Goal: Task Accomplishment & Management: Manage account settings

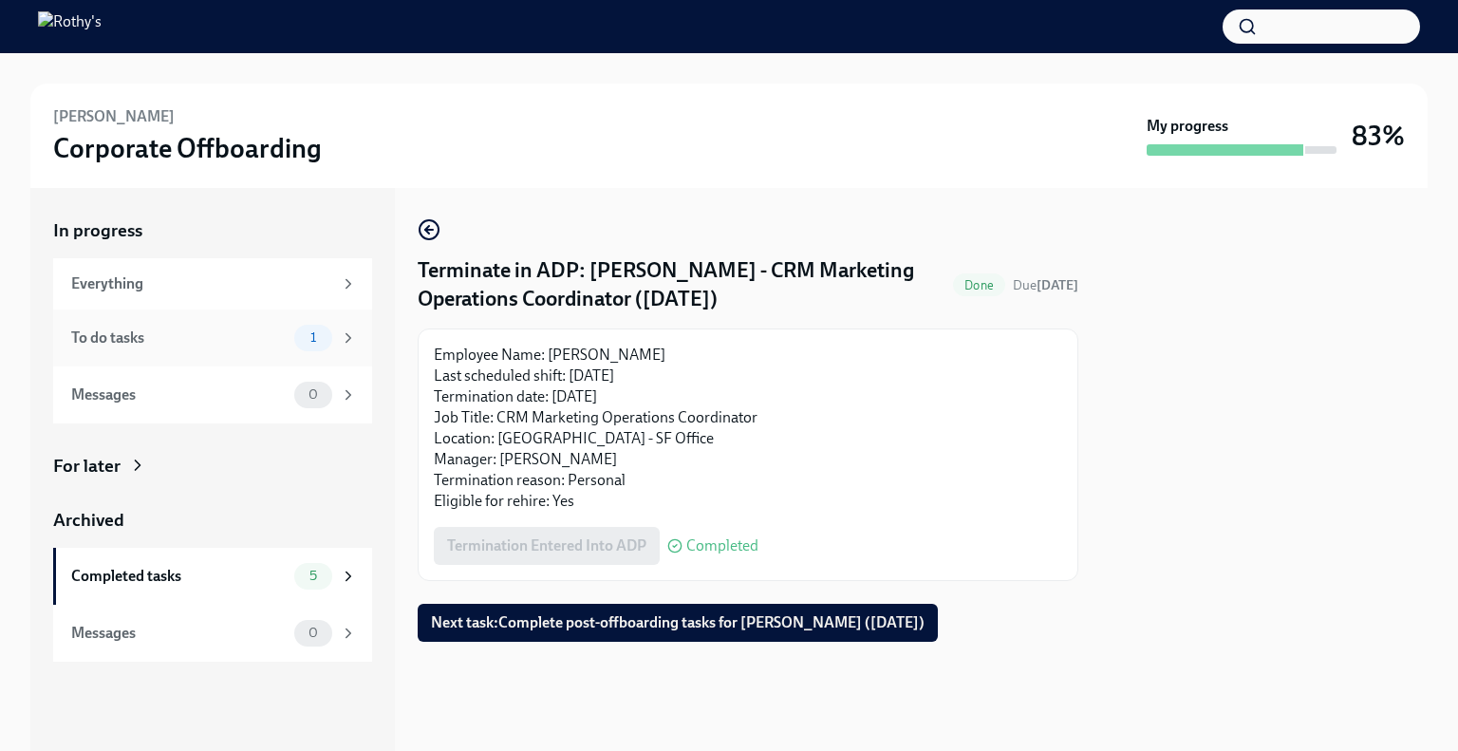
click at [221, 329] on div "To do tasks" at bounding box center [179, 338] width 216 height 21
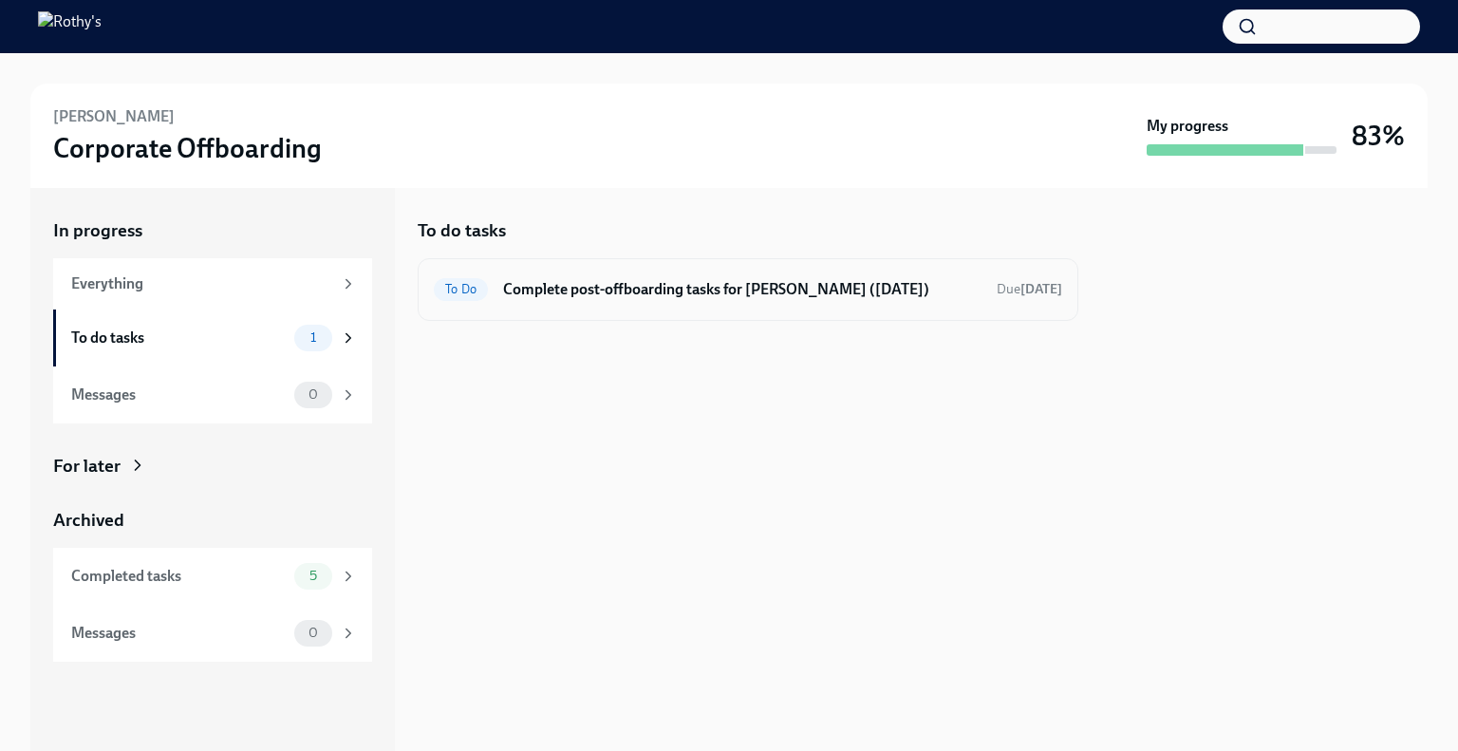
click at [654, 291] on h6 "Complete post-offboarding tasks for Laila-Marie Santos (09/05/2025)" at bounding box center [742, 289] width 479 height 21
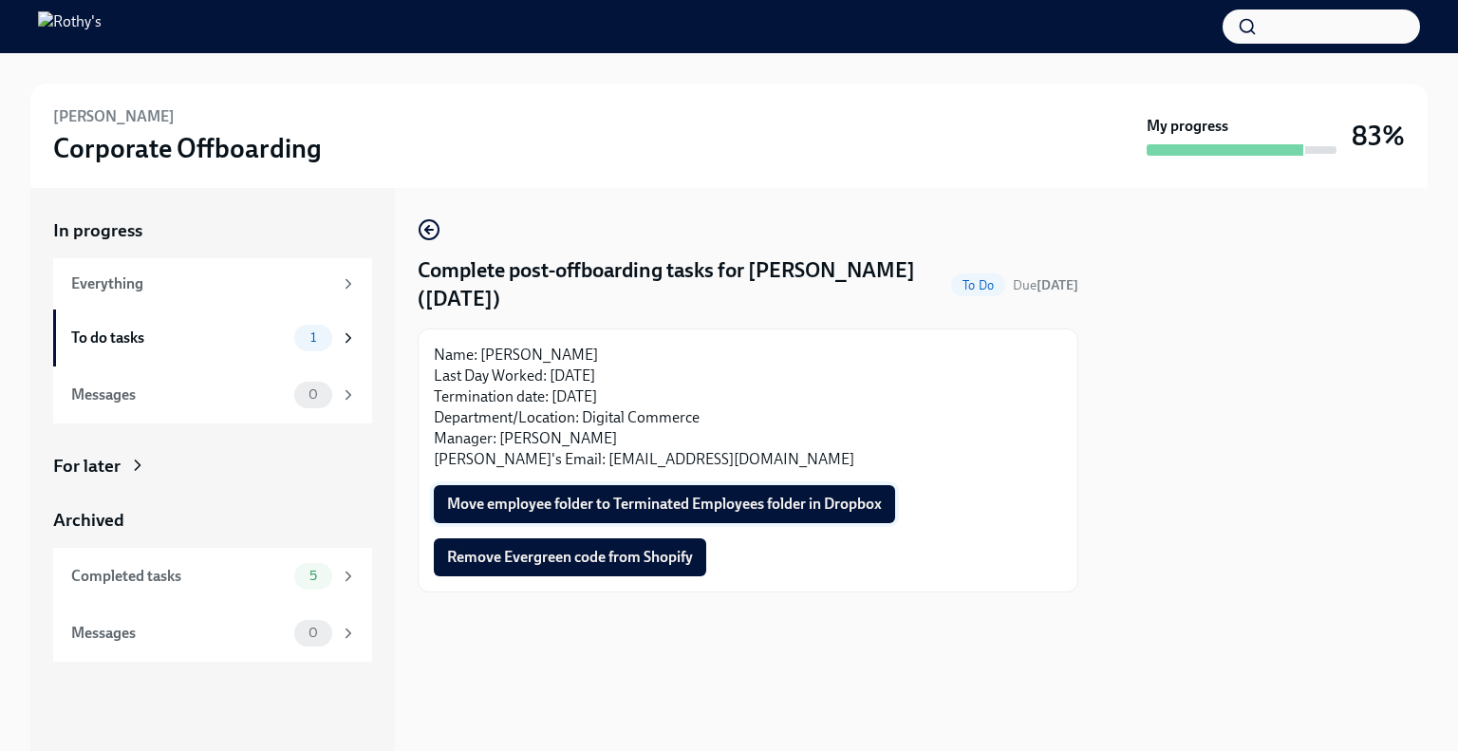
click at [625, 489] on button "Move employee folder to Terminated Employees folder in Dropbox" at bounding box center [664, 504] width 461 height 38
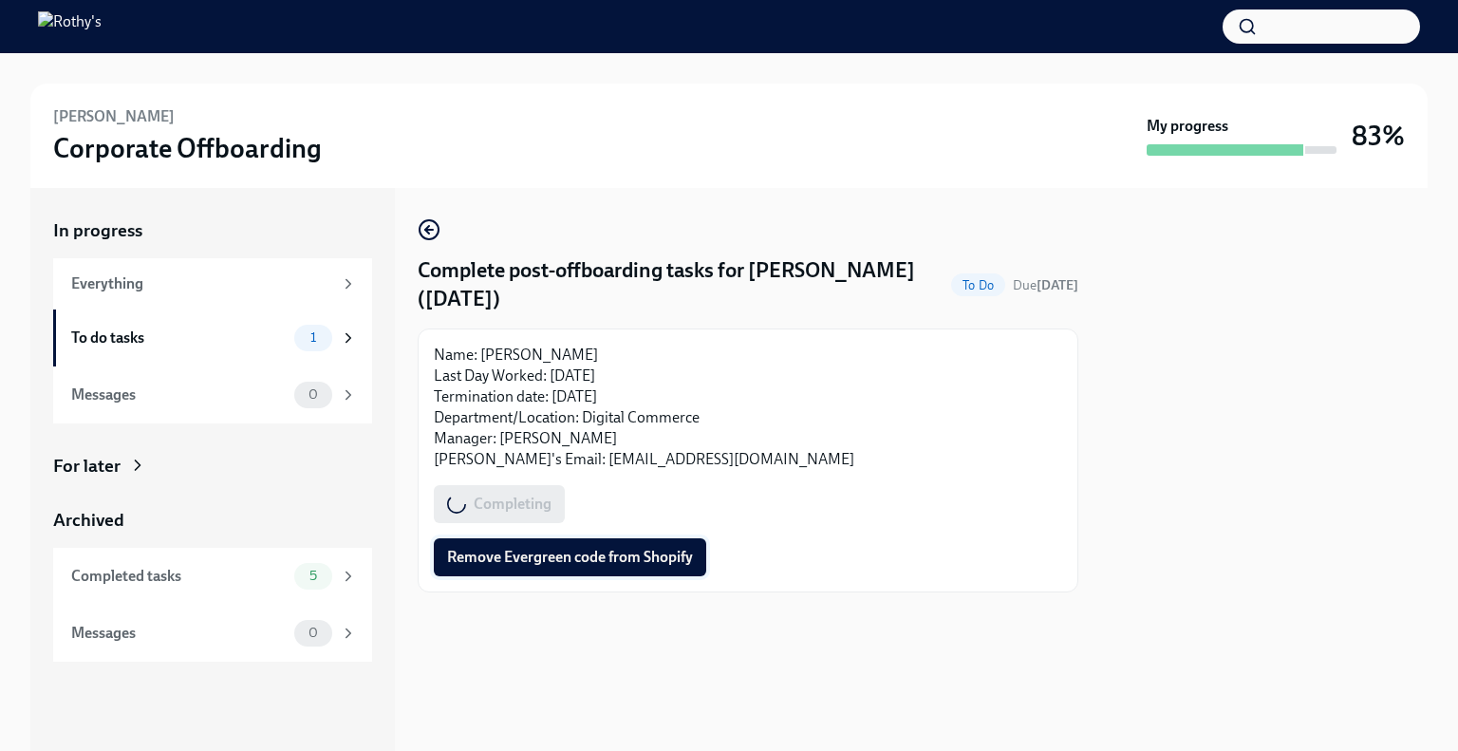
click at [616, 566] on span "Remove Evergreen code from Shopify" at bounding box center [570, 557] width 246 height 19
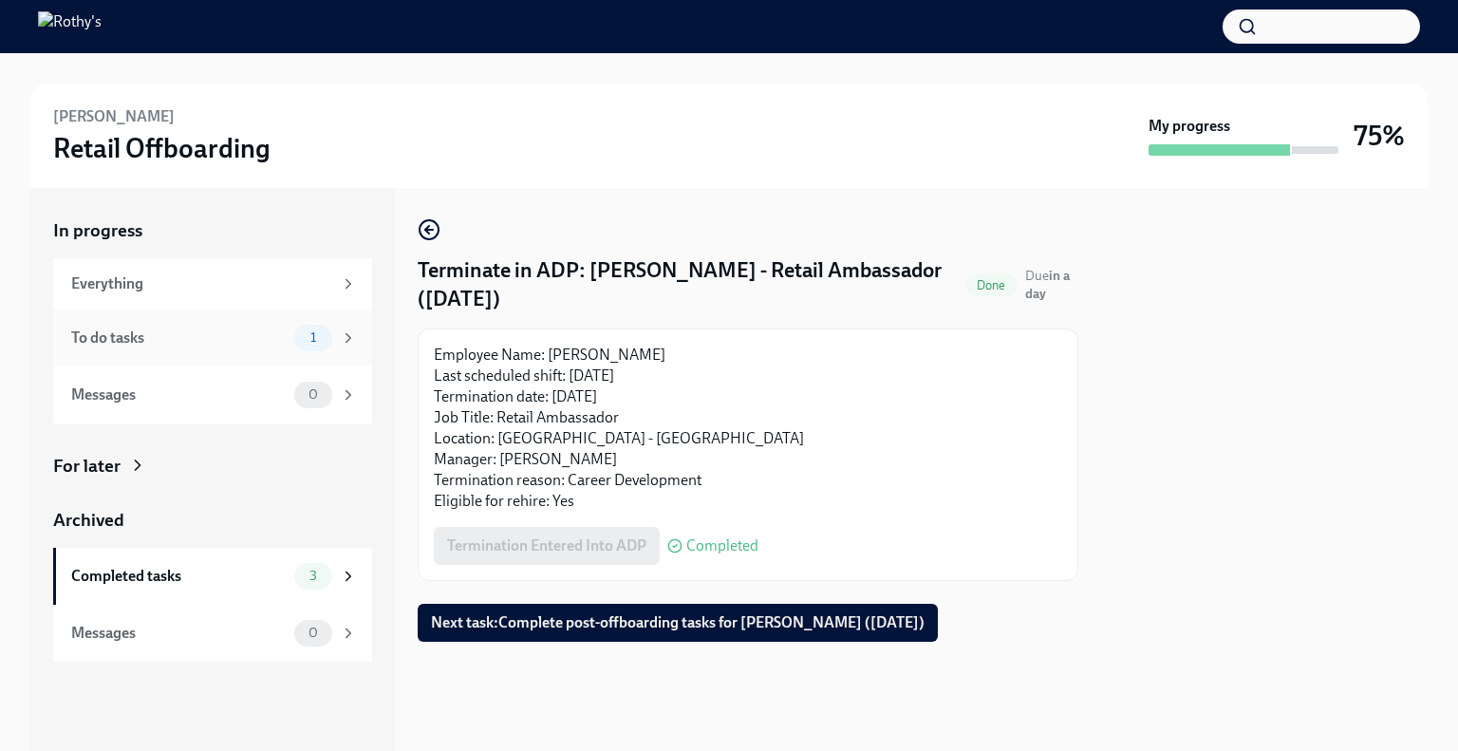
click at [273, 348] on div "To do tasks 1" at bounding box center [214, 338] width 286 height 27
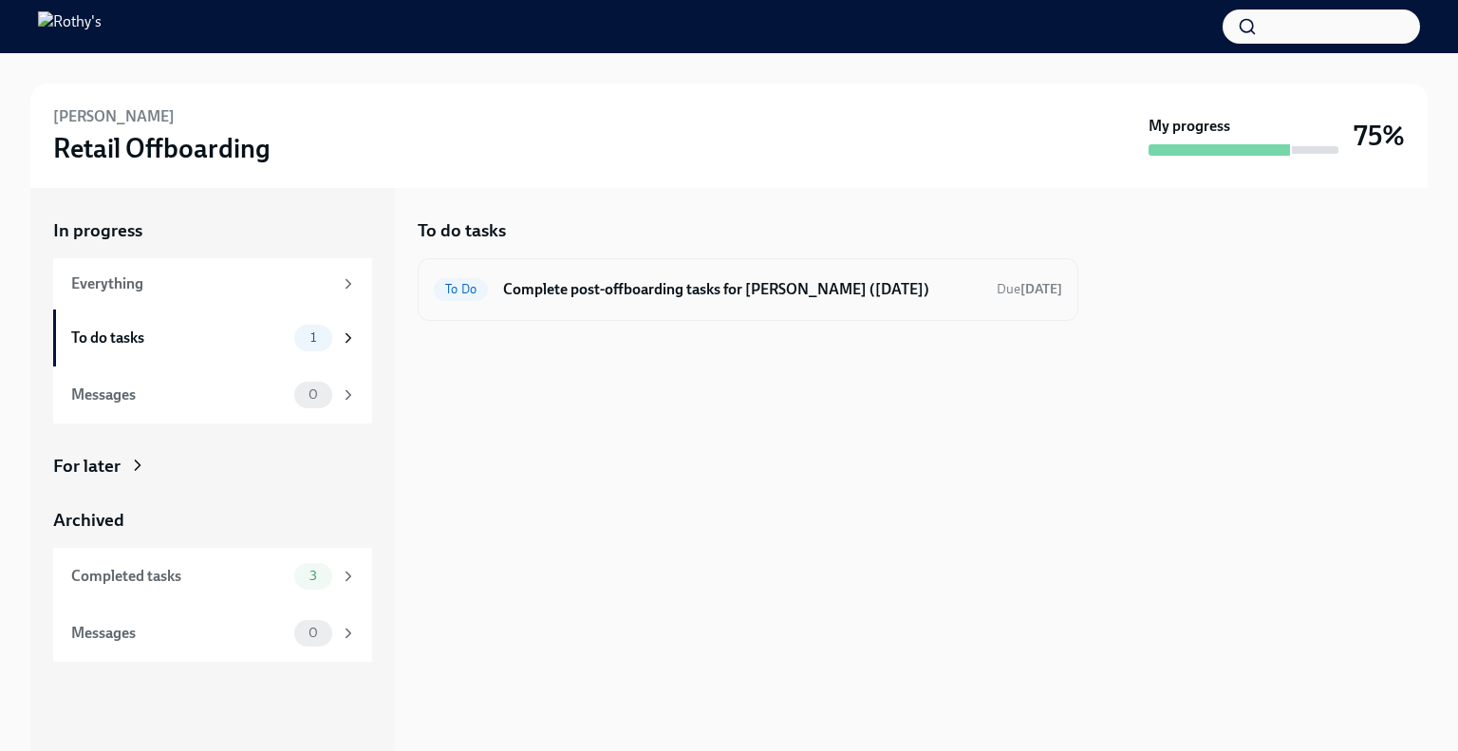
click at [685, 281] on h6 "Complete post-offboarding tasks for Emma Minatrea (09/06/2025)" at bounding box center [742, 289] width 479 height 21
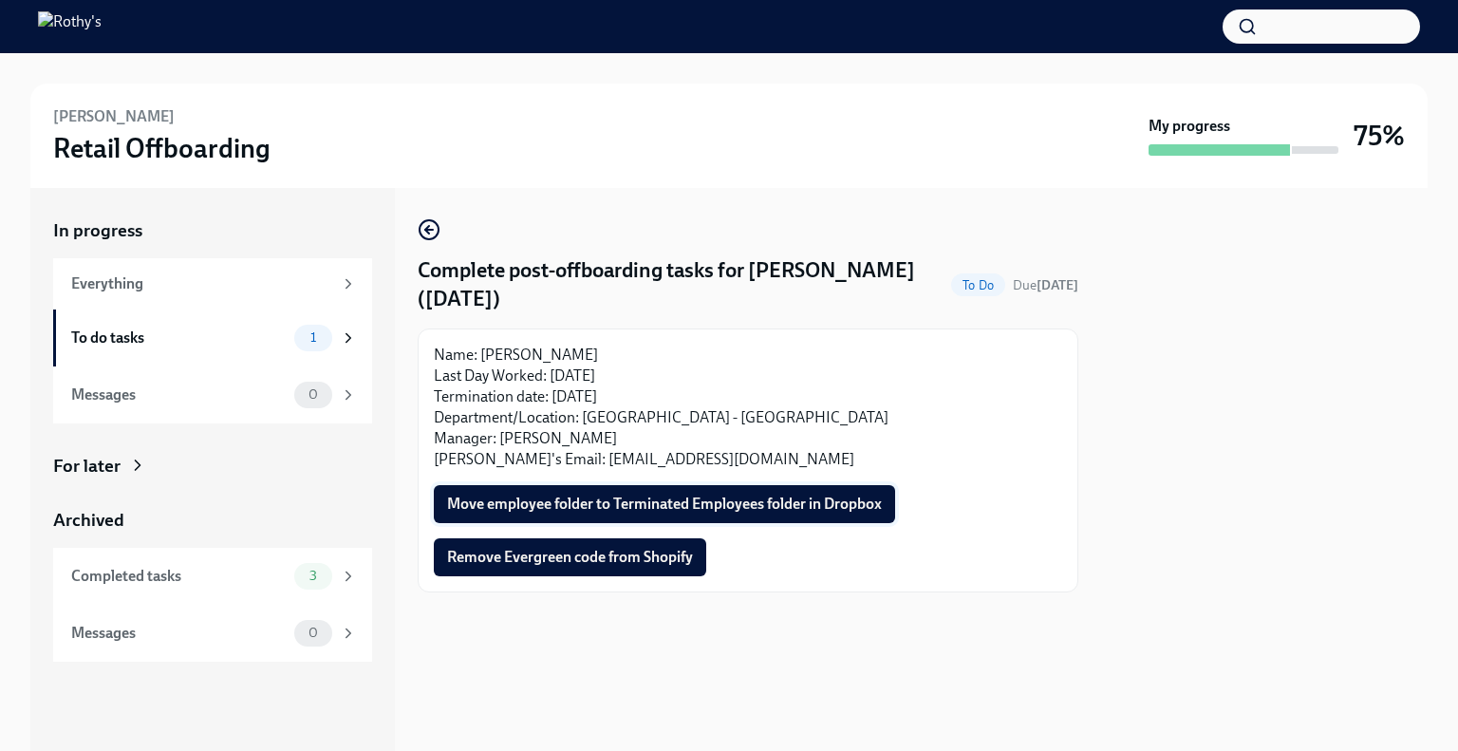
click at [581, 498] on span "Move employee folder to Terminated Employees folder in Dropbox" at bounding box center [664, 504] width 435 height 19
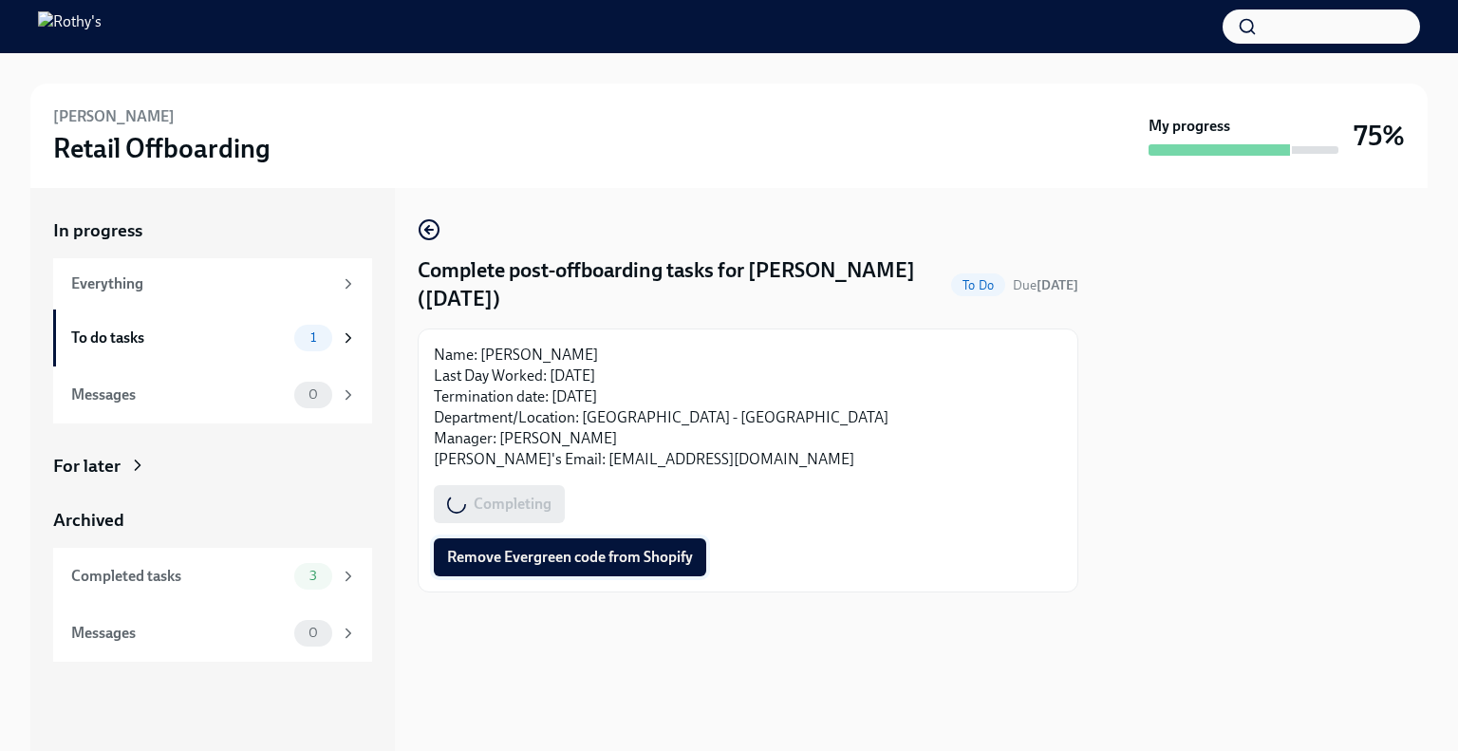
click at [594, 558] on span "Remove Evergreen code from Shopify" at bounding box center [570, 557] width 246 height 19
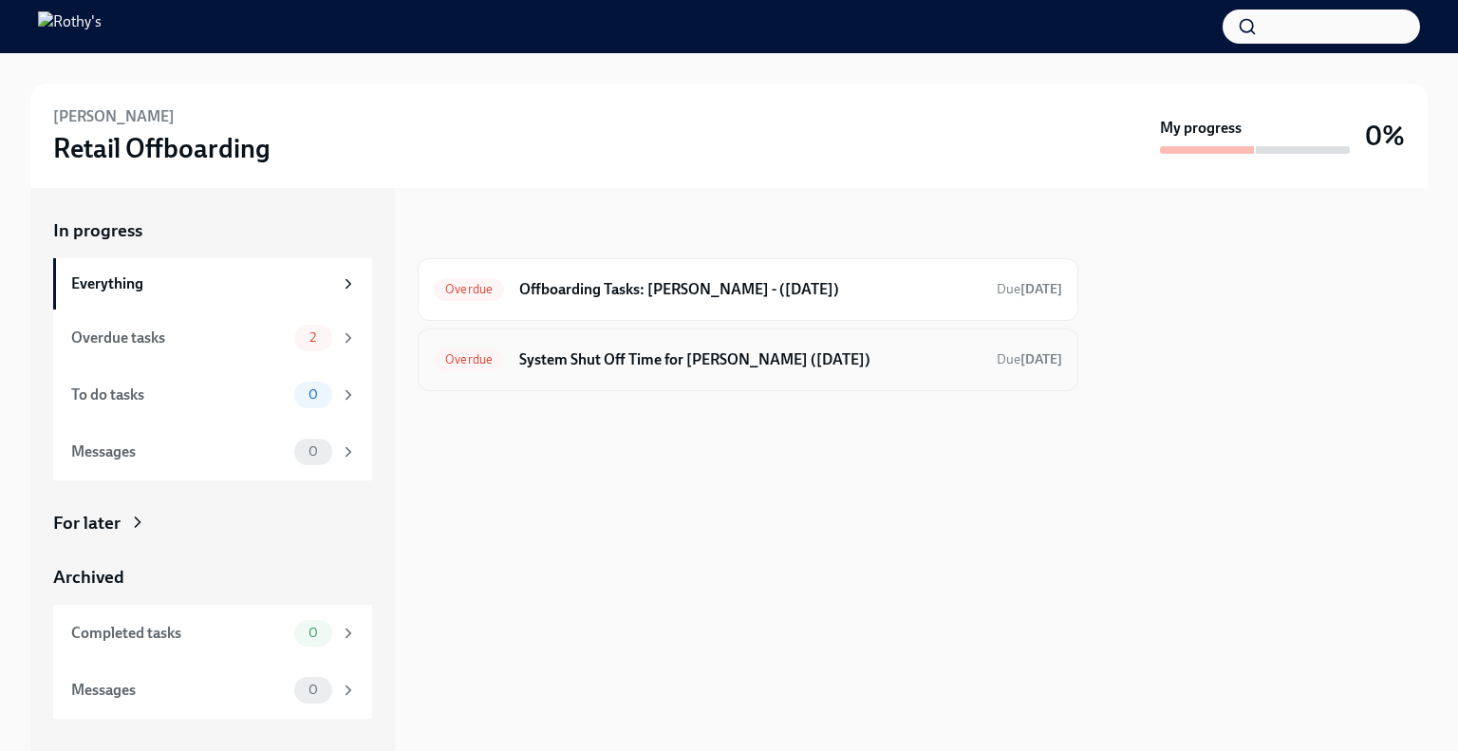
click at [600, 369] on div "Overdue System Shut Off Time for Victor Olaniyan (09/10/2025) Due 9 days ago" at bounding box center [748, 360] width 629 height 30
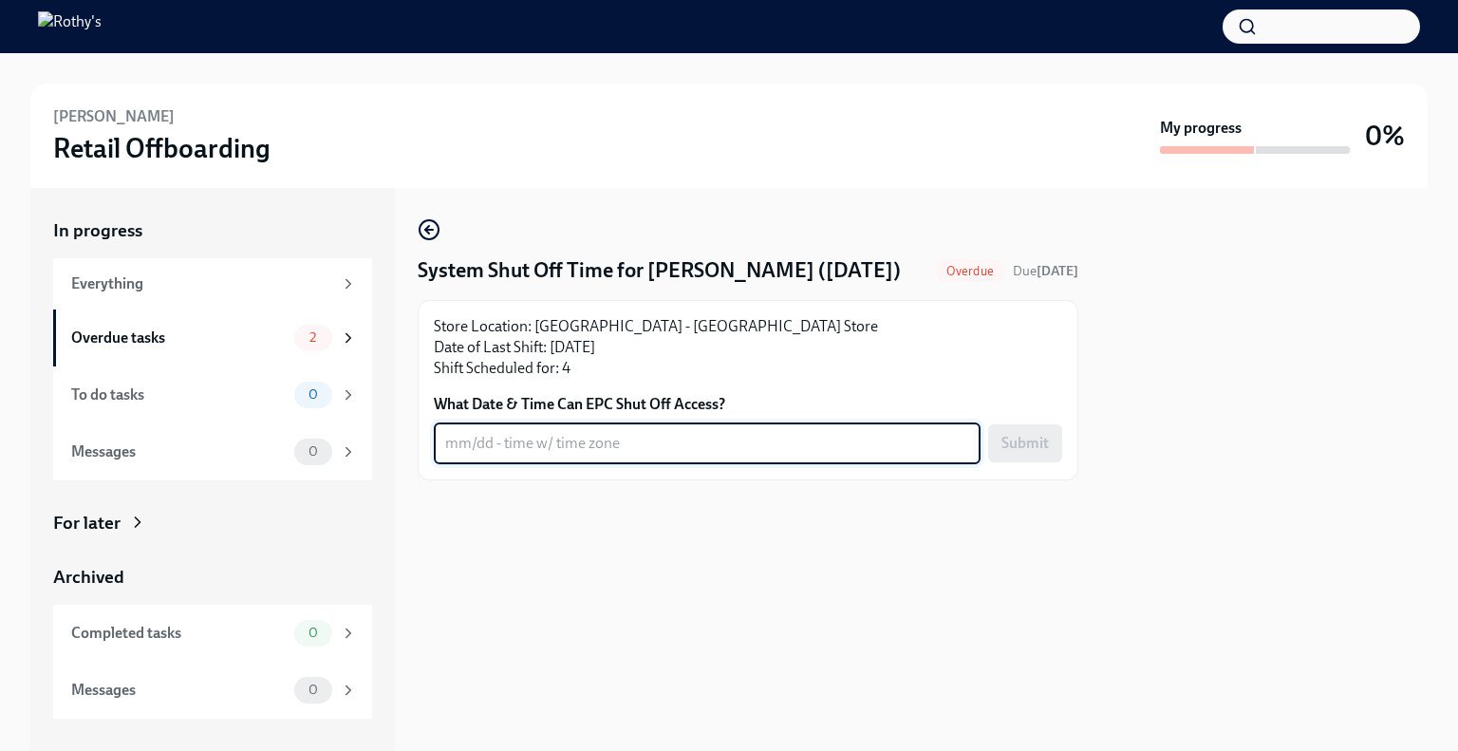
click at [581, 455] on textarea "What Date & Time Can EPC Shut Off Access?" at bounding box center [707, 443] width 524 height 23
paste textarea "Immediately"
type textarea "Immediately"
click at [1031, 462] on button "Submit" at bounding box center [1025, 443] width 74 height 38
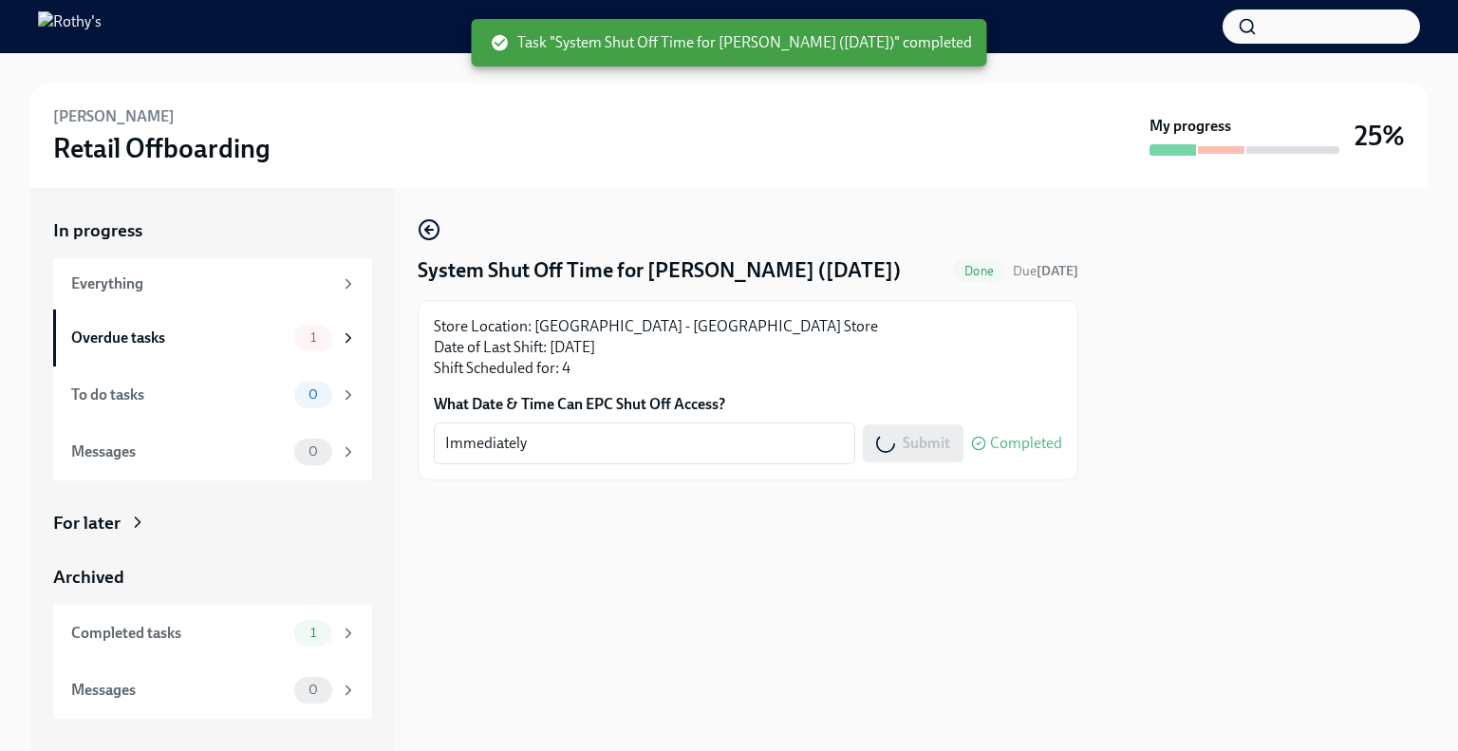
drag, startPoint x: 590, startPoint y: 469, endPoint x: 489, endPoint y: 471, distance: 100.7
click at [489, 471] on div "Store Location: TX - Houston Galleria Store Date of Last Shift: 09/10/2025 Shif…" at bounding box center [748, 390] width 661 height 180
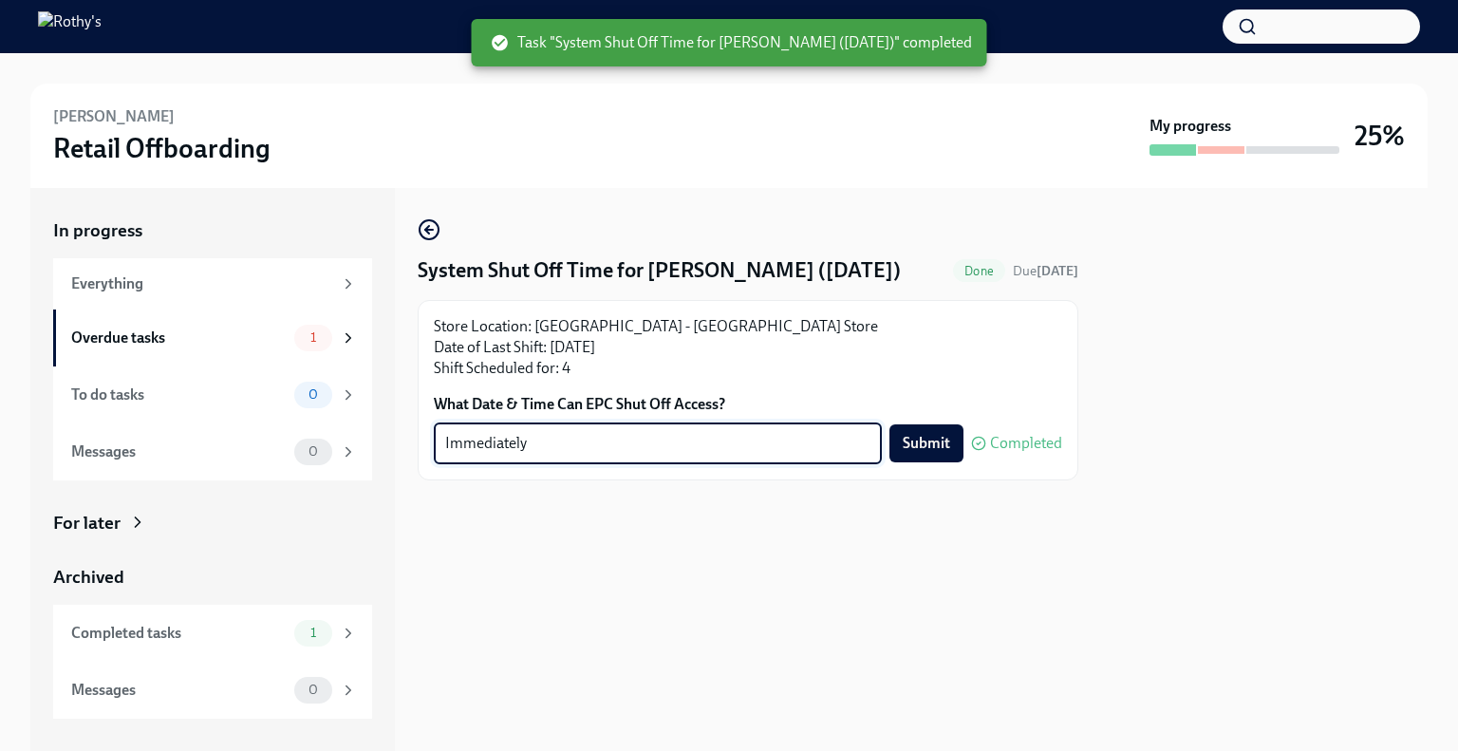
drag, startPoint x: 554, startPoint y: 443, endPoint x: 441, endPoint y: 443, distance: 113.9
click at [441, 443] on div "Immediately x ​" at bounding box center [658, 444] width 448 height 42
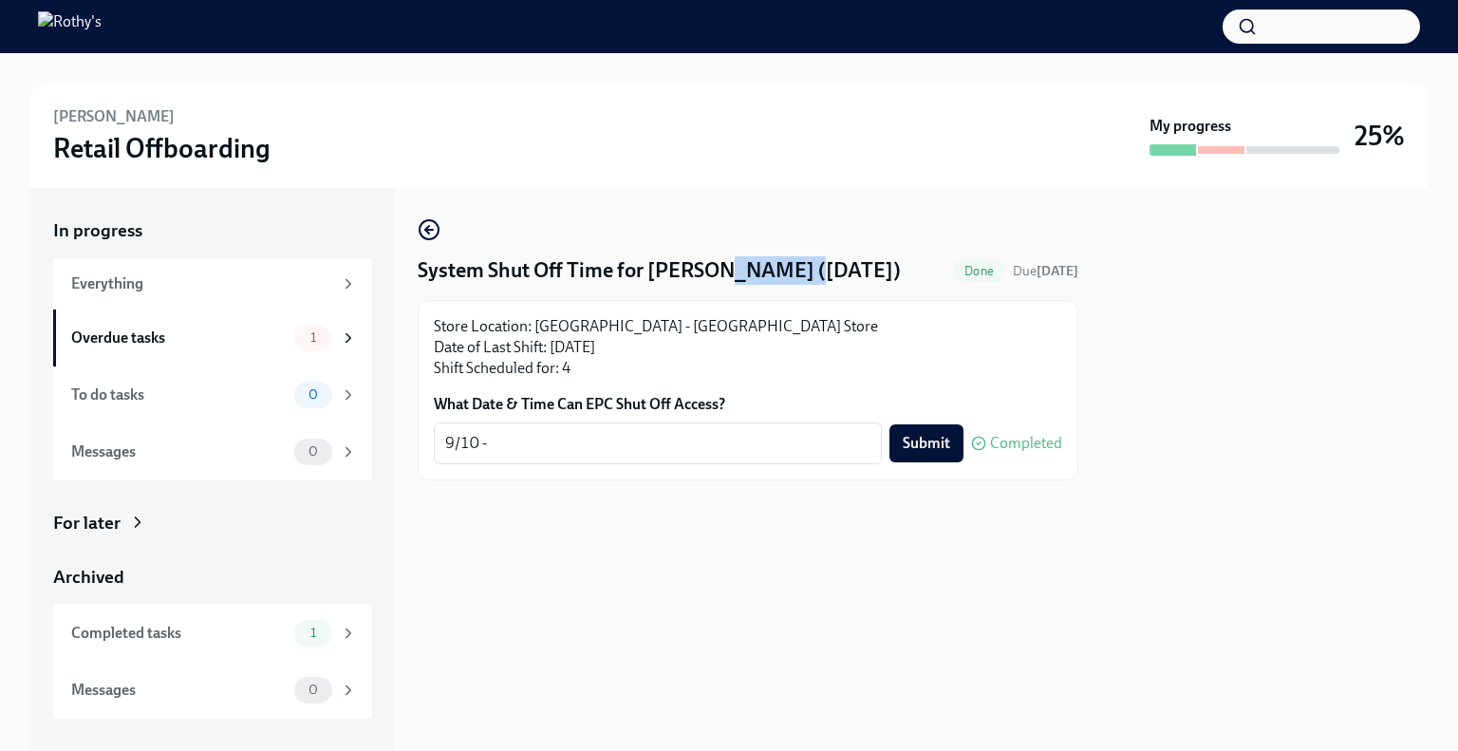
drag, startPoint x: 784, startPoint y: 268, endPoint x: 711, endPoint y: 272, distance: 73.3
click at [711, 272] on h4 "System Shut Off Time for Victor Olaniyan (09/10/2025)" at bounding box center [659, 270] width 483 height 28
copy h4 "Olaniyan"
click at [573, 432] on textarea "9/10 -" at bounding box center [657, 443] width 425 height 23
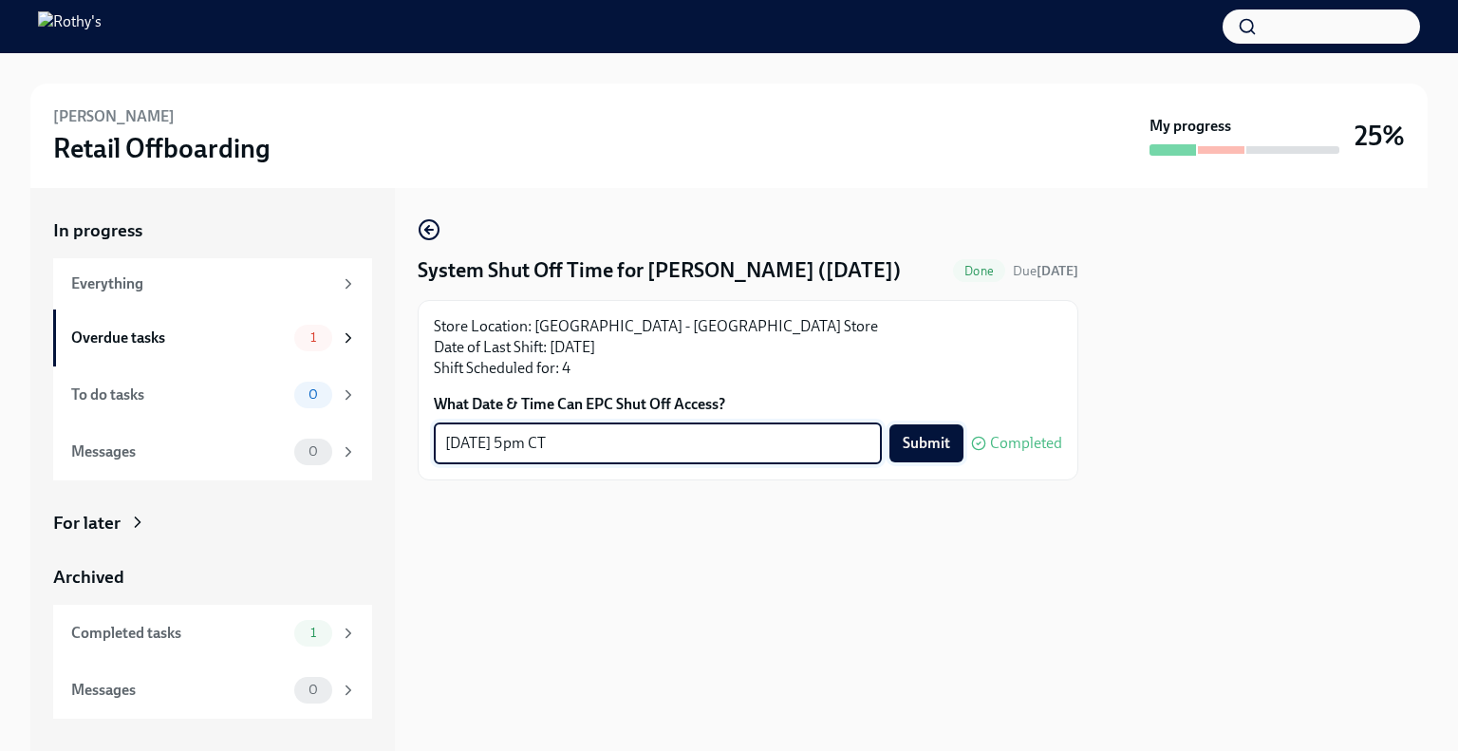
type textarea "9/10 - 5pm CT"
click at [930, 446] on span "Submit" at bounding box center [926, 443] width 47 height 19
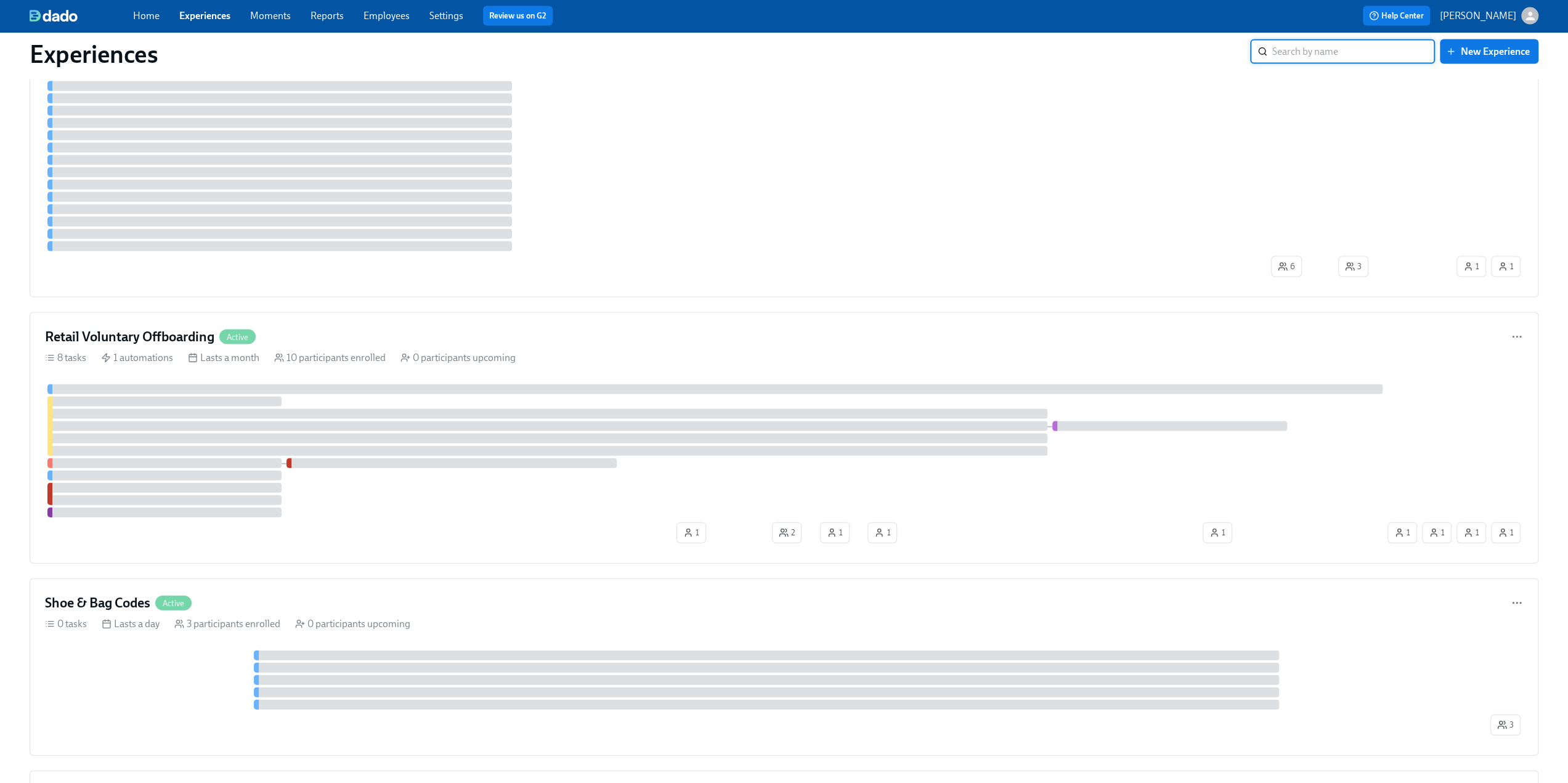
scroll to position [2649, 0]
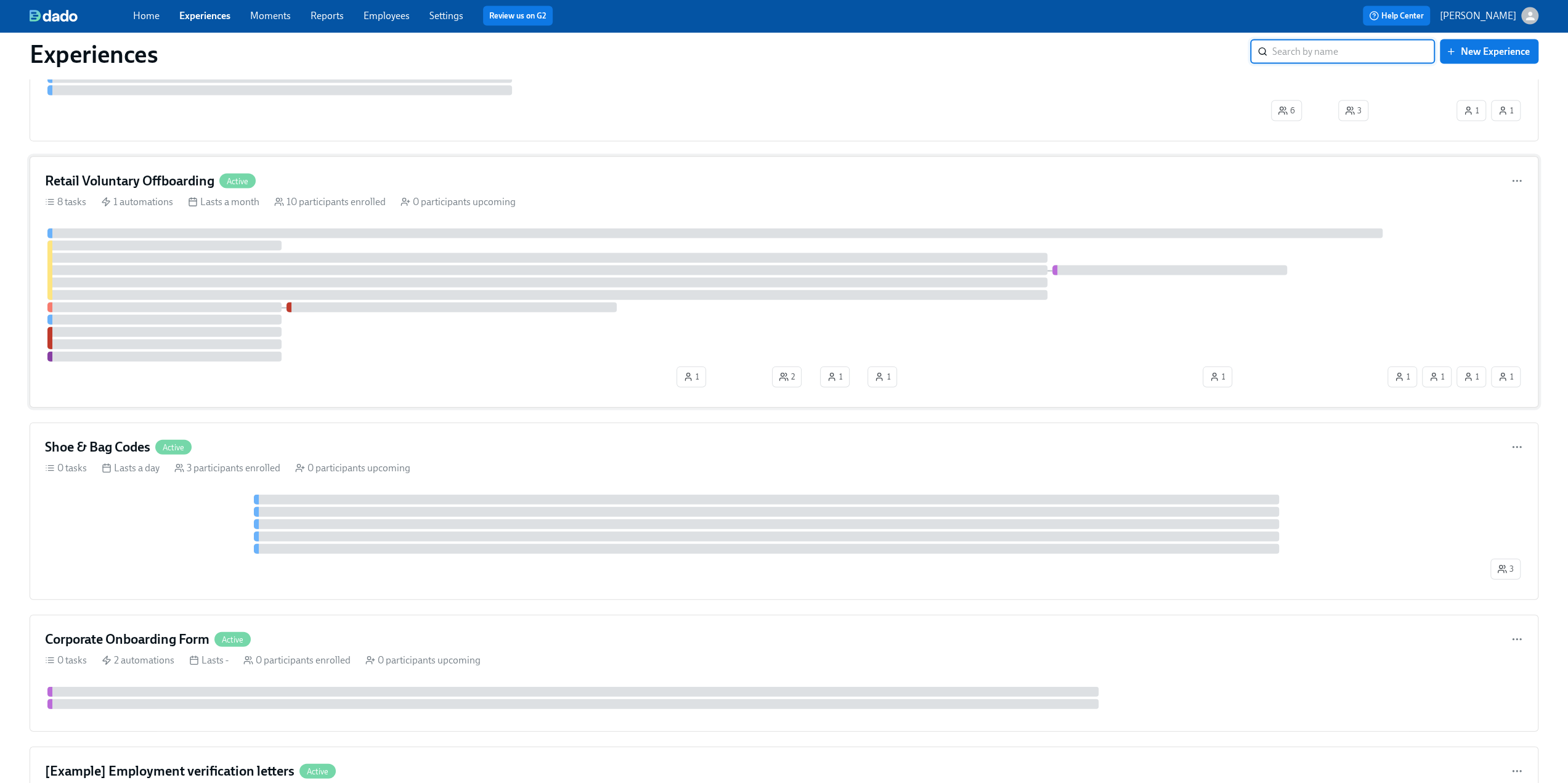
click at [103, 172] on h4 "Retail Voluntary Offboarding" at bounding box center [129, 181] width 169 height 18
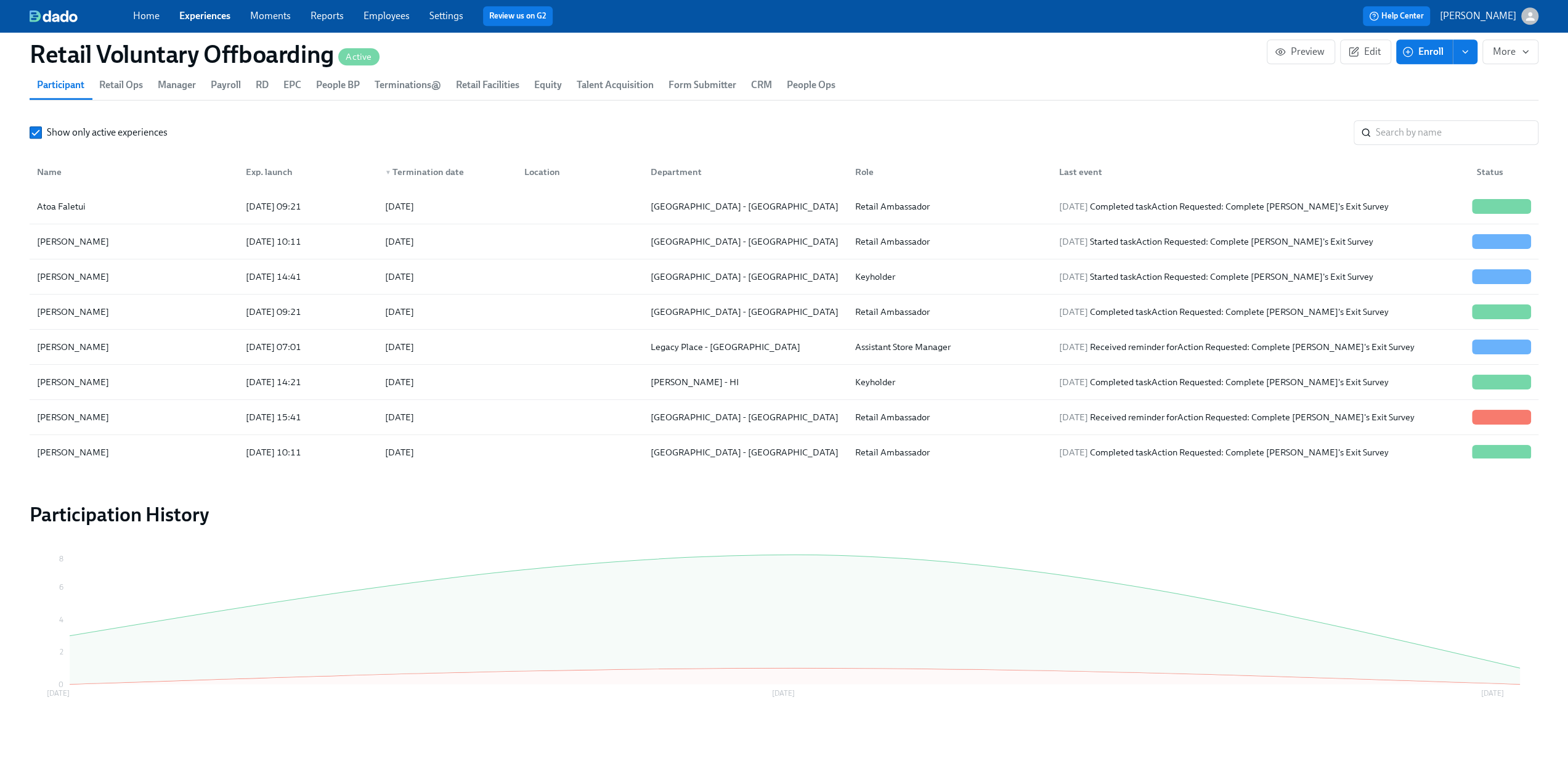
click at [207, 6] on div "Home Experiences Moments Reports Employees Settings Review us on G2" at bounding box center [484, 16] width 703 height 19
click at [204, 15] on link "Experiences" at bounding box center [204, 16] width 51 height 12
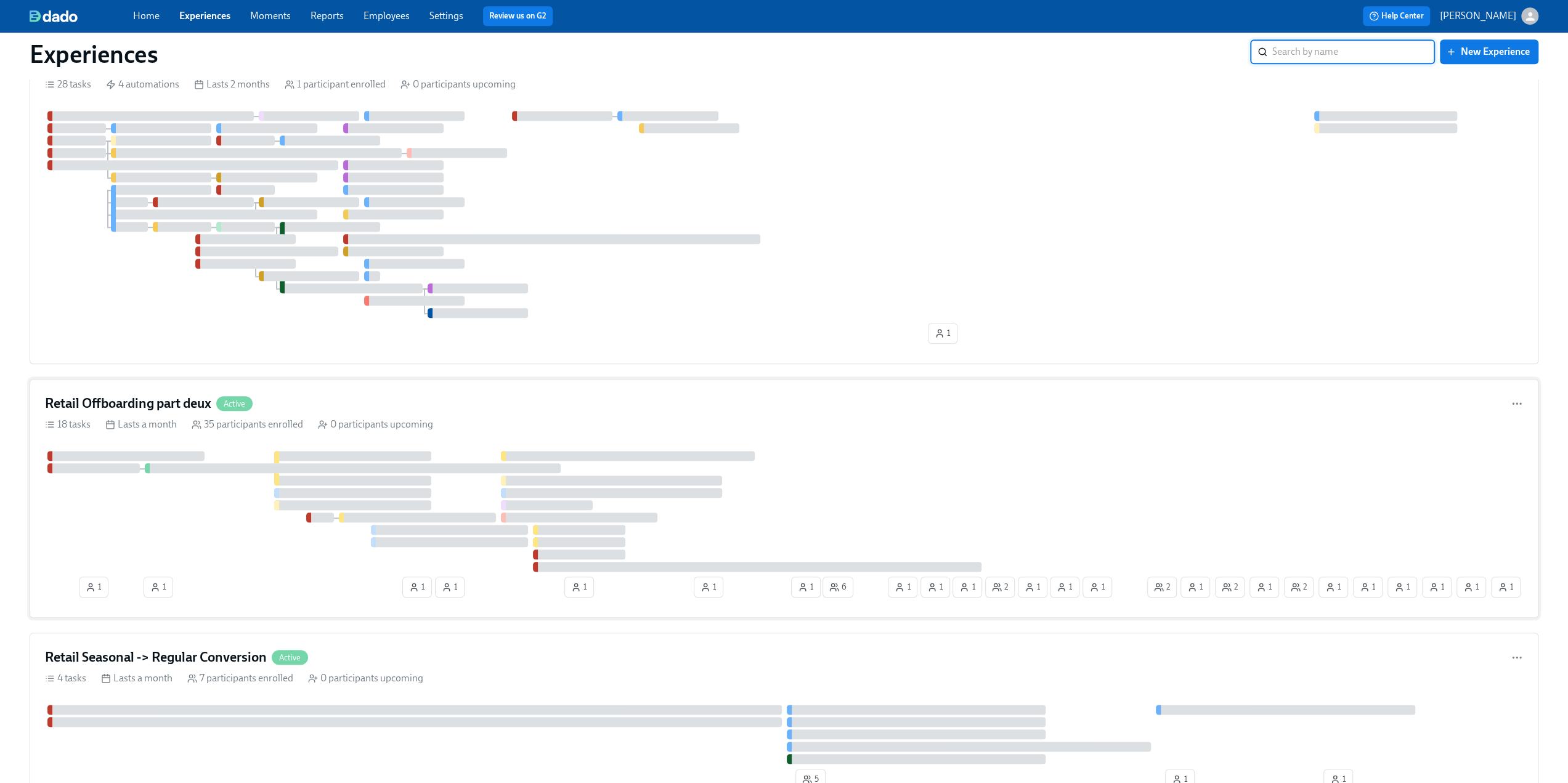
scroll to position [1170, 0]
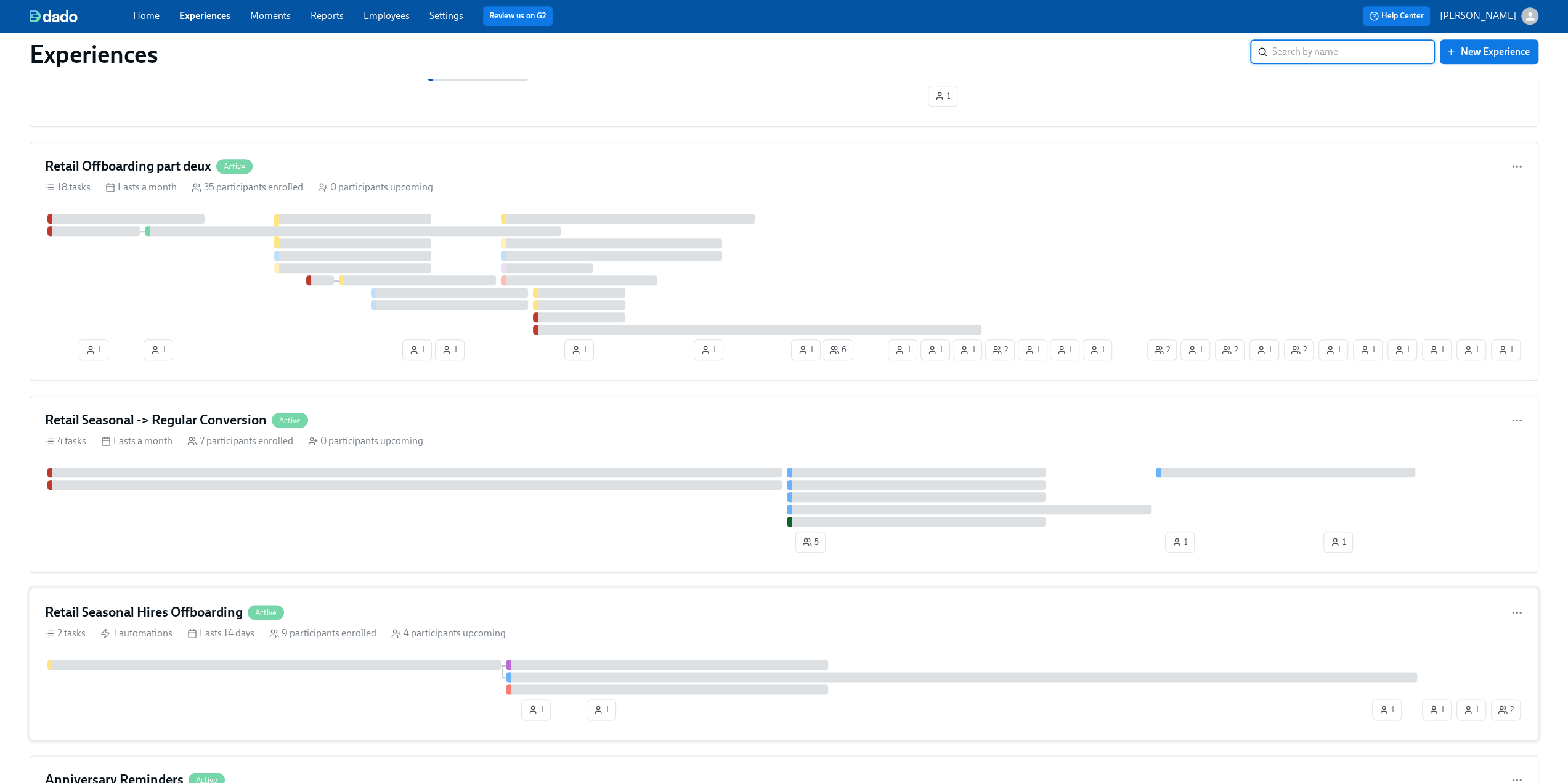
click at [140, 593] on div "Retail Seasonal Hires Offboarding Active 2 tasks 1 automations Lasts 14 days 9 …" at bounding box center [784, 664] width 1509 height 152
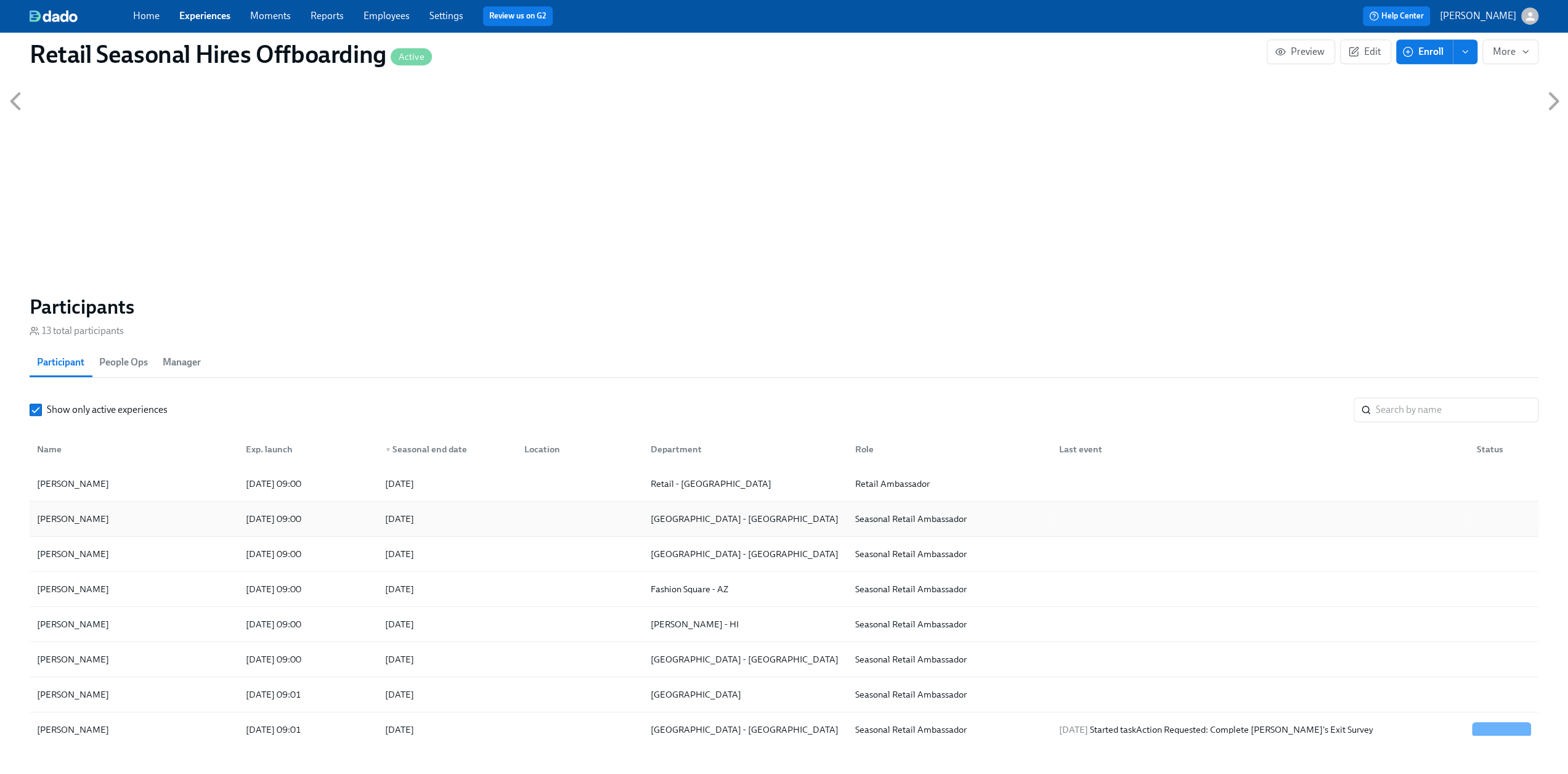
scroll to position [739, 0]
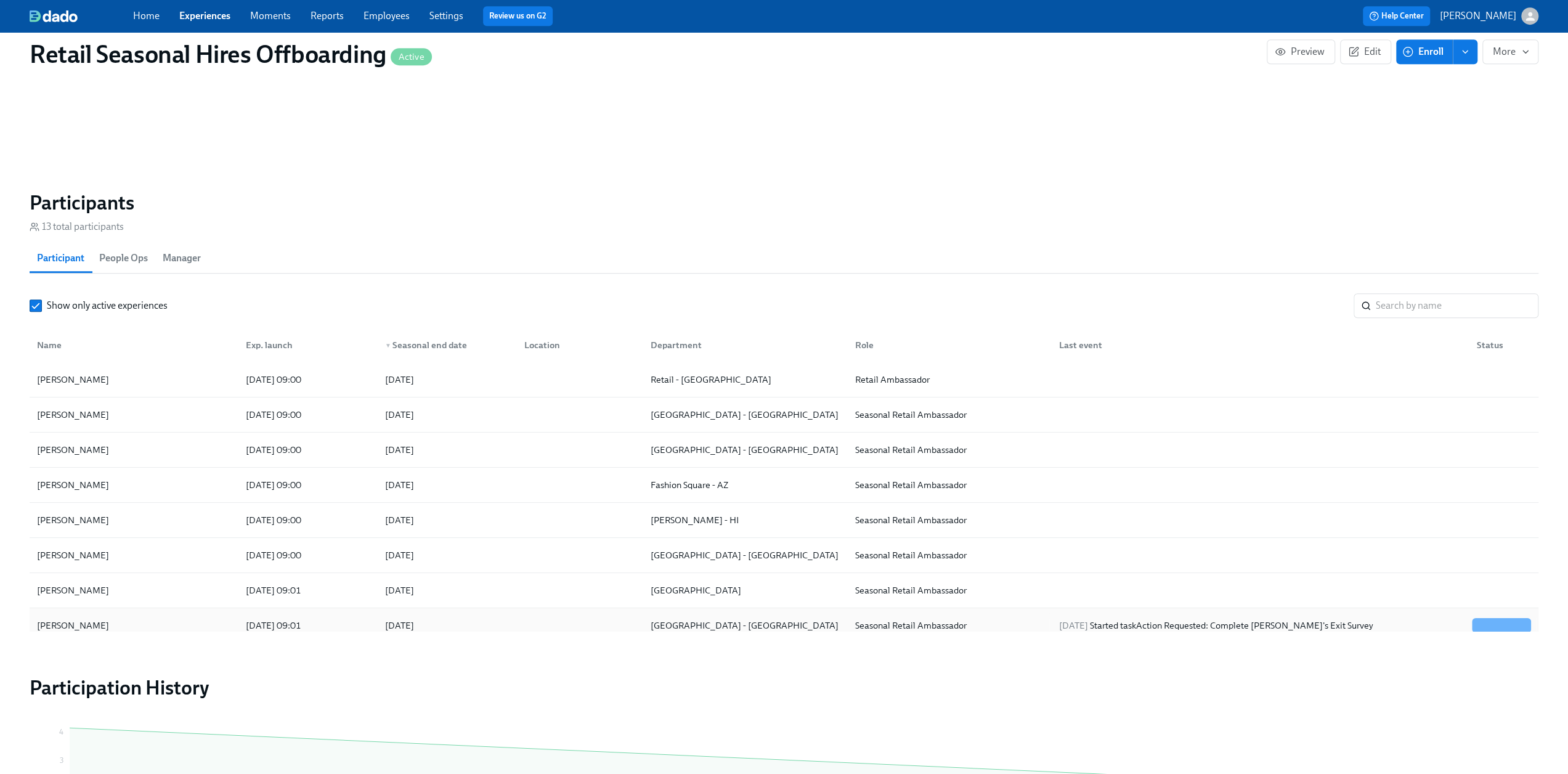
click at [107, 623] on div "[PERSON_NAME]" at bounding box center [134, 625] width 204 height 25
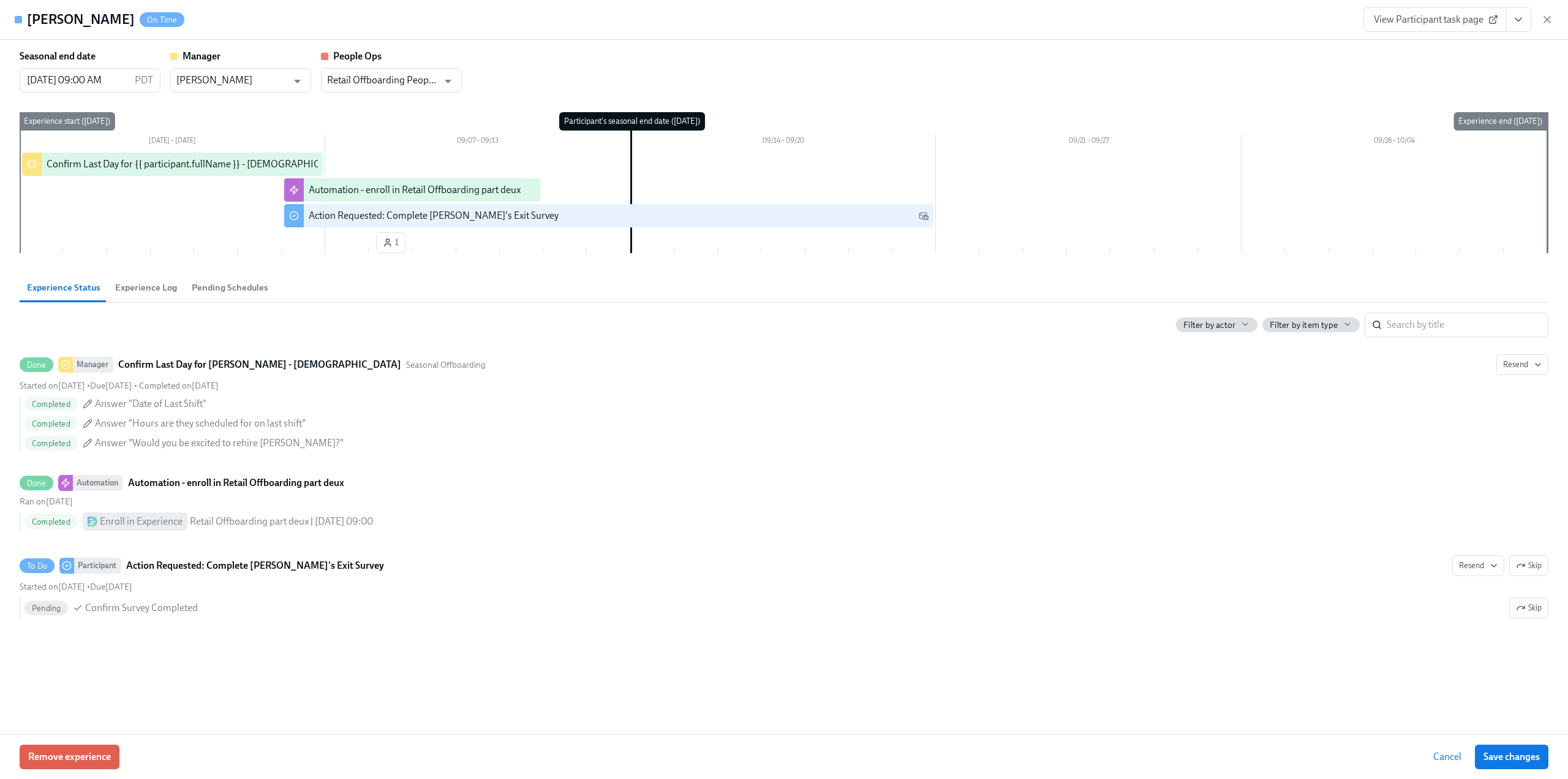
click at [1529, 21] on button "View task page" at bounding box center [1518, 19] width 26 height 25
click at [1482, 45] on link "View Manager task page" at bounding box center [1442, 47] width 102 height 14
click at [1549, 17] on icon "button" at bounding box center [1547, 19] width 12 height 12
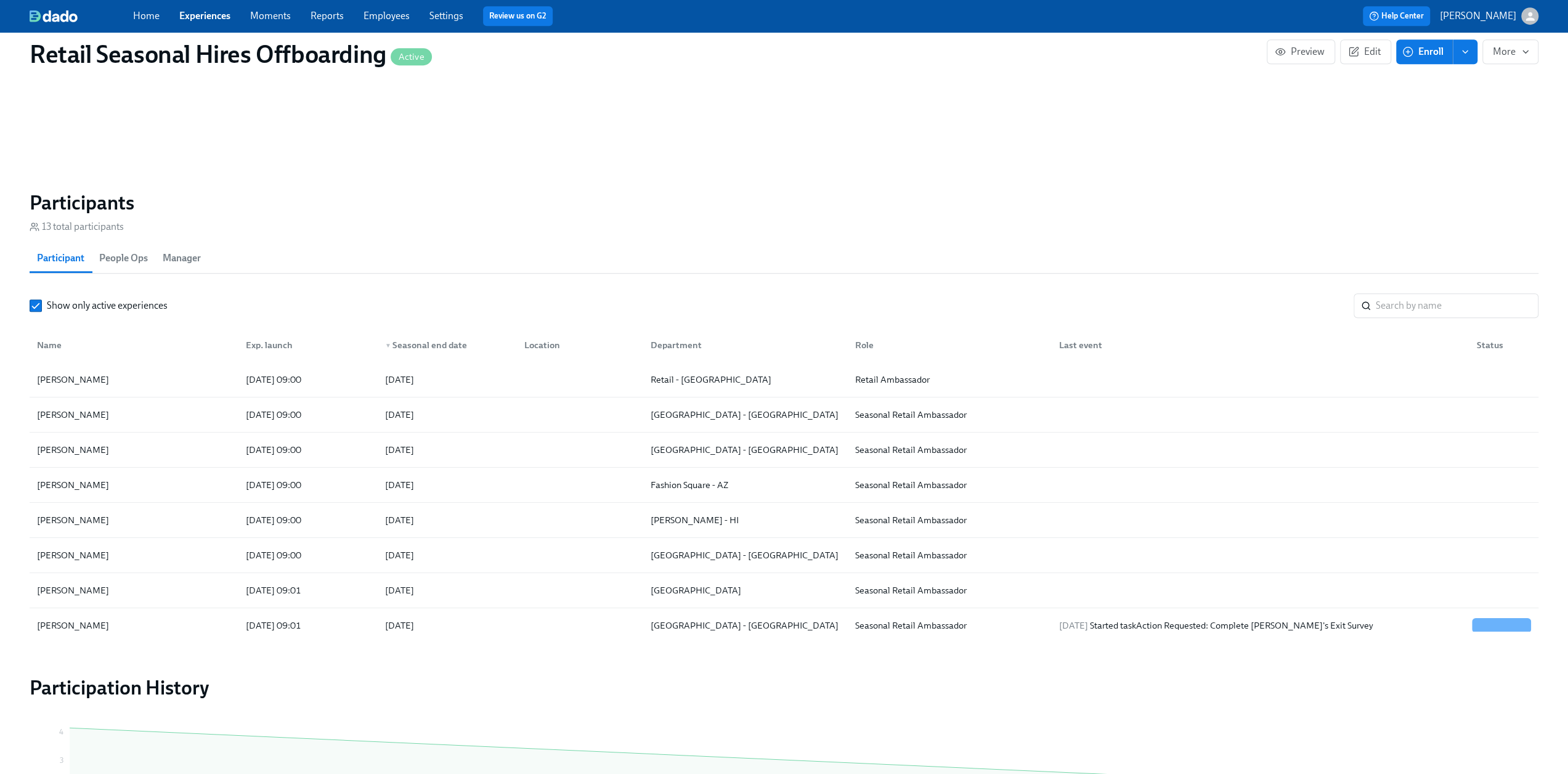
click at [195, 16] on link "Experiences" at bounding box center [204, 16] width 51 height 12
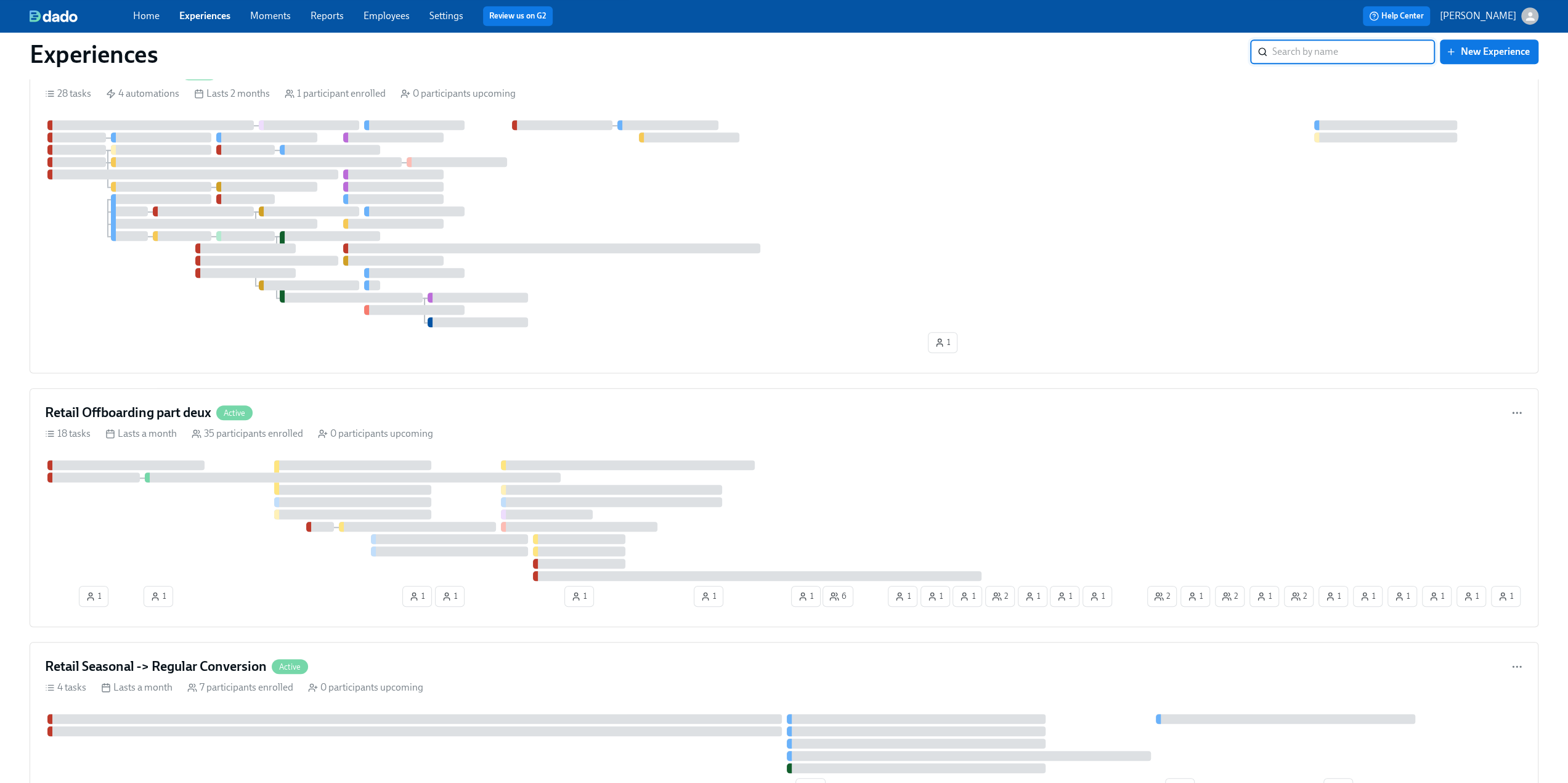
scroll to position [1109, 0]
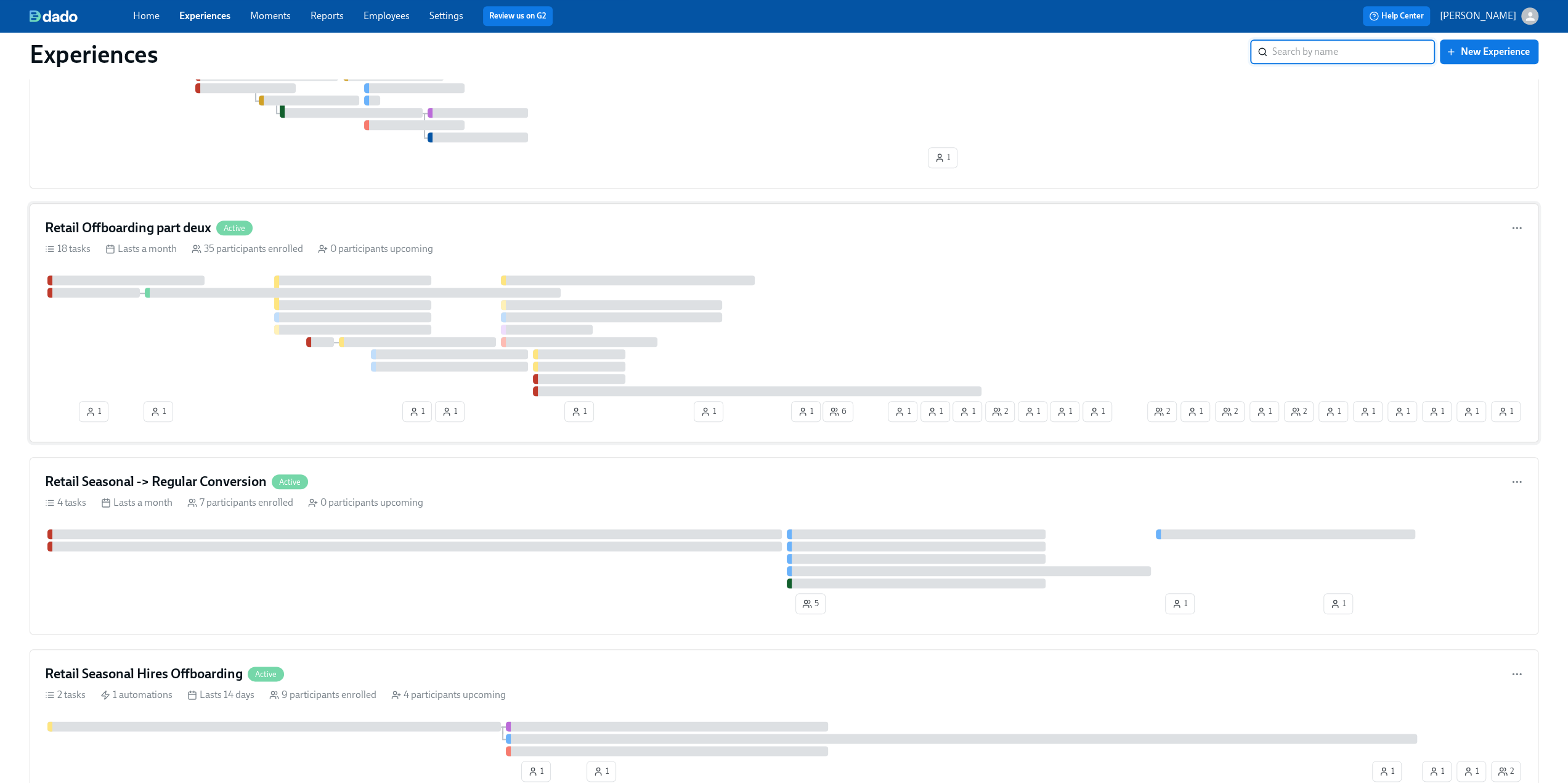
click at [158, 228] on h4 "Retail Offboarding part deux" at bounding box center [128, 228] width 166 height 18
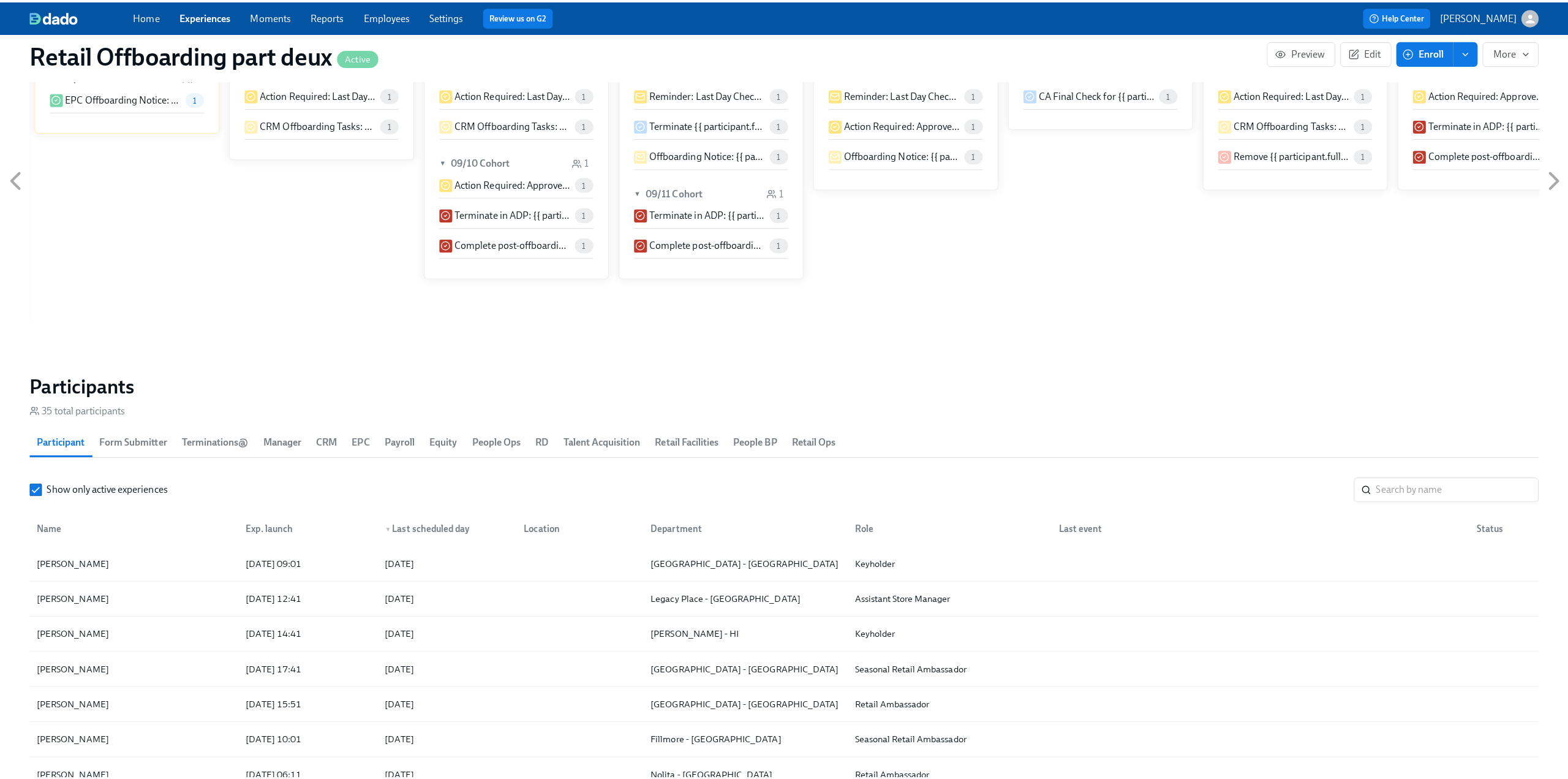
scroll to position [919, 0]
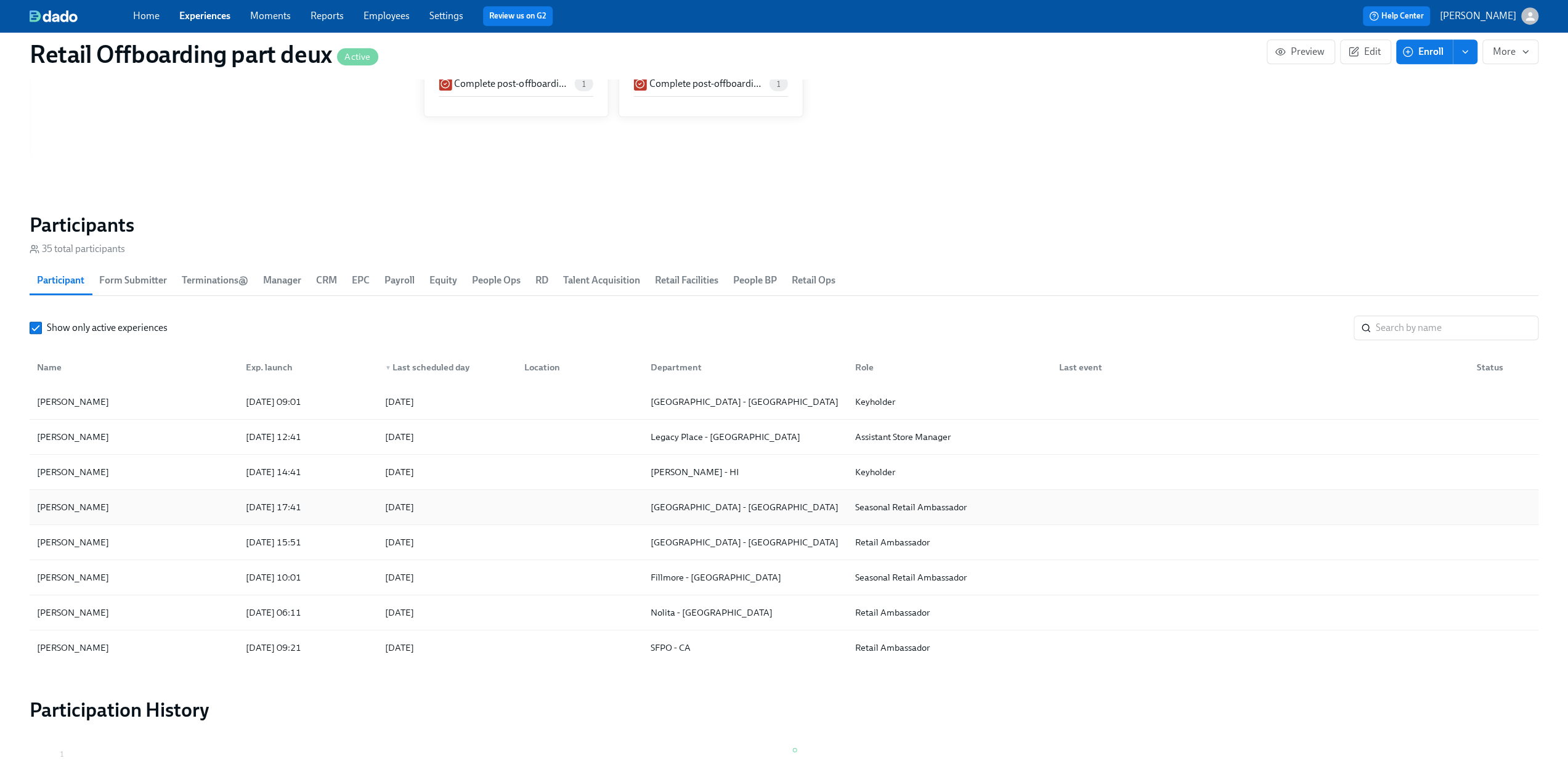
click at [153, 505] on div "[PERSON_NAME]" at bounding box center [134, 507] width 204 height 25
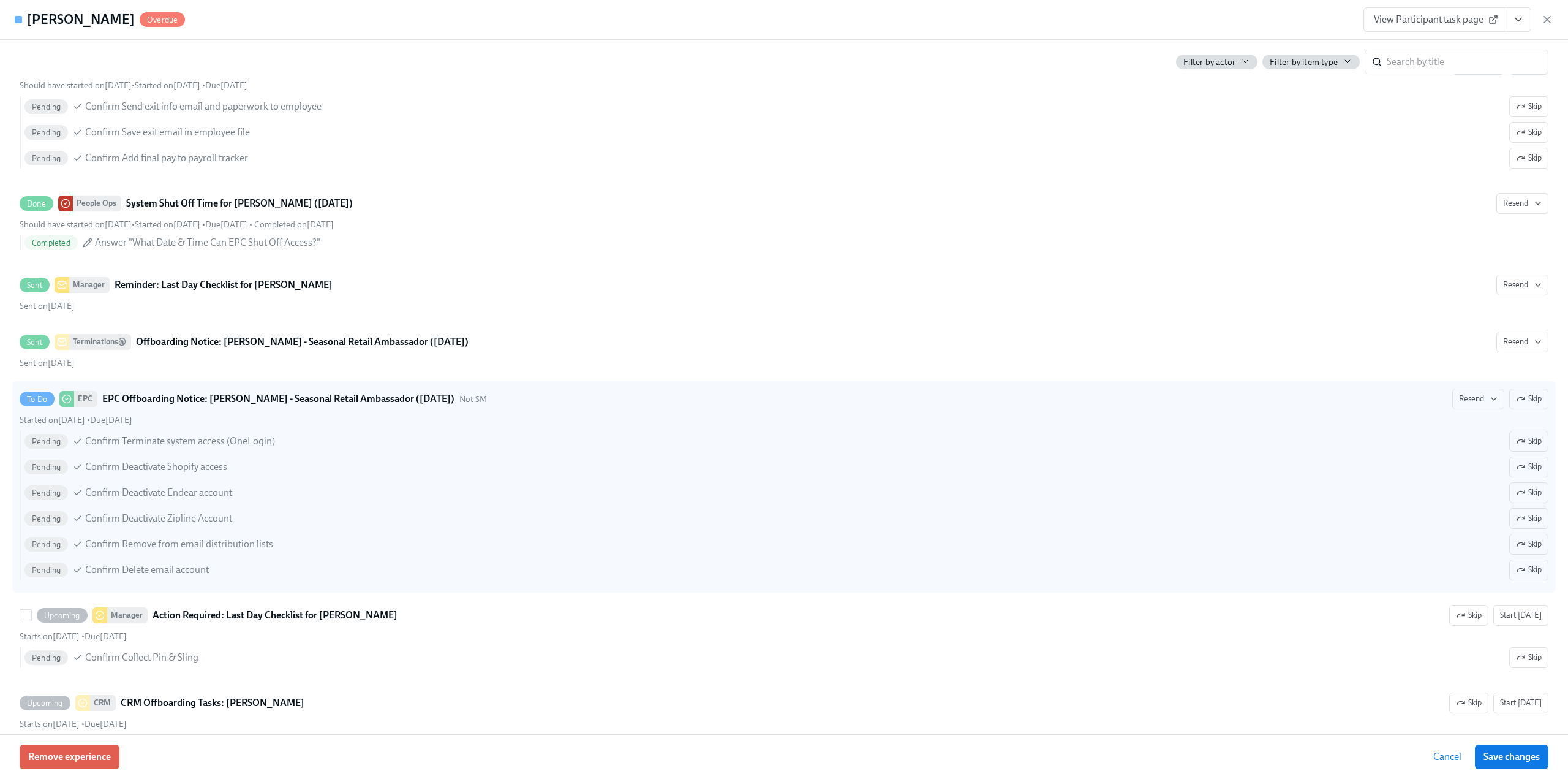
scroll to position [458, 0]
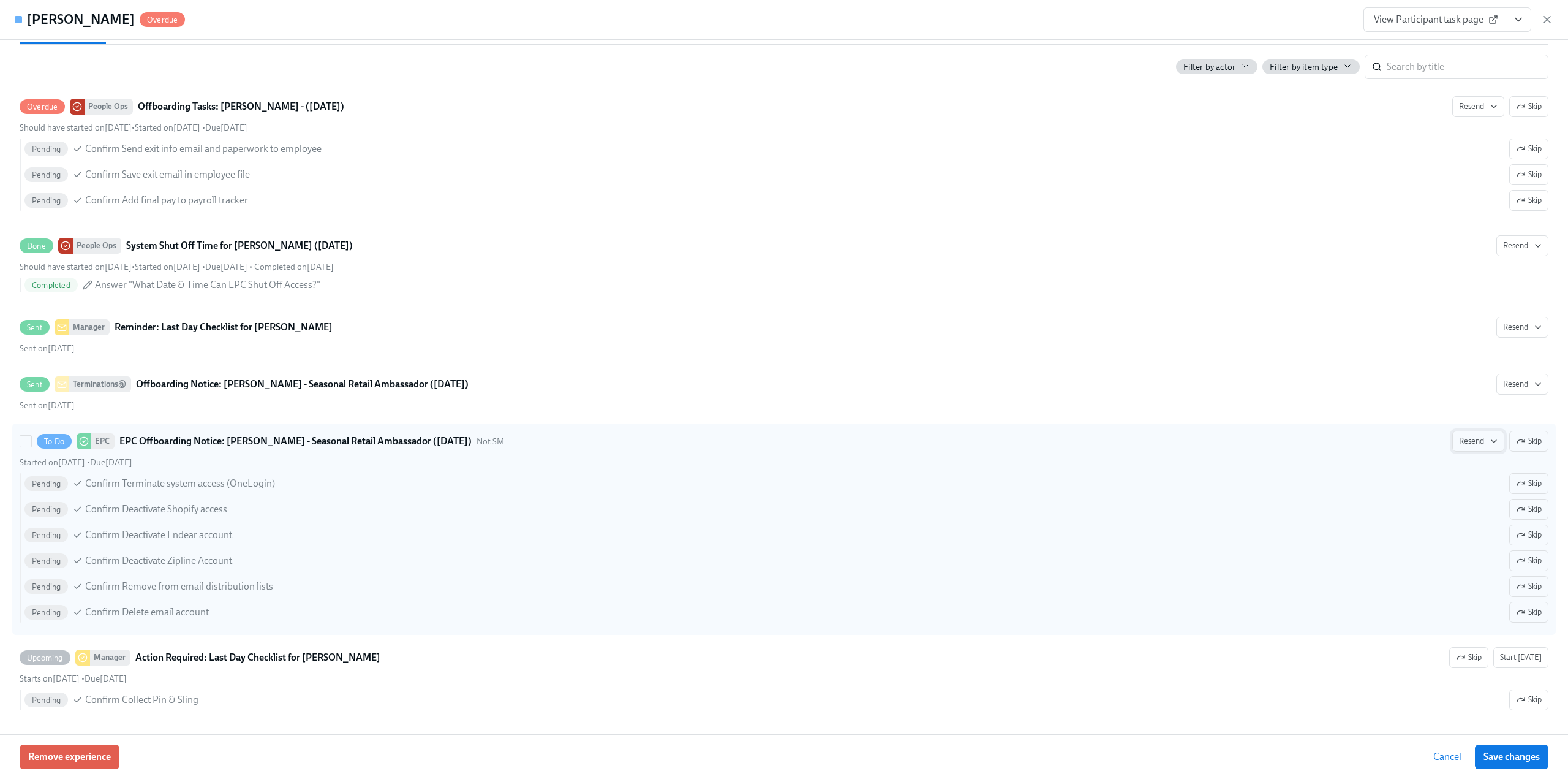
click at [1470, 438] on span "Resend" at bounding box center [1478, 441] width 39 height 12
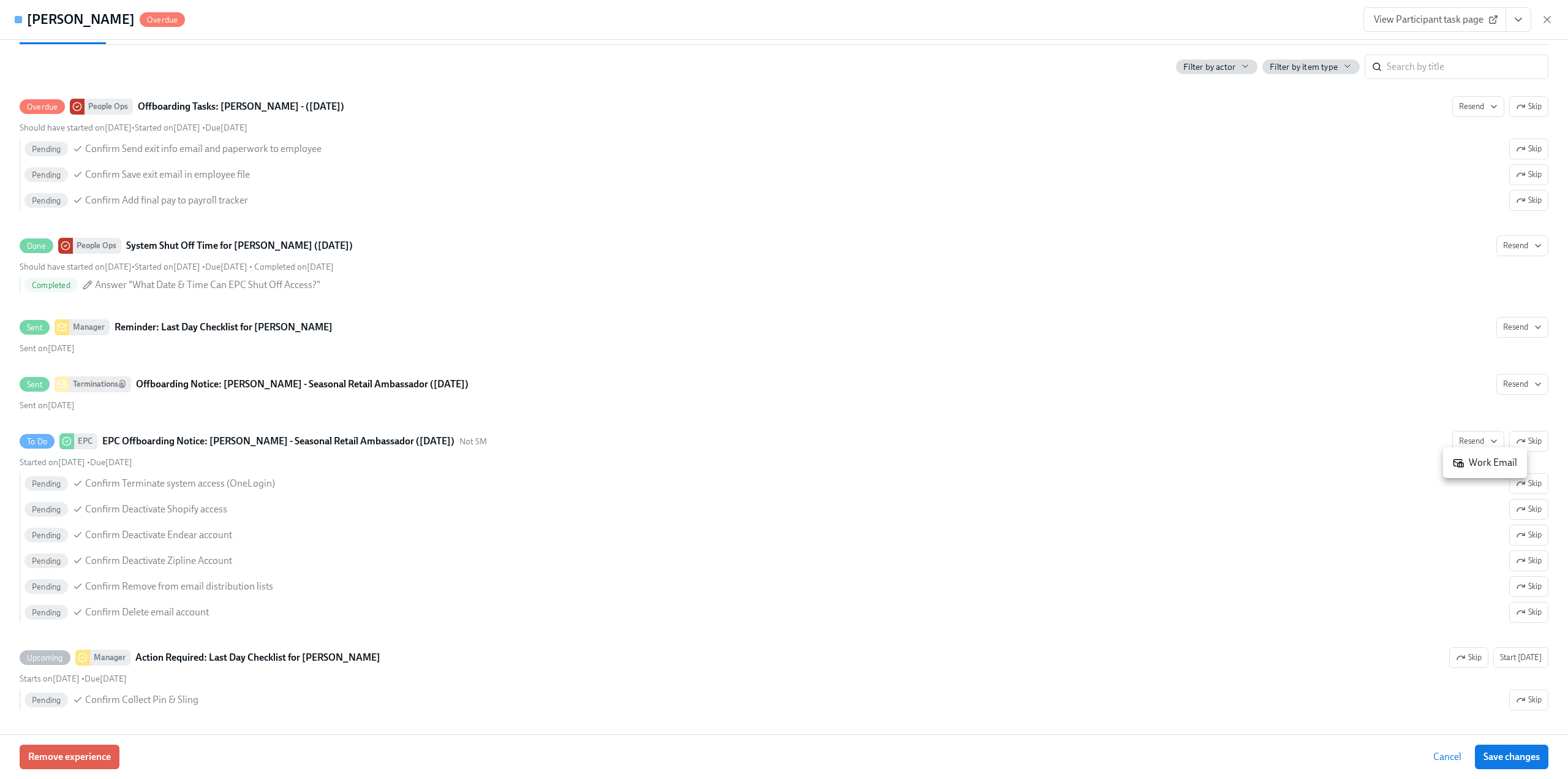
click at [1477, 458] on div "Work Email" at bounding box center [1485, 462] width 65 height 14
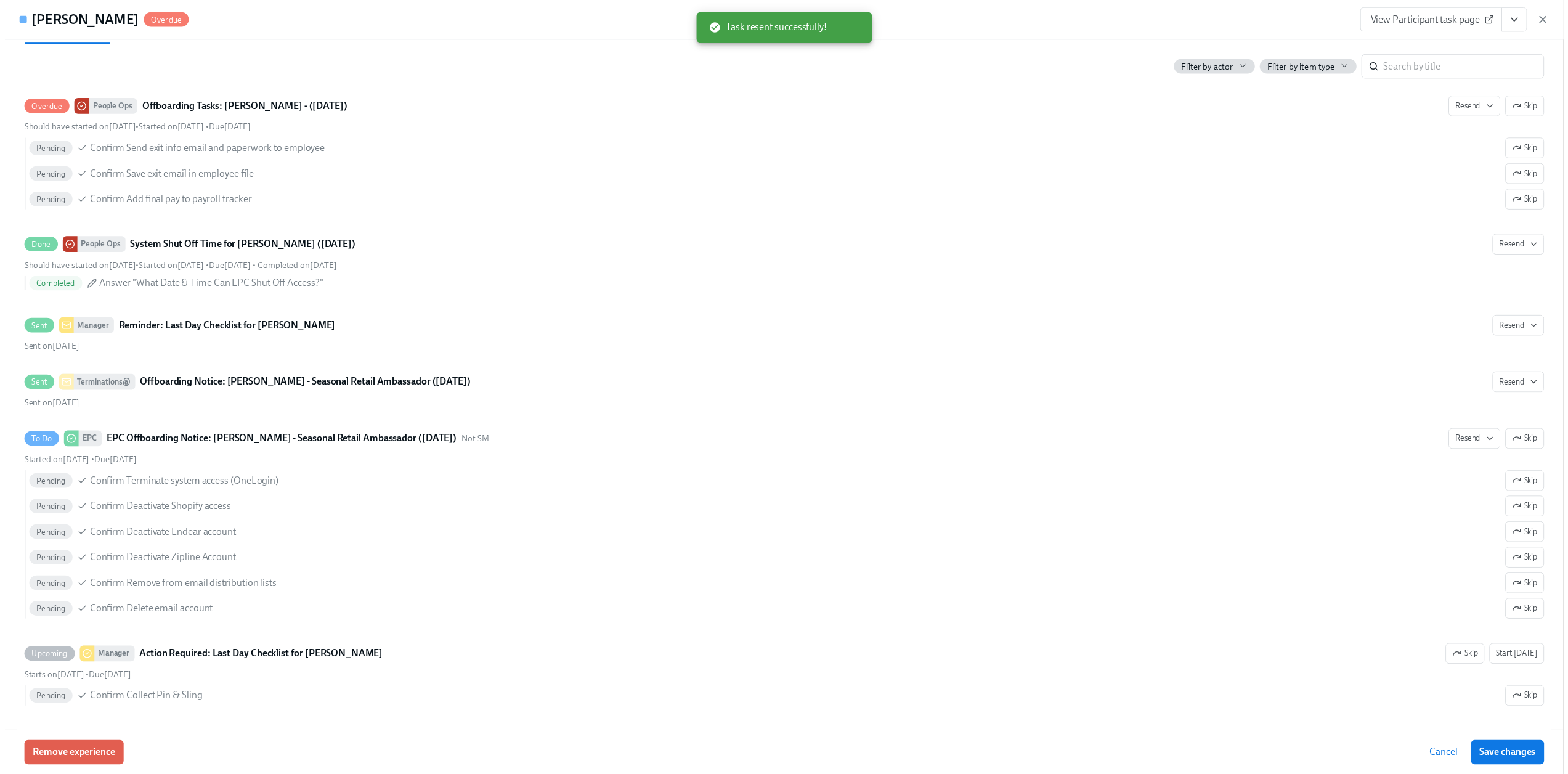
scroll to position [0, 8022]
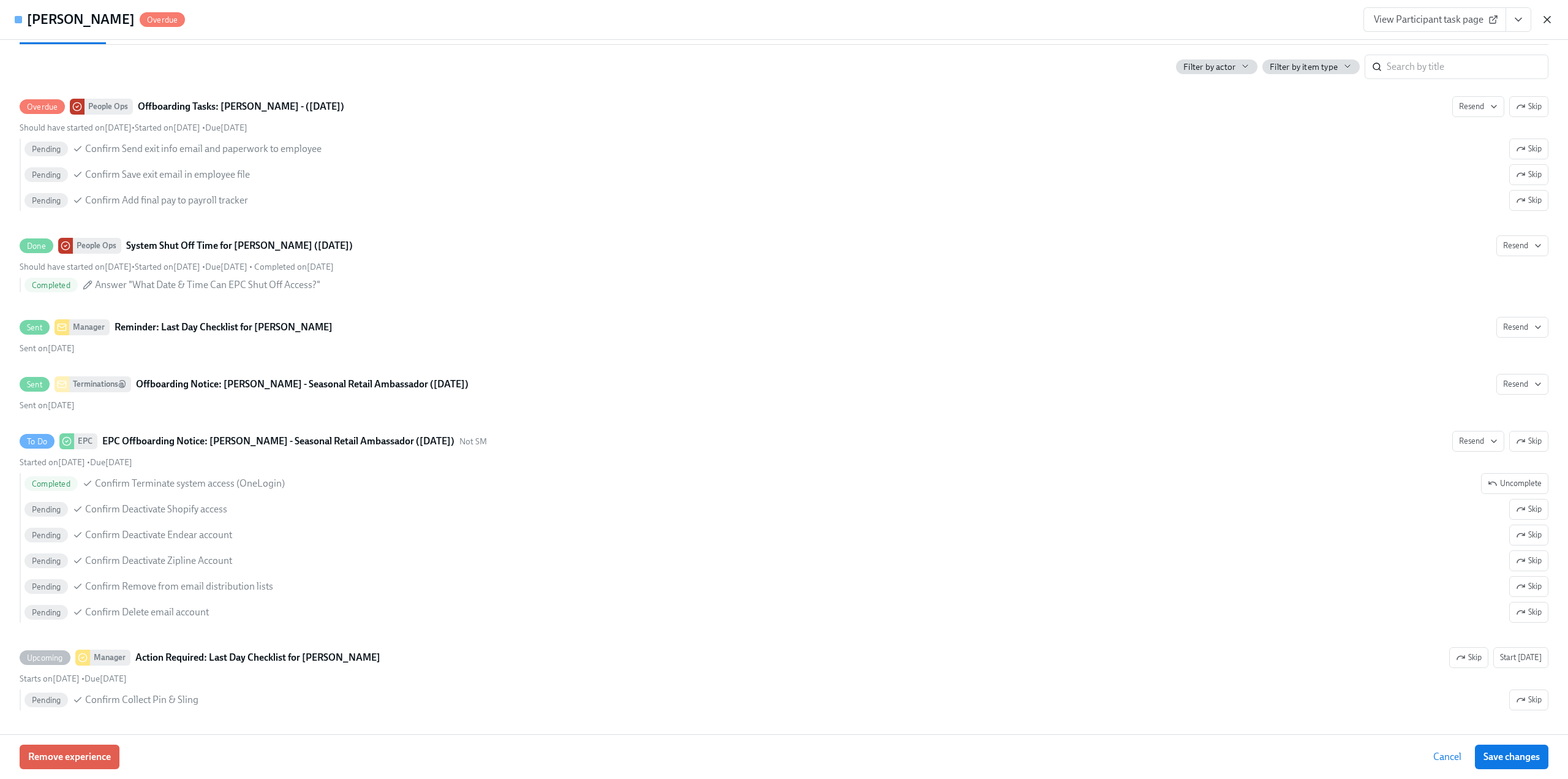
click at [1549, 20] on icon "button" at bounding box center [1547, 19] width 12 height 12
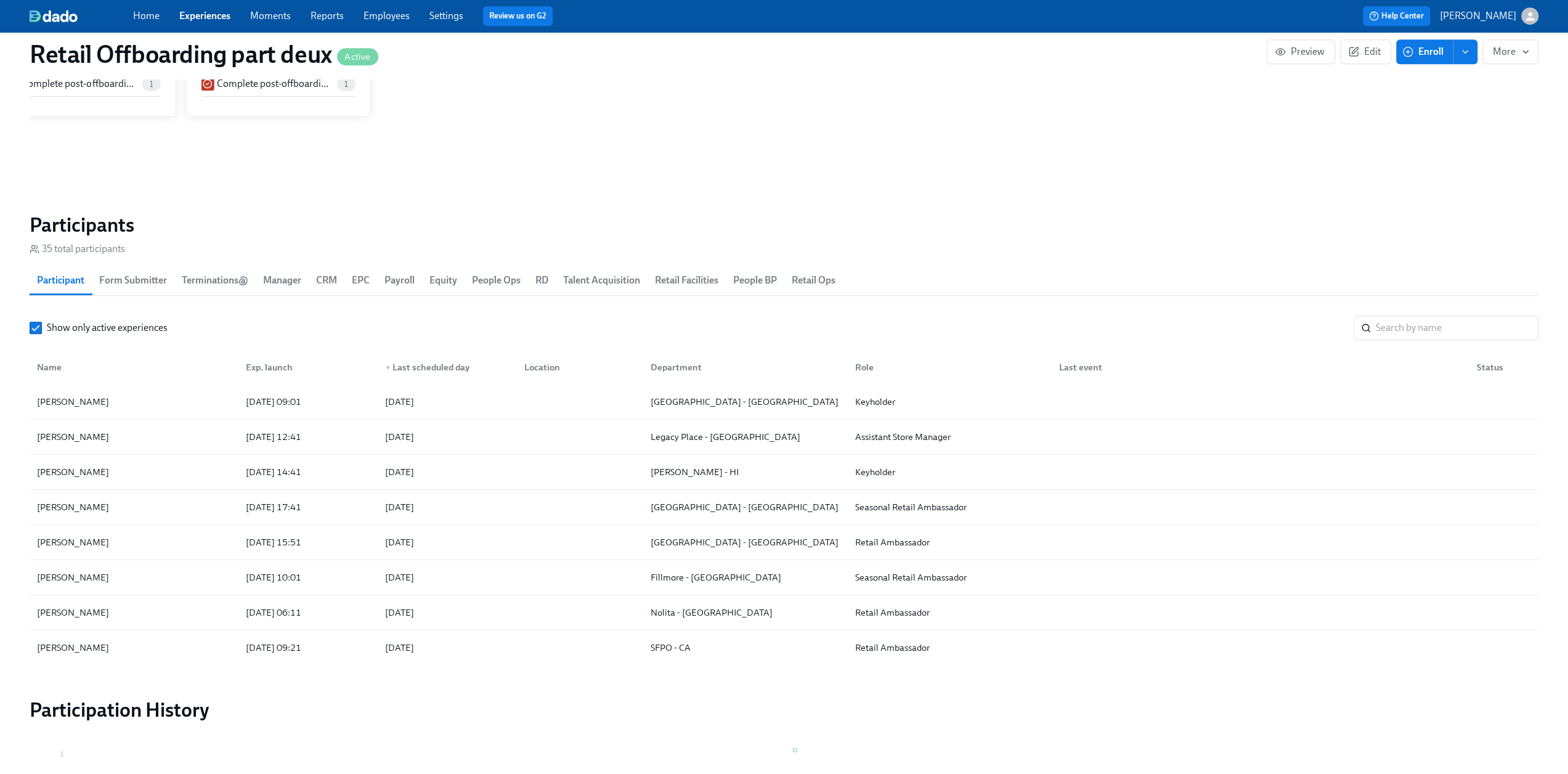
scroll to position [0, 8013]
click at [204, 14] on link "Experiences" at bounding box center [204, 16] width 51 height 12
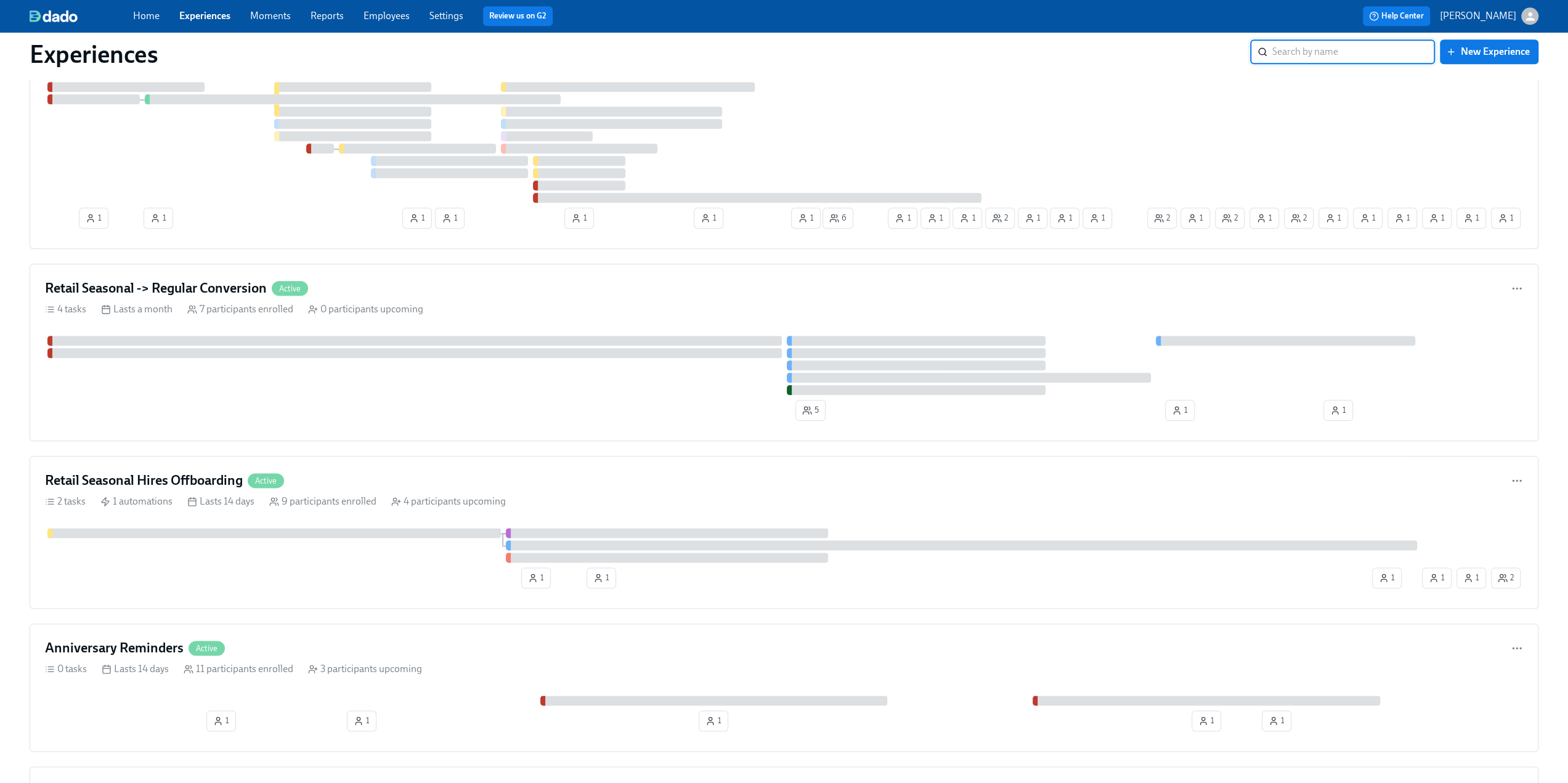
scroll to position [1355, 0]
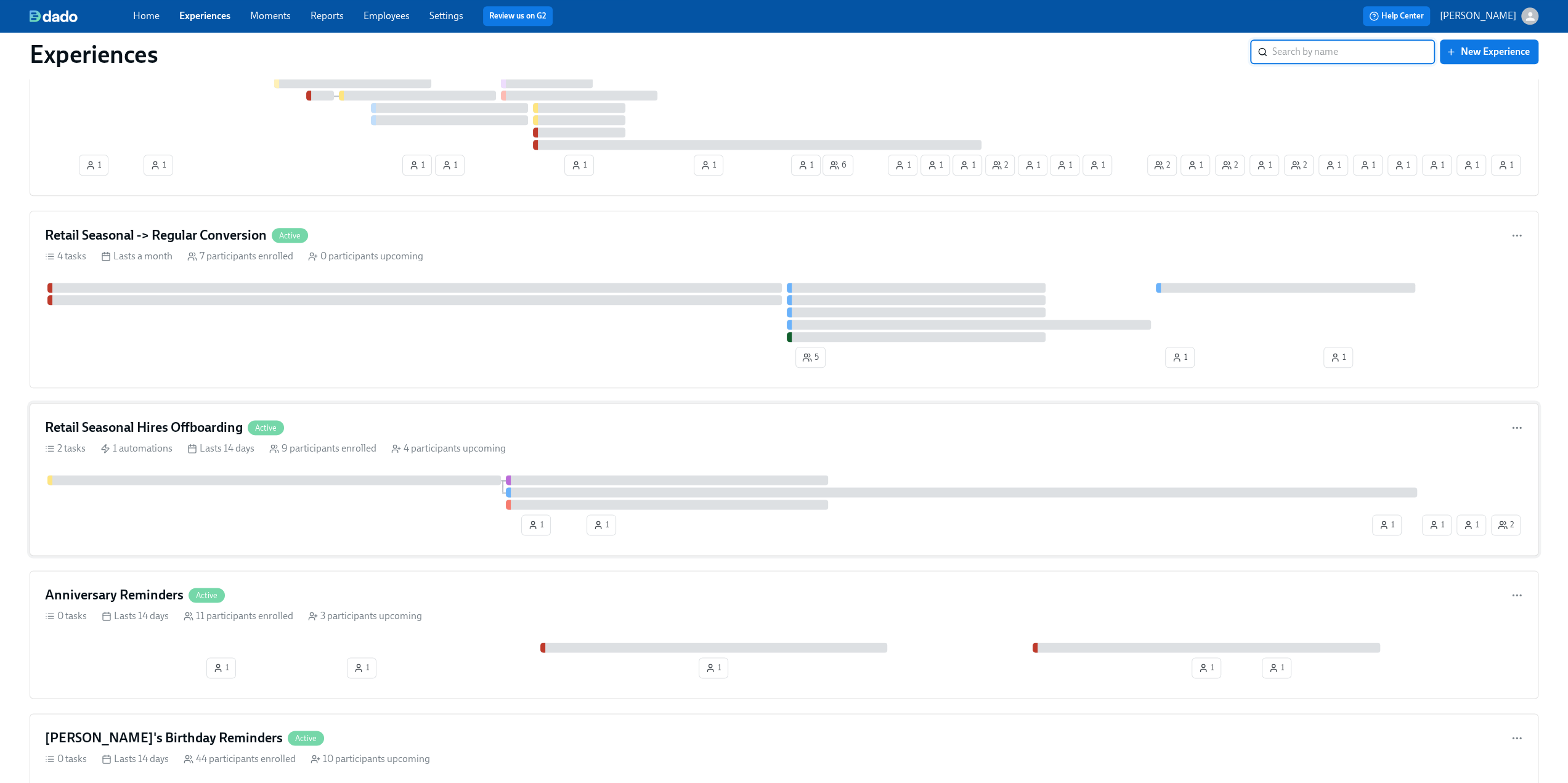
click at [369, 418] on div "Retail Seasonal Hires Offboarding Active" at bounding box center [784, 428] width 1478 height 18
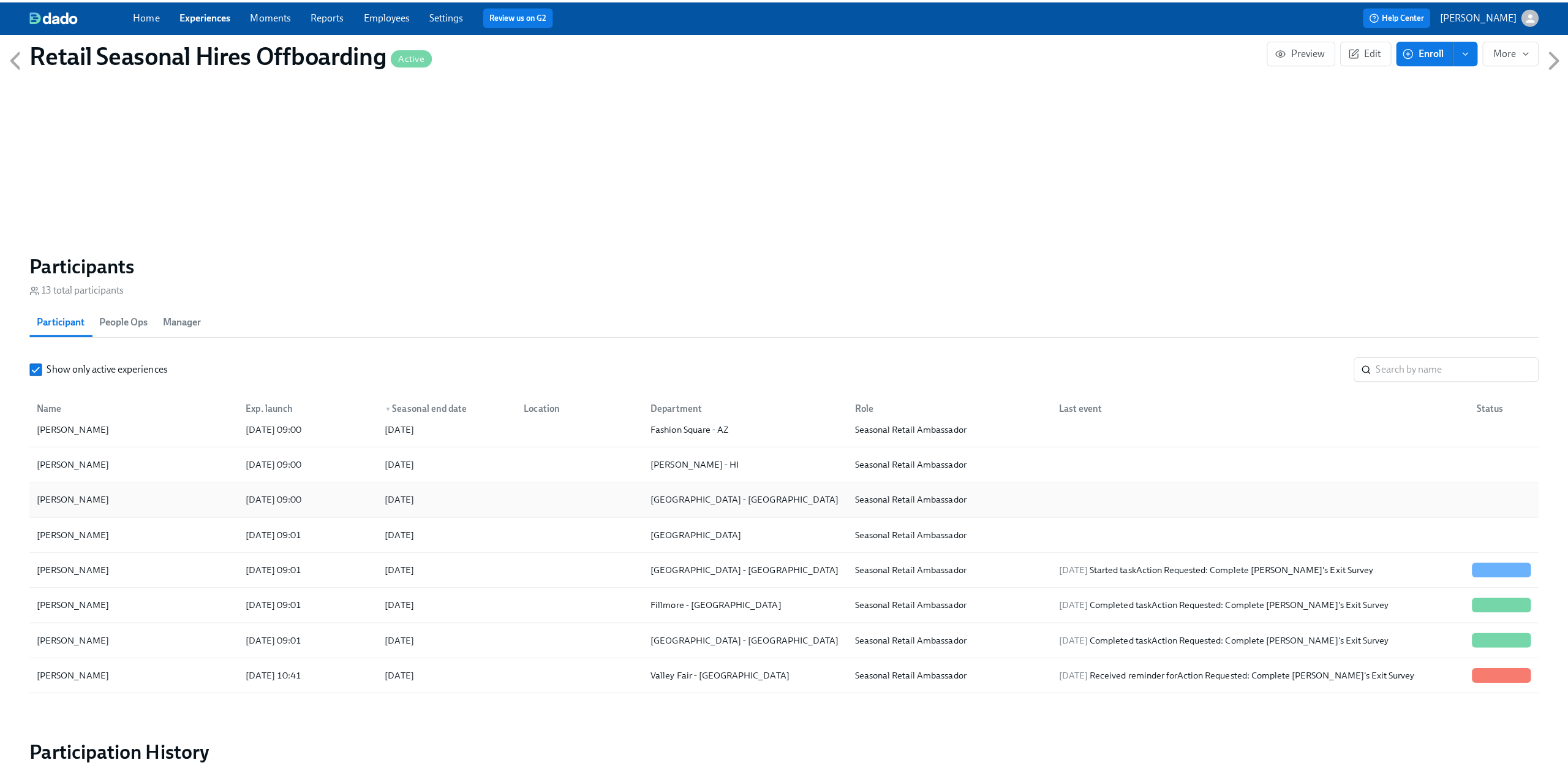
scroll to position [123, 0]
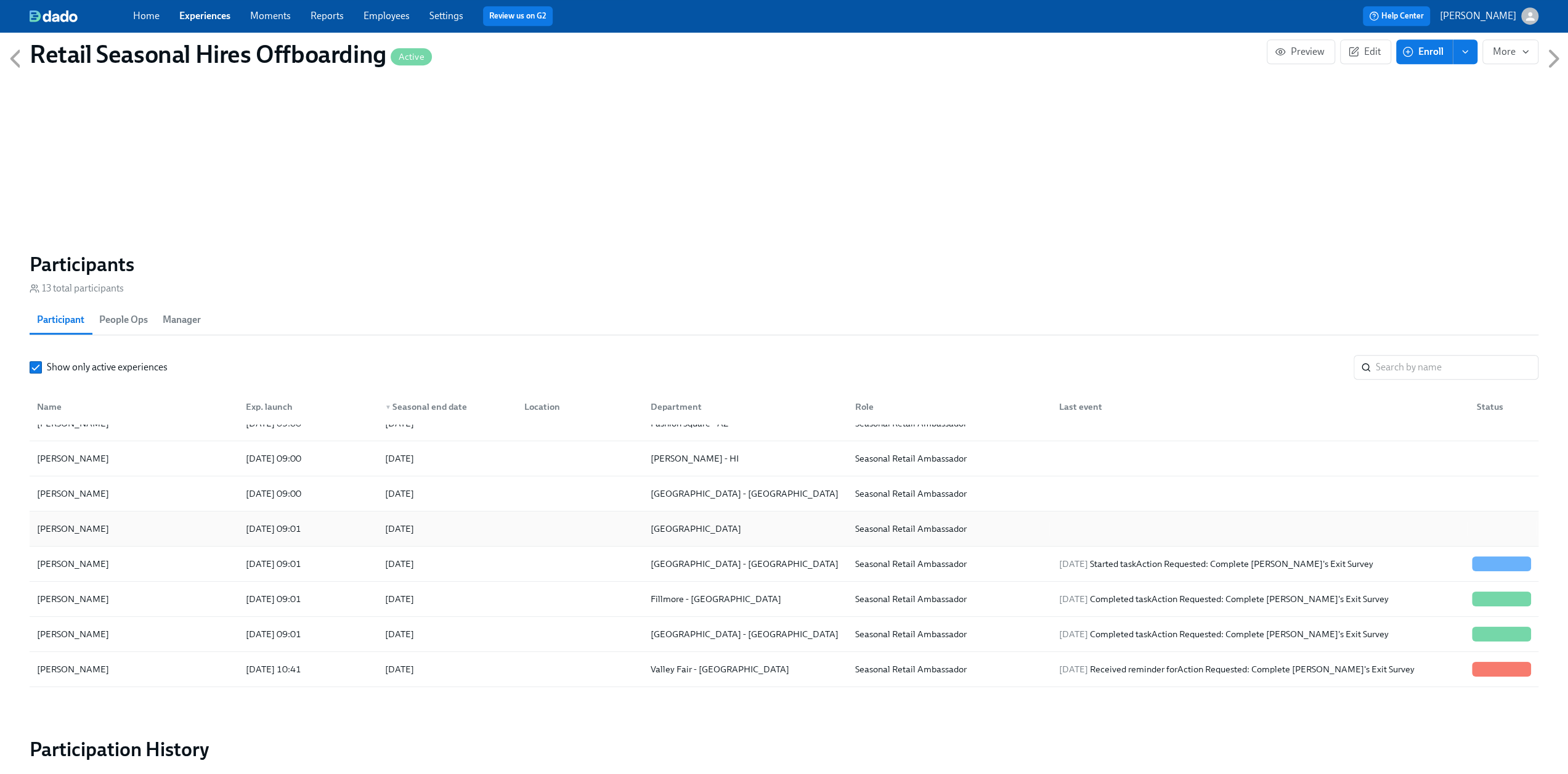
click at [165, 528] on div "Brynn Bizzard" at bounding box center [134, 529] width 204 height 25
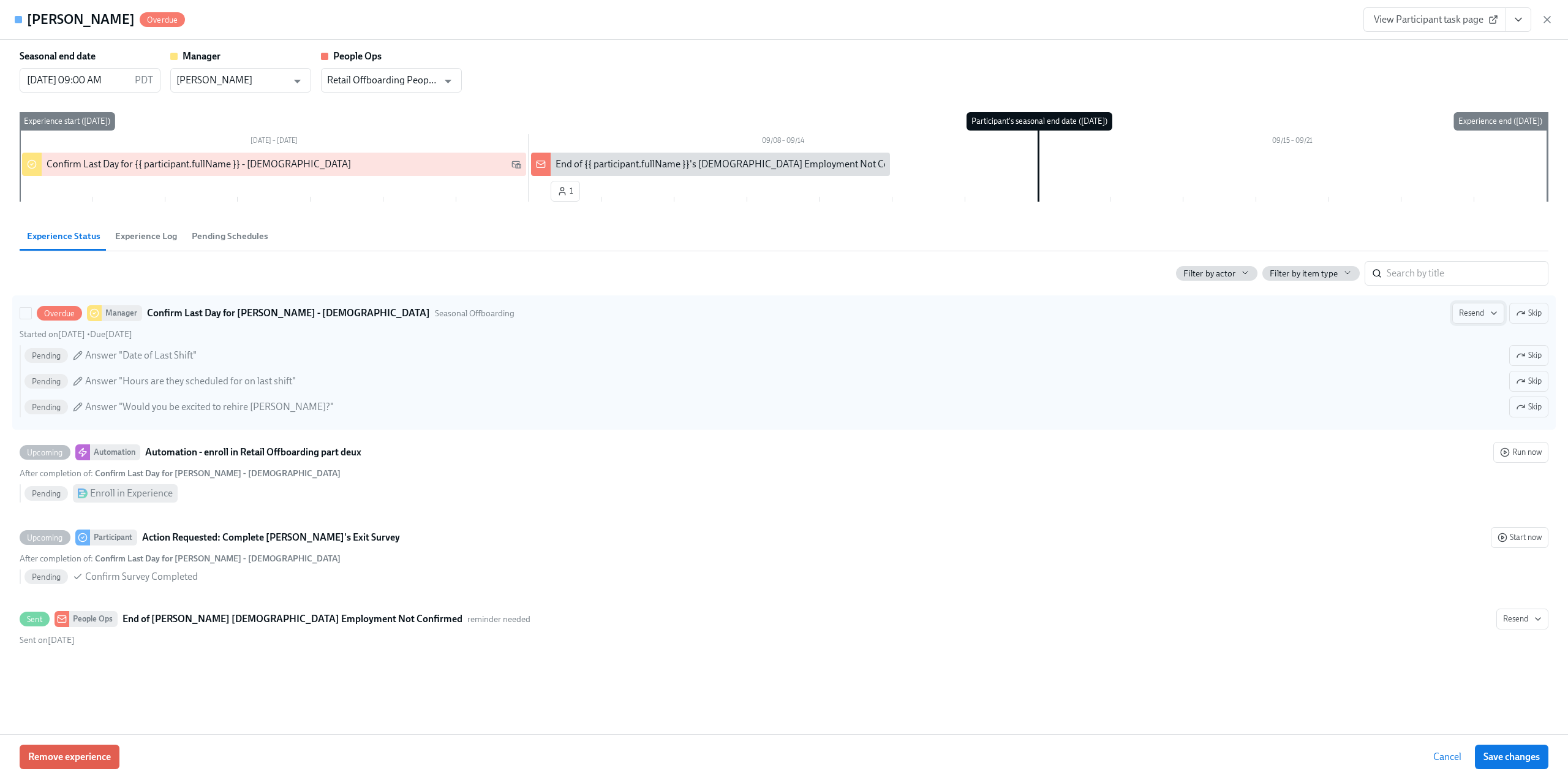
click at [1473, 308] on span "Resend" at bounding box center [1478, 313] width 39 height 12
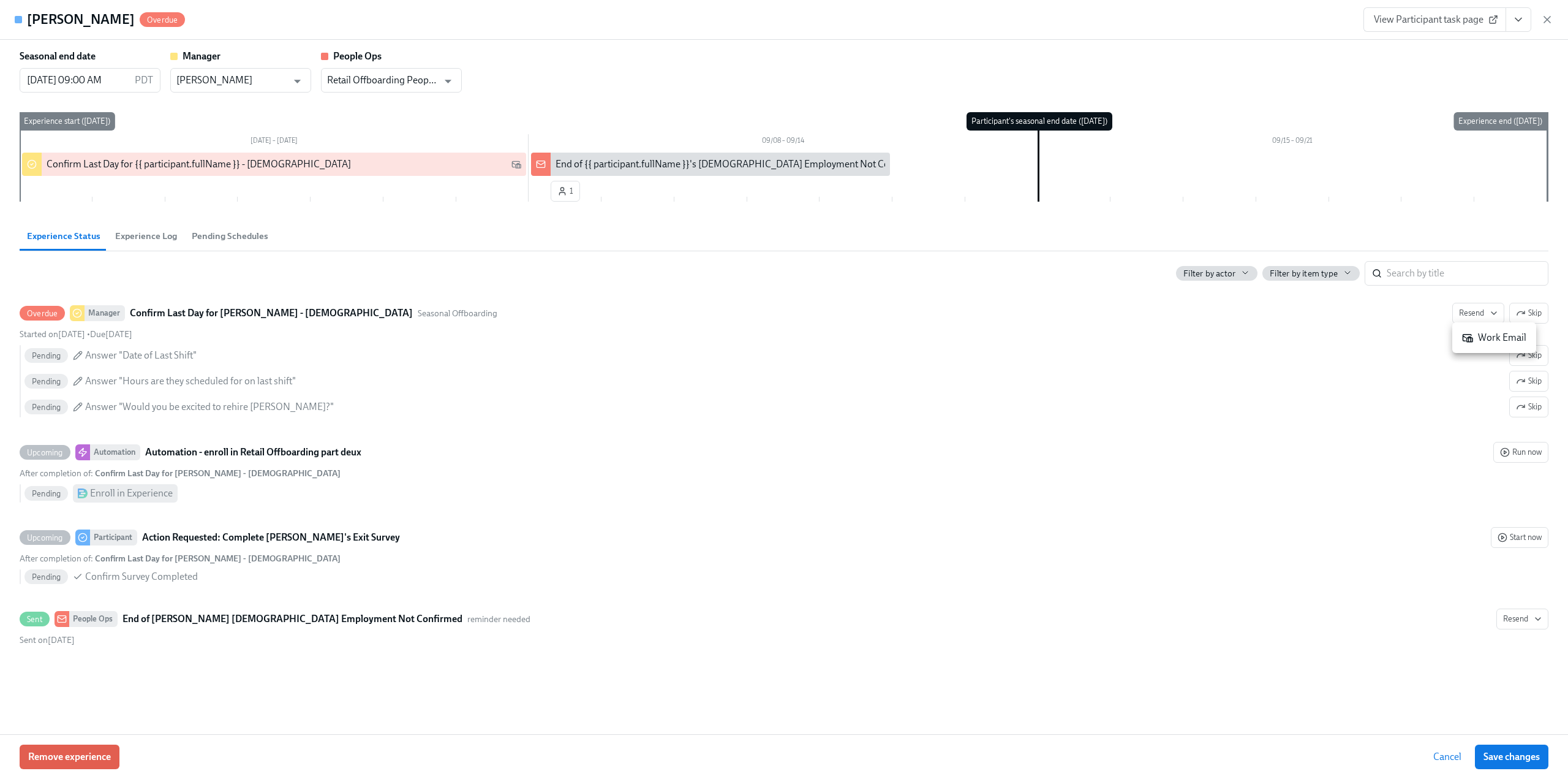
click at [1480, 335] on div "Work Email" at bounding box center [1494, 338] width 65 height 14
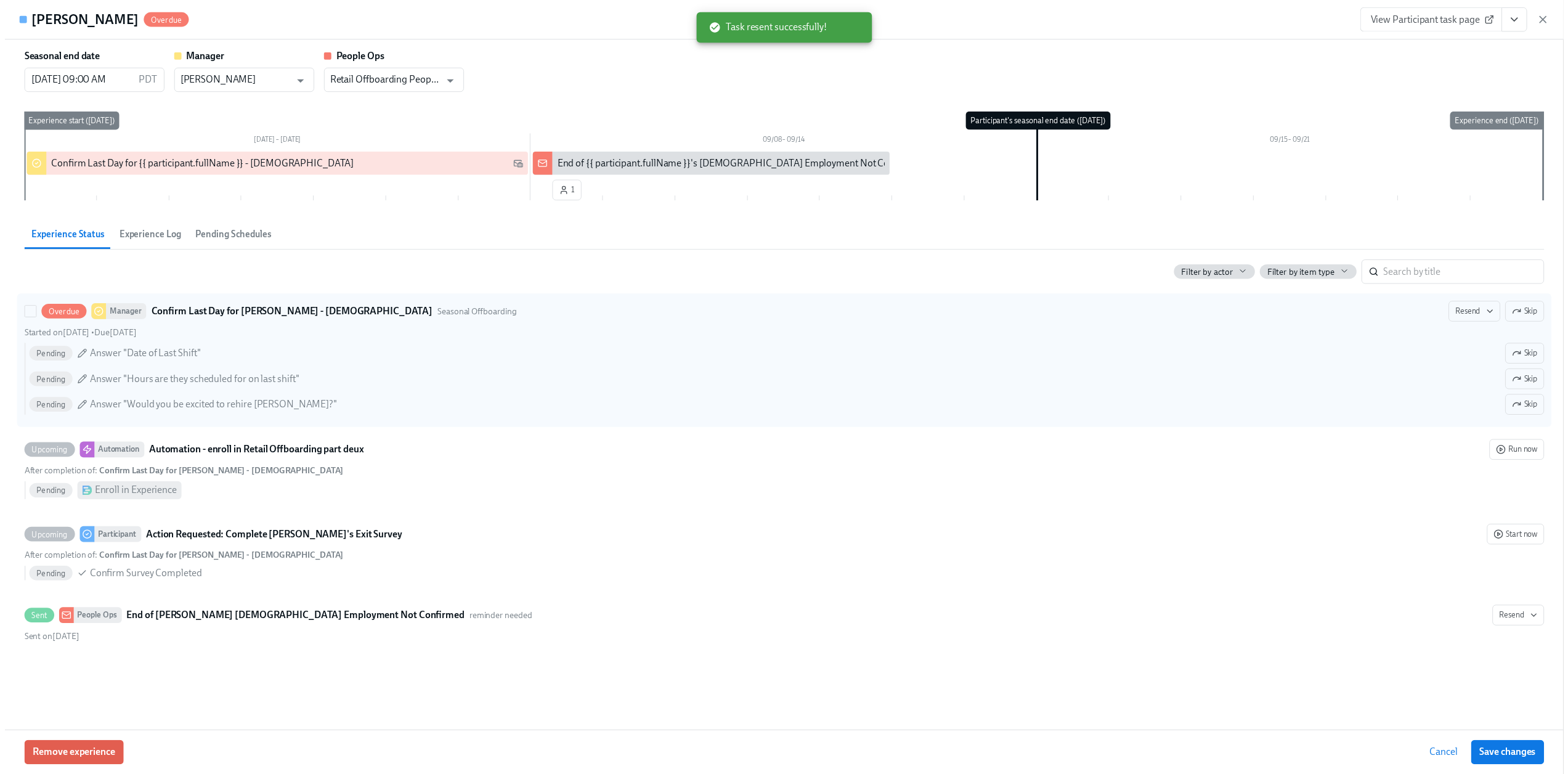
scroll to position [0, 2375]
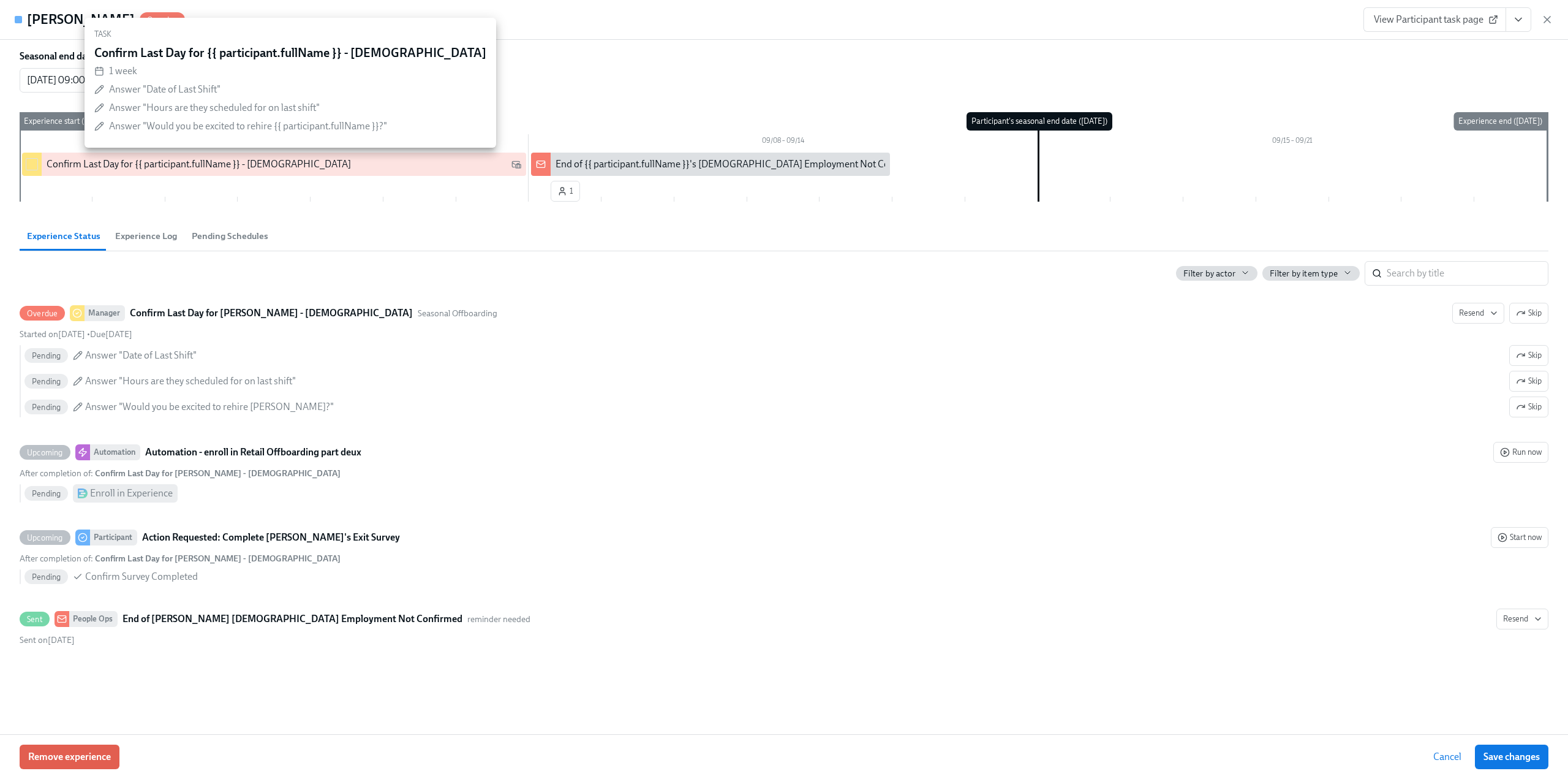
click at [1518, 21] on icon "View task page" at bounding box center [1518, 19] width 12 height 12
click at [1487, 42] on link "View Manager task page" at bounding box center [1442, 47] width 102 height 14
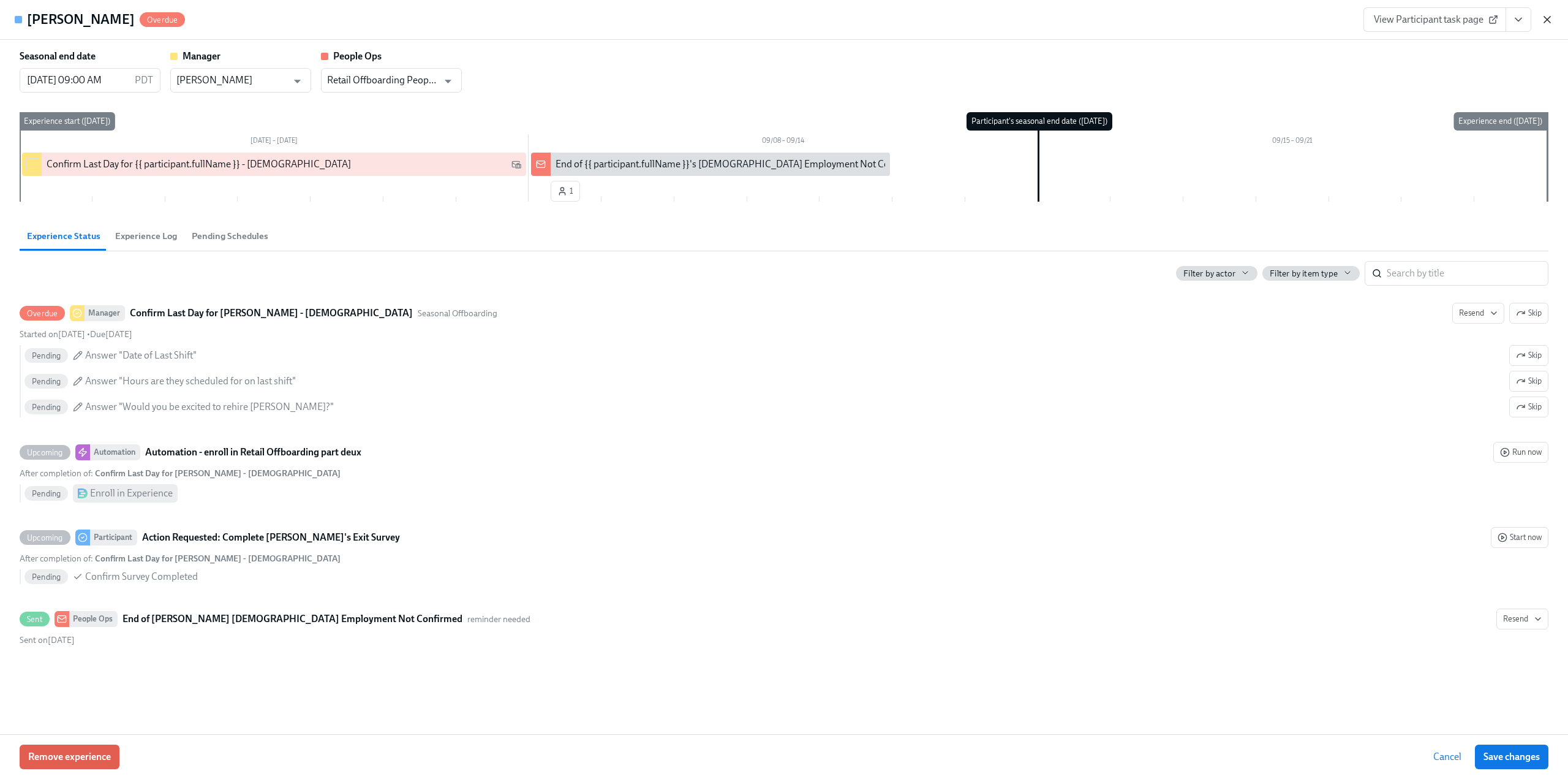
click at [1552, 17] on icon "button" at bounding box center [1547, 19] width 12 height 12
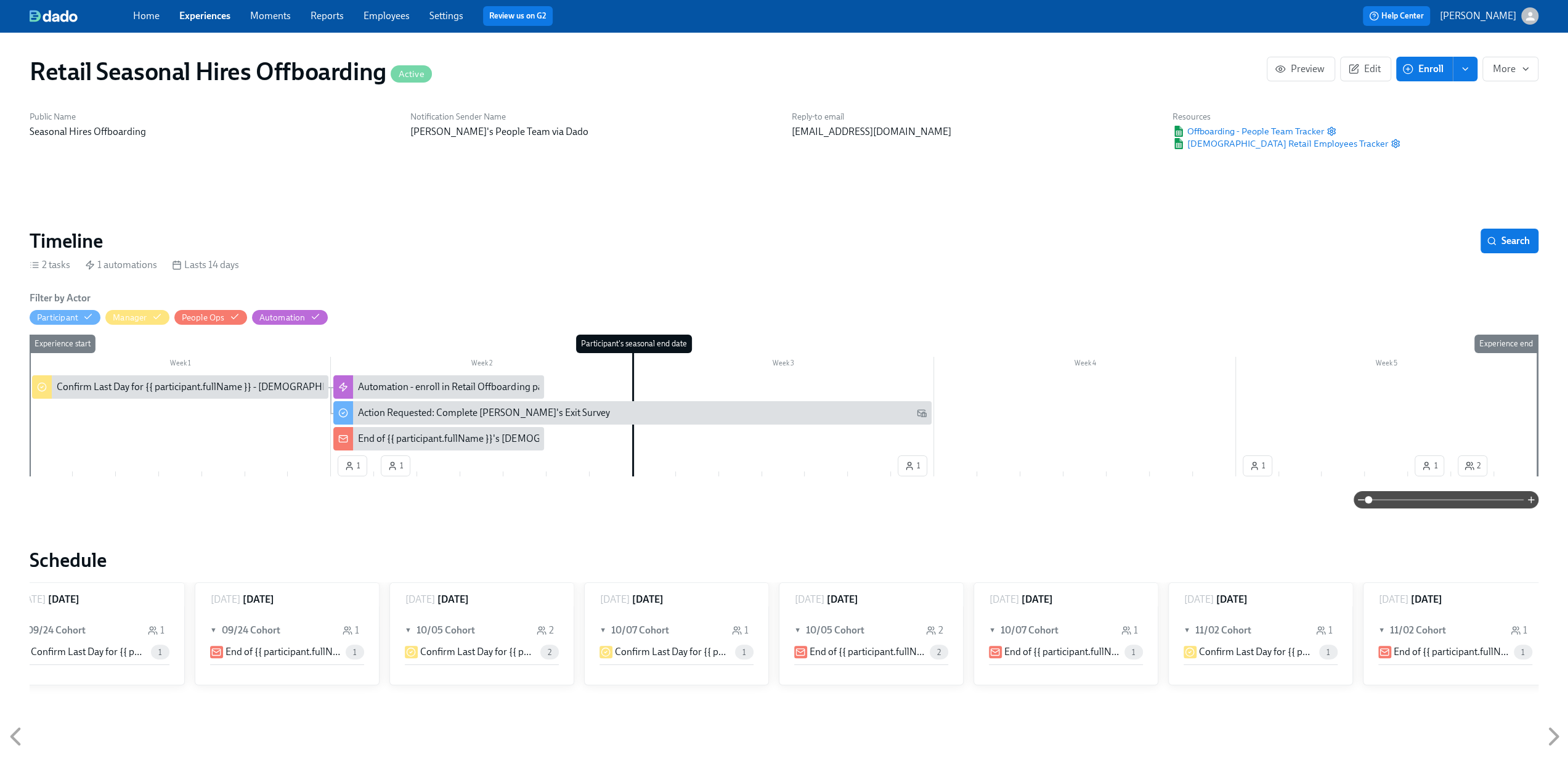
drag, startPoint x: 186, startPoint y: 14, endPoint x: 210, endPoint y: 14, distance: 24.0
click at [186, 14] on link "Experiences" at bounding box center [204, 16] width 51 height 12
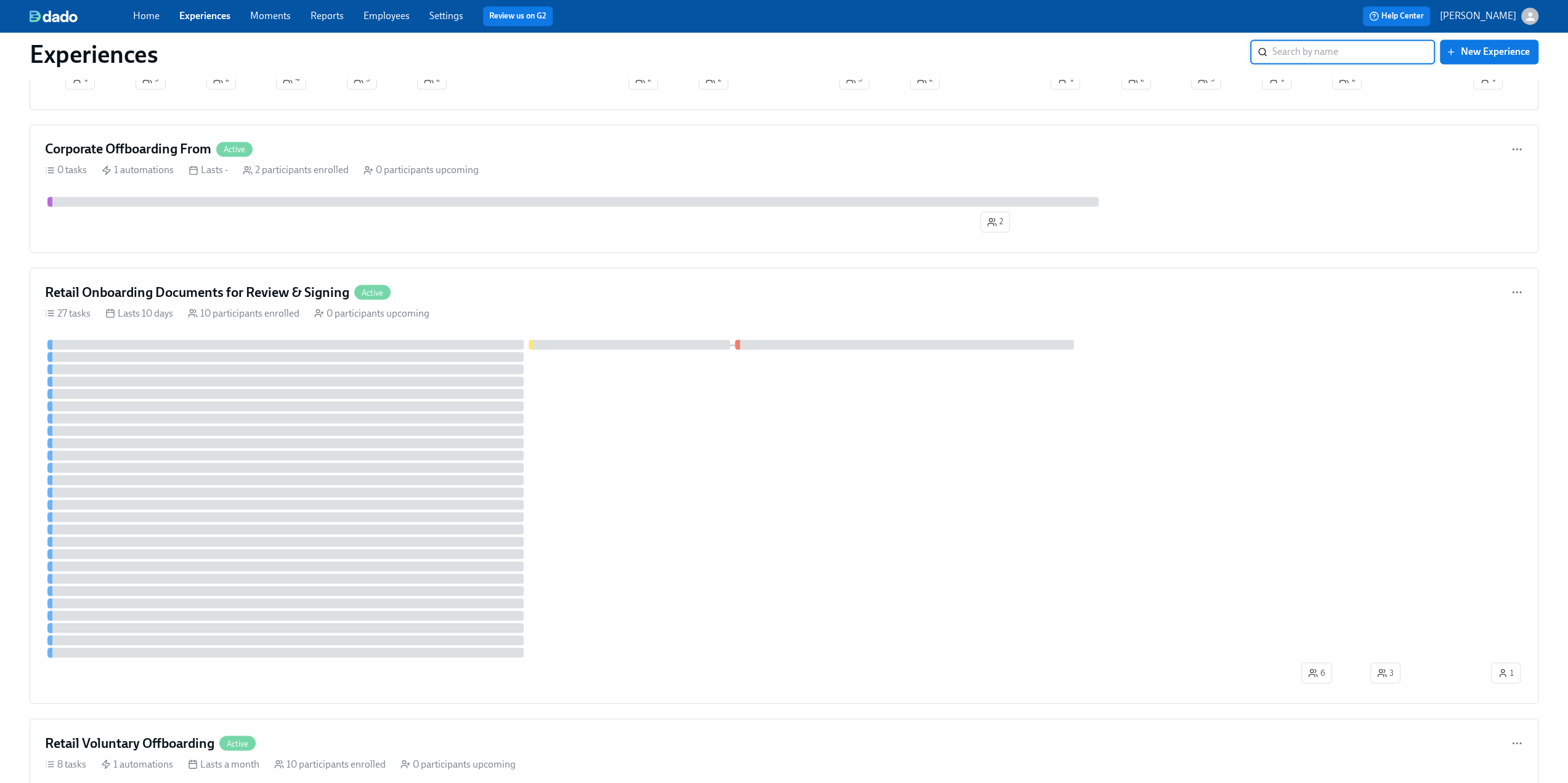
scroll to position [2094, 0]
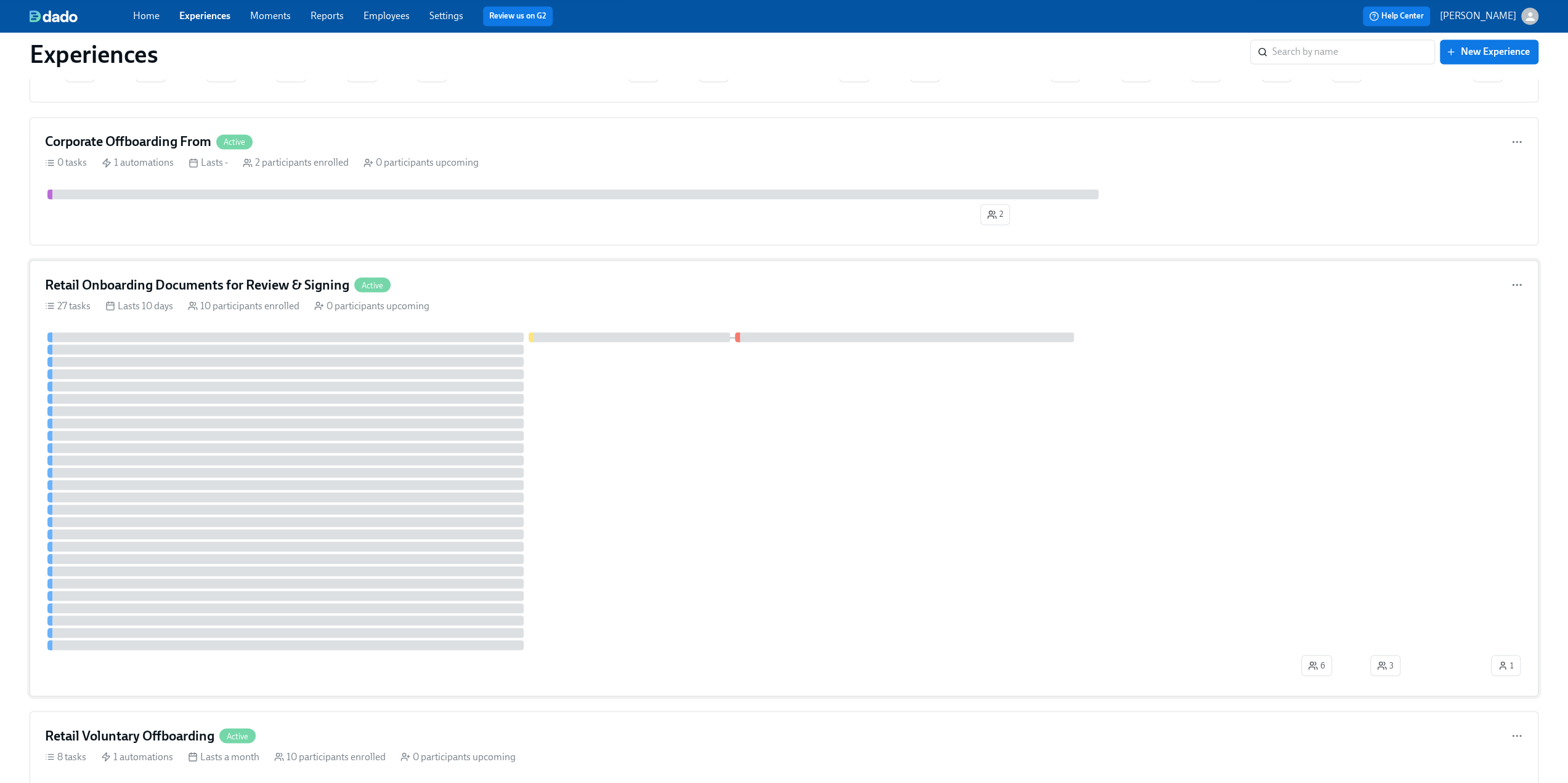
click at [251, 275] on h4 "Retail Onboarding Documents for Review & Signing" at bounding box center [197, 284] width 304 height 18
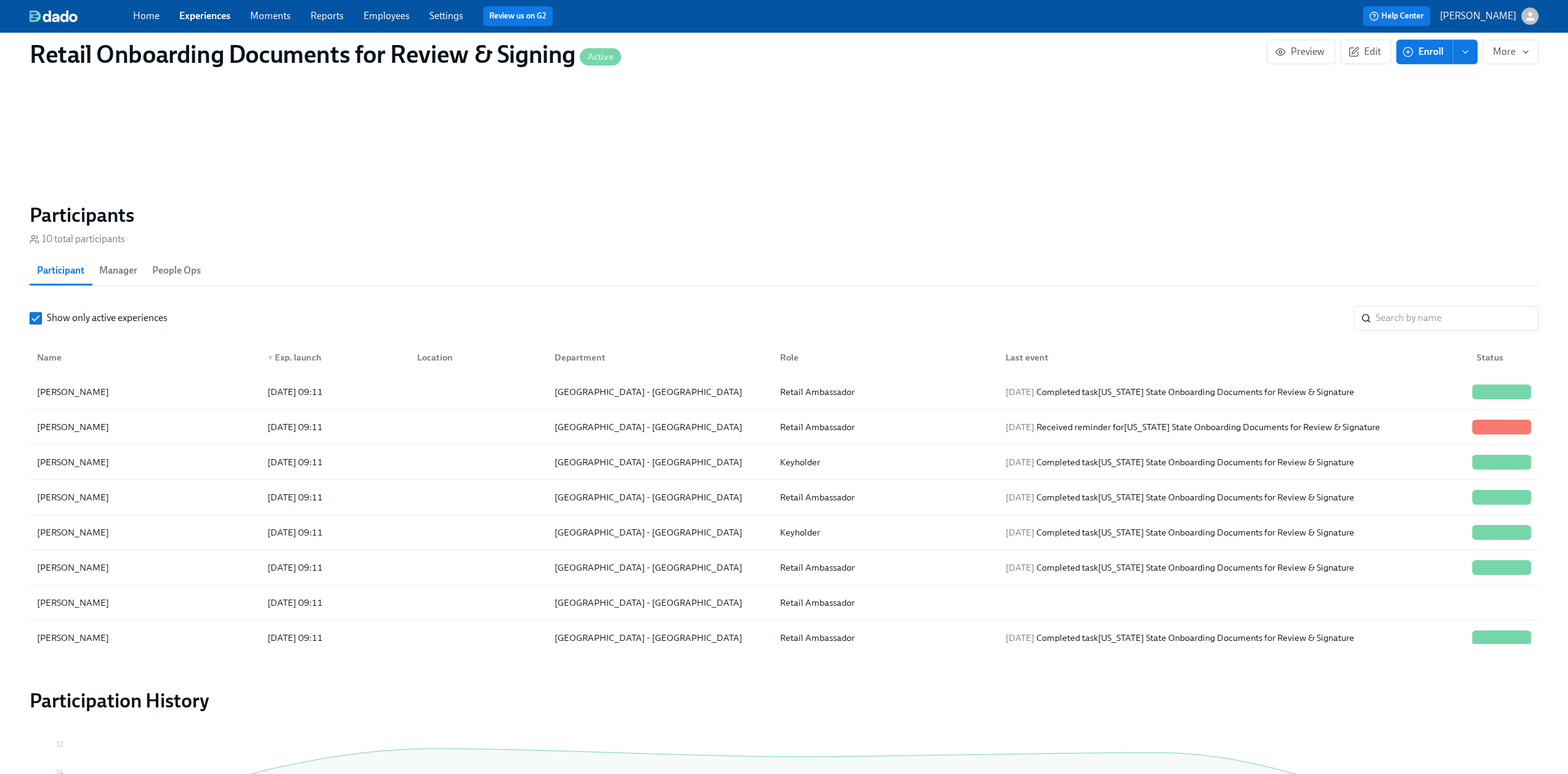
scroll to position [1786, 0]
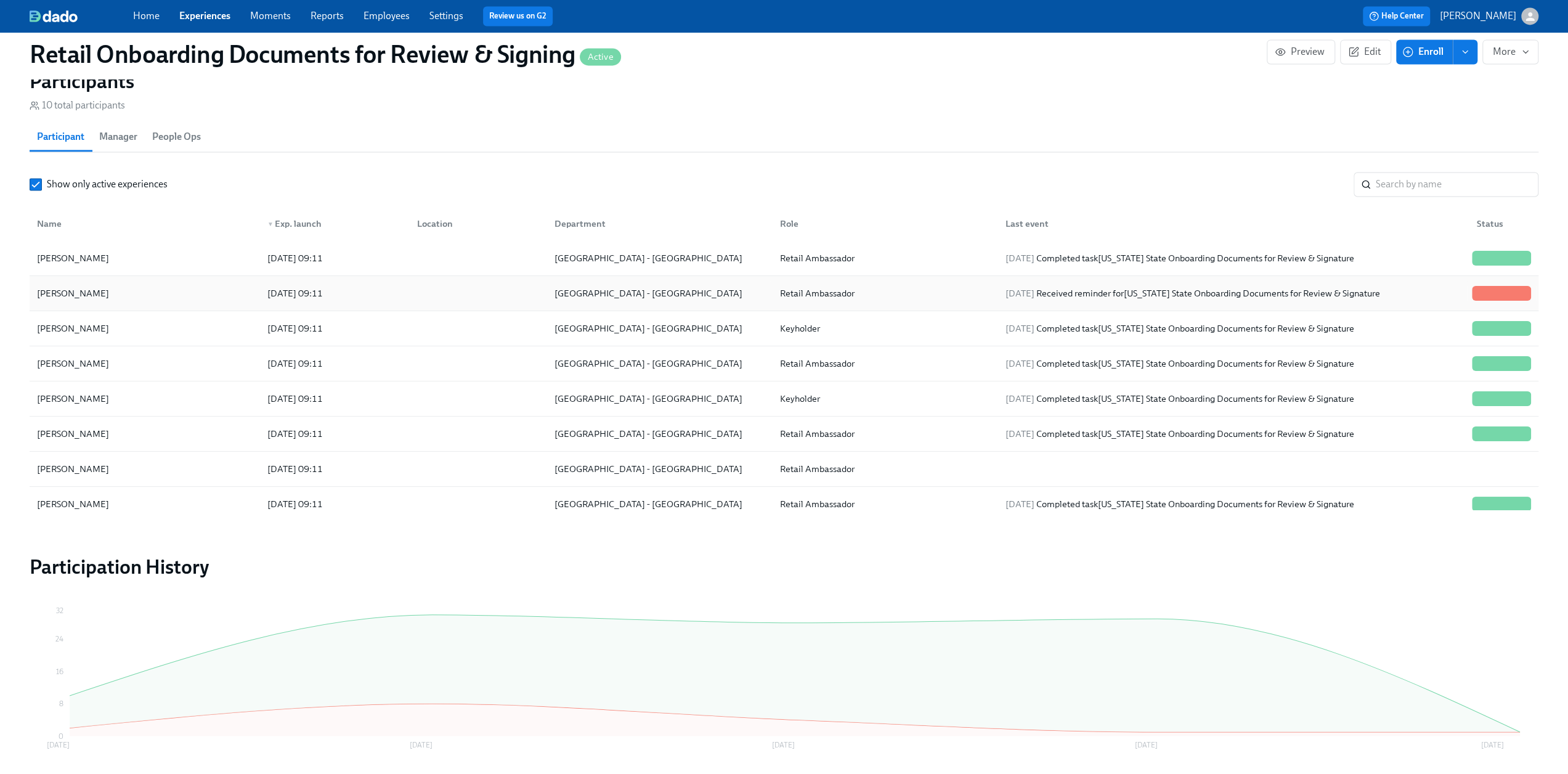
click at [153, 306] on div "Phoebe Barrios" at bounding box center [145, 293] width 226 height 25
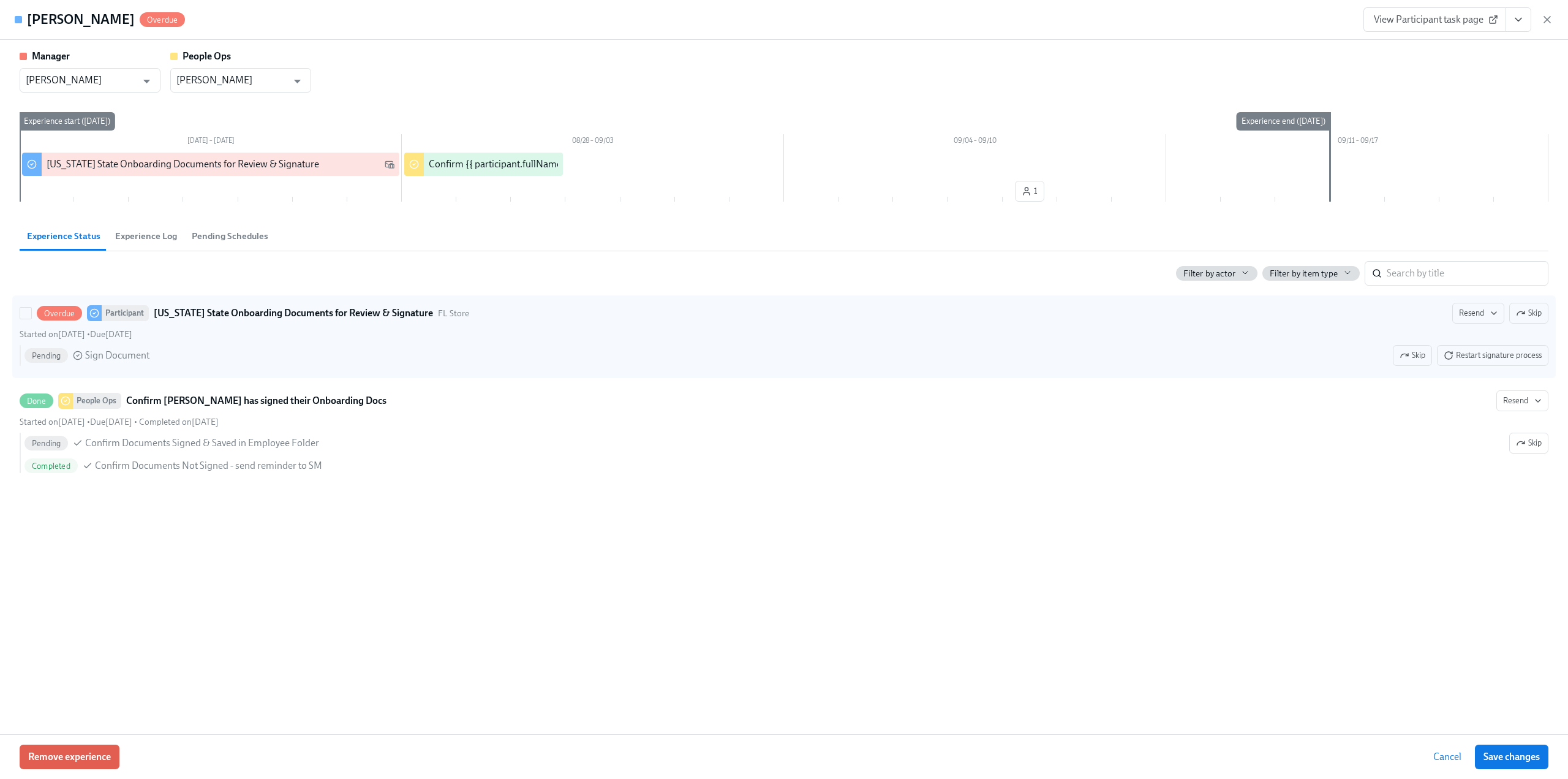
click at [346, 320] on div "Overdue Participant Florida State Onboarding Documents for Review & Signature F…" at bounding box center [784, 313] width 1529 height 21
click at [31, 319] on input "Overdue Participant Florida State Onboarding Documents for Review & Signature F…" at bounding box center [25, 313] width 11 height 11
checkbox input "true"
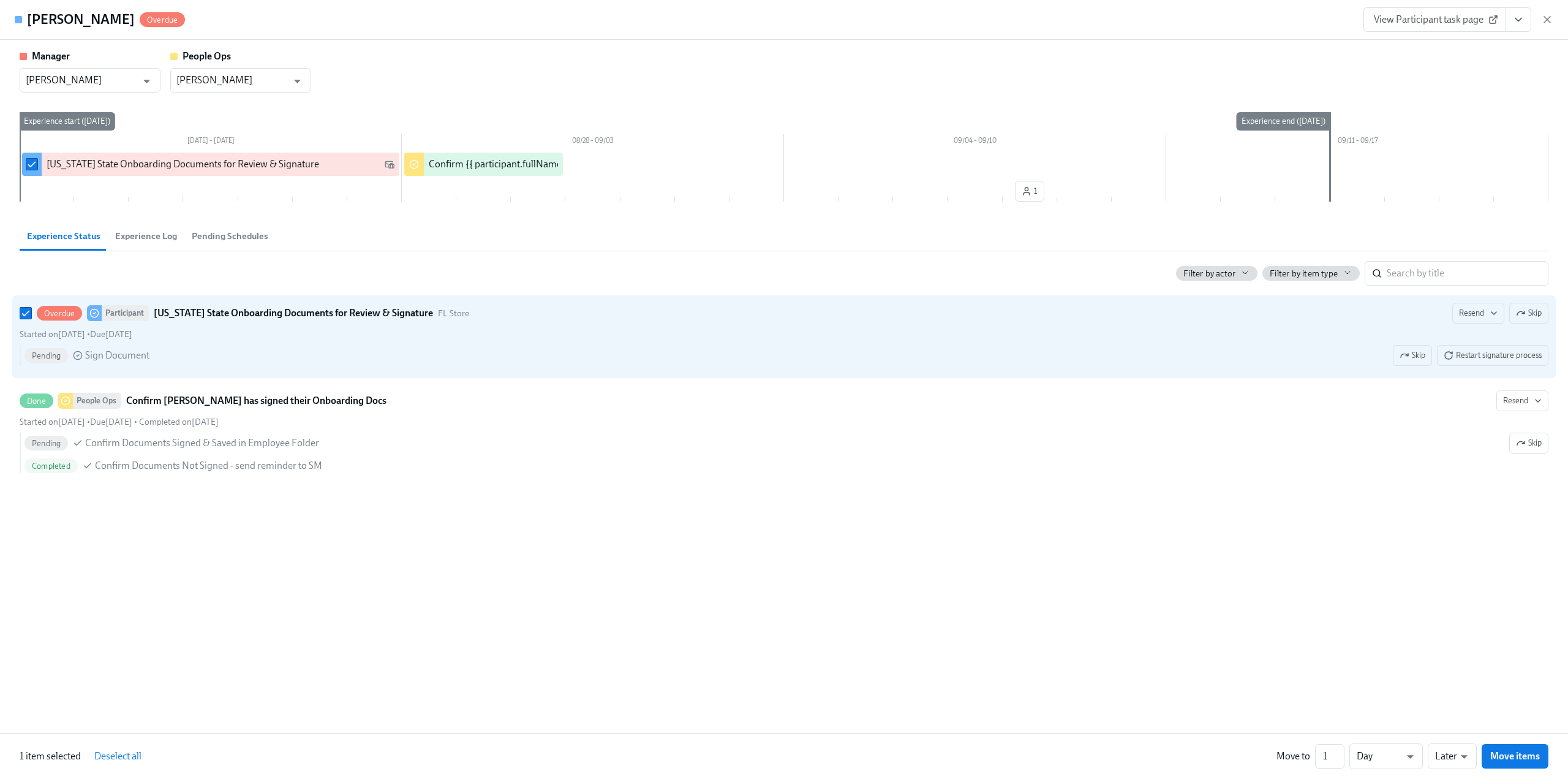
click at [1403, 21] on span "View Participant task page" at bounding box center [1434, 19] width 122 height 12
click at [1482, 356] on span "Restart signature process" at bounding box center [1493, 355] width 98 height 12
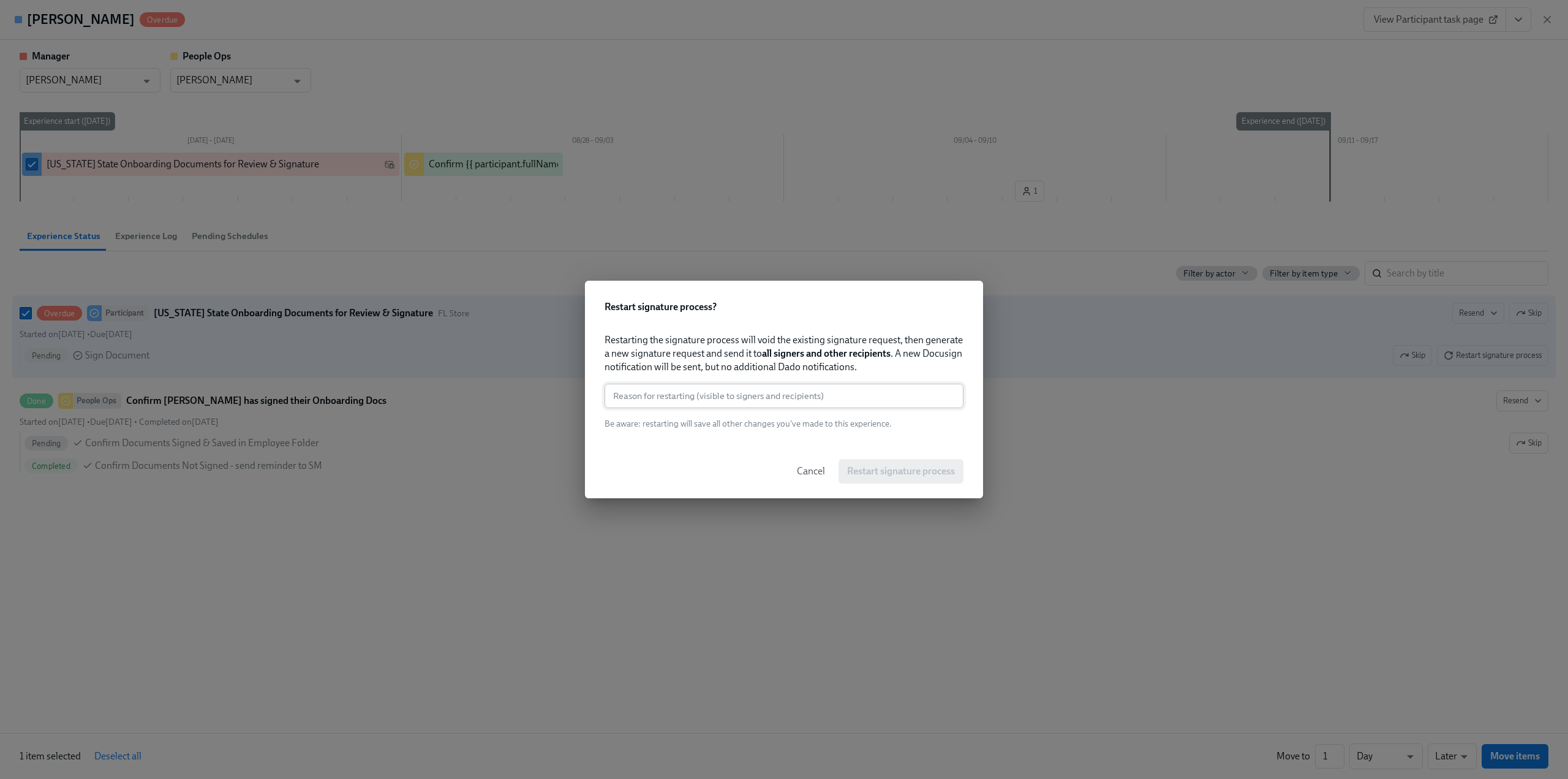
click at [791, 394] on input "text" at bounding box center [784, 396] width 359 height 25
click at [682, 399] on input "text" at bounding box center [784, 396] width 359 height 25
click at [646, 393] on input "text" at bounding box center [784, 396] width 359 height 25
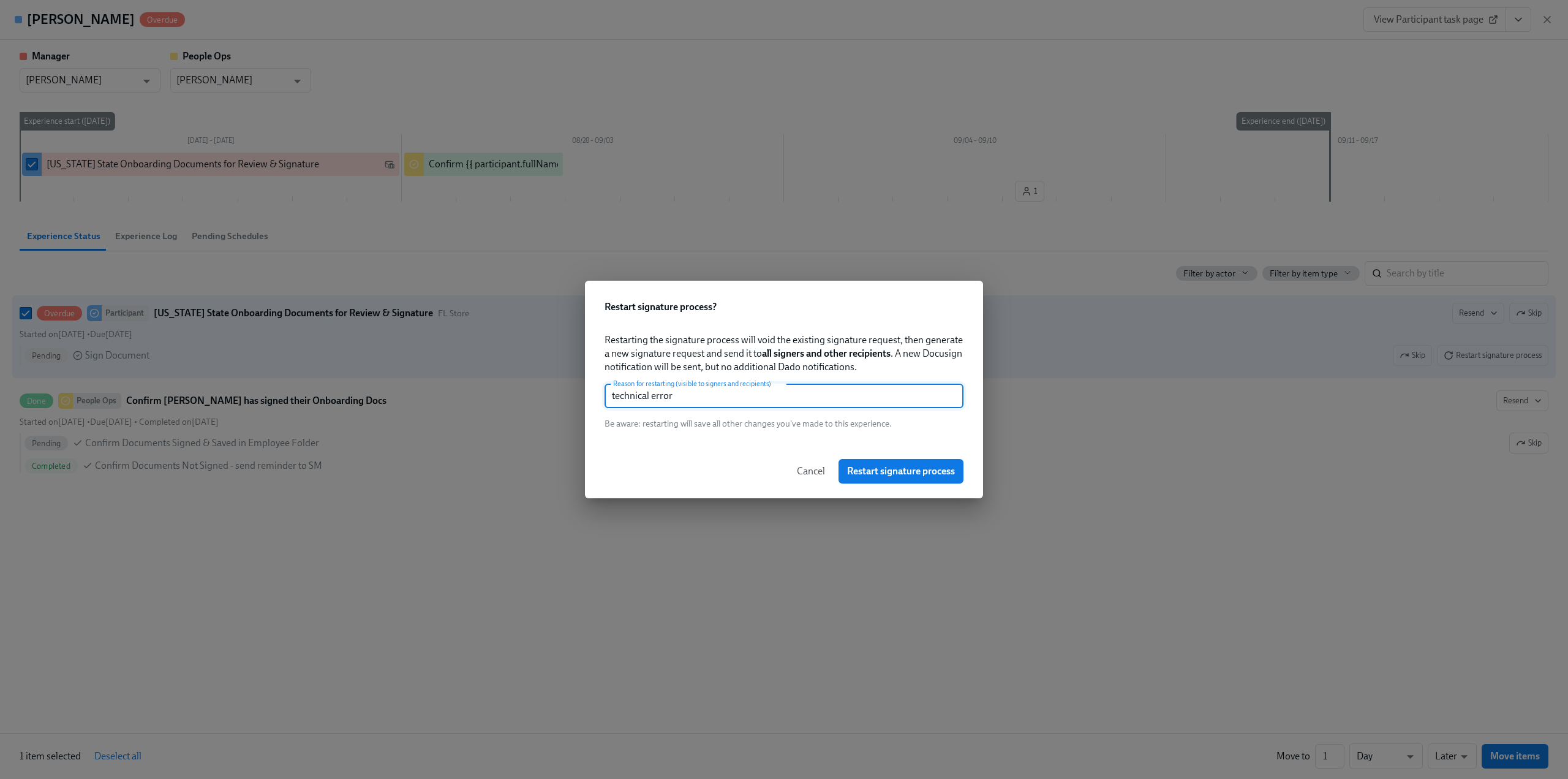
type input "technical error"
click at [806, 474] on span "Cancel" at bounding box center [811, 471] width 28 height 12
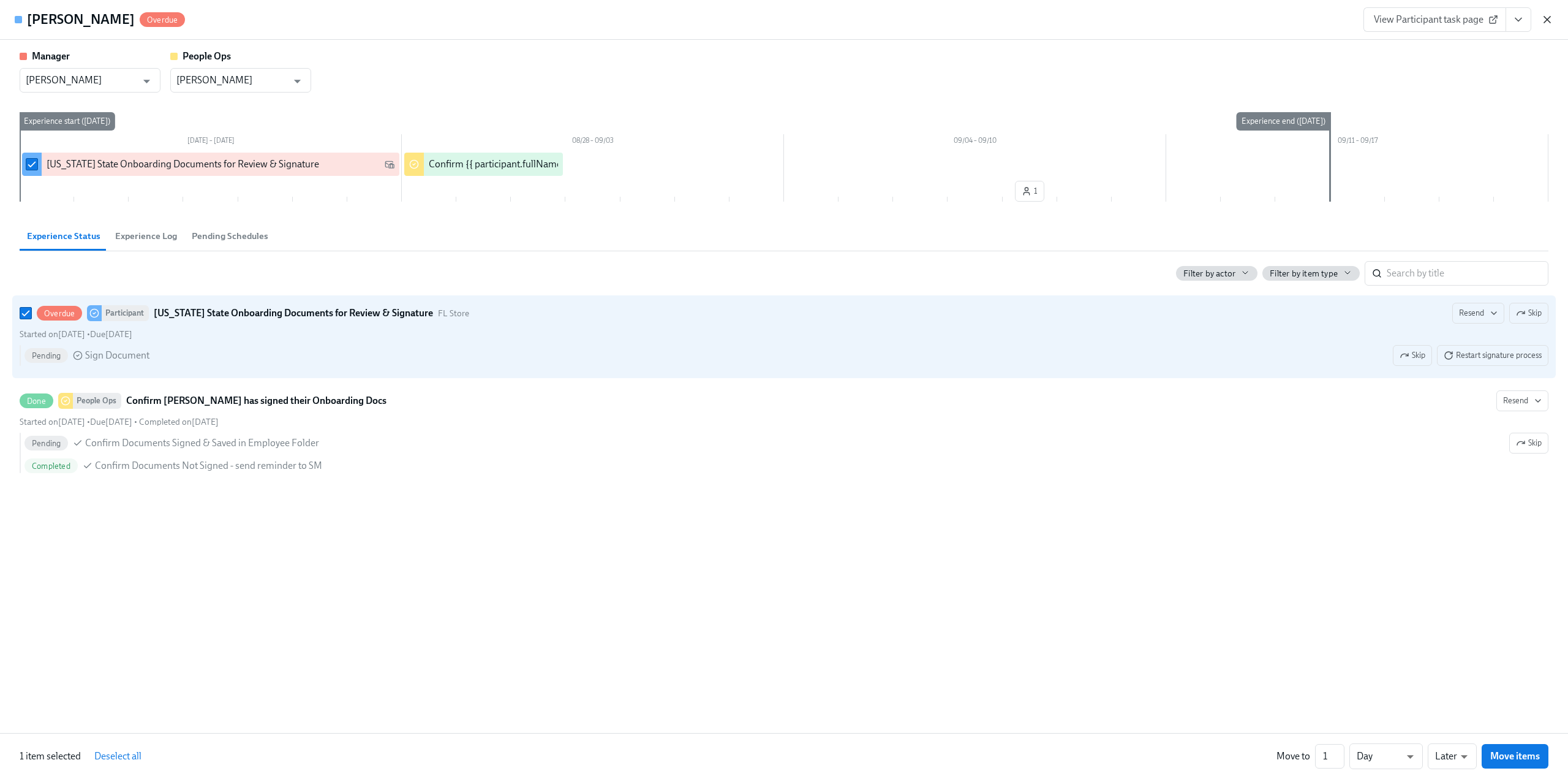
click at [1548, 17] on icon "button" at bounding box center [1547, 19] width 12 height 12
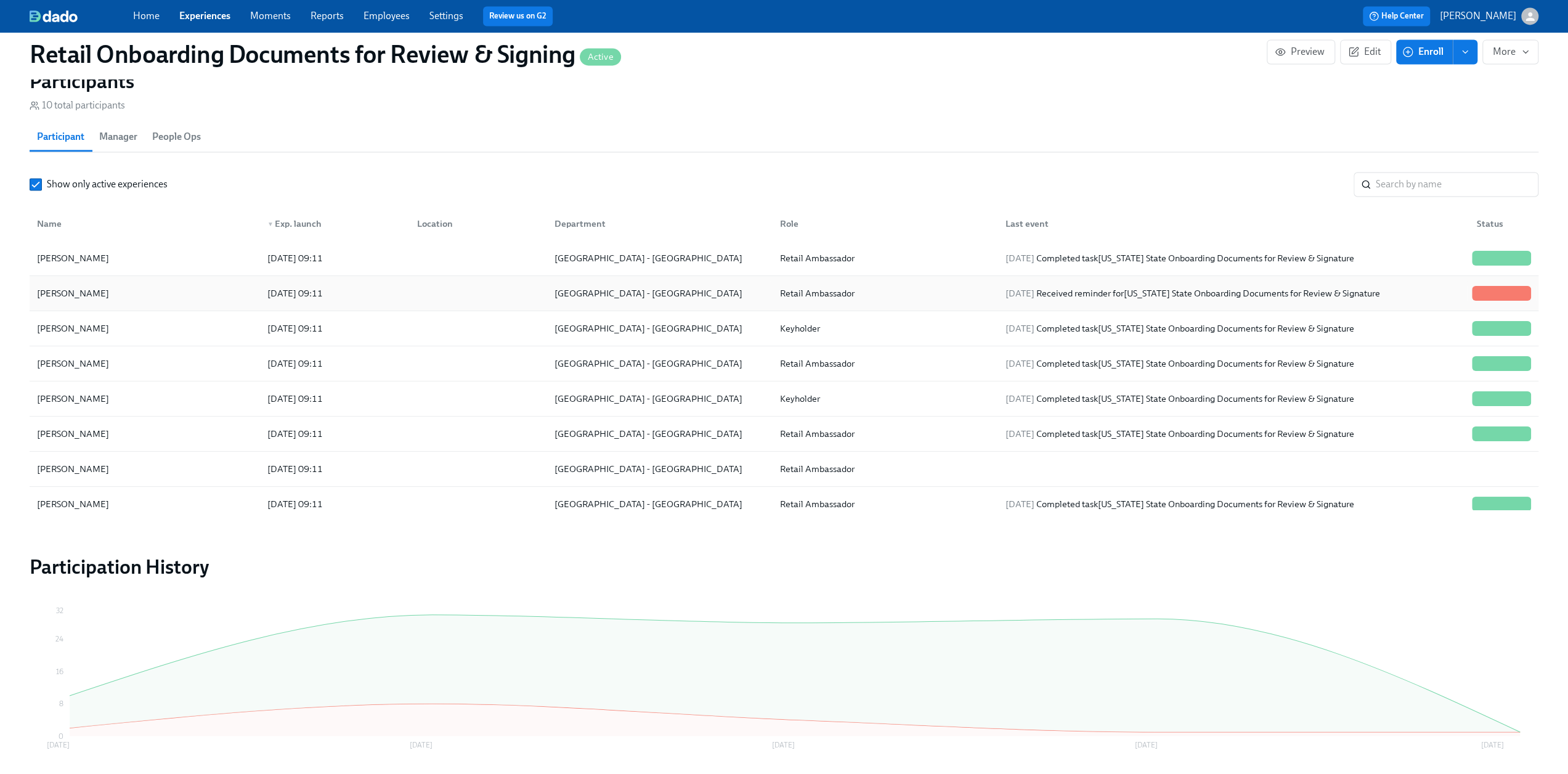
click at [95, 300] on div "Phoebe Barrios" at bounding box center [73, 293] width 82 height 15
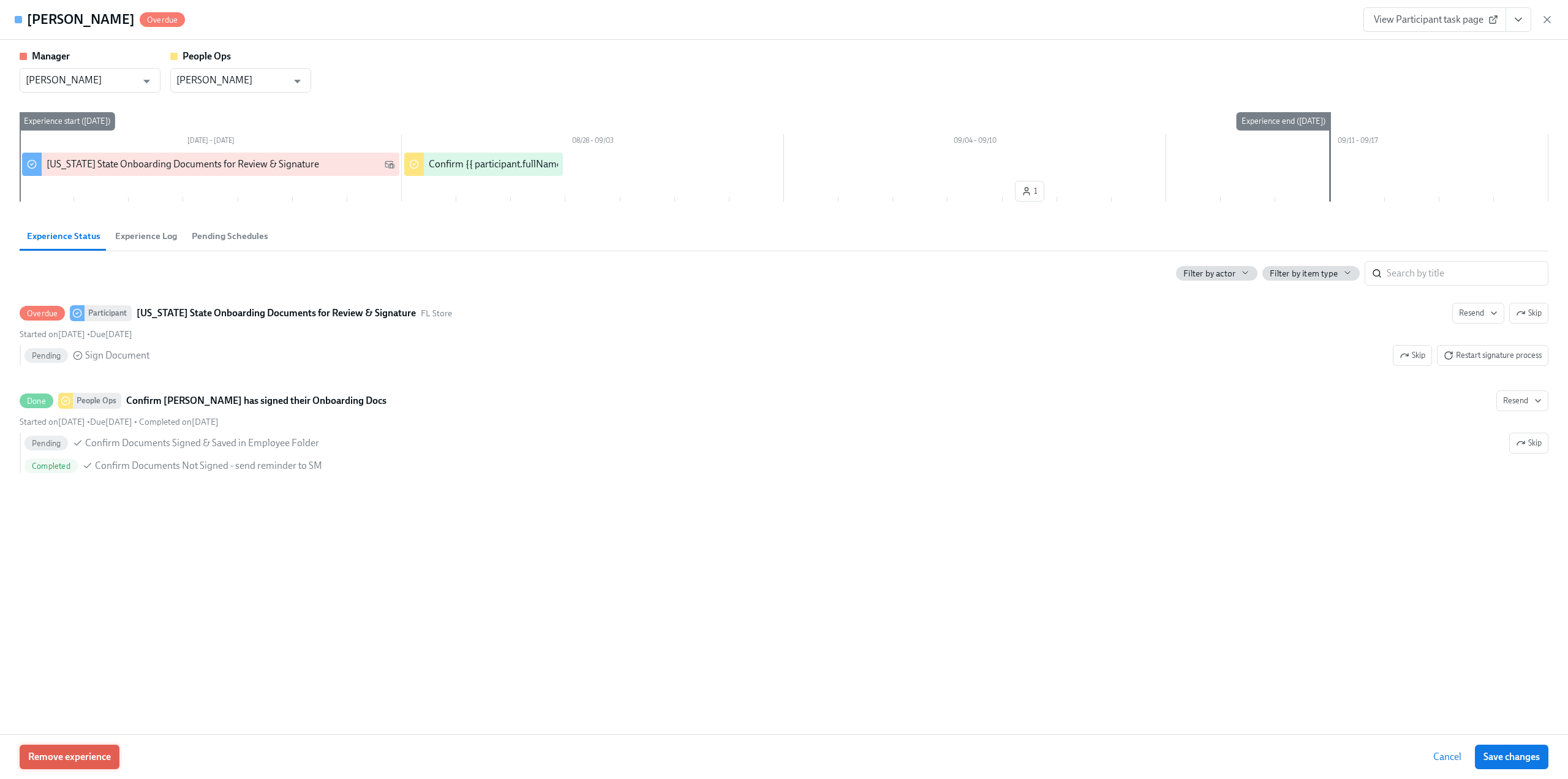
click at [70, 758] on span "Remove experience" at bounding box center [70, 756] width 83 height 12
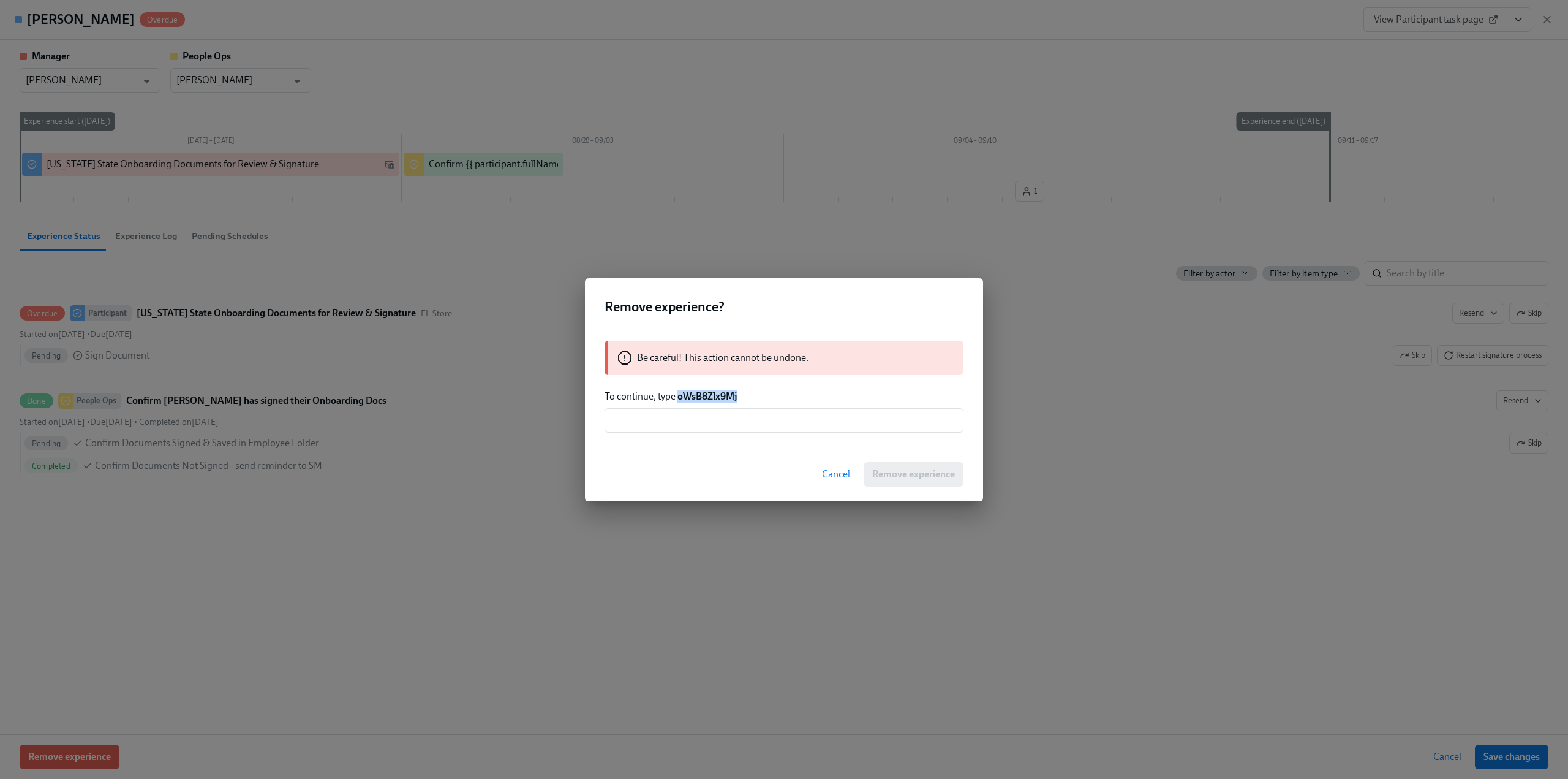
drag, startPoint x: 742, startPoint y: 400, endPoint x: 679, endPoint y: 398, distance: 63.0
click at [679, 398] on p "To continue, type oWsB8Zlx9Mj" at bounding box center [784, 396] width 359 height 14
copy strong "oWsB8Zlx9Mj"
click at [668, 419] on input "text" at bounding box center [784, 420] width 359 height 25
paste input "oWsB8Zlx9Mj"
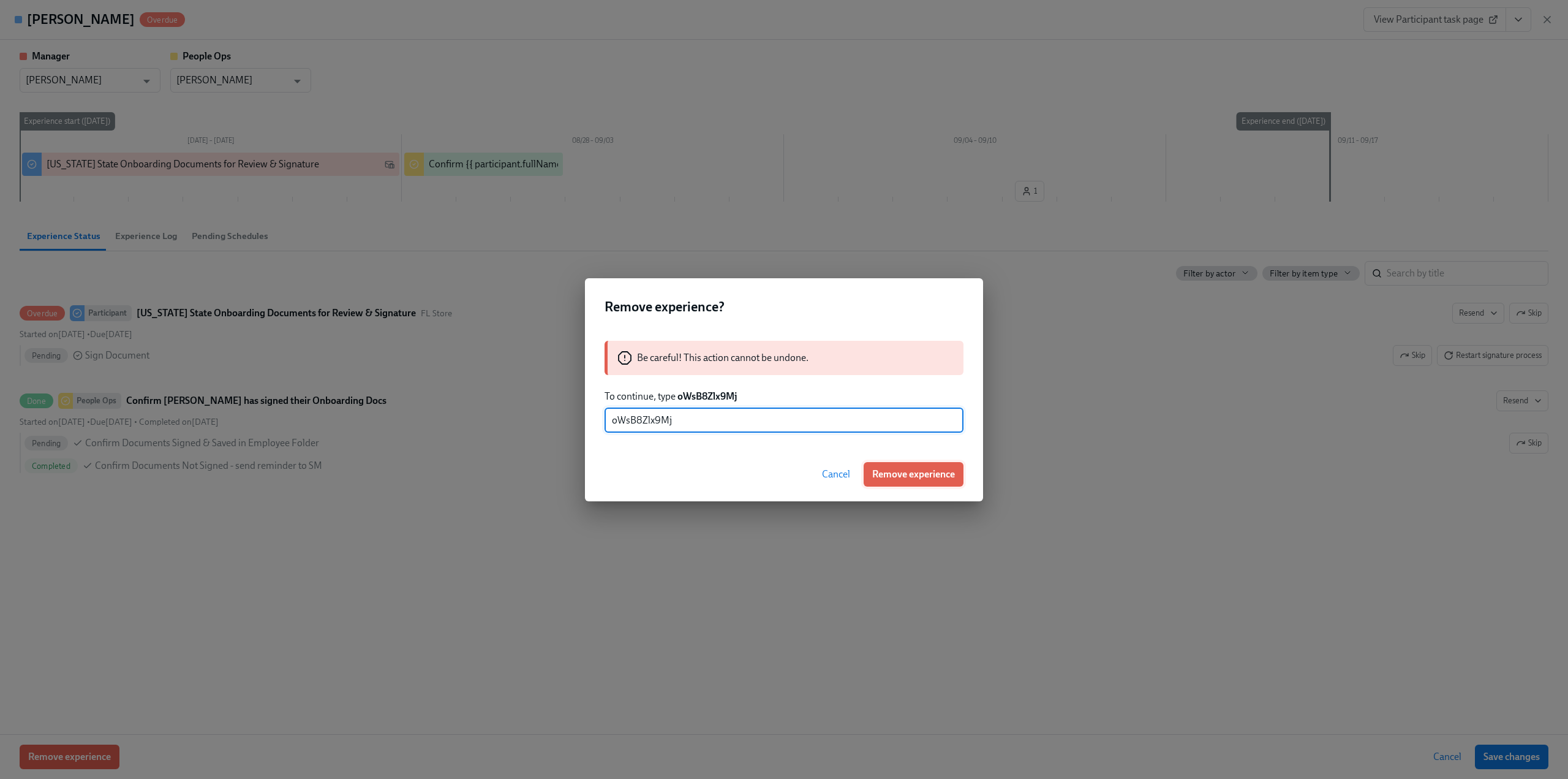
type input "oWsB8Zlx9Mj"
click at [938, 474] on span "Remove experience" at bounding box center [913, 474] width 83 height 12
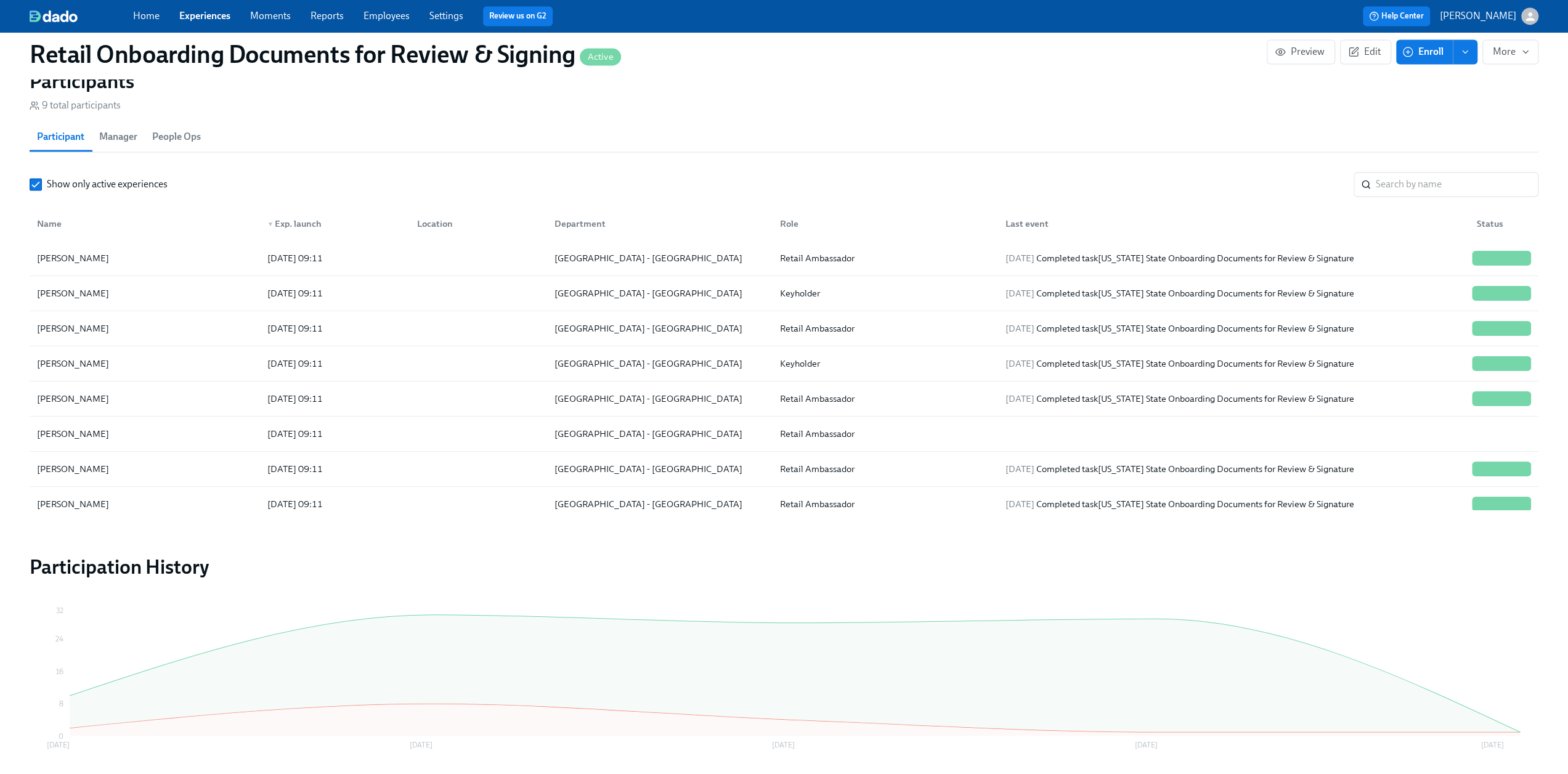
scroll to position [1540, 0]
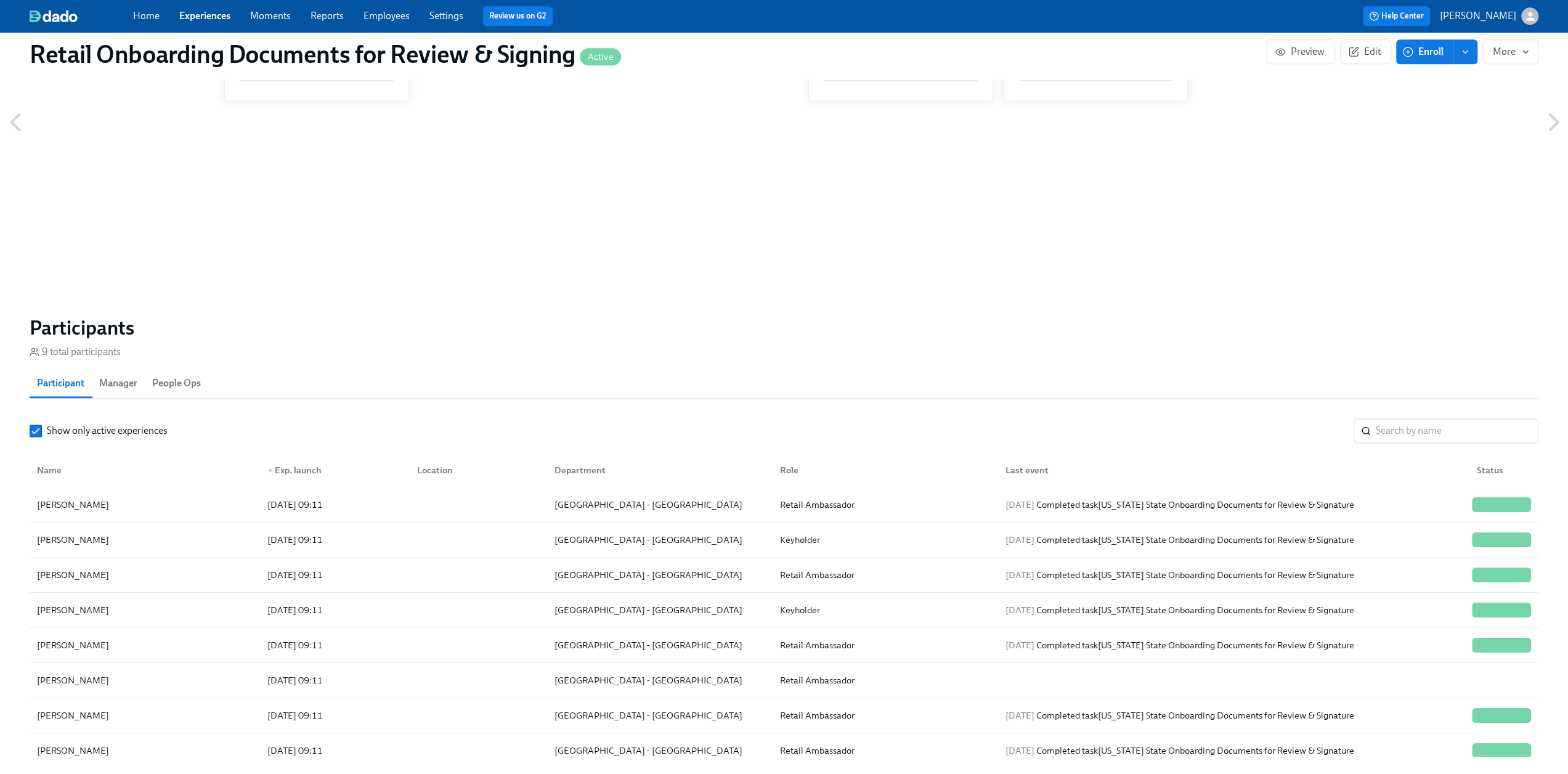
click at [204, 16] on link "Experiences" at bounding box center [204, 16] width 51 height 12
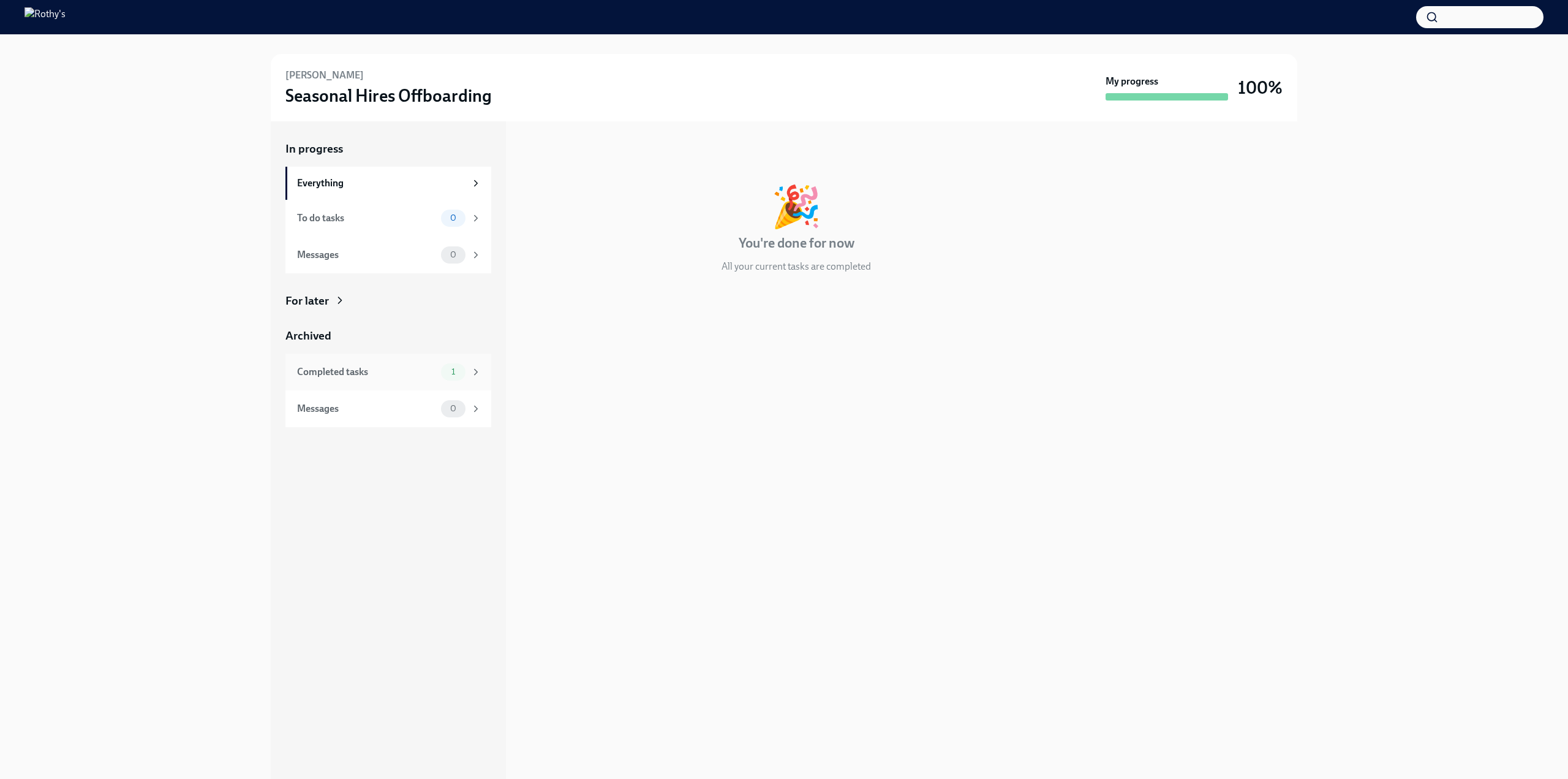
click at [408, 370] on div "Completed tasks" at bounding box center [366, 372] width 139 height 14
click at [705, 193] on h6 "Confirm Last Day for [PERSON_NAME] - [DEMOGRAPHIC_DATA]" at bounding box center [775, 187] width 401 height 14
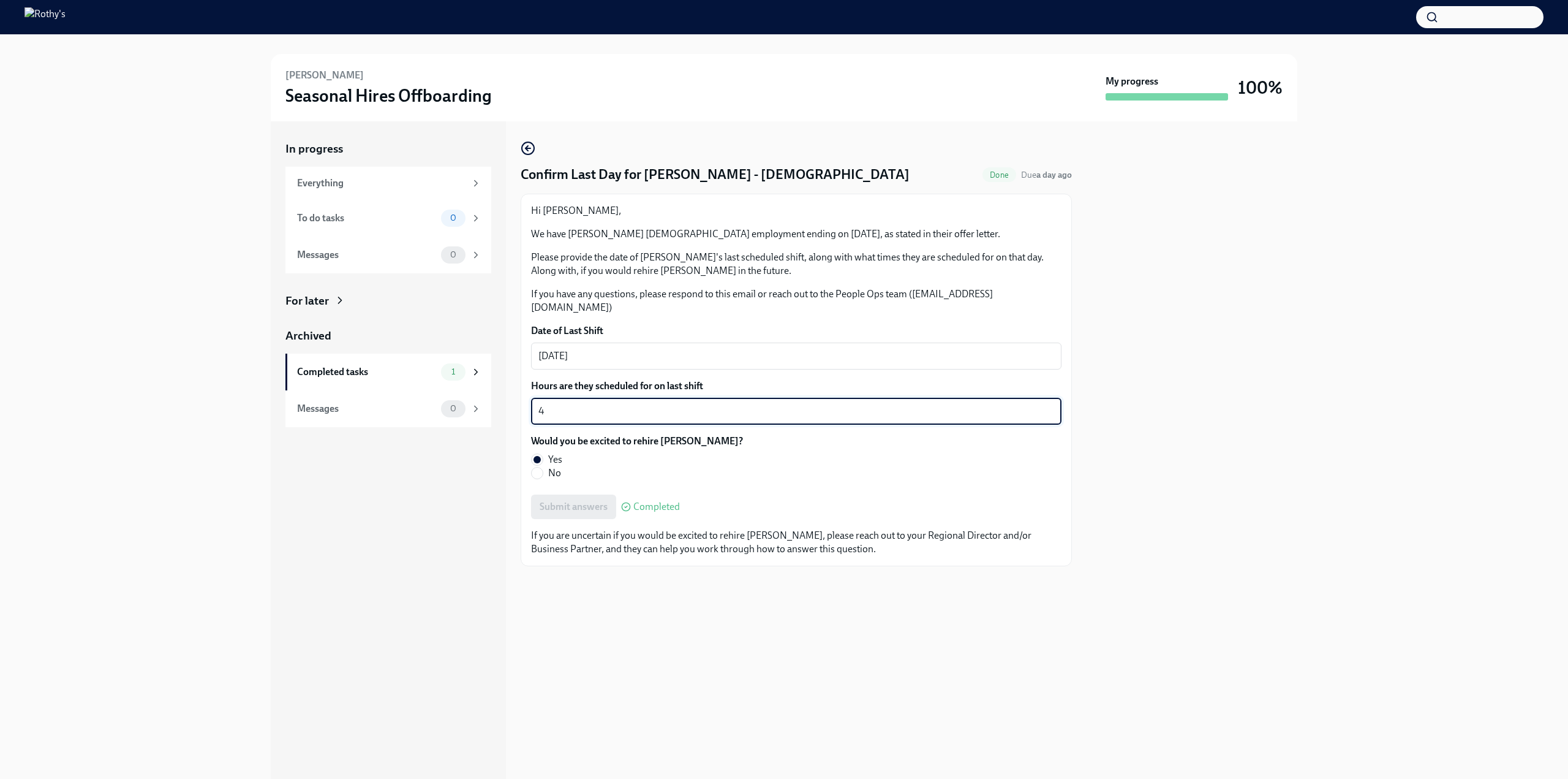
click at [684, 404] on textarea "4" at bounding box center [796, 411] width 515 height 15
drag, startPoint x: 582, startPoint y: 398, endPoint x: 527, endPoint y: 405, distance: 55.4
click at [527, 405] on div "Hi [PERSON_NAME], We have [PERSON_NAME] [DEMOGRAPHIC_DATA] employment ending on…" at bounding box center [796, 379] width 551 height 372
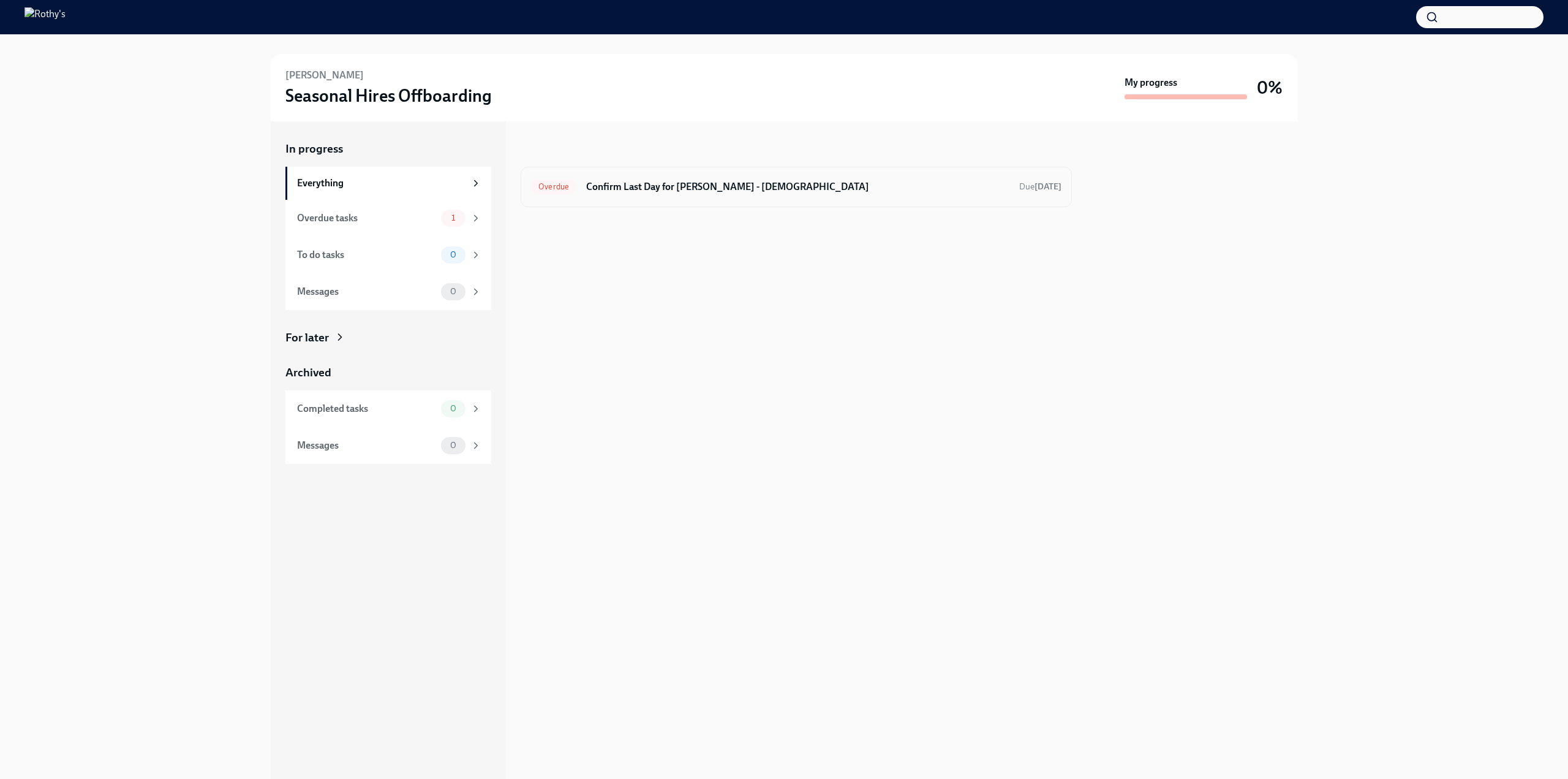
click at [671, 175] on div "Overdue Confirm Last Day for [PERSON_NAME] - [DEMOGRAPHIC_DATA] Due [DATE]" at bounding box center [796, 187] width 551 height 41
click at [669, 187] on h6 "Confirm Last Day for [PERSON_NAME] - [DEMOGRAPHIC_DATA]" at bounding box center [798, 187] width 423 height 14
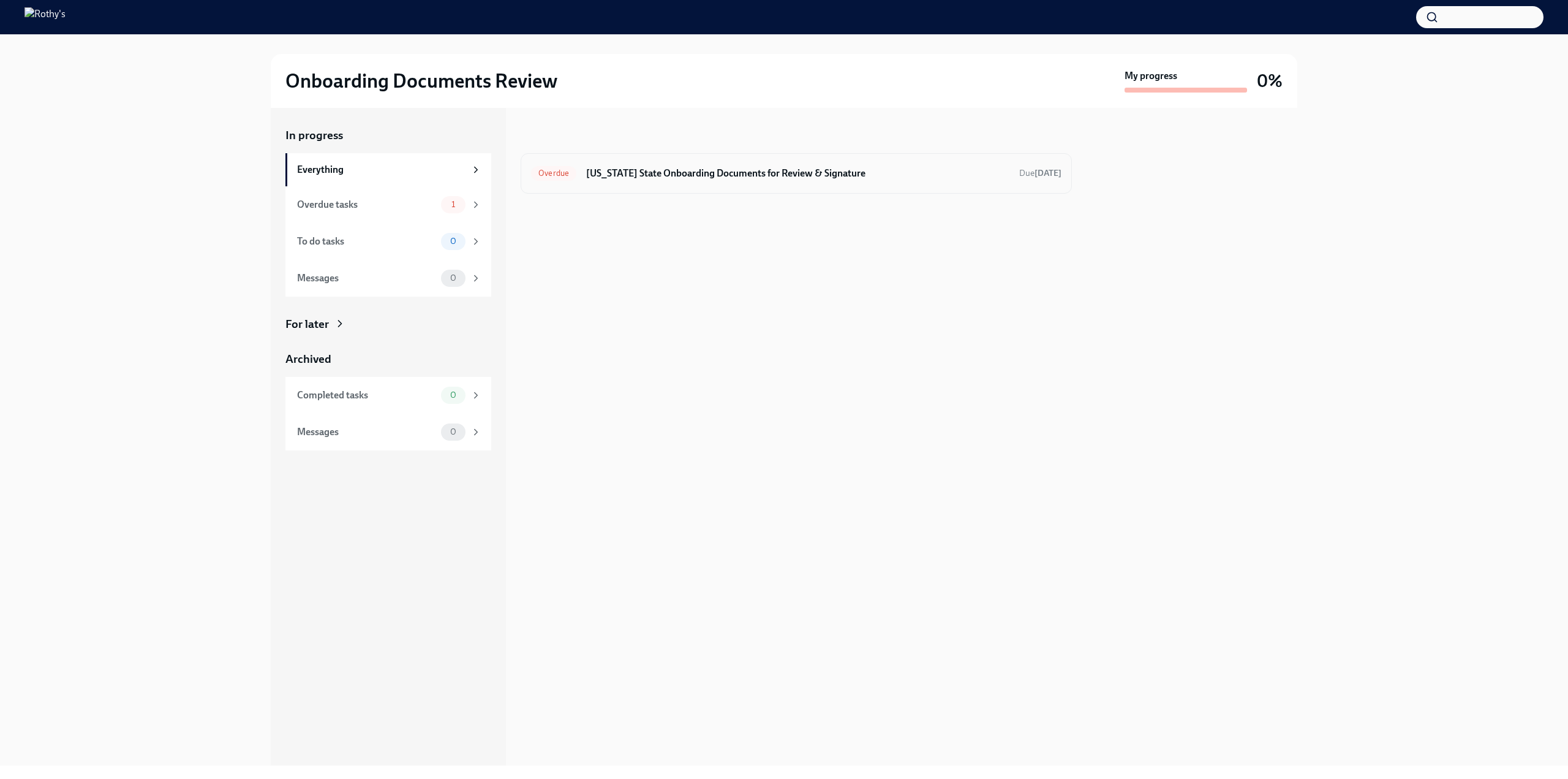
click at [665, 174] on h6 "Florida State Onboarding Documents for Review & Signature" at bounding box center [798, 173] width 423 height 14
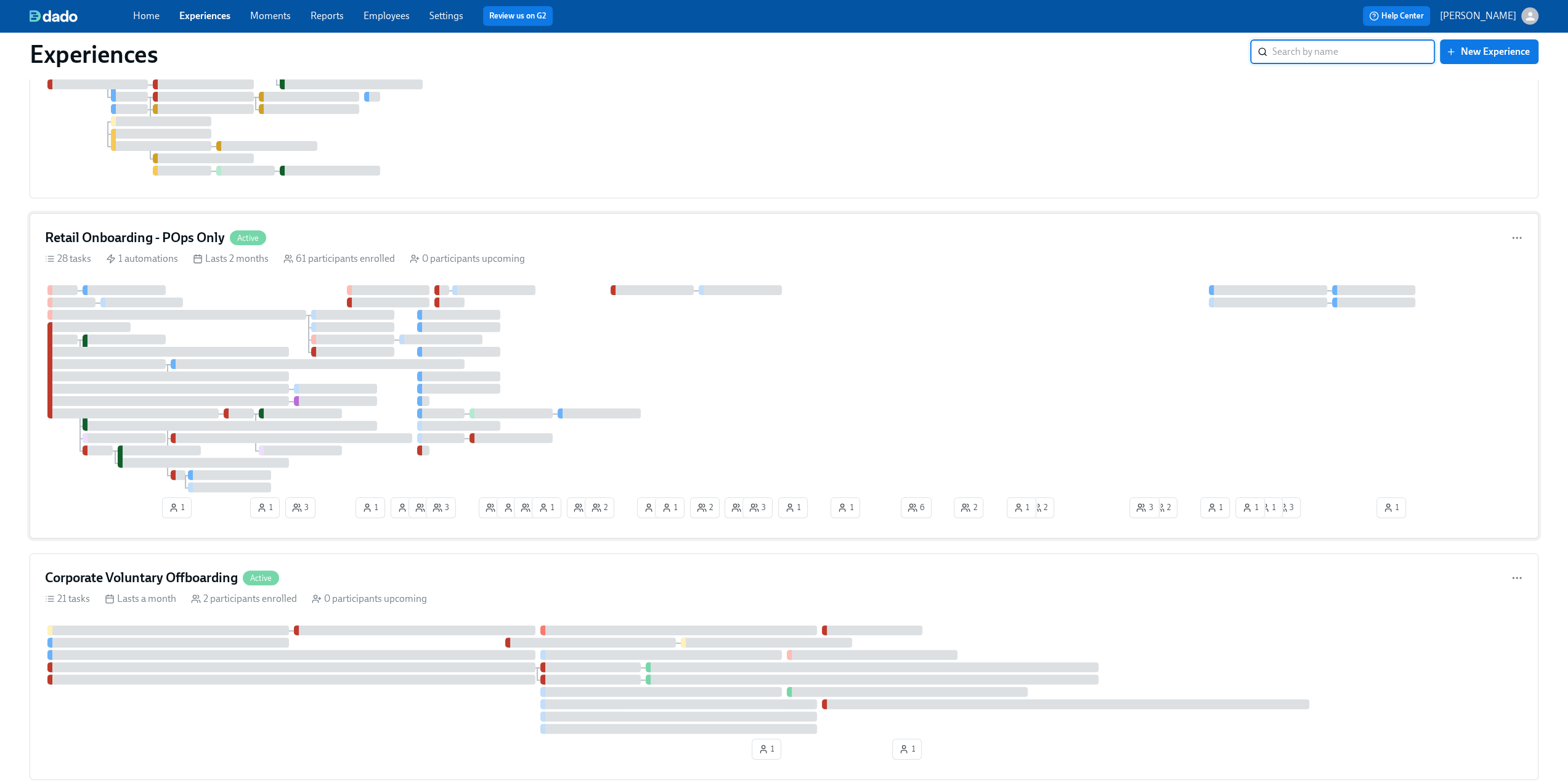
scroll to position [123, 0]
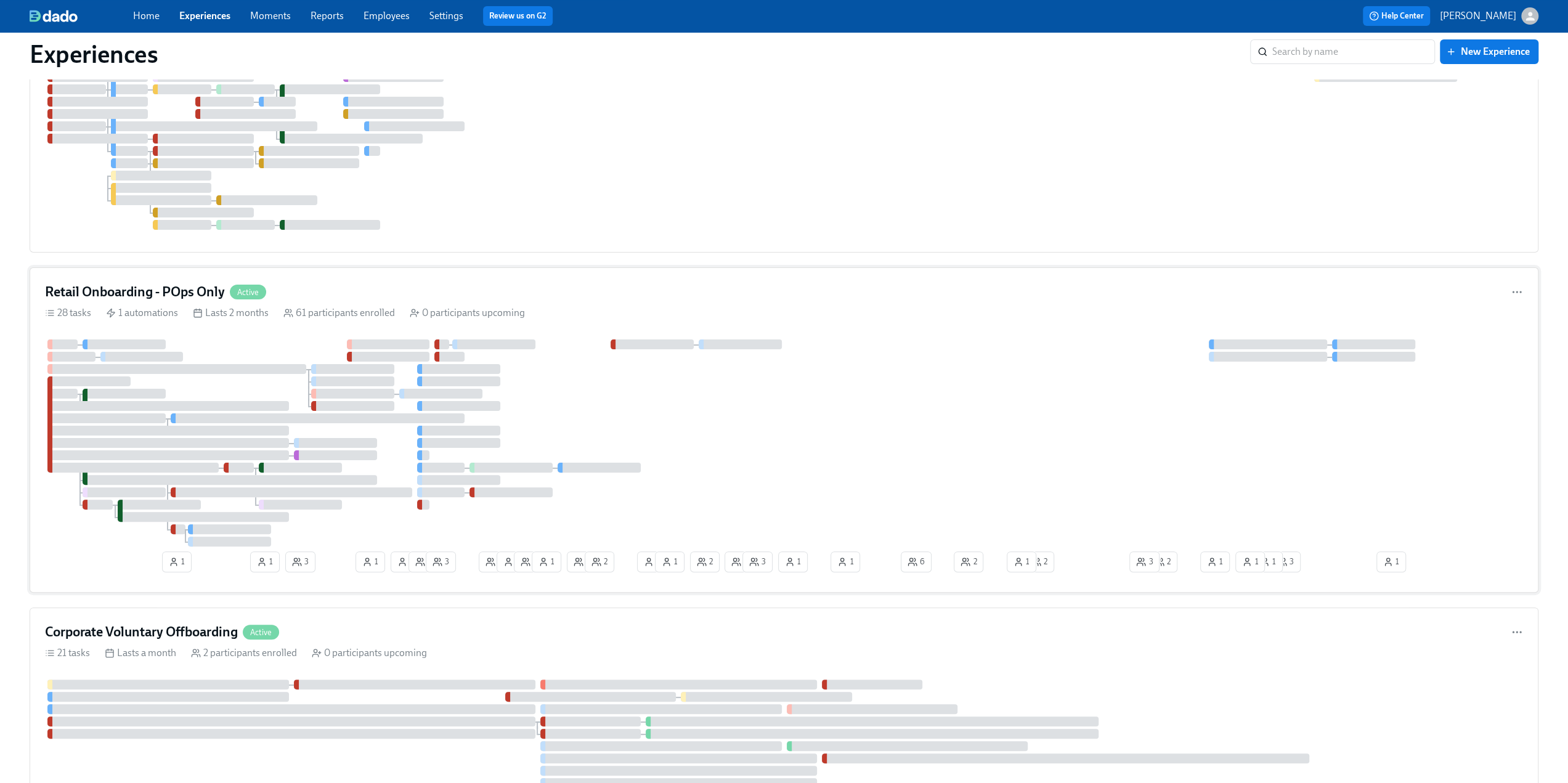
click at [117, 289] on h4 "Retail Onboarding - POps Only" at bounding box center [134, 292] width 180 height 18
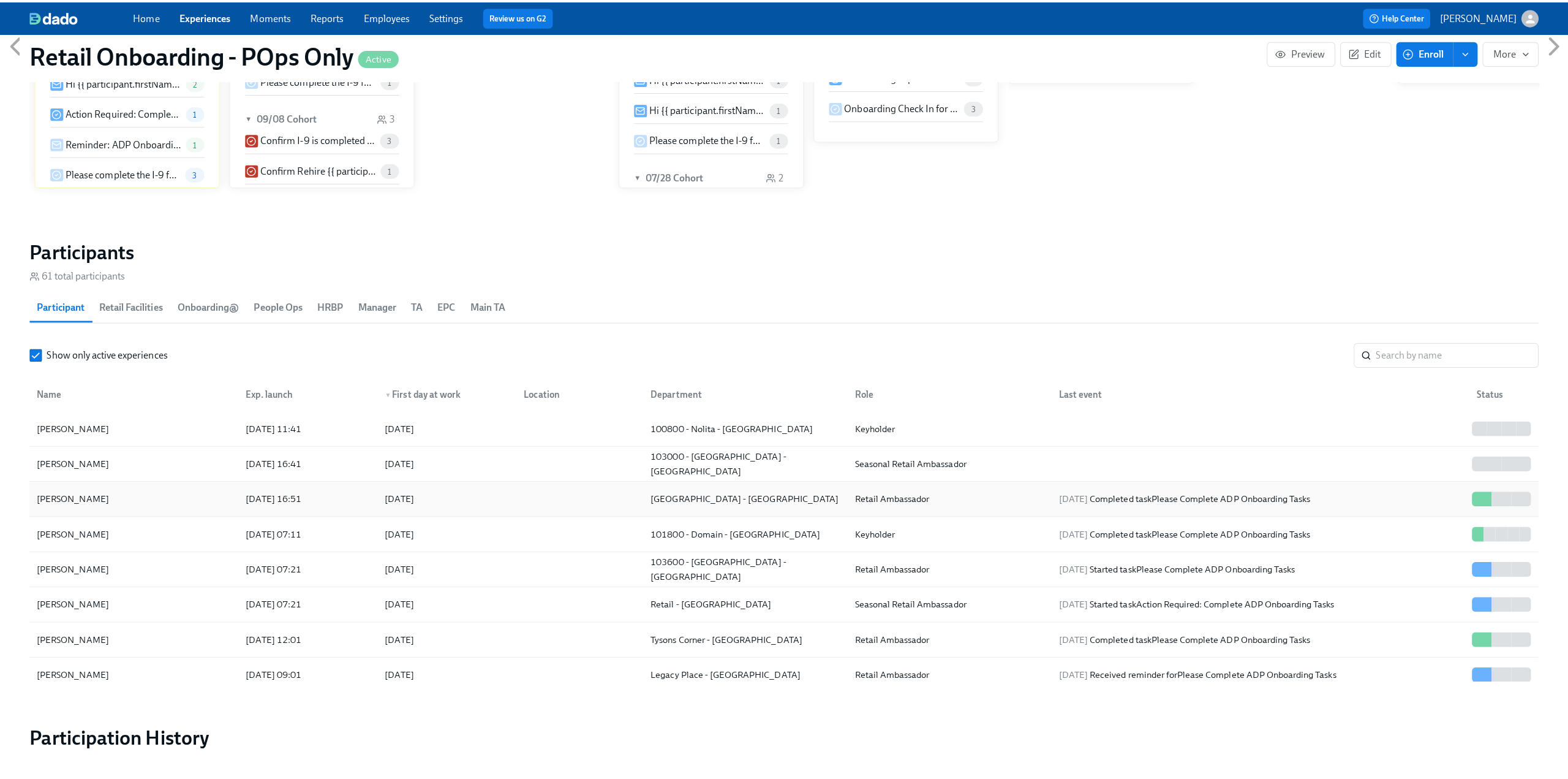
scroll to position [123, 0]
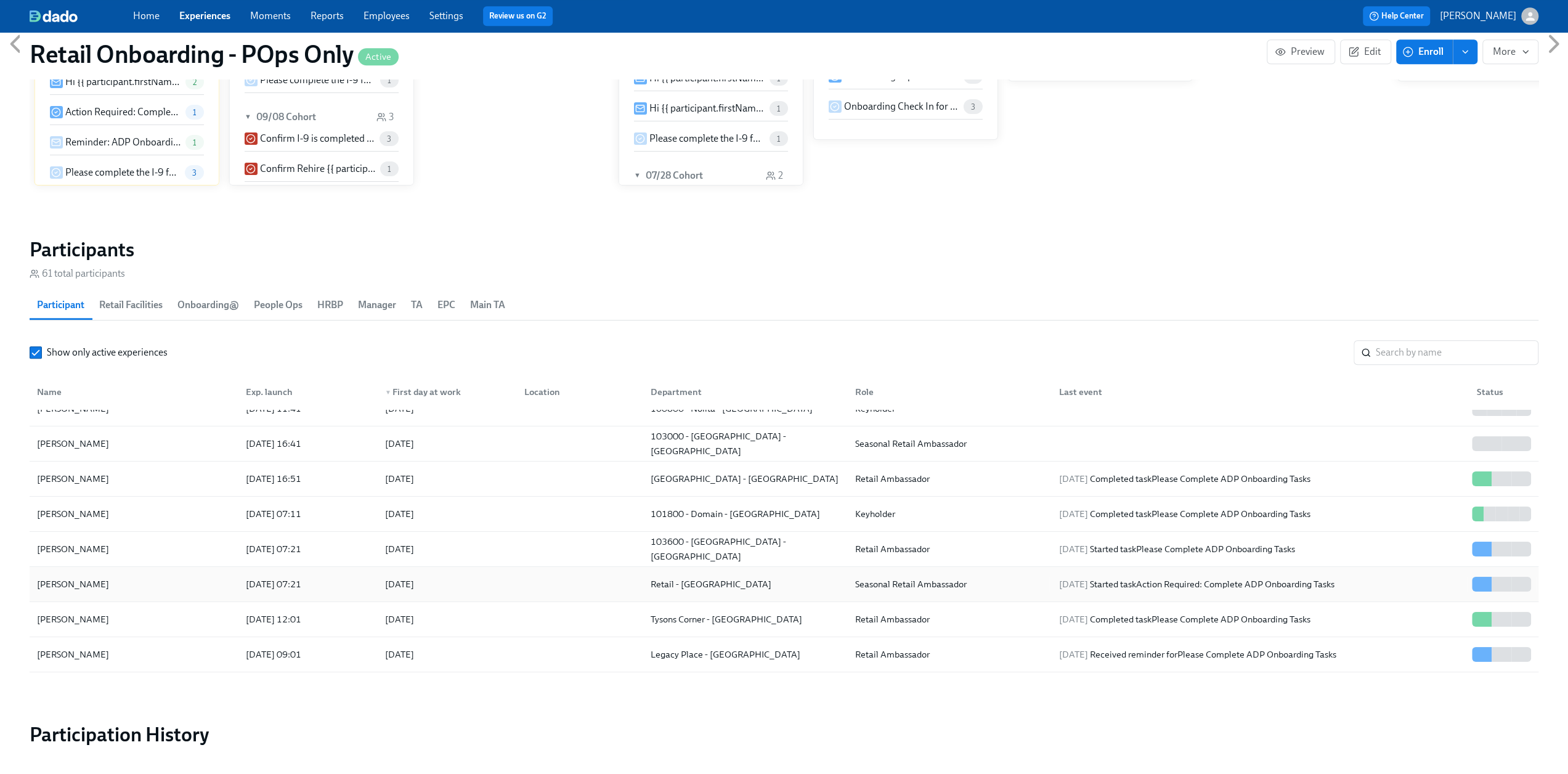
click at [159, 582] on div "Jasmine Terianto" at bounding box center [134, 584] width 204 height 25
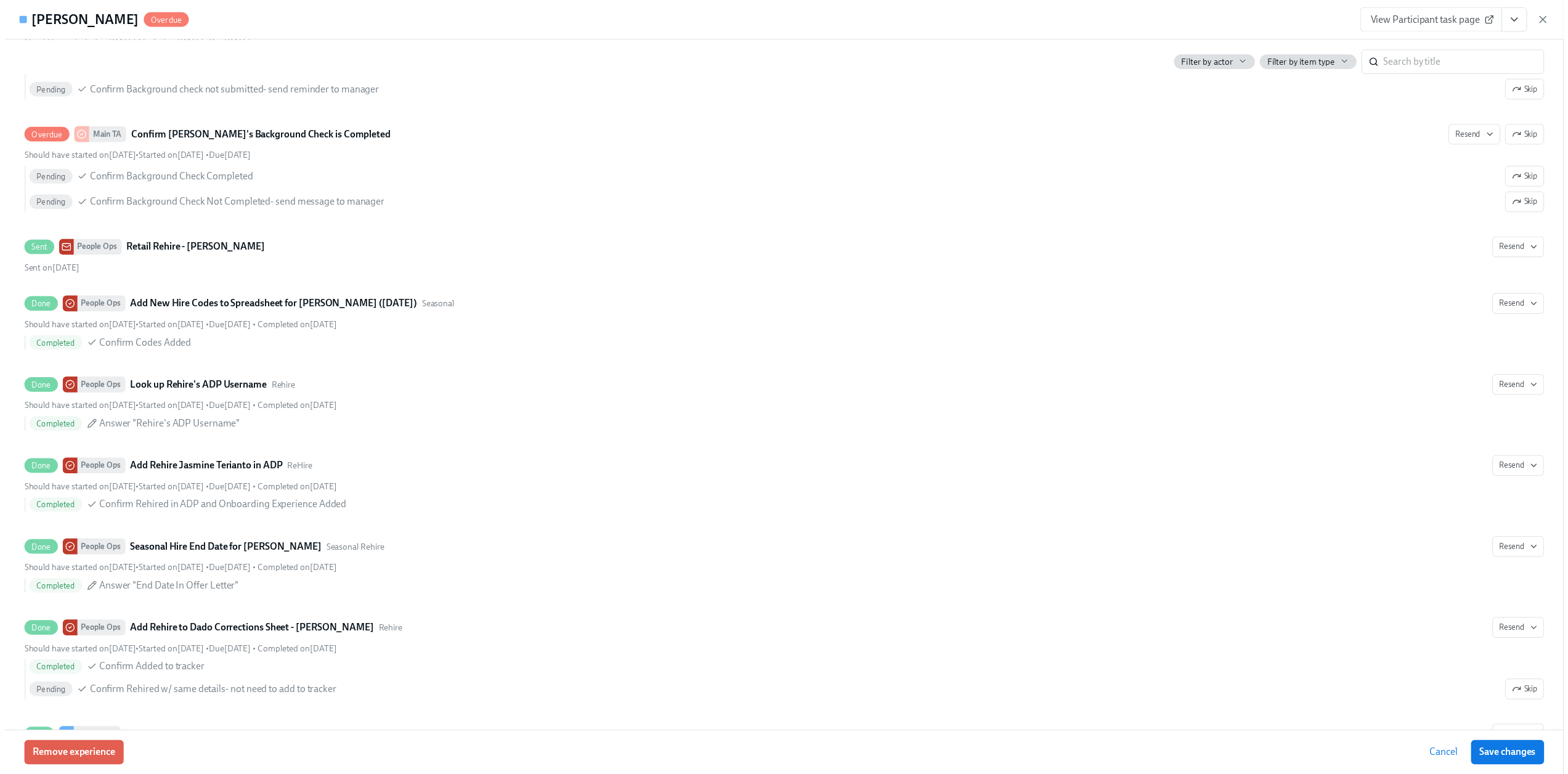
scroll to position [493, 0]
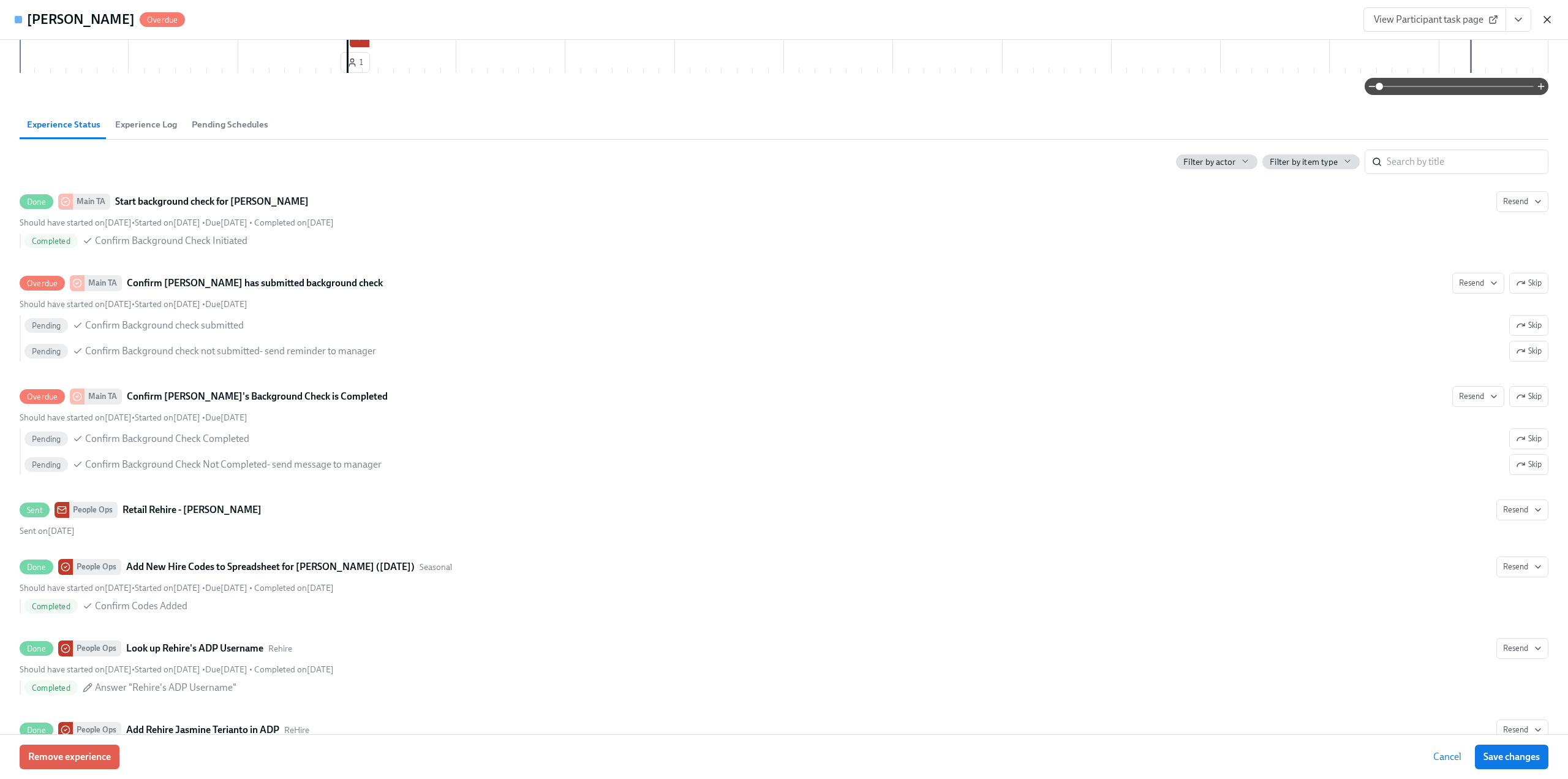
click at [1545, 21] on icon "button" at bounding box center [1547, 19] width 12 height 12
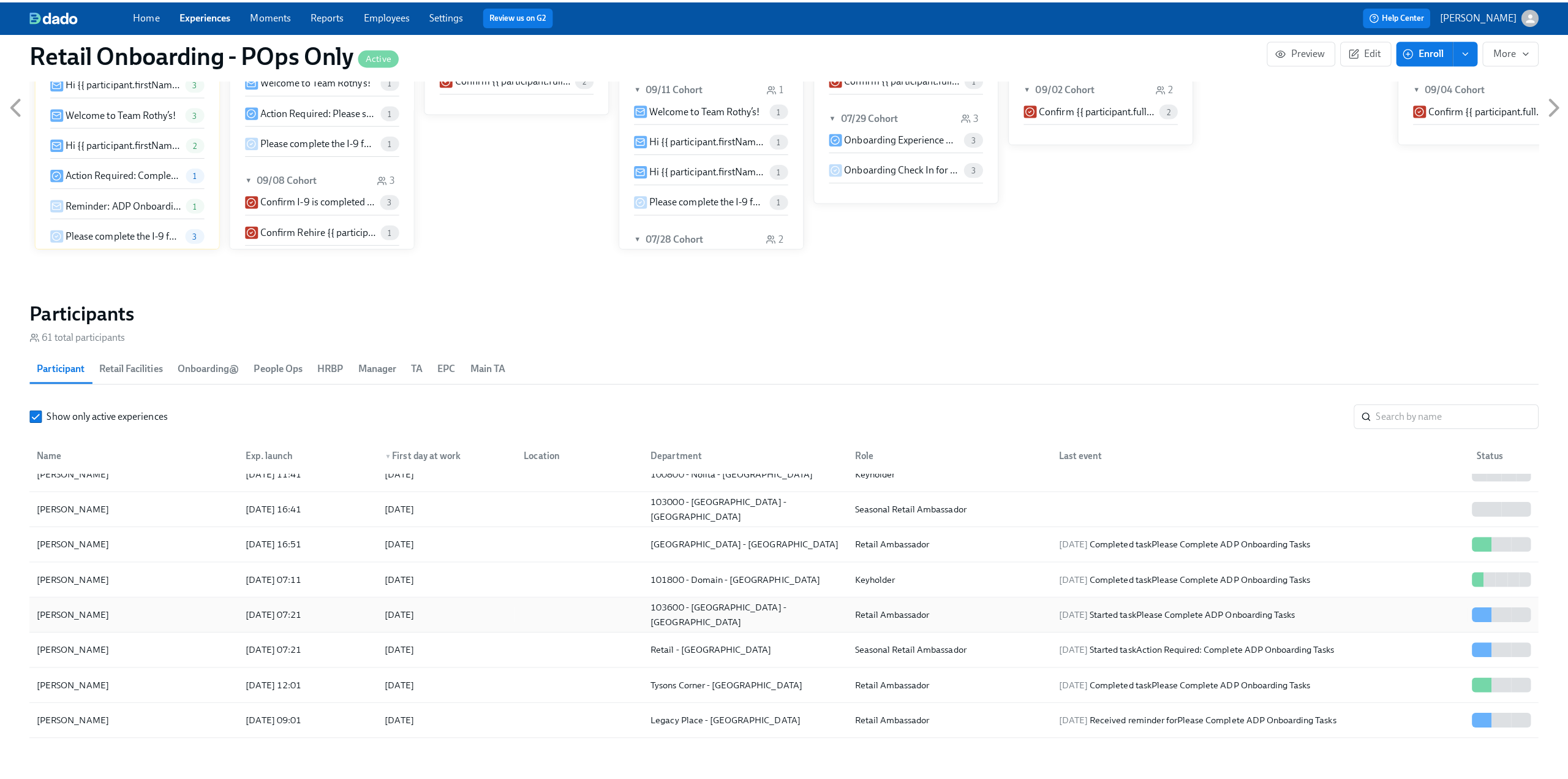
scroll to position [184, 0]
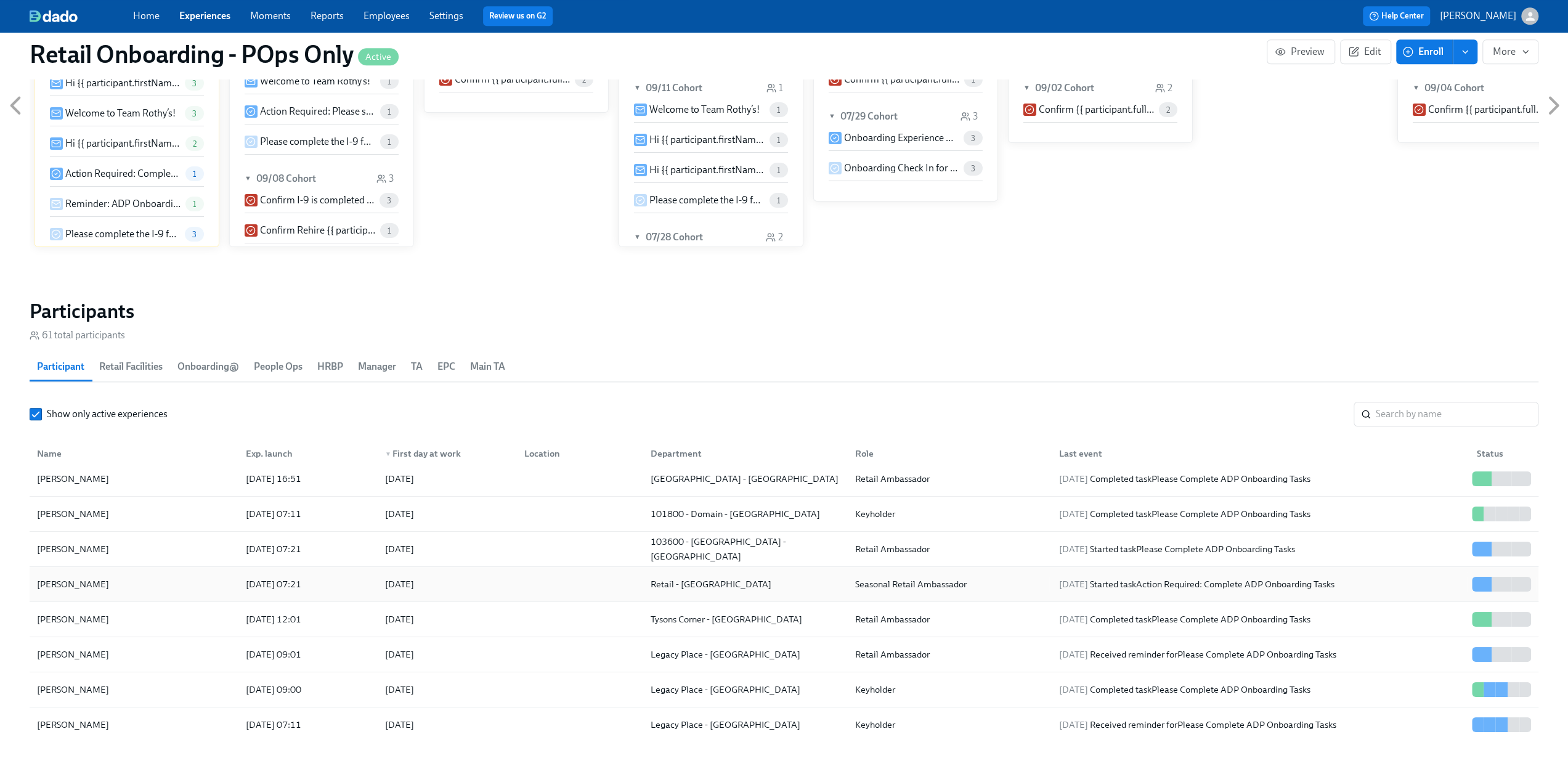
click at [141, 587] on div "Jasmine Terianto" at bounding box center [134, 584] width 204 height 25
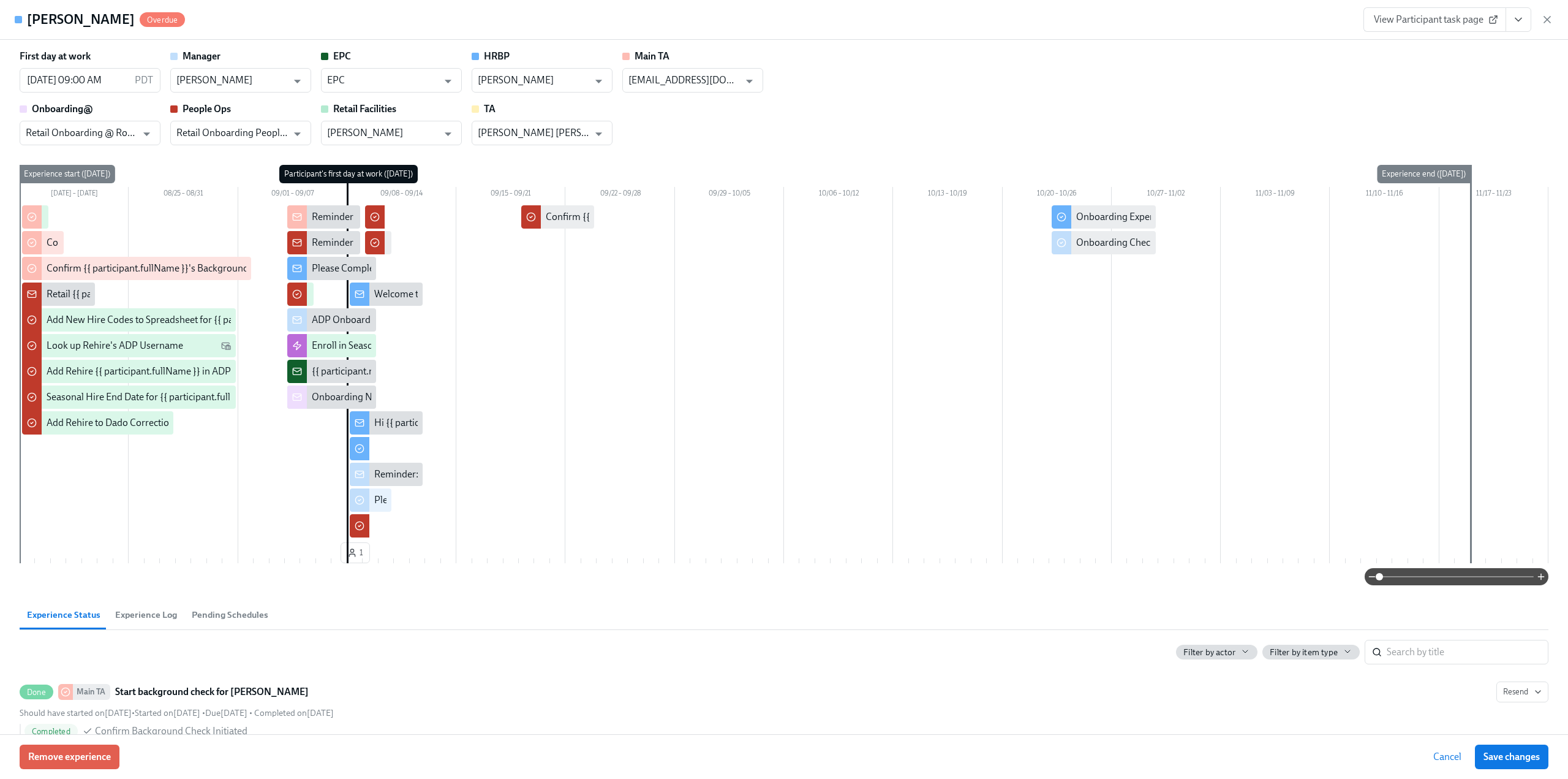
drag, startPoint x: 1545, startPoint y: 19, endPoint x: 410, endPoint y: 15, distance: 1135.0
click at [1545, 20] on icon "button" at bounding box center [1547, 19] width 12 height 12
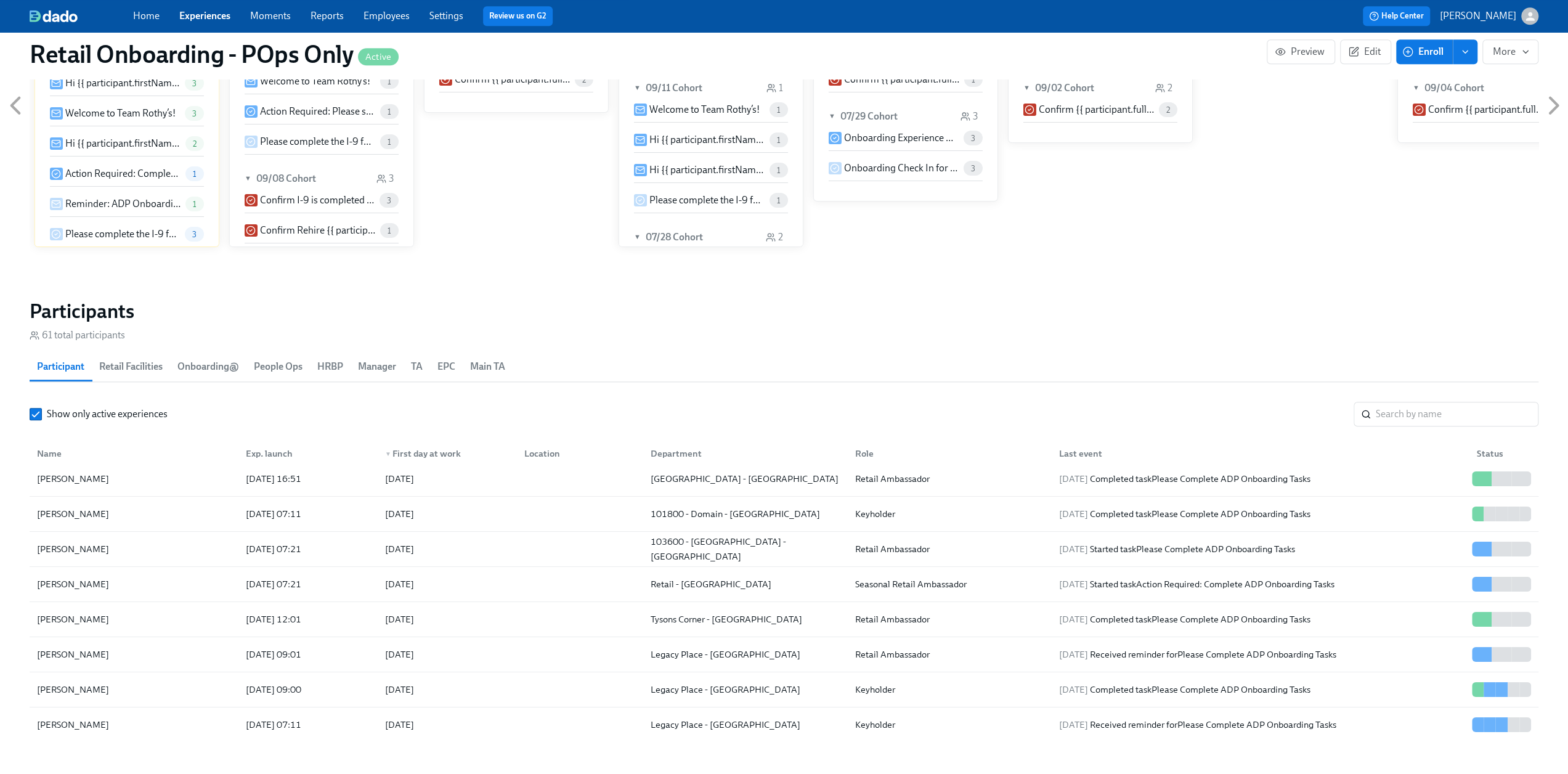
click at [381, 16] on link "Employees" at bounding box center [386, 16] width 46 height 12
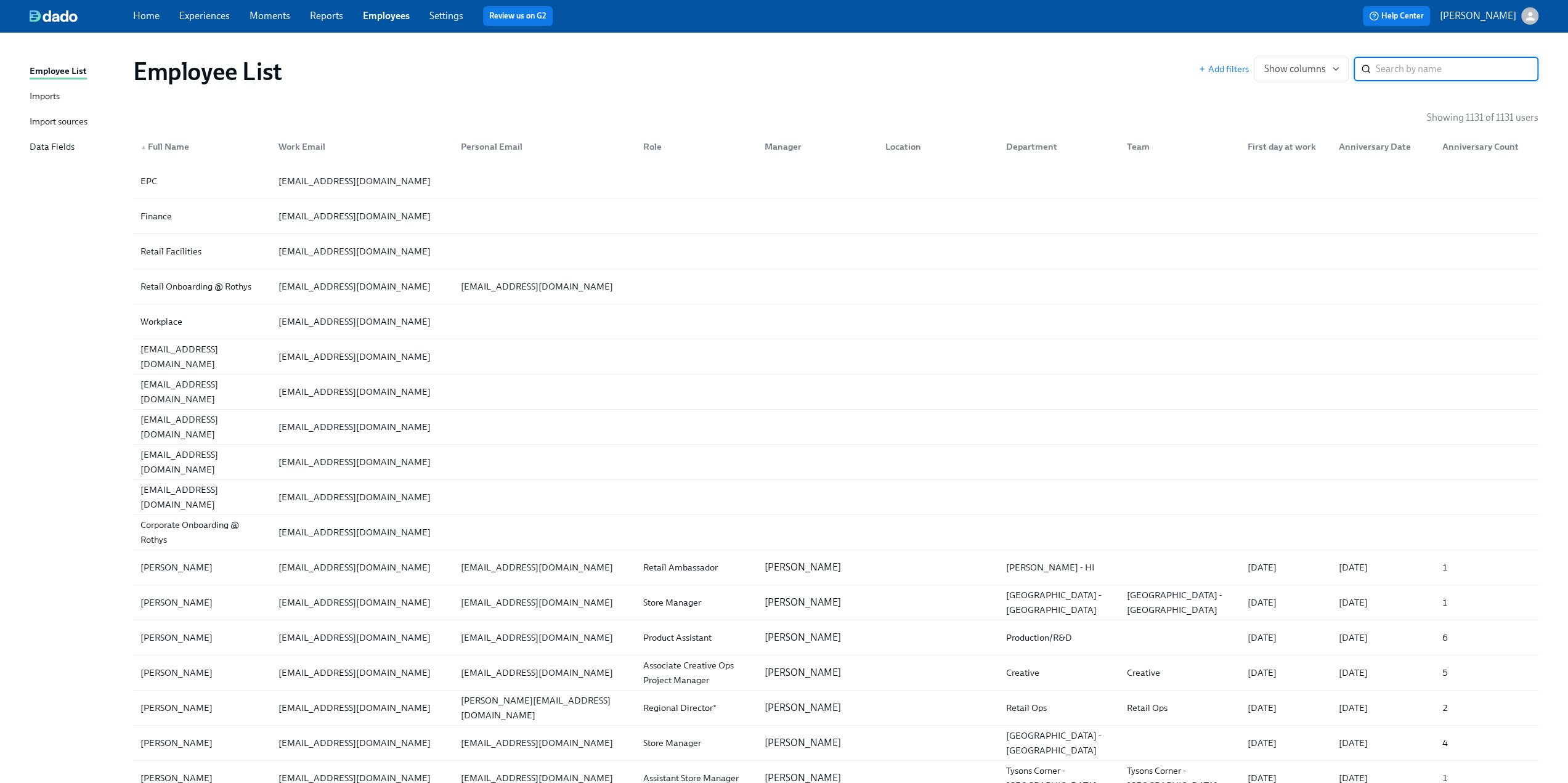
click at [48, 115] on div "Import sources" at bounding box center [58, 123] width 58 height 16
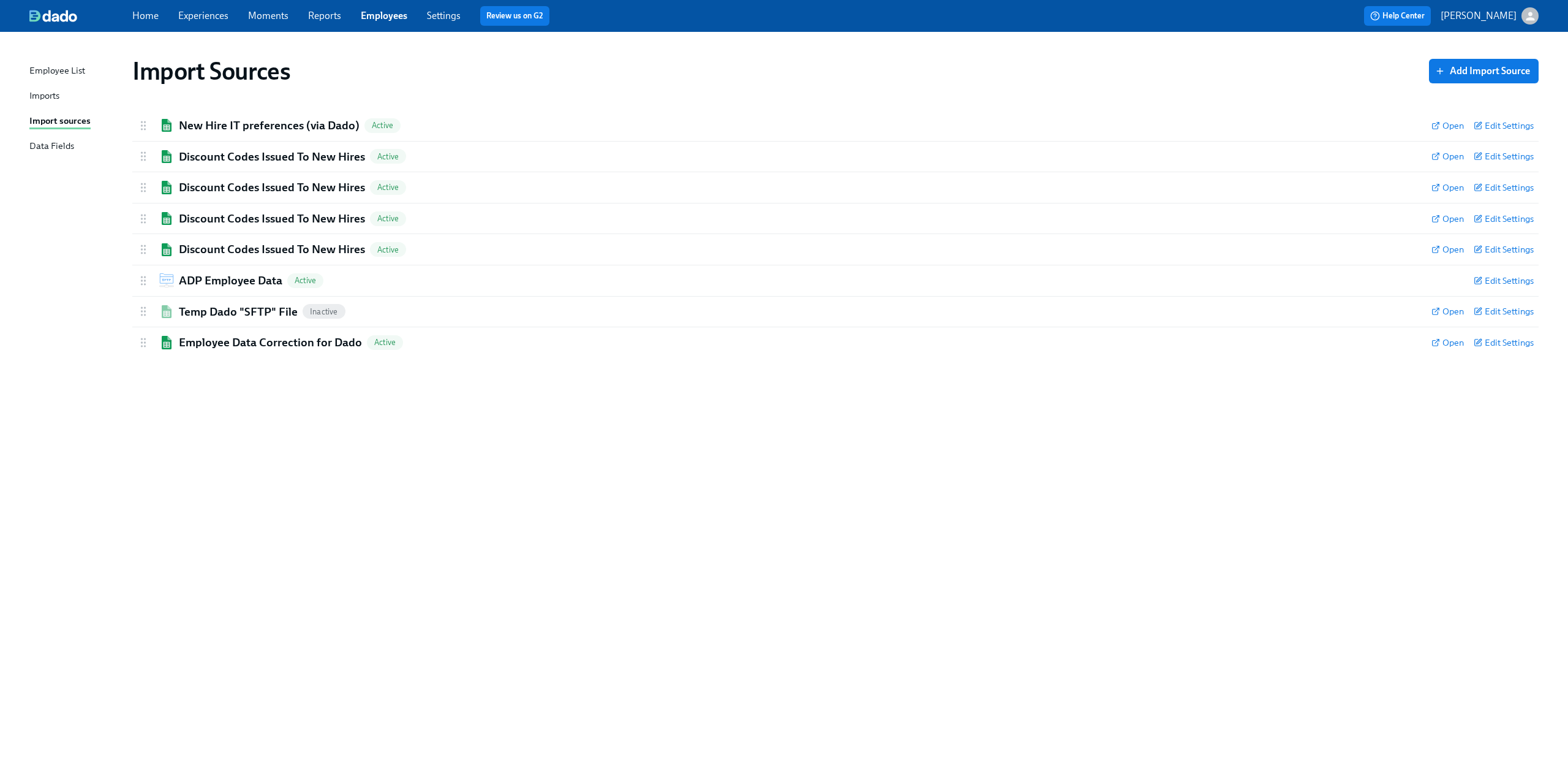
click at [46, 91] on div "Imports" at bounding box center [45, 97] width 30 height 15
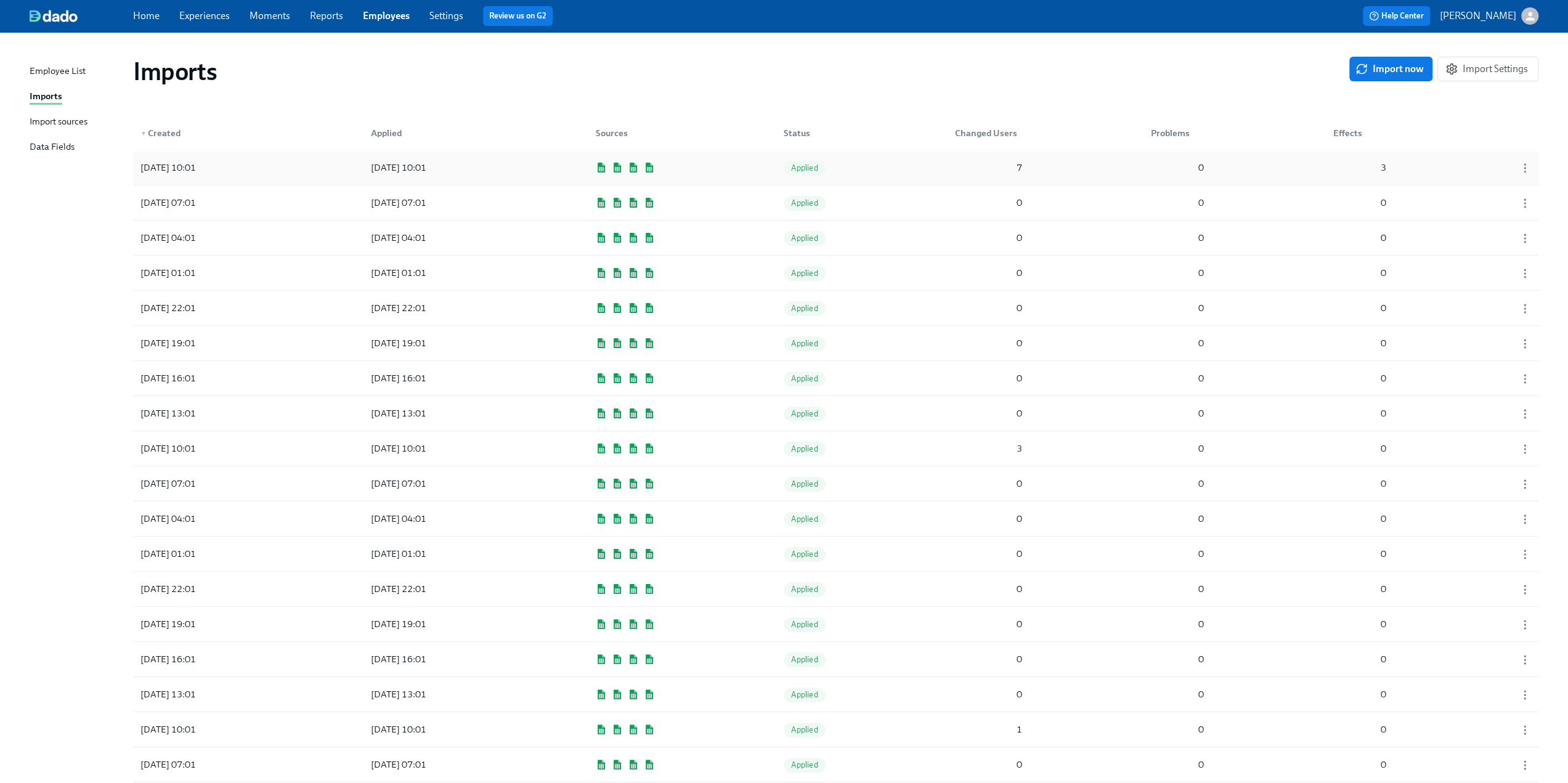
click at [945, 165] on div "2025/09/08 10:01 2025/09/08 10:01 Applied 7 0 3" at bounding box center [836, 167] width 1406 height 34
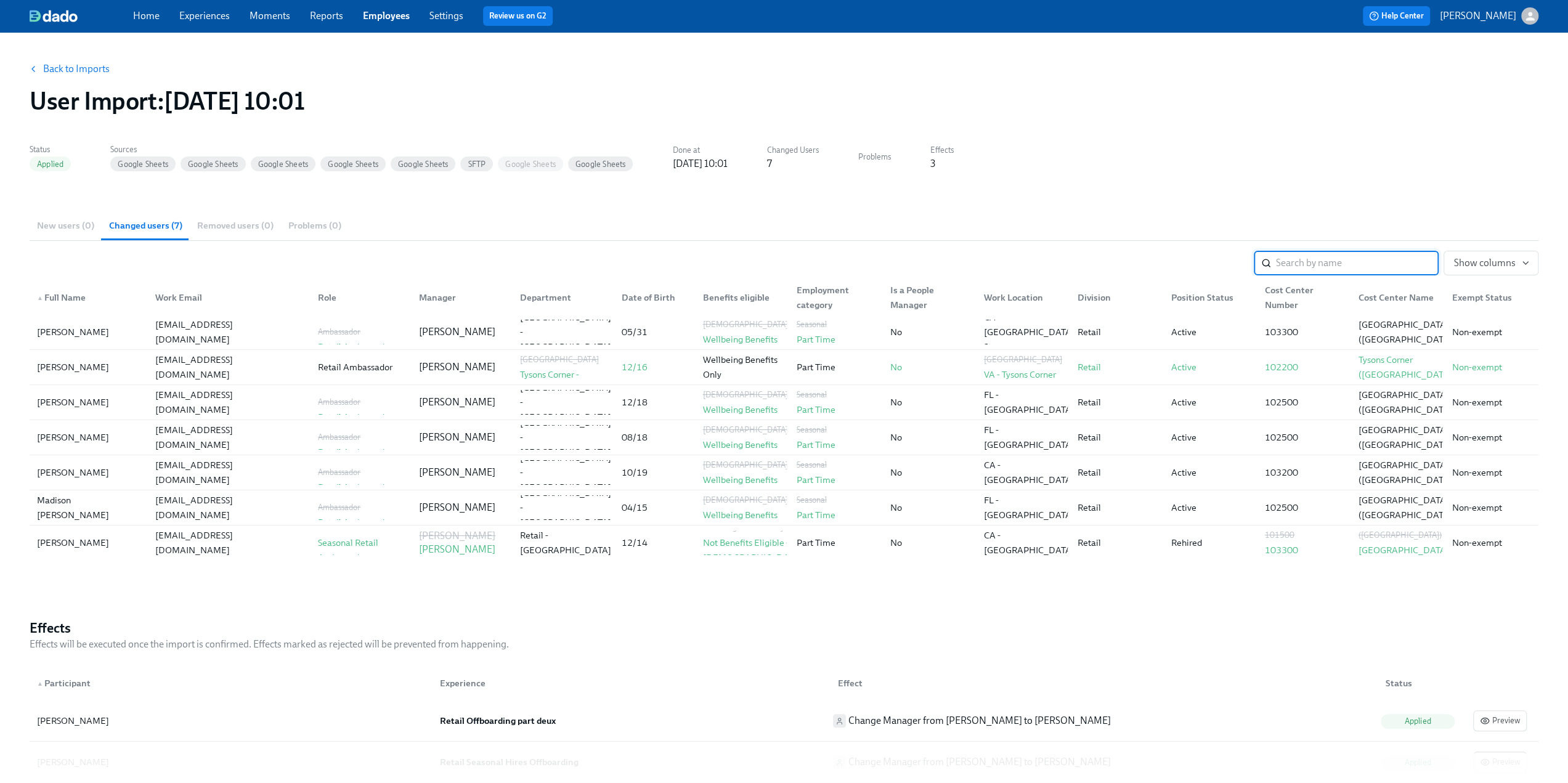
click at [203, 18] on link "Experiences" at bounding box center [204, 16] width 51 height 12
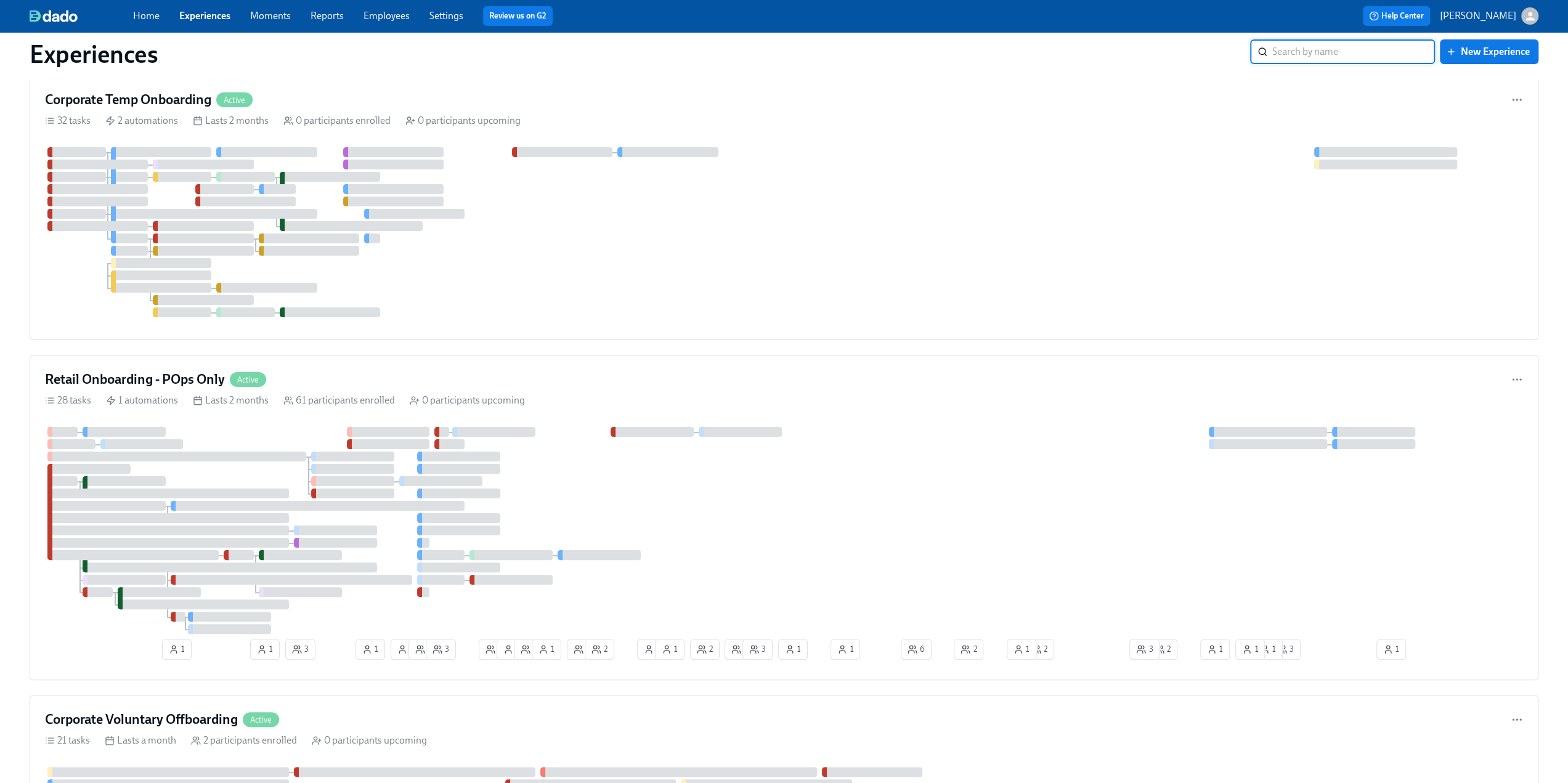
scroll to position [62, 0]
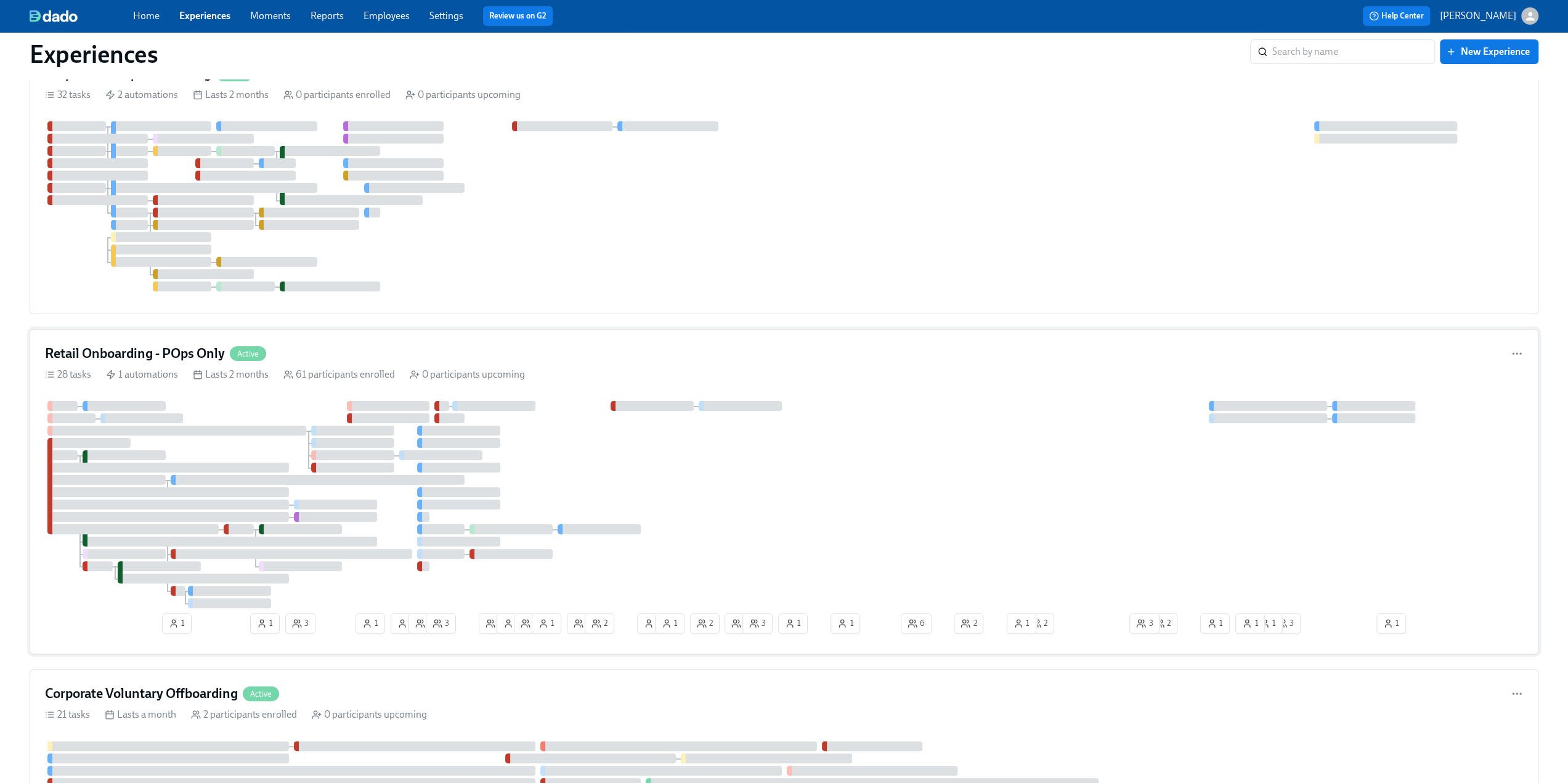
click at [184, 346] on h4 "Retail Onboarding - POps Only" at bounding box center [134, 354] width 180 height 18
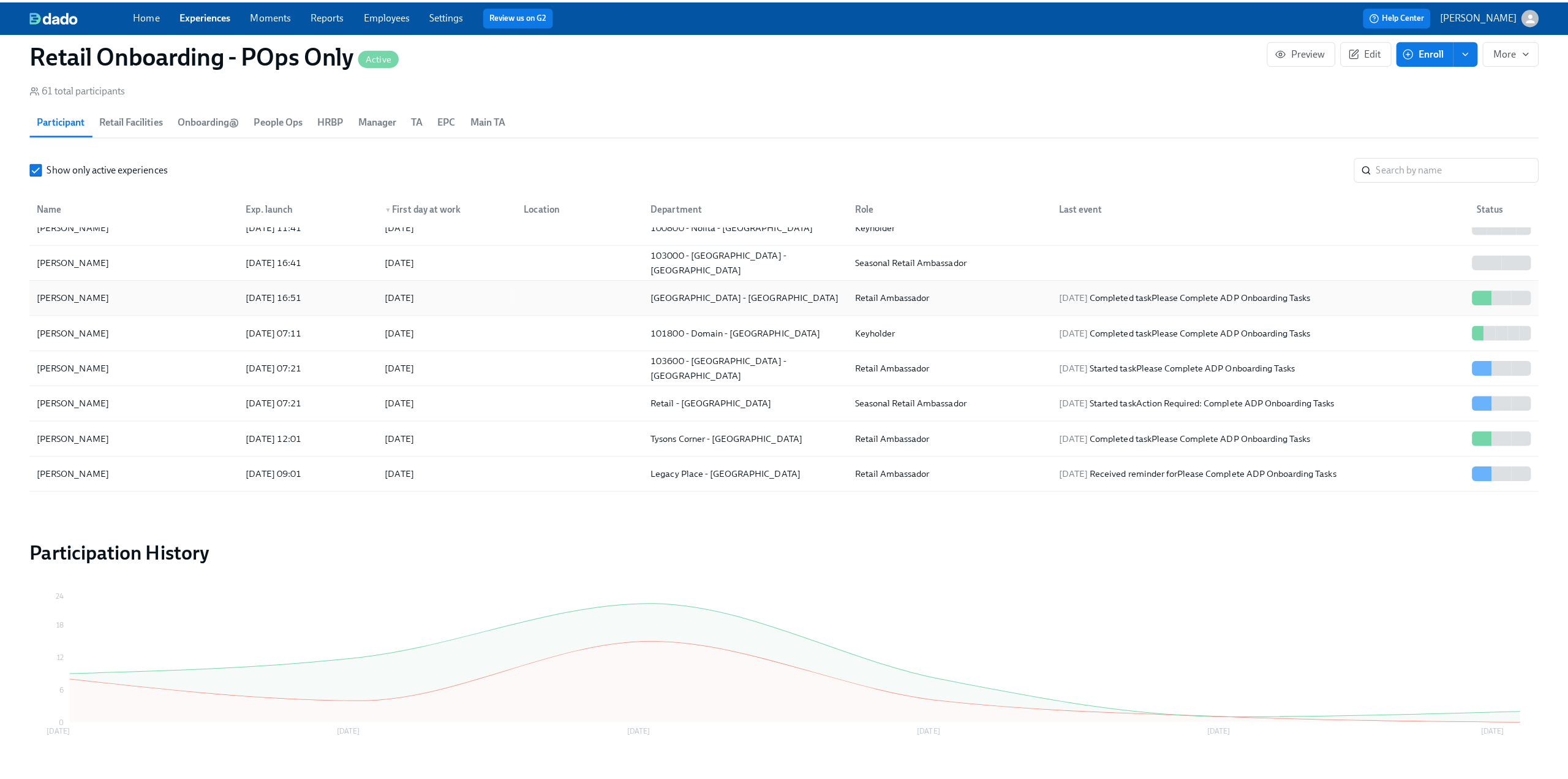
scroll to position [123, 0]
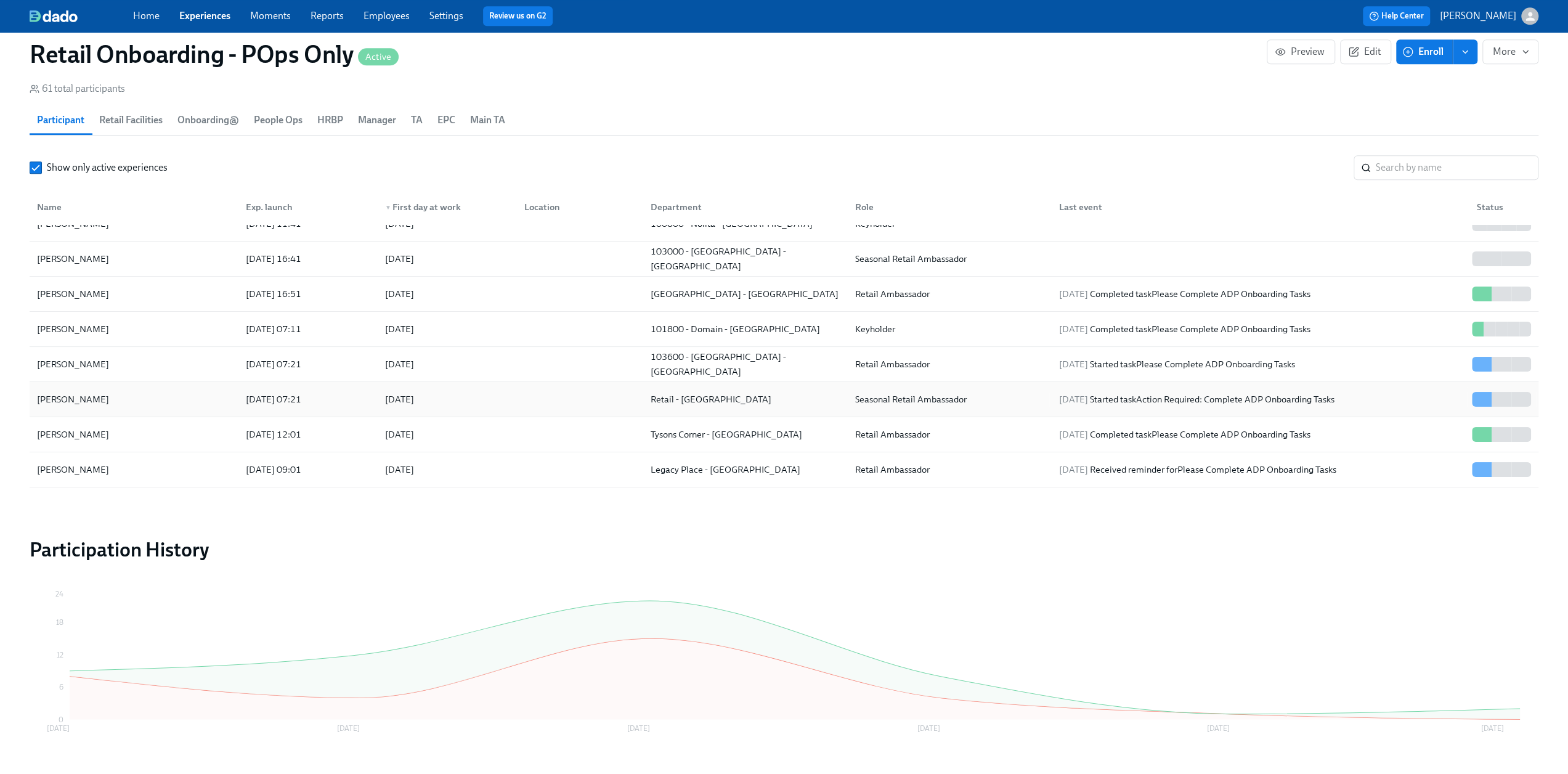
click at [114, 402] on div "Jasmine Terianto" at bounding box center [134, 399] width 204 height 25
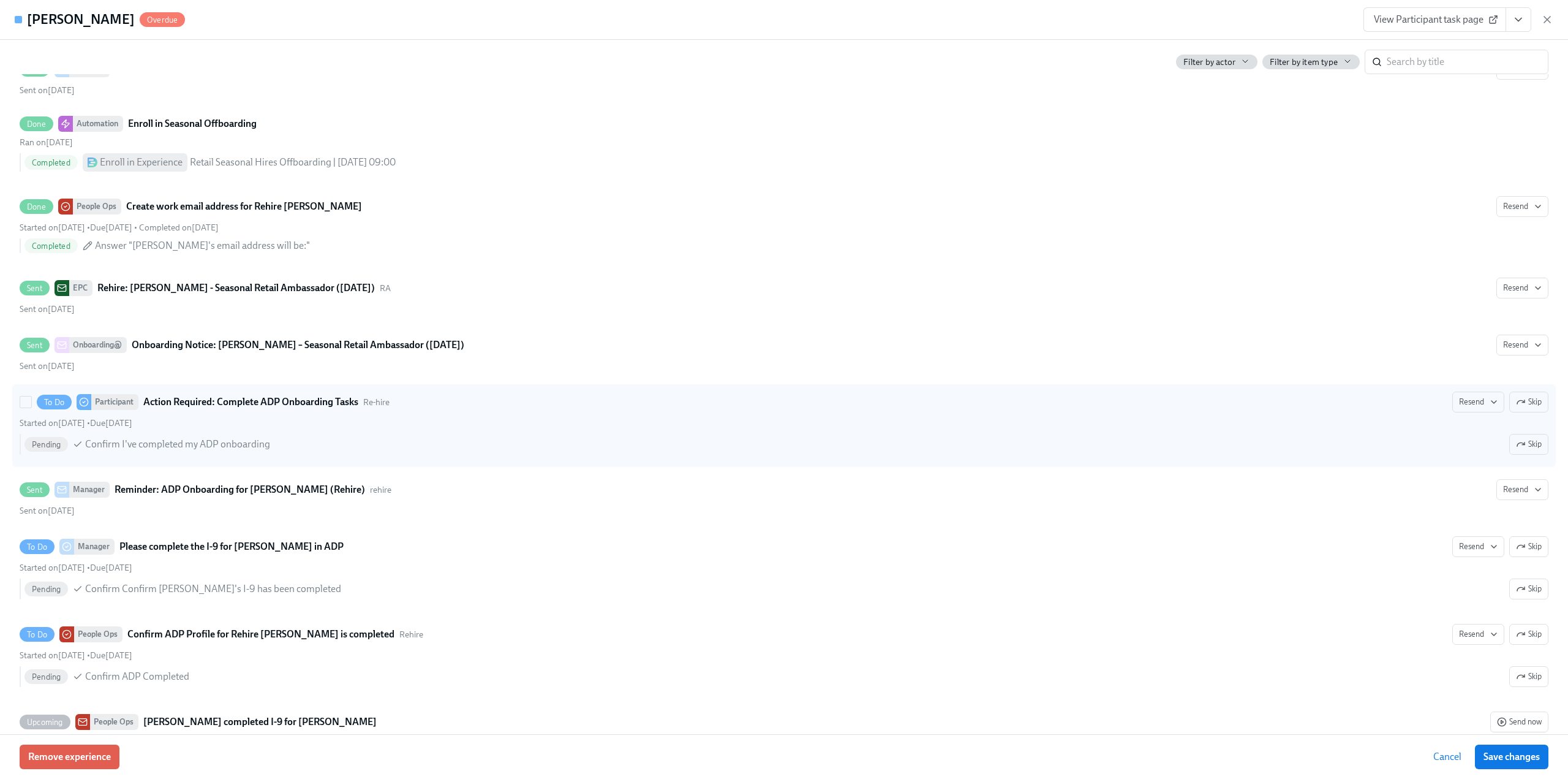
scroll to position [1593, 0]
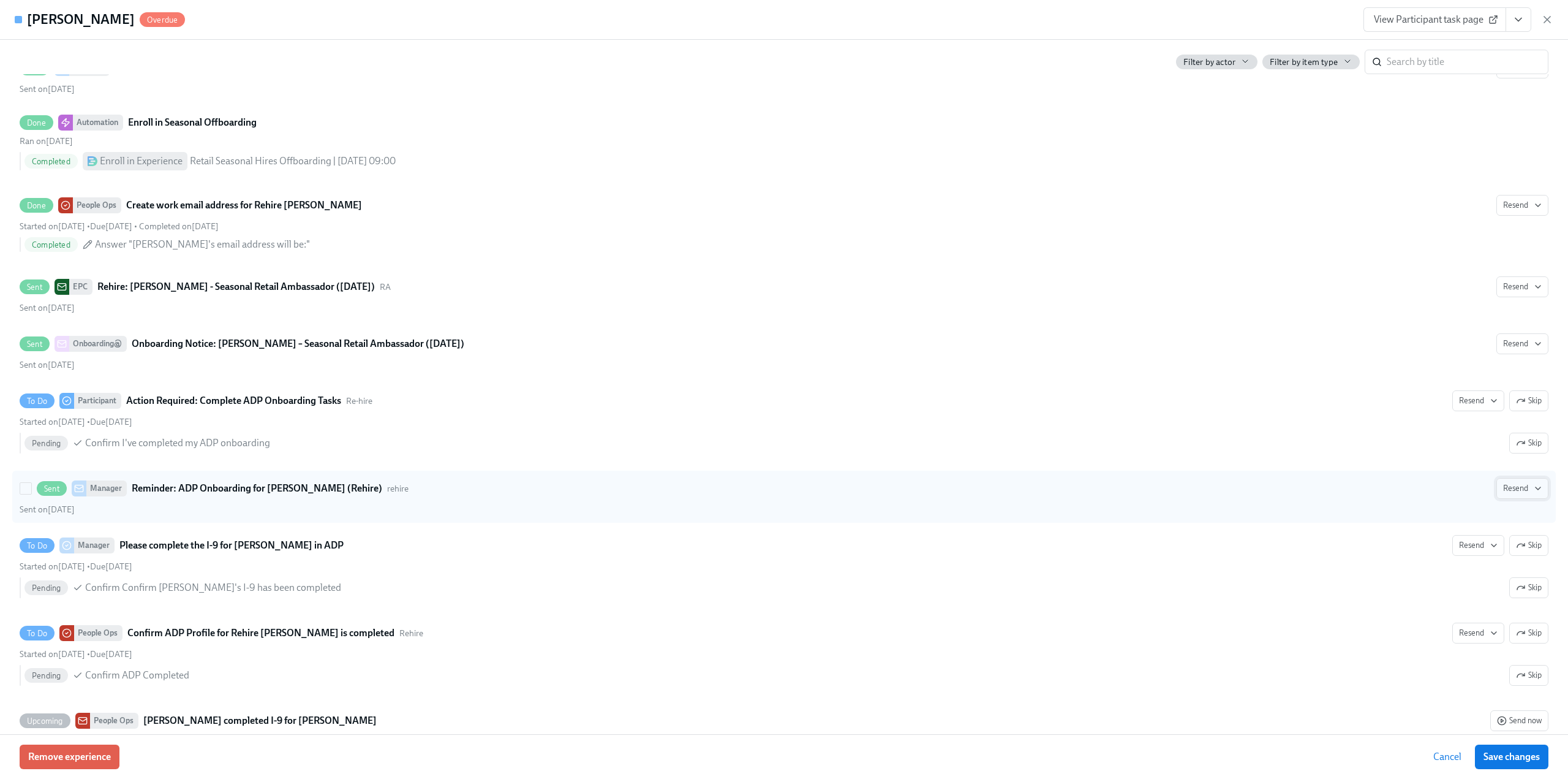
click at [1521, 482] on span "Resend" at bounding box center [1522, 488] width 39 height 12
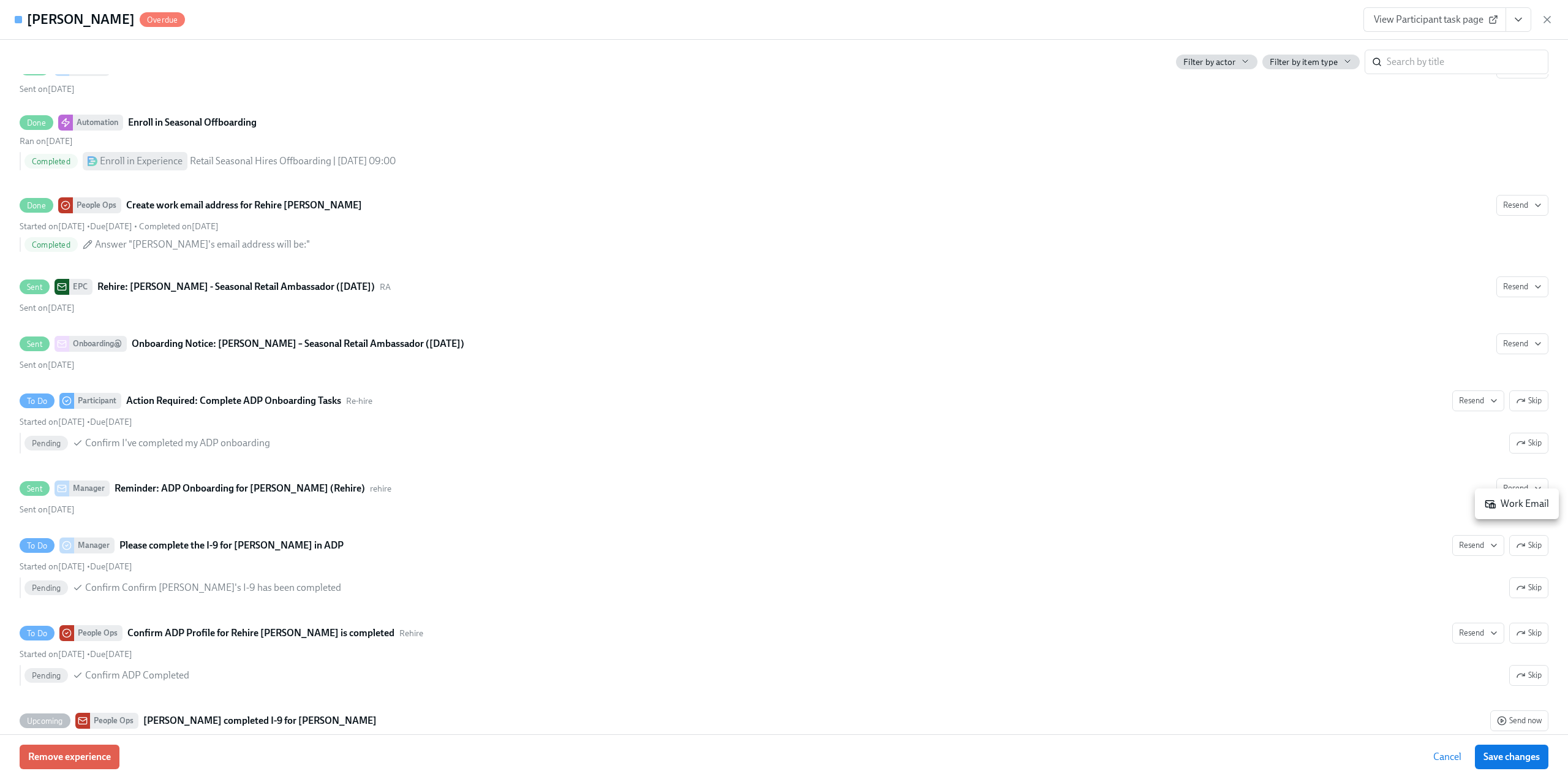
click at [1517, 502] on div "Work Email" at bounding box center [1517, 503] width 65 height 14
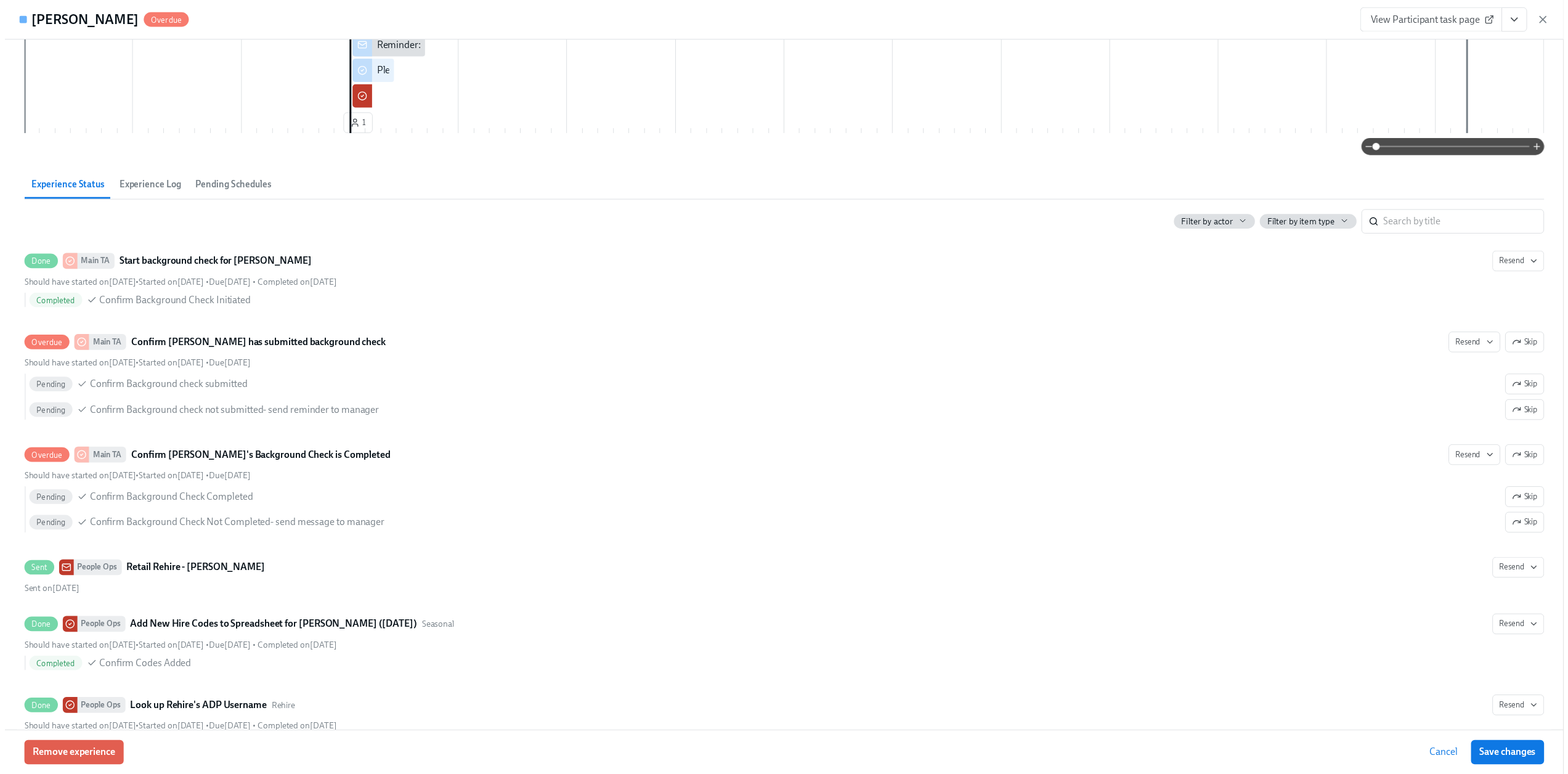
scroll to position [123, 0]
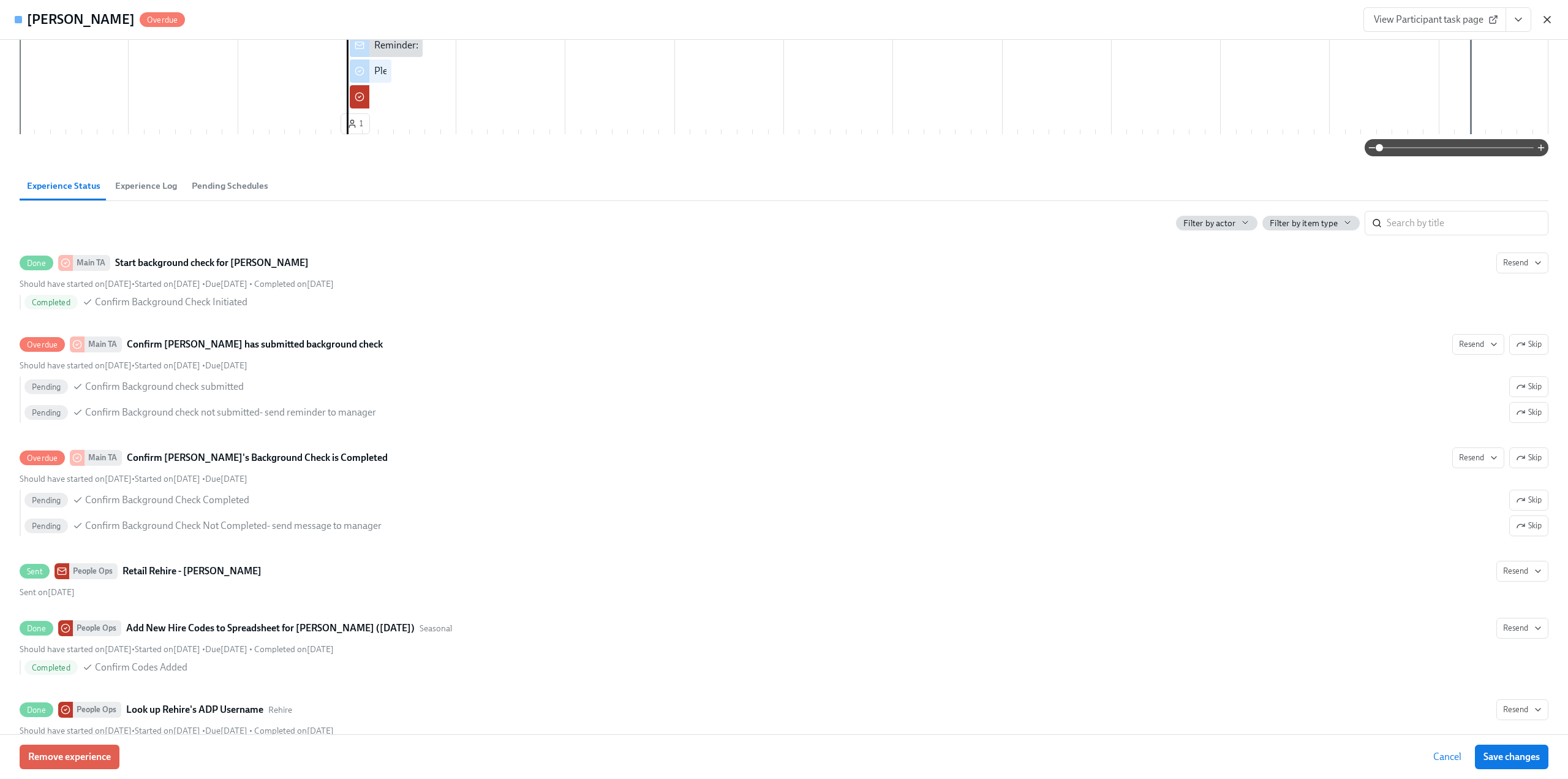
click at [1548, 14] on icon "button" at bounding box center [1547, 19] width 12 height 12
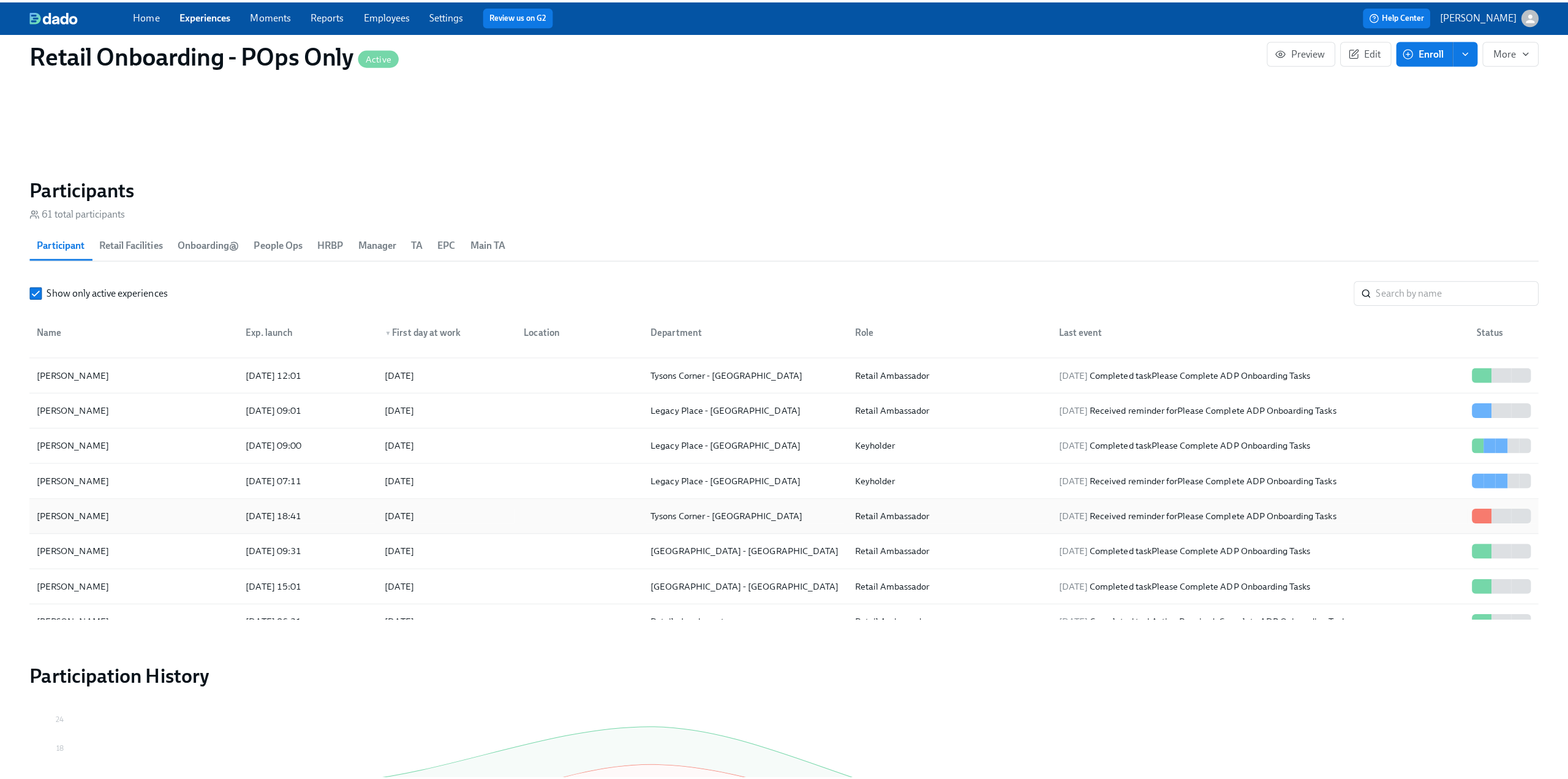
scroll to position [368, 0]
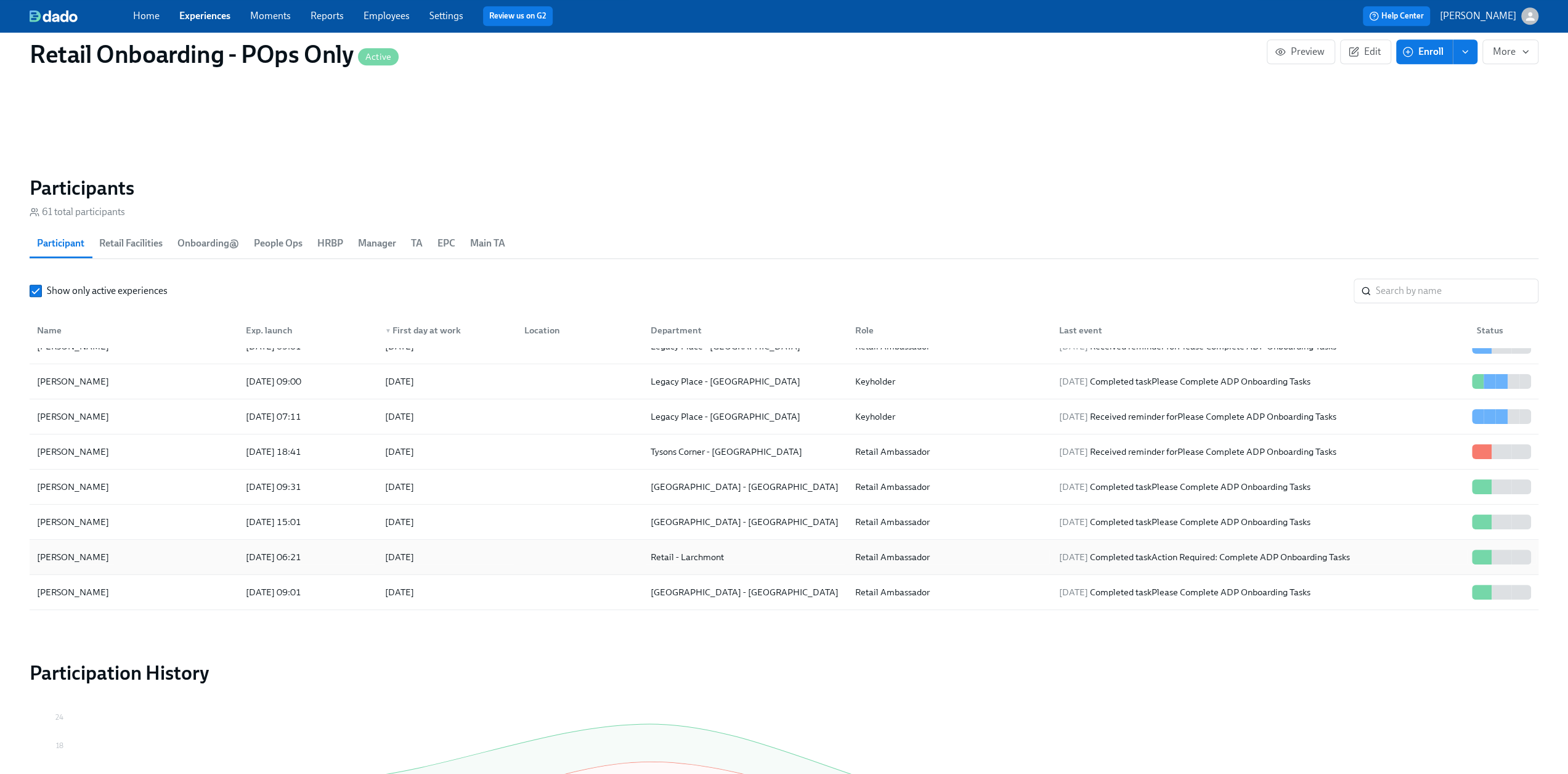
click at [144, 551] on div "Natalie Dionisio" at bounding box center [134, 557] width 204 height 25
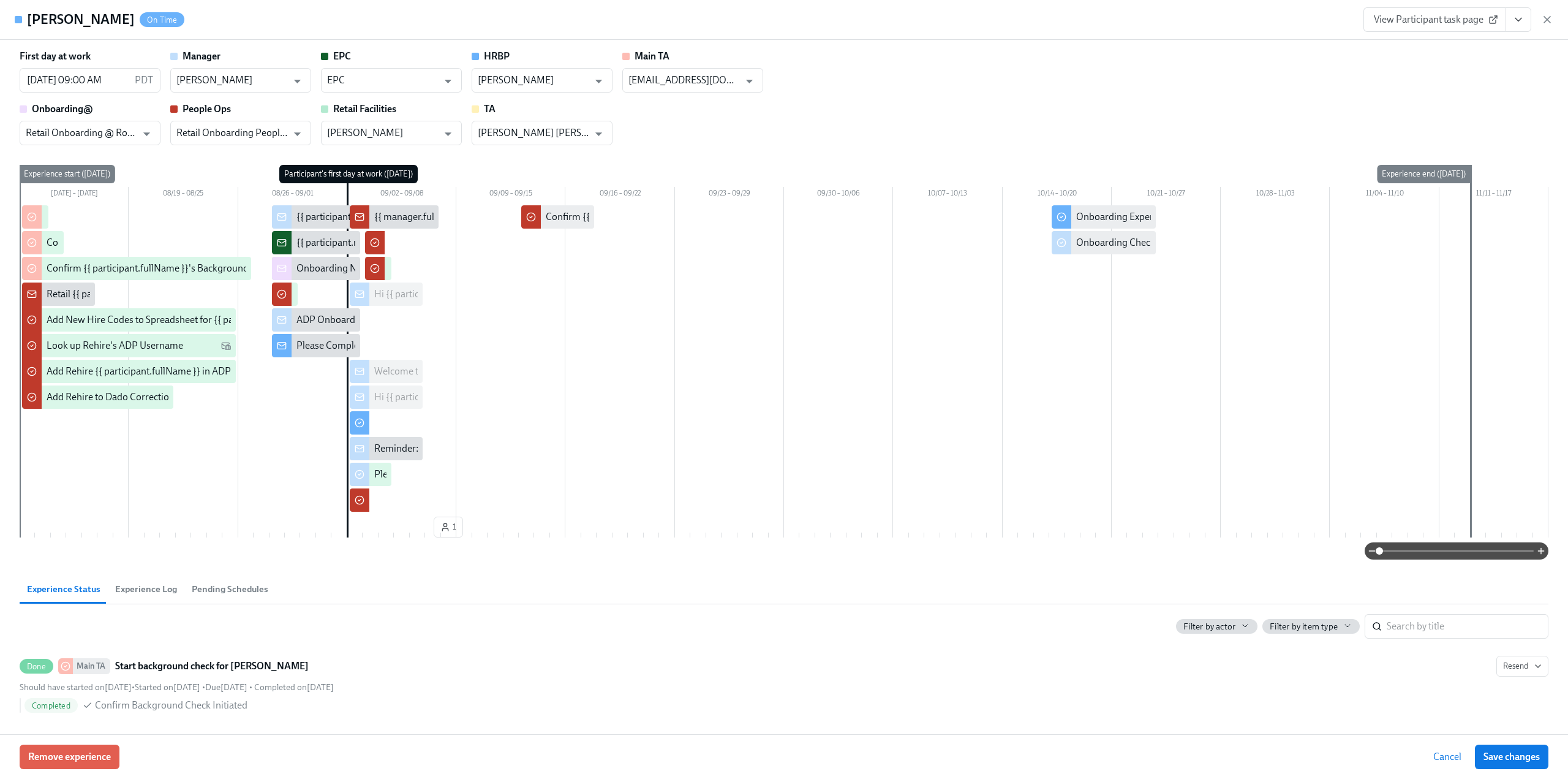
click at [1464, 550] on span at bounding box center [1456, 551] width 154 height 17
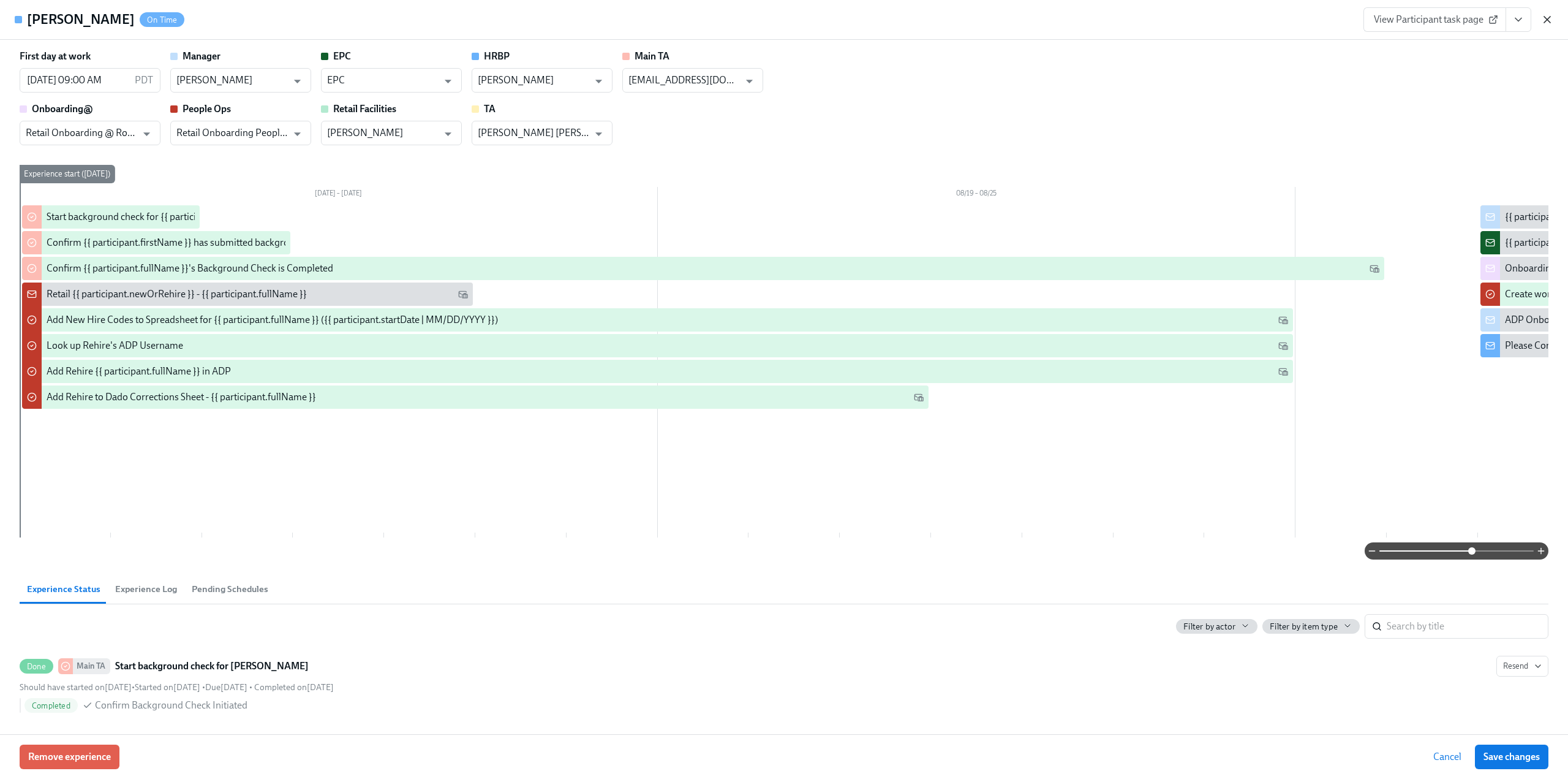
click at [1545, 21] on icon "button" at bounding box center [1547, 19] width 6 height 6
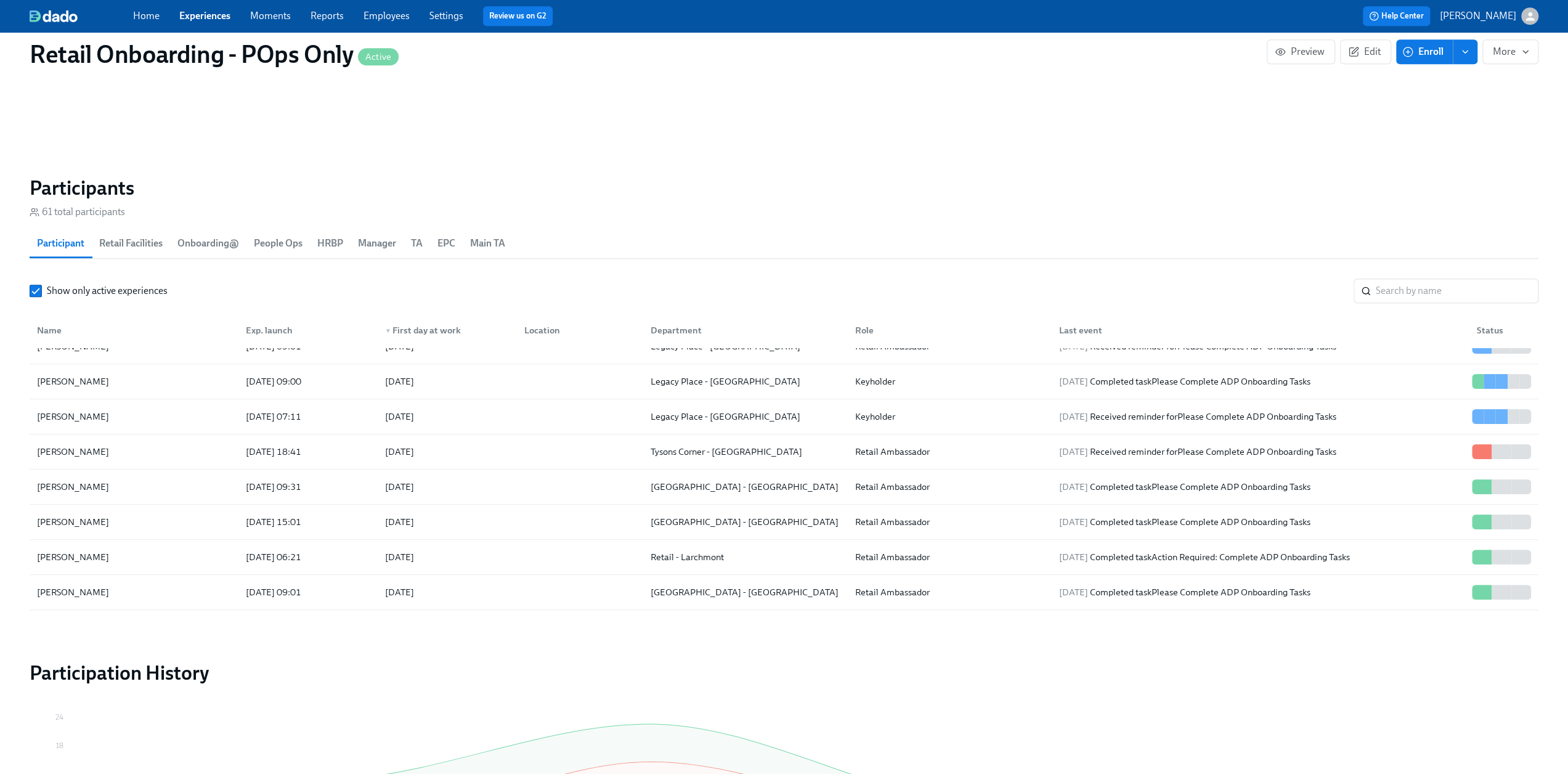
click at [377, 19] on link "Employees" at bounding box center [386, 16] width 46 height 12
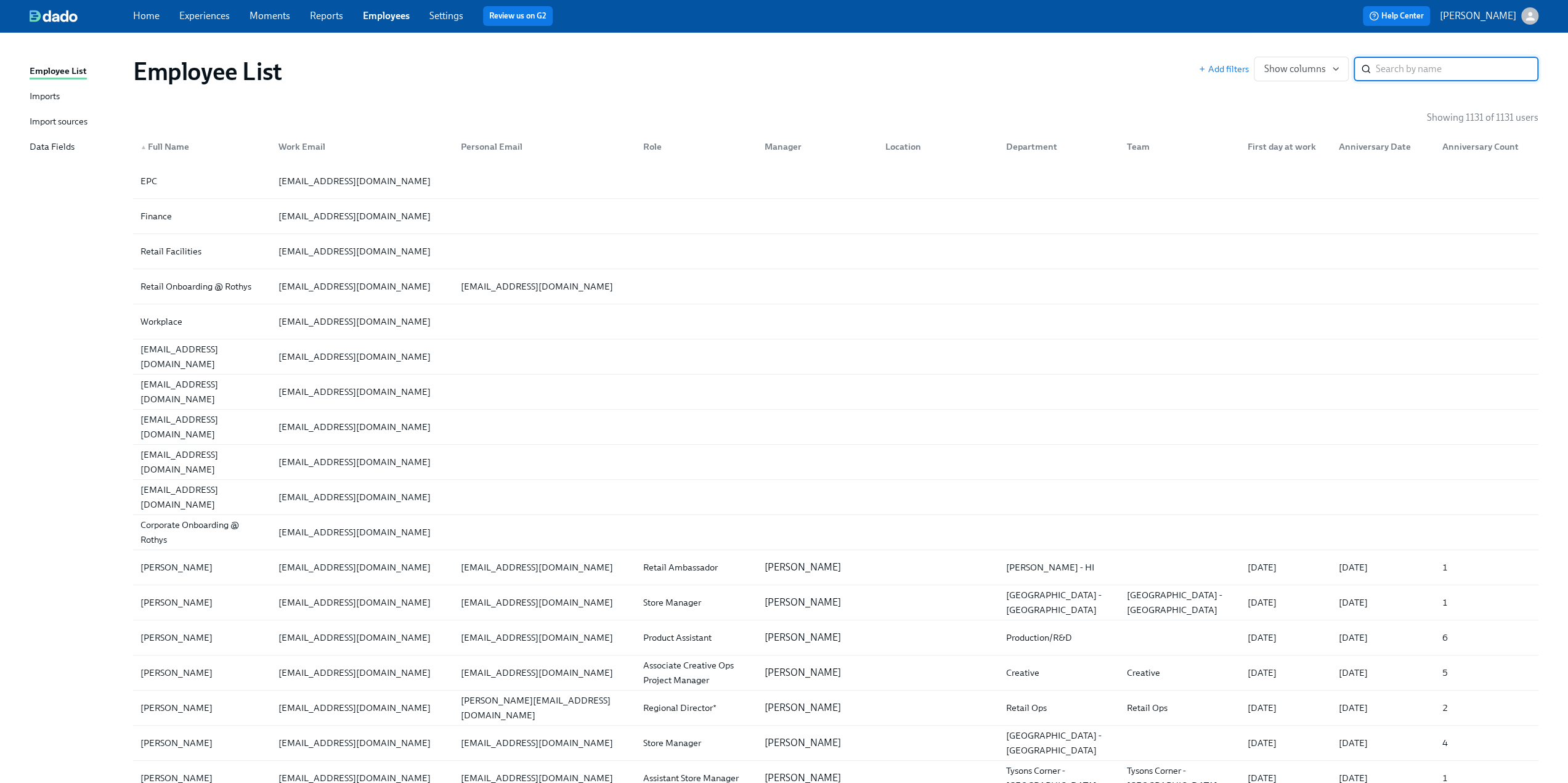
click at [1445, 65] on input "search" at bounding box center [1457, 69] width 163 height 25
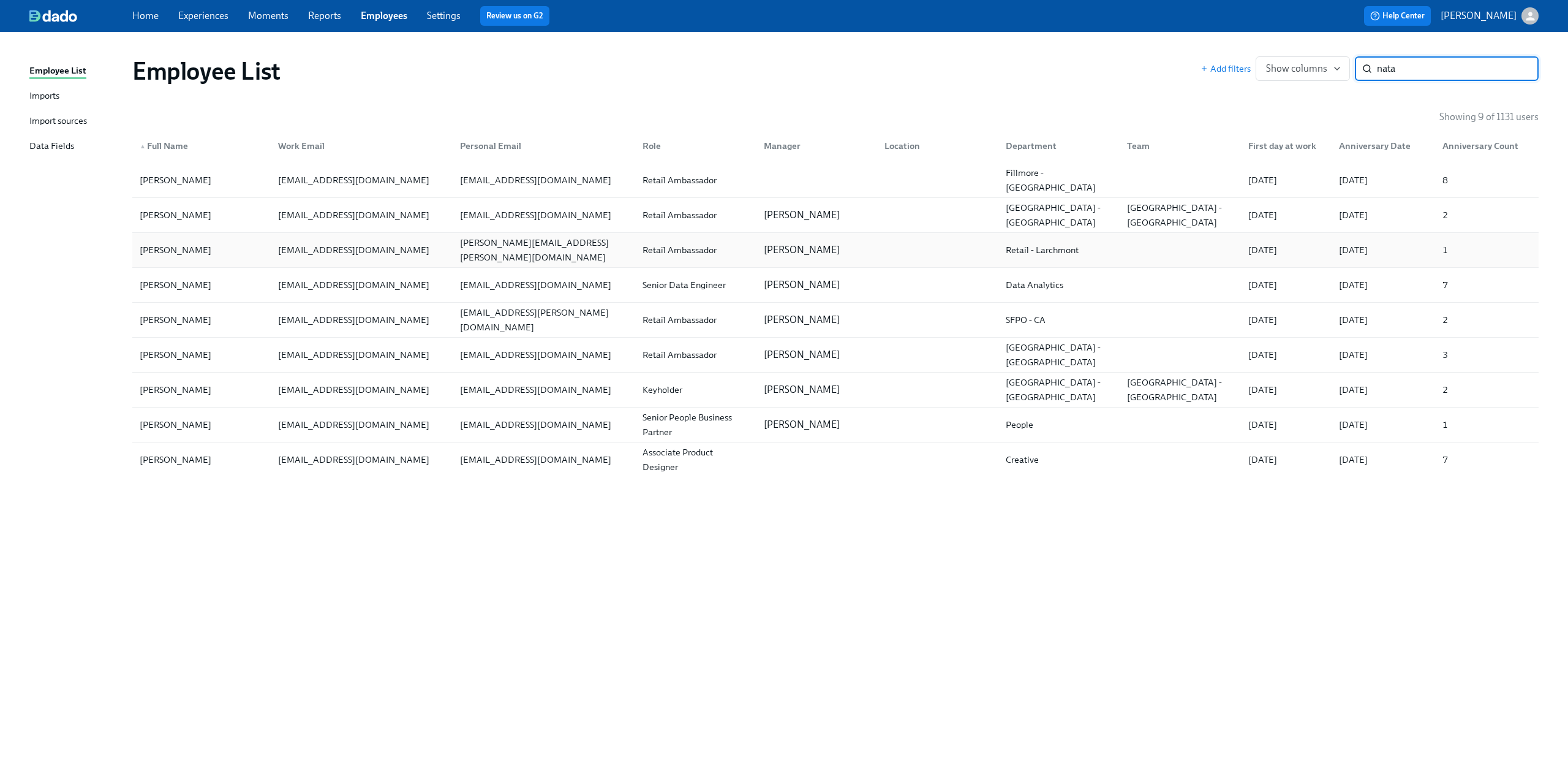
type input "nata"
click at [237, 246] on div "Natalie Dionisio" at bounding box center [201, 250] width 134 height 25
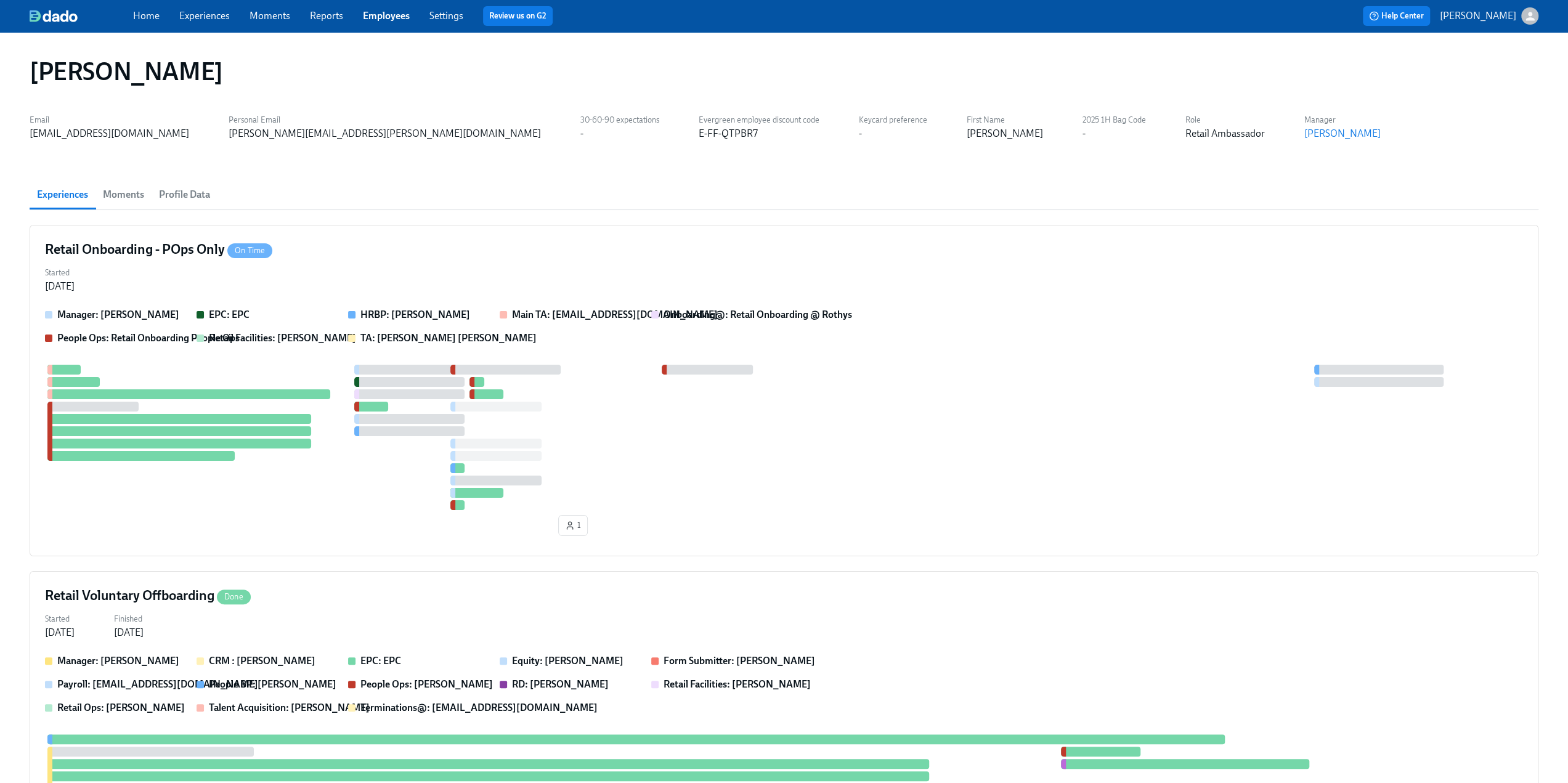
click at [195, 192] on span "Profile Data" at bounding box center [184, 195] width 51 height 18
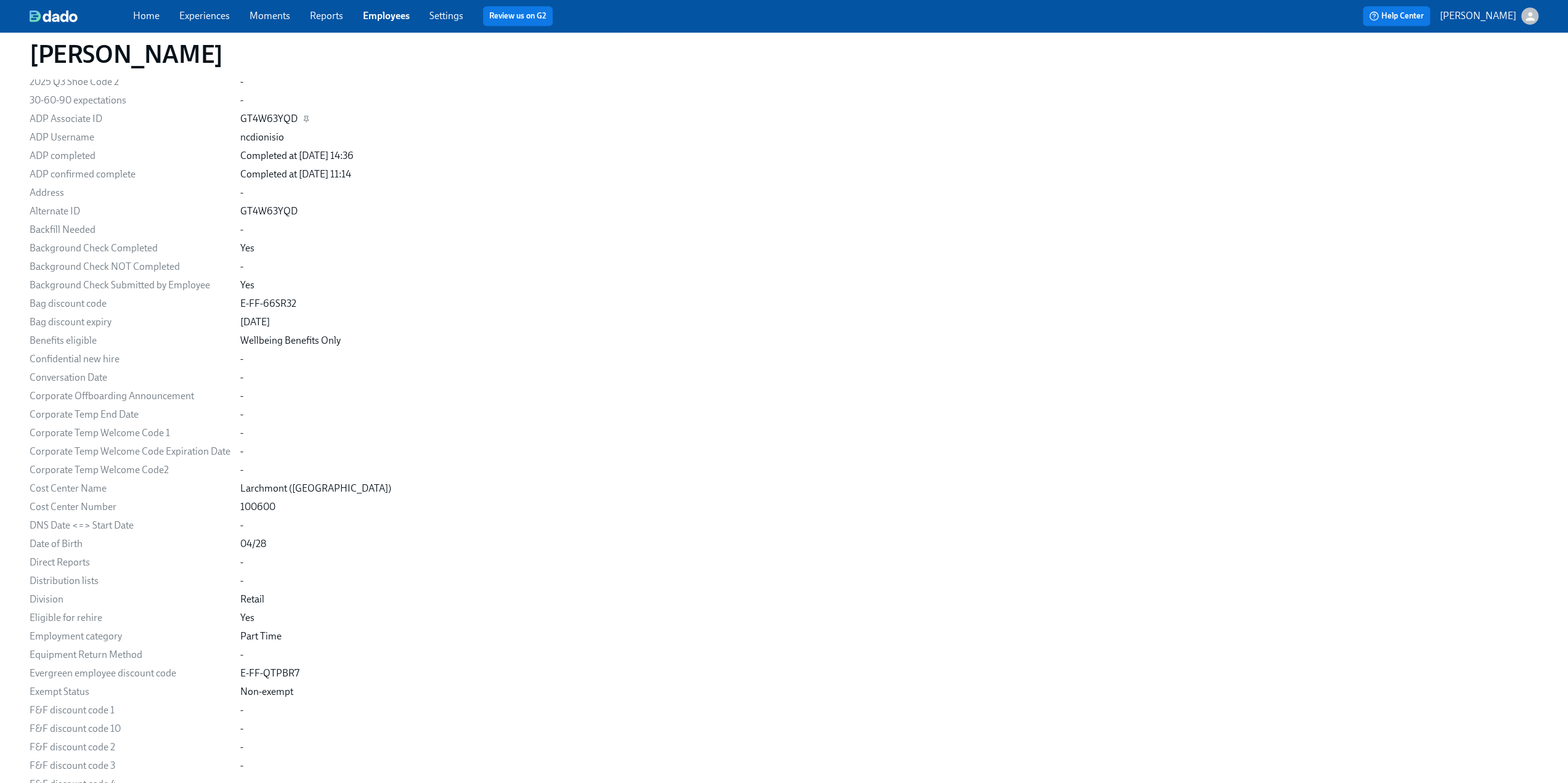
scroll to position [801, 0]
drag, startPoint x: 238, startPoint y: 669, endPoint x: 294, endPoint y: 667, distance: 56.0
click at [199, 18] on link "Experiences" at bounding box center [204, 16] width 51 height 12
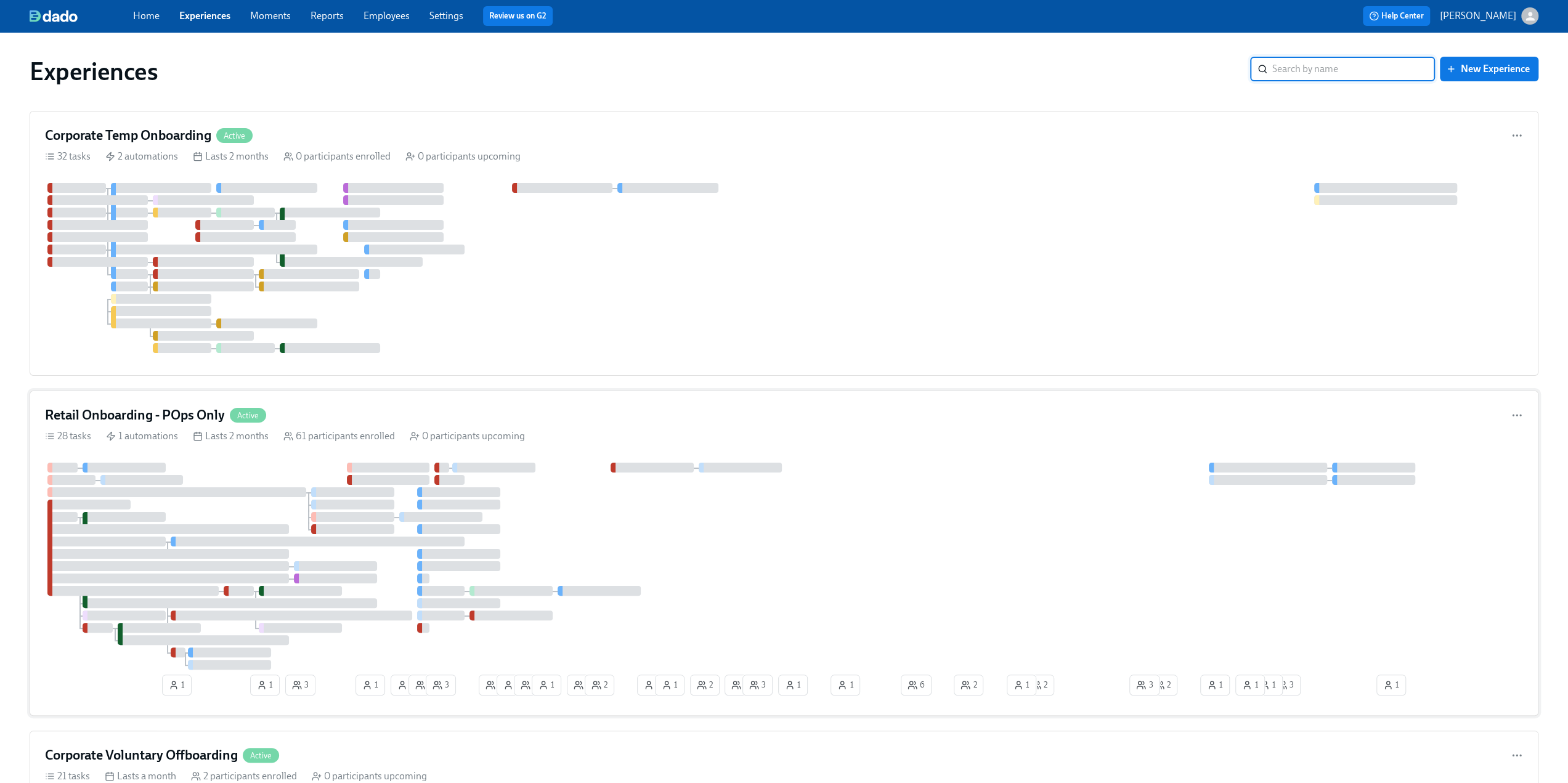
click at [179, 422] on h4 "Retail Onboarding - POps Only" at bounding box center [134, 415] width 180 height 18
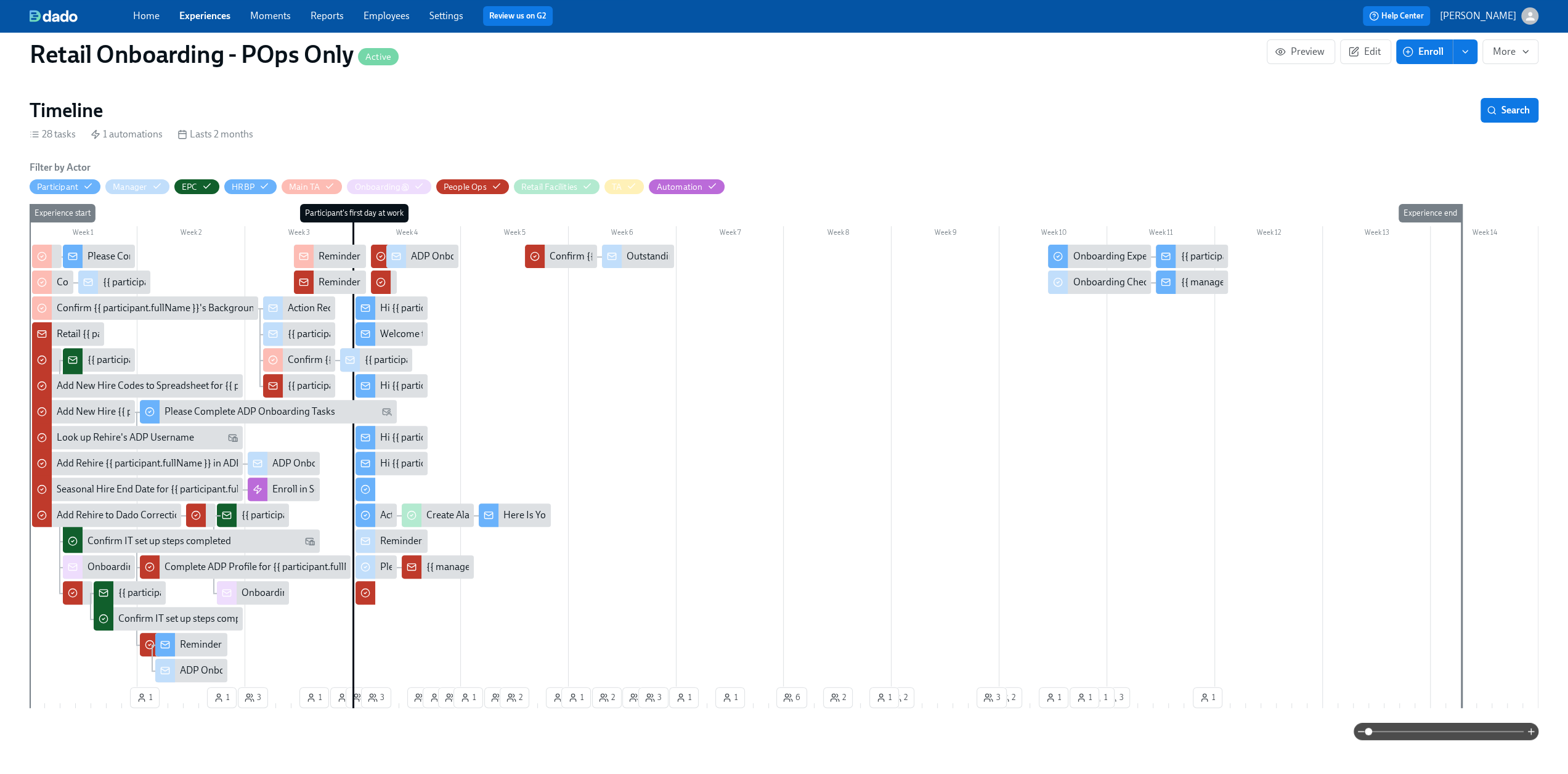
scroll to position [0, 12847]
click at [1458, 727] on span at bounding box center [1446, 731] width 155 height 18
click at [1372, 734] on span at bounding box center [1368, 731] width 7 height 7
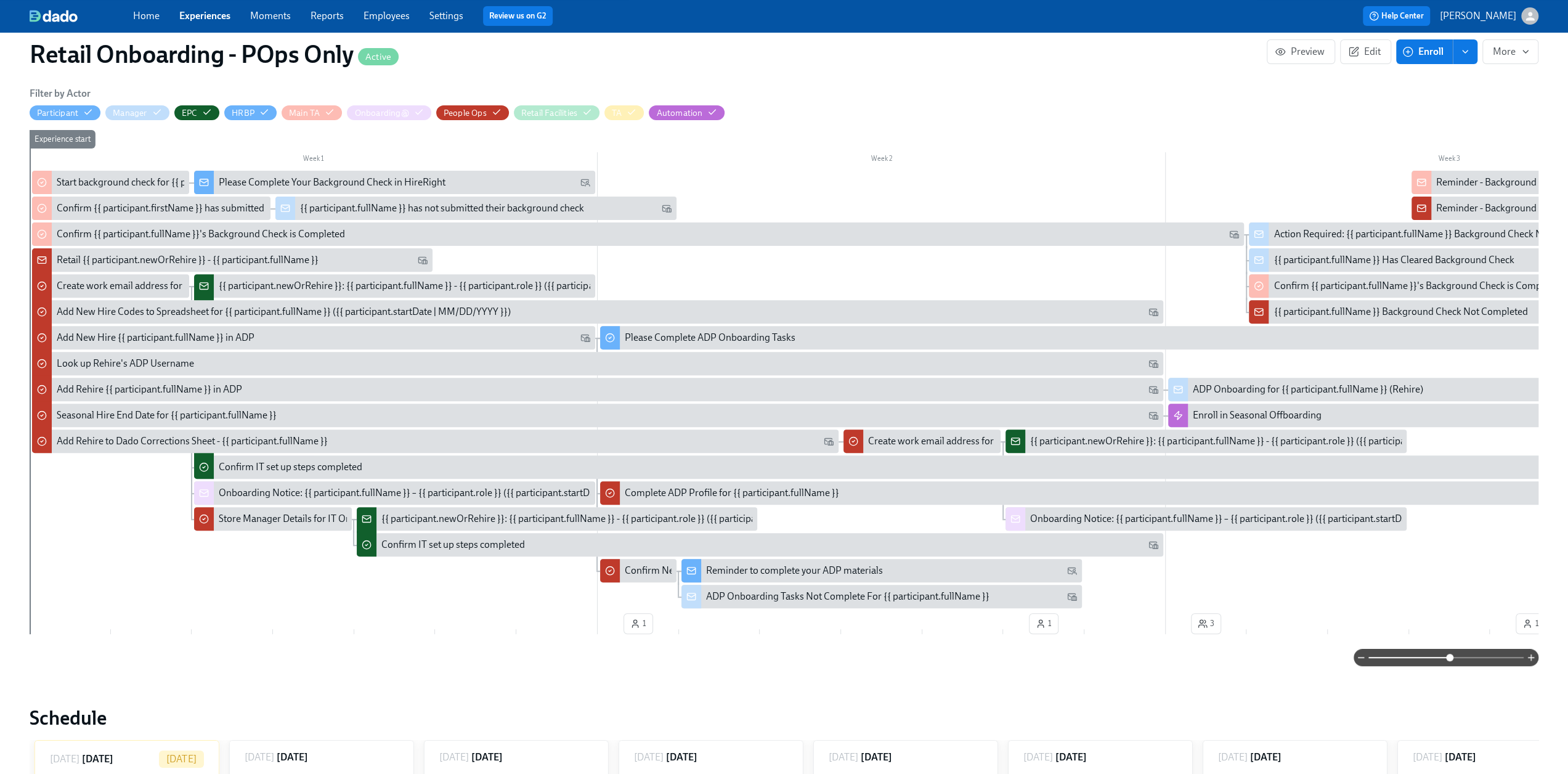
scroll to position [370, 0]
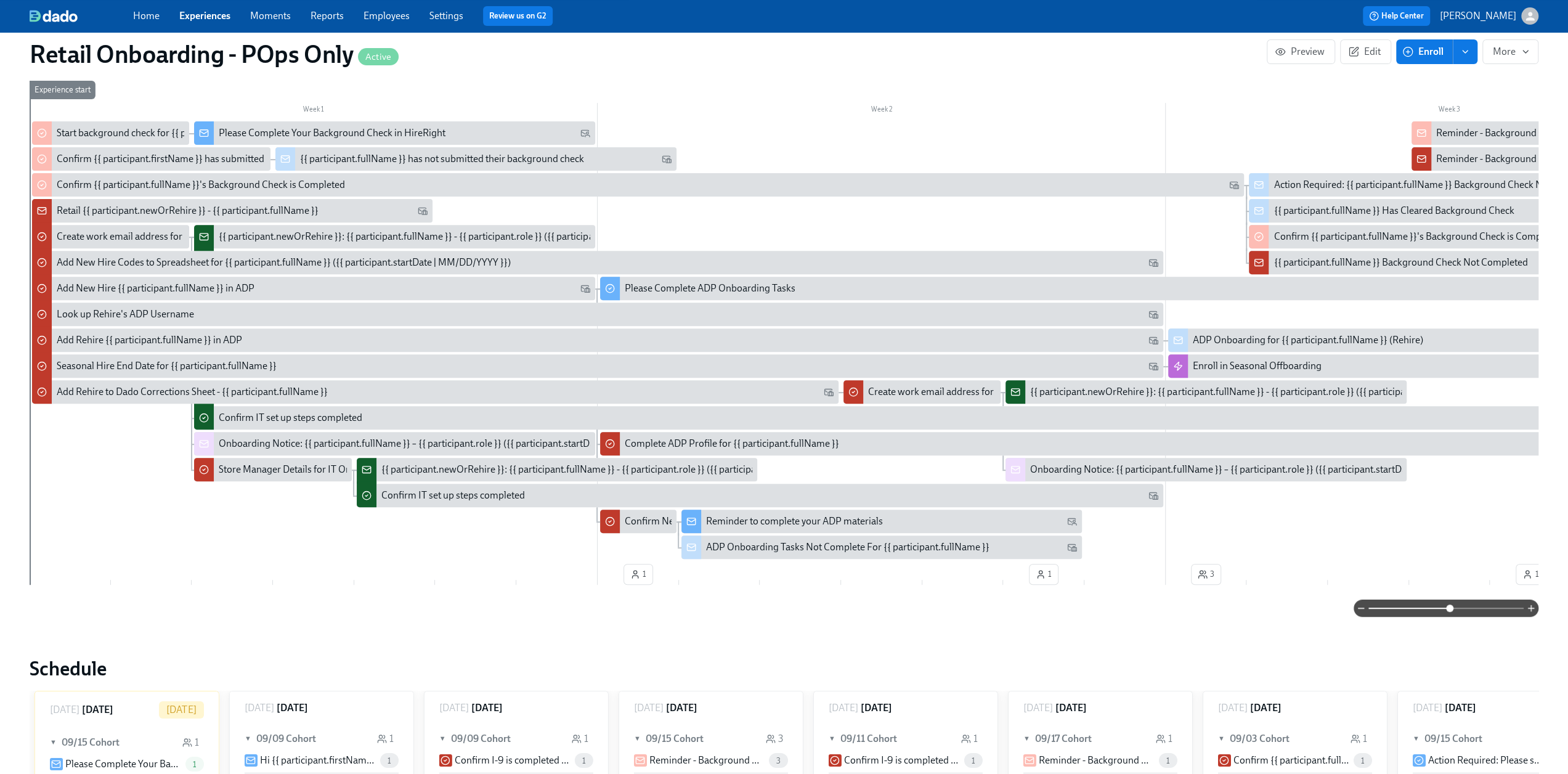
click at [822, 583] on div "Week 1 Week 2 Week 3 Week 4 Week 5 Week 6 Week 7 Week 8 Week 9 Week 10 Week 11 …" at bounding box center [784, 335] width 1509 height 509
click at [1433, 612] on span at bounding box center [1446, 608] width 155 height 18
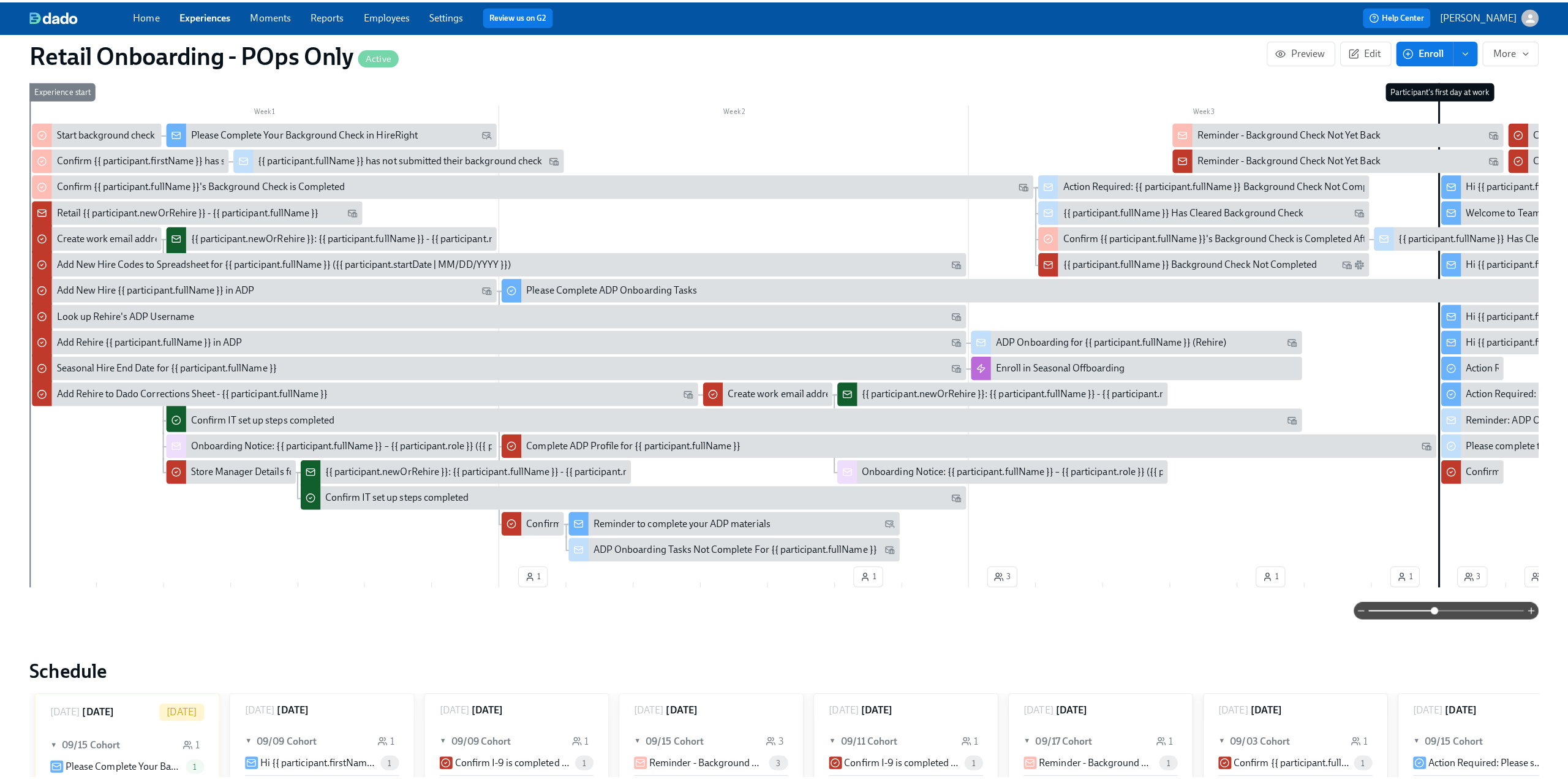
scroll to position [429, 0]
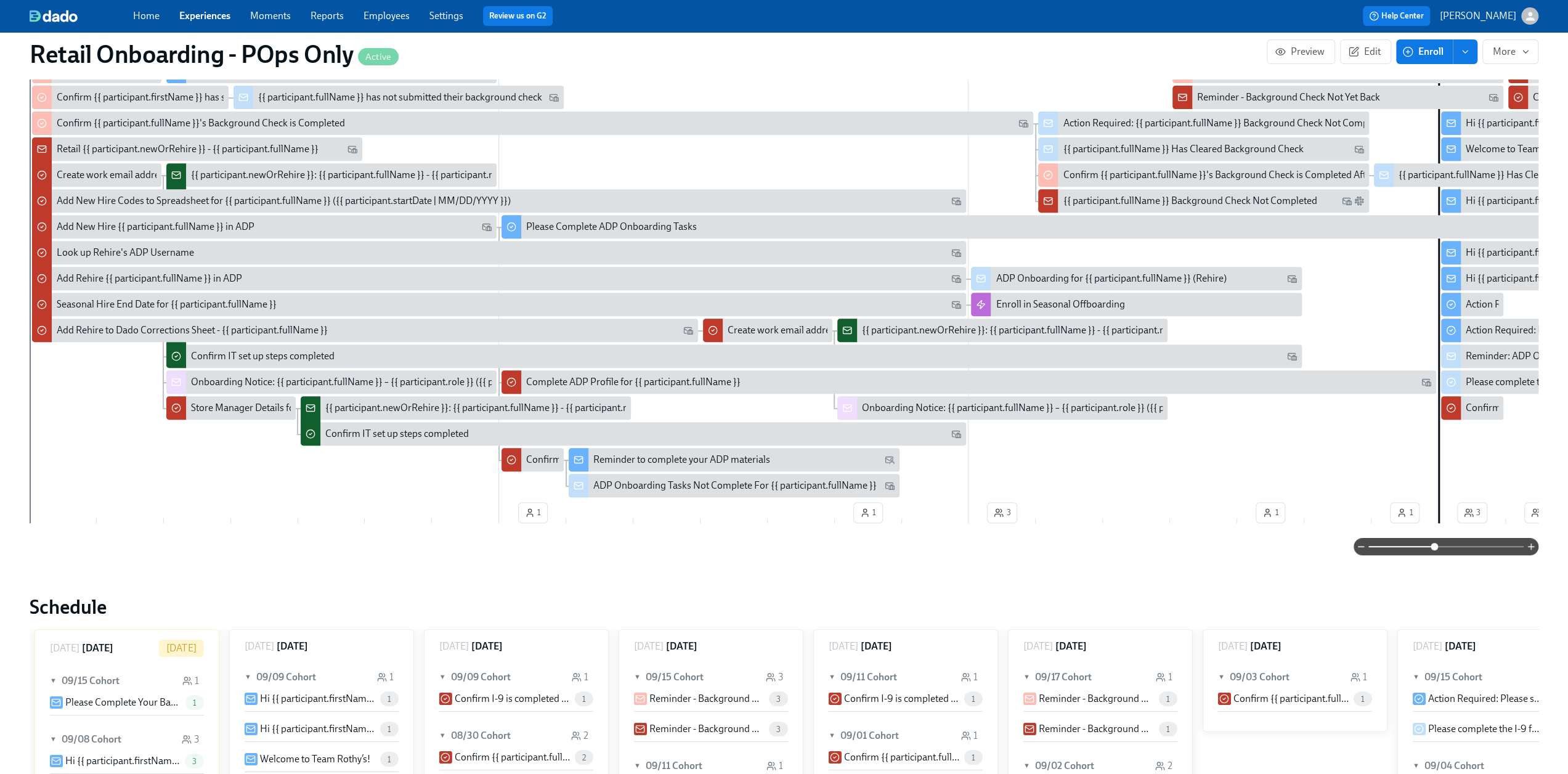
drag, startPoint x: 809, startPoint y: 523, endPoint x: 1433, endPoint y: 548, distance: 624.5
click at [701, 540] on div "Filter by Actor Participant Manager EPC HRBP Main TA Onboarding@ People Ops Ret…" at bounding box center [784, 265] width 1509 height 579
click at [1431, 548] on span at bounding box center [1434, 546] width 7 height 7
click at [1409, 552] on span at bounding box center [1446, 546] width 155 height 18
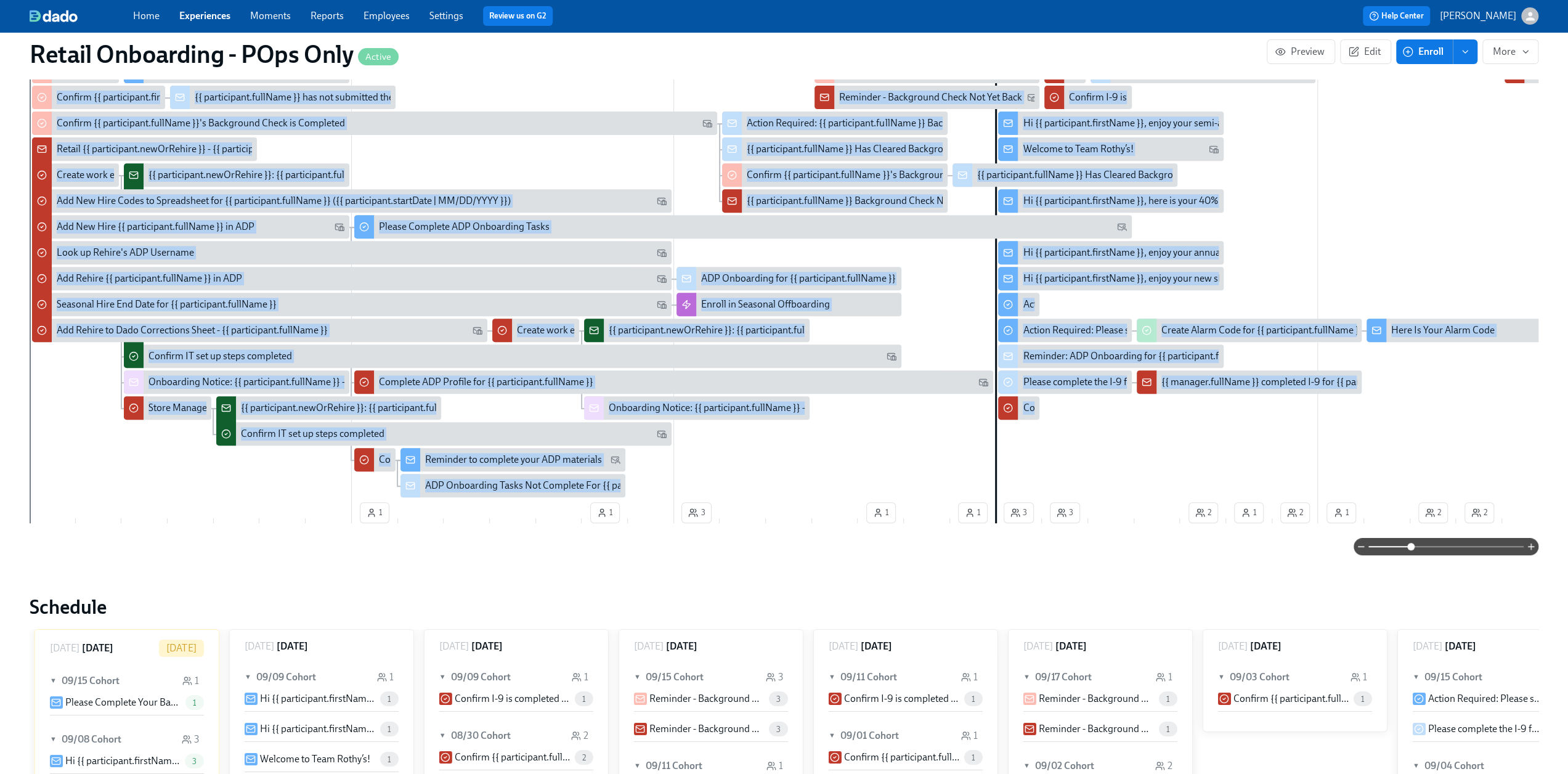
click at [1127, 200] on div "Hi {{ participant.firstName }}, here is your 40% off evergreen code" at bounding box center [1160, 200] width 275 height 14
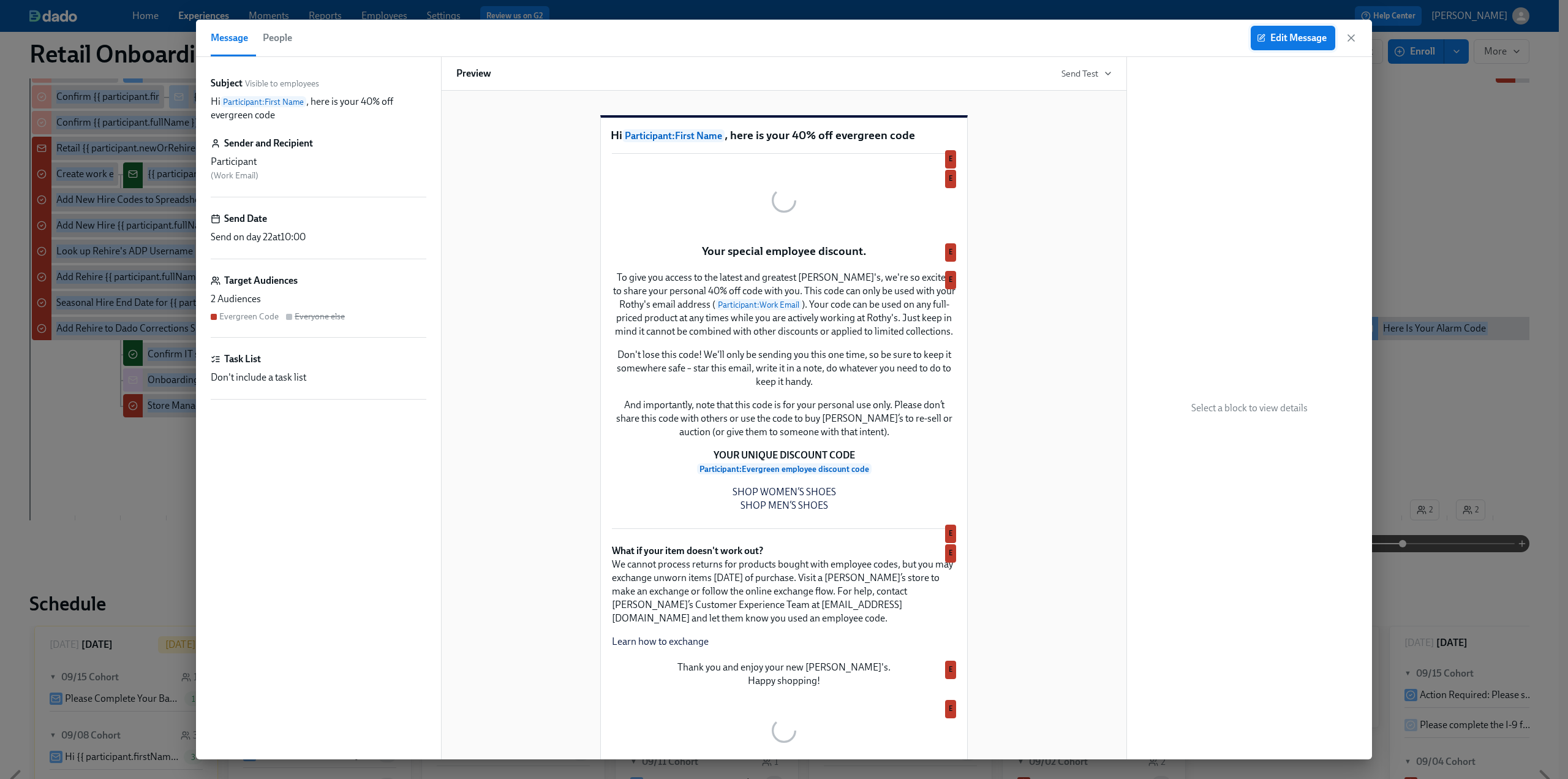
click at [1276, 41] on span "Edit Message" at bounding box center [1293, 37] width 67 height 12
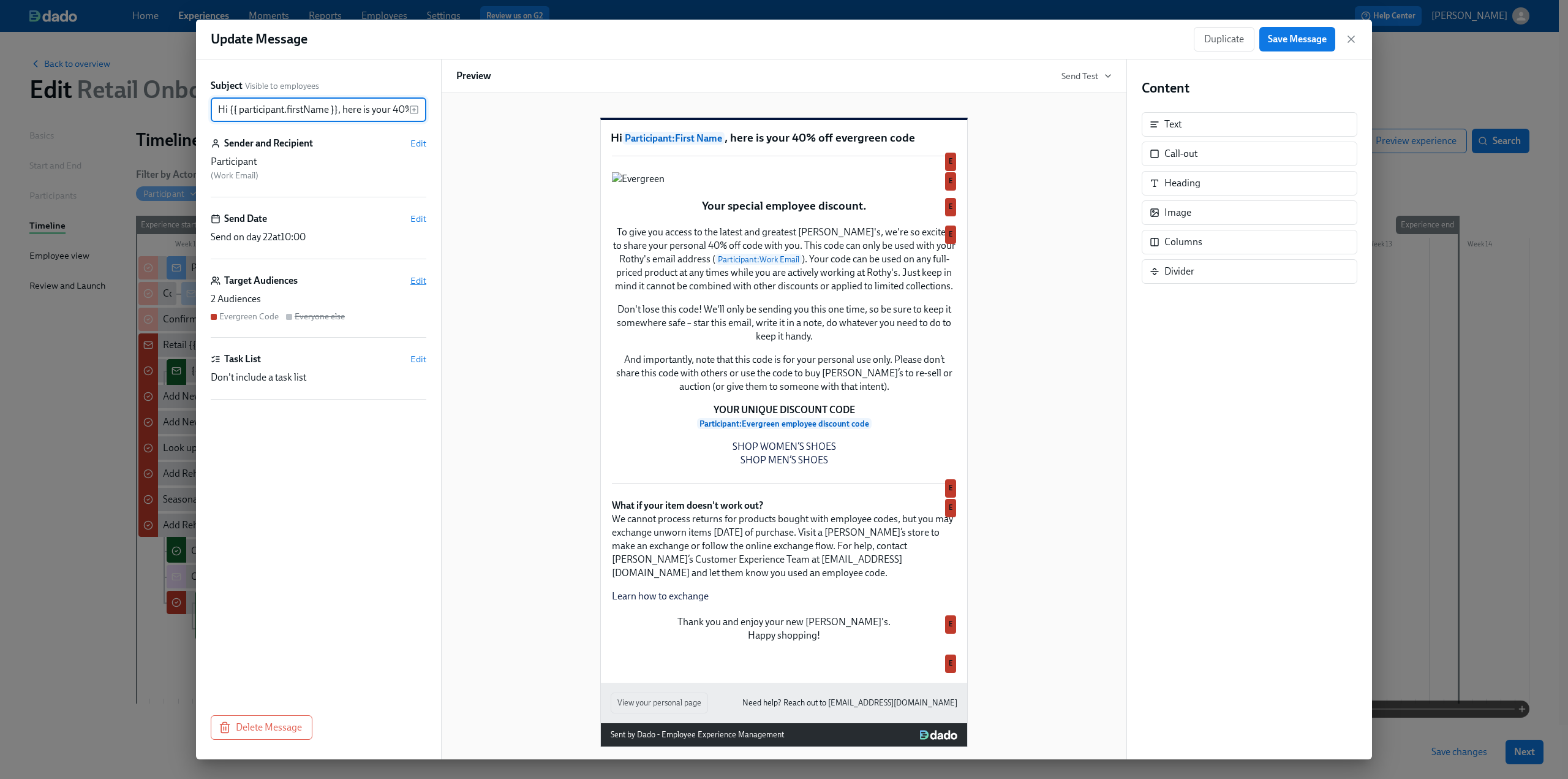
click at [419, 284] on span "Edit" at bounding box center [418, 280] width 16 height 12
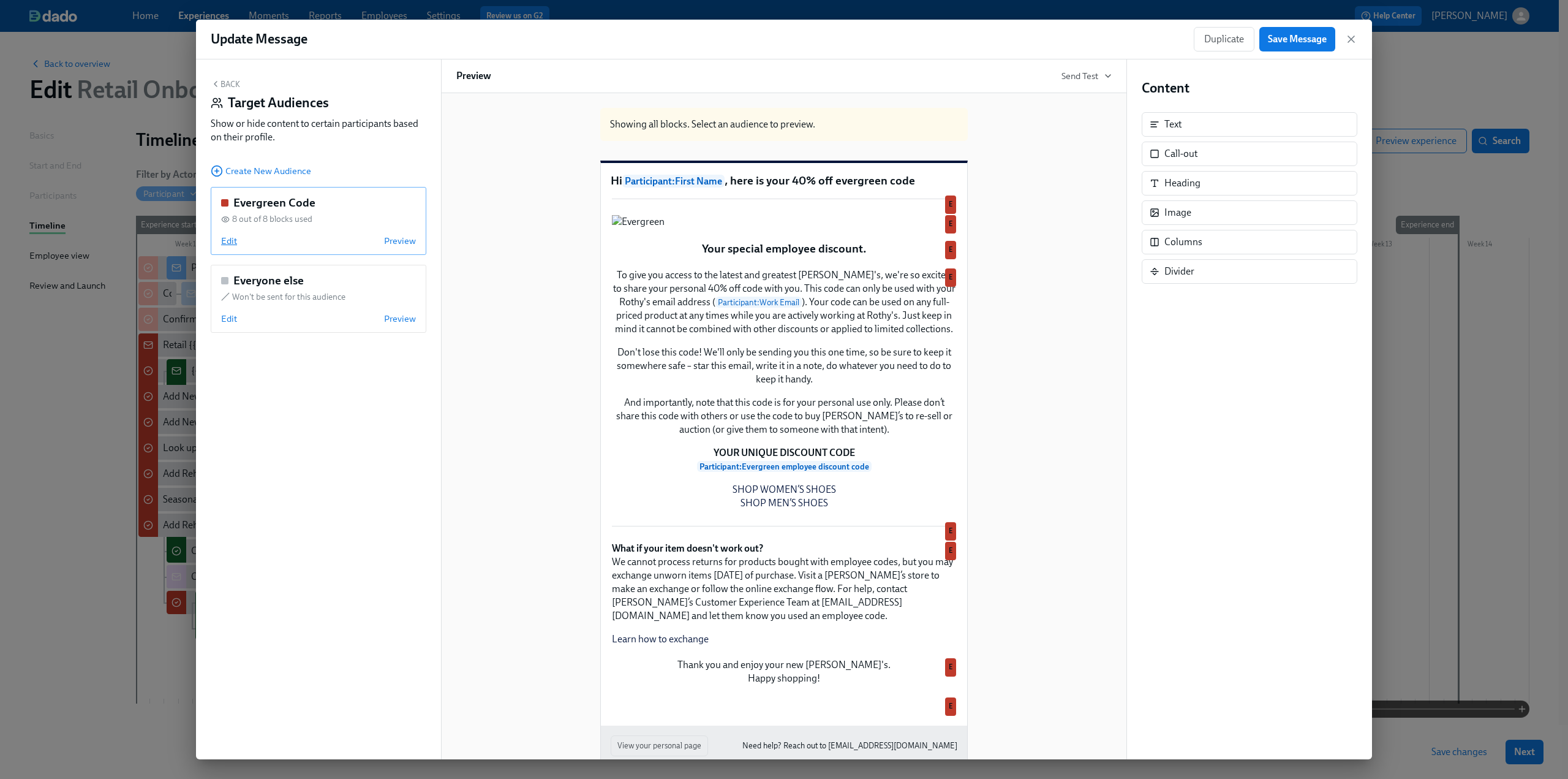
click at [228, 243] on span "Edit" at bounding box center [229, 241] width 16 height 12
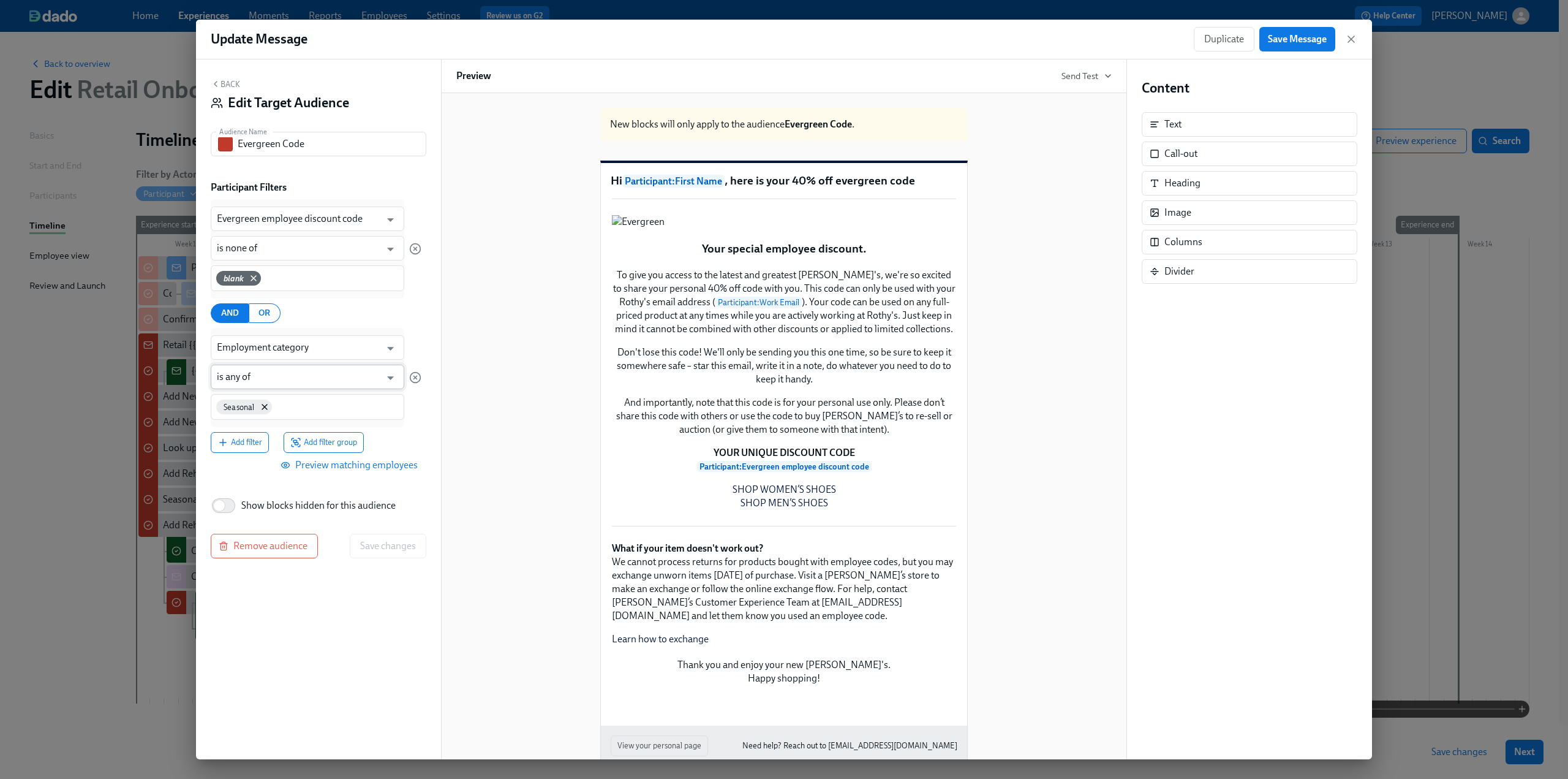
click at [273, 378] on input "is any of" at bounding box center [299, 377] width 164 height 25
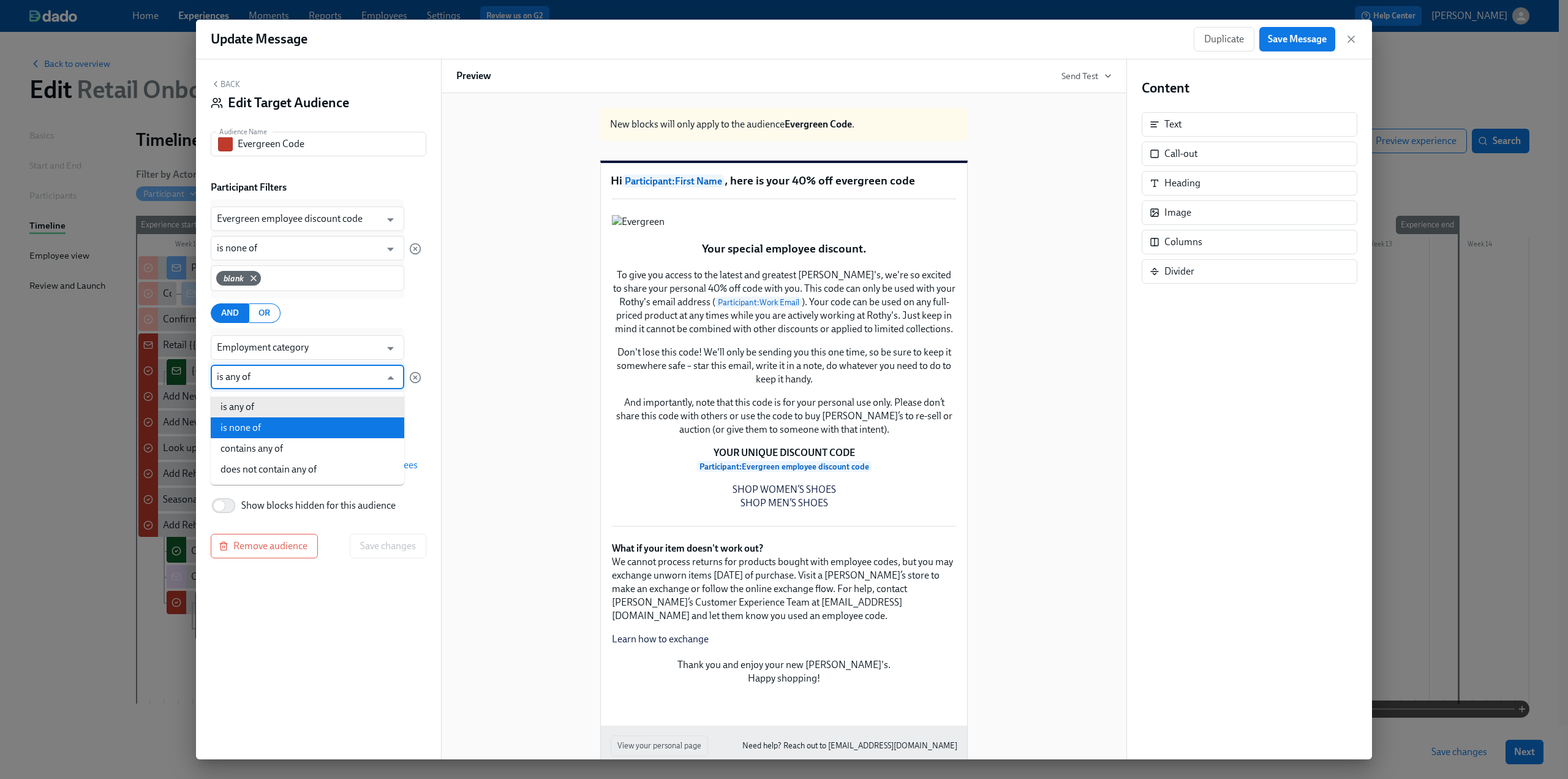
click at [283, 422] on li "is none of" at bounding box center [308, 428] width 194 height 21
type input "is none of"
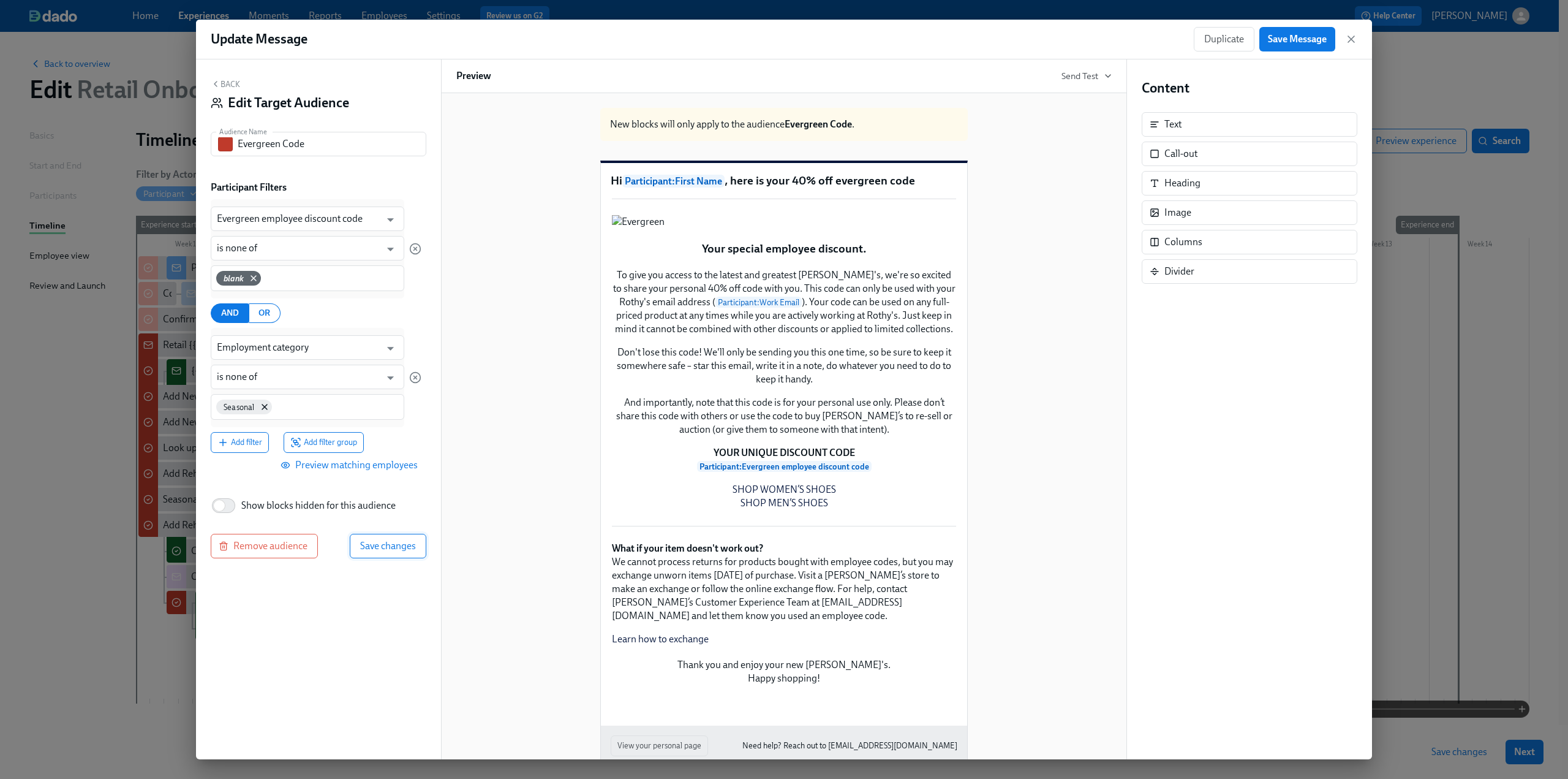
click at [382, 551] on span "Save changes" at bounding box center [388, 545] width 55 height 12
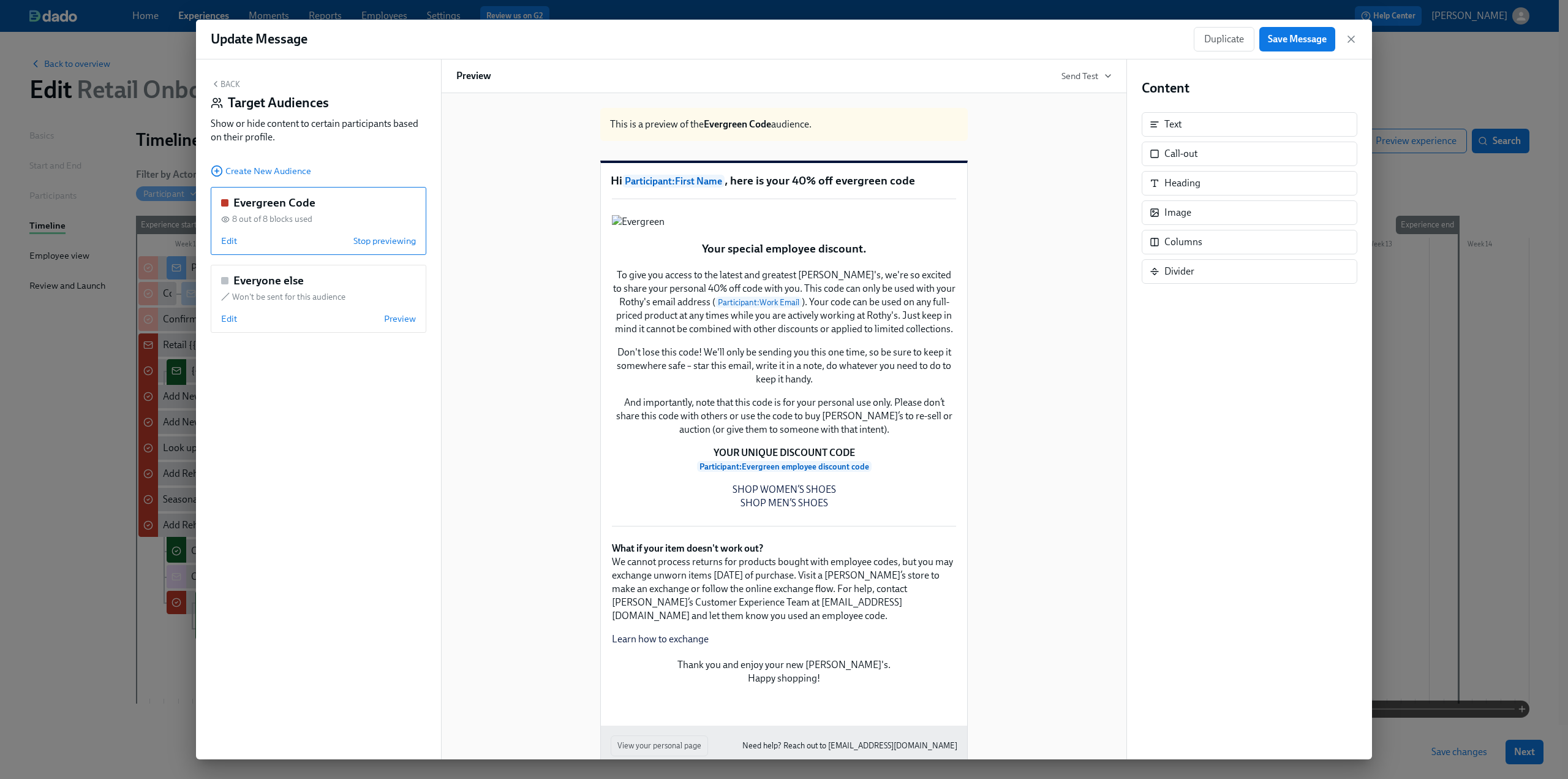
click at [229, 83] on button "Back" at bounding box center [226, 83] width 30 height 10
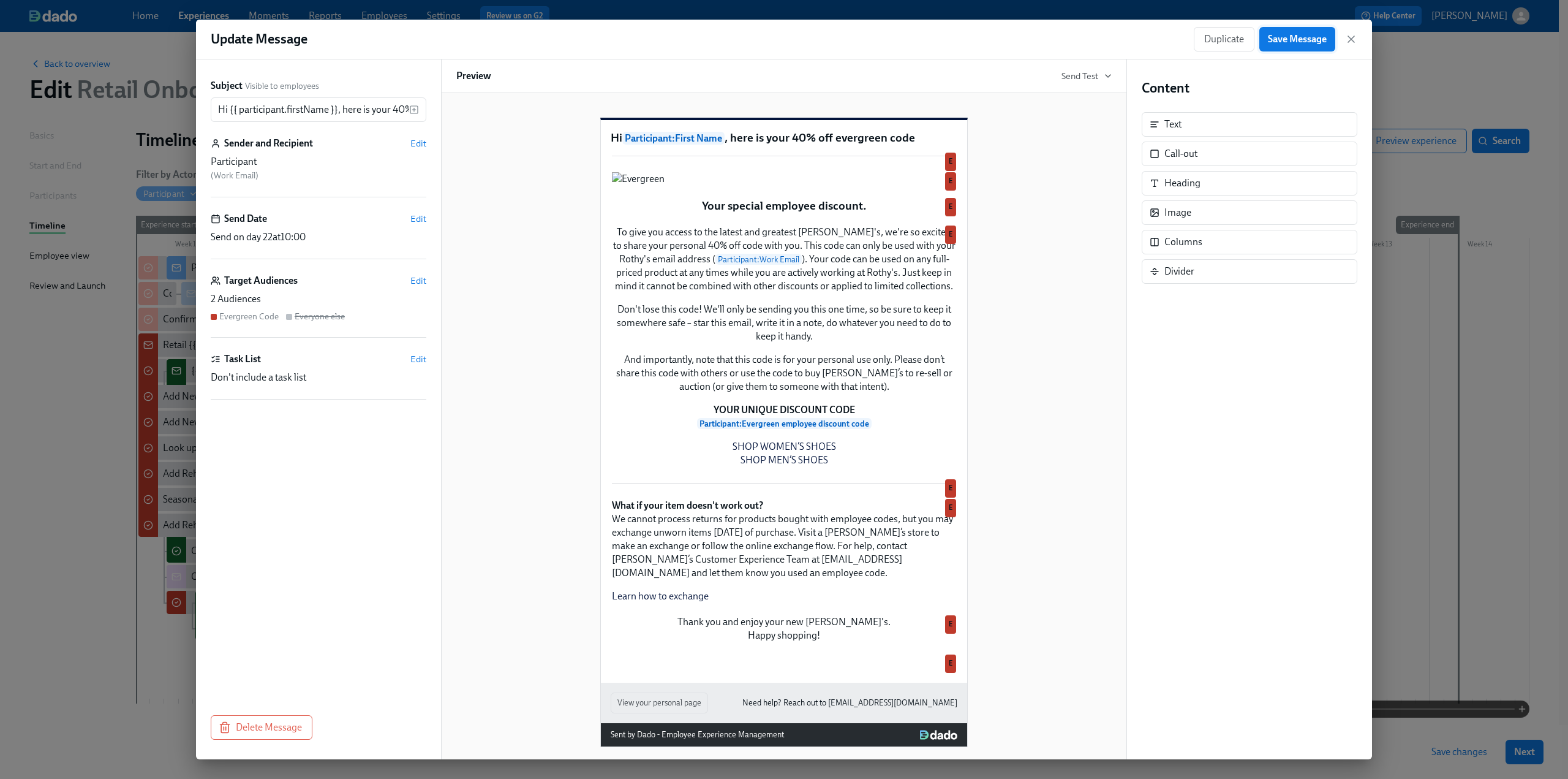
click at [1282, 41] on span "Save Message" at bounding box center [1296, 39] width 59 height 12
click at [1290, 37] on span "Save Message" at bounding box center [1296, 39] width 59 height 12
click at [1318, 43] on span "Save Message" at bounding box center [1296, 39] width 59 height 12
drag, startPoint x: 1353, startPoint y: 41, endPoint x: 1352, endPoint y: 50, distance: 9.1
click at [1352, 50] on div "Duplicate Save Message" at bounding box center [1276, 39] width 164 height 25
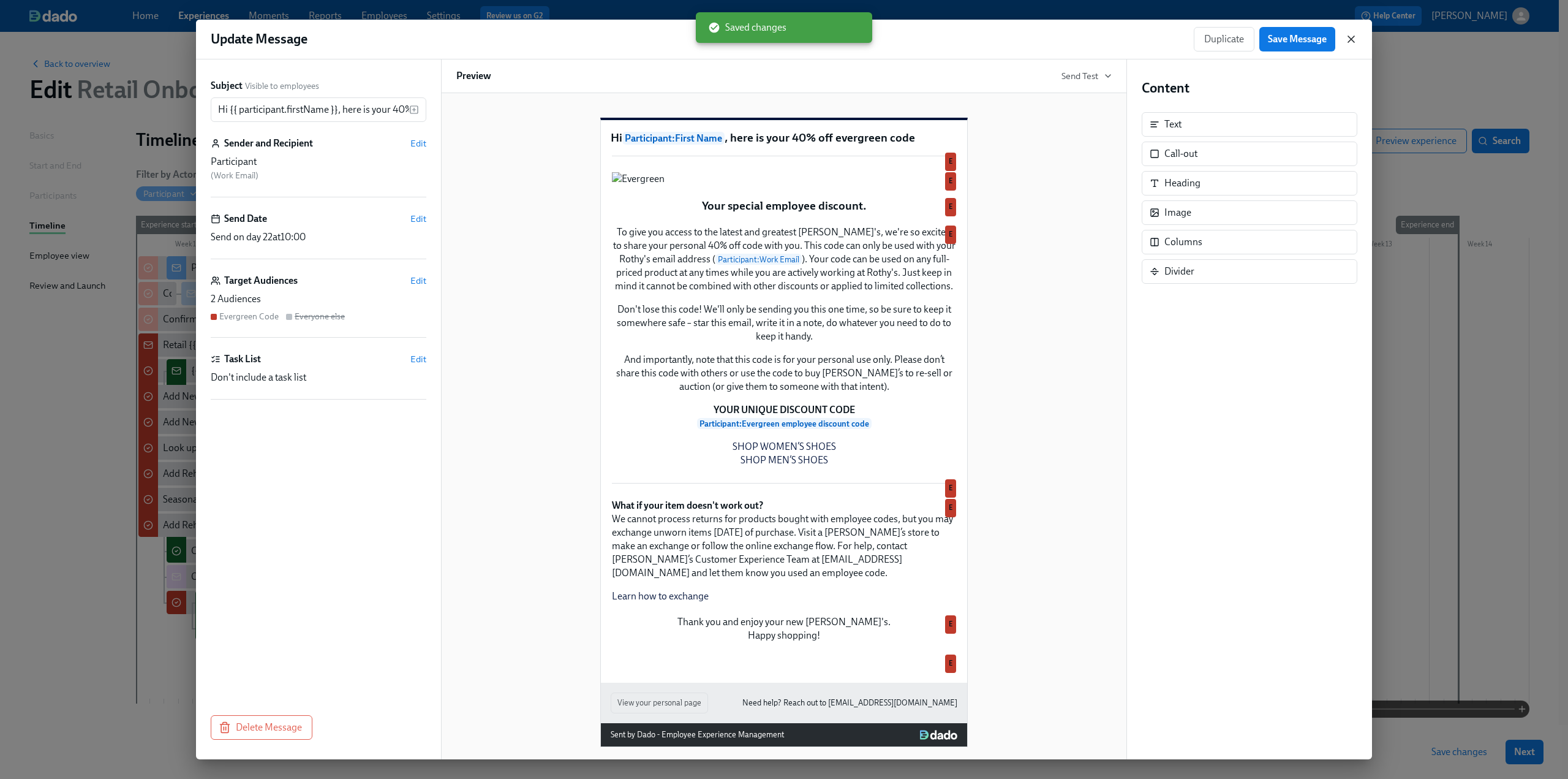
click at [1347, 44] on icon "button" at bounding box center [1351, 39] width 12 height 12
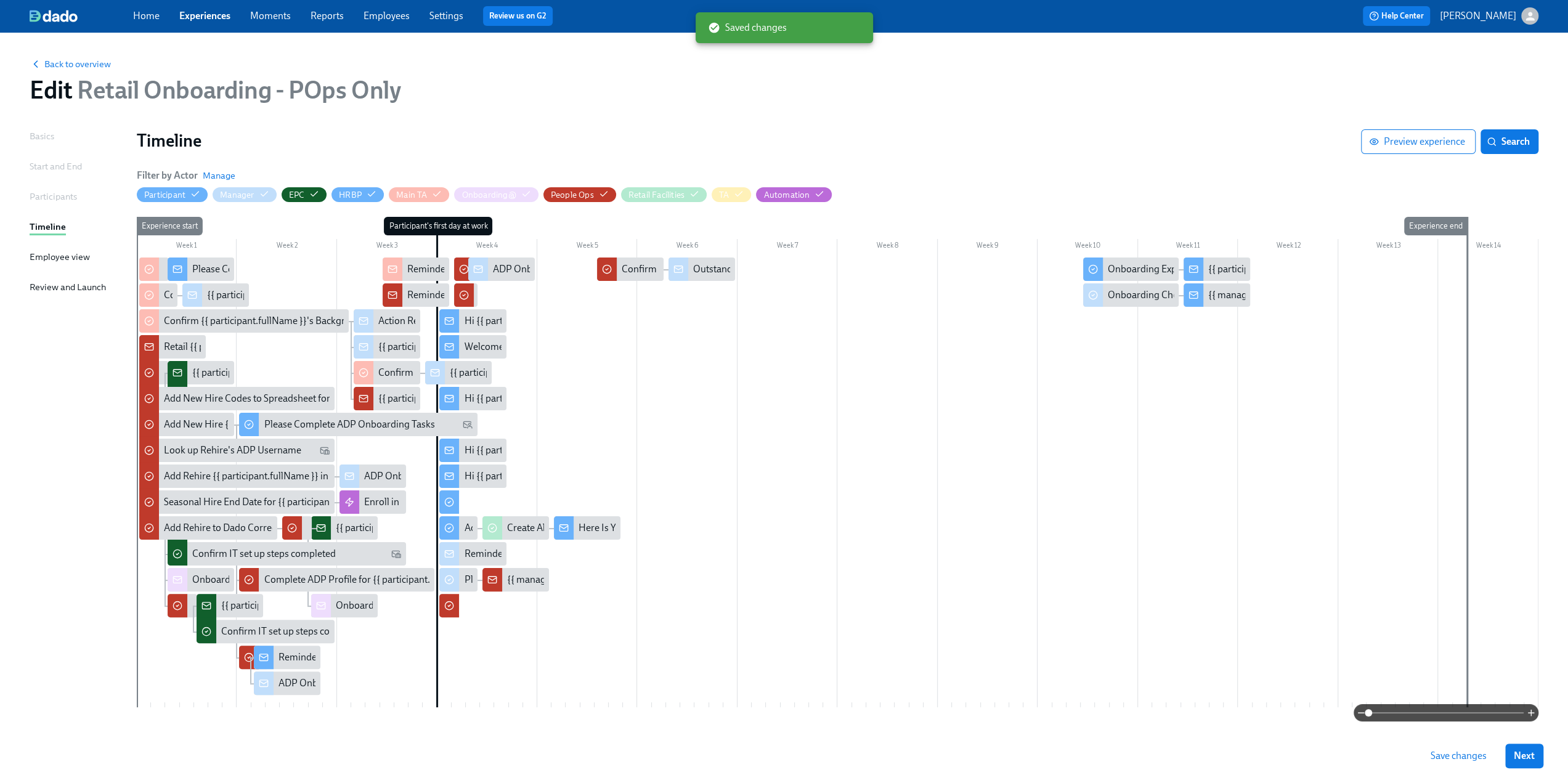
click at [1477, 753] on span "Save changes" at bounding box center [1459, 756] width 56 height 12
click at [60, 66] on span "Back to overview" at bounding box center [70, 64] width 81 height 12
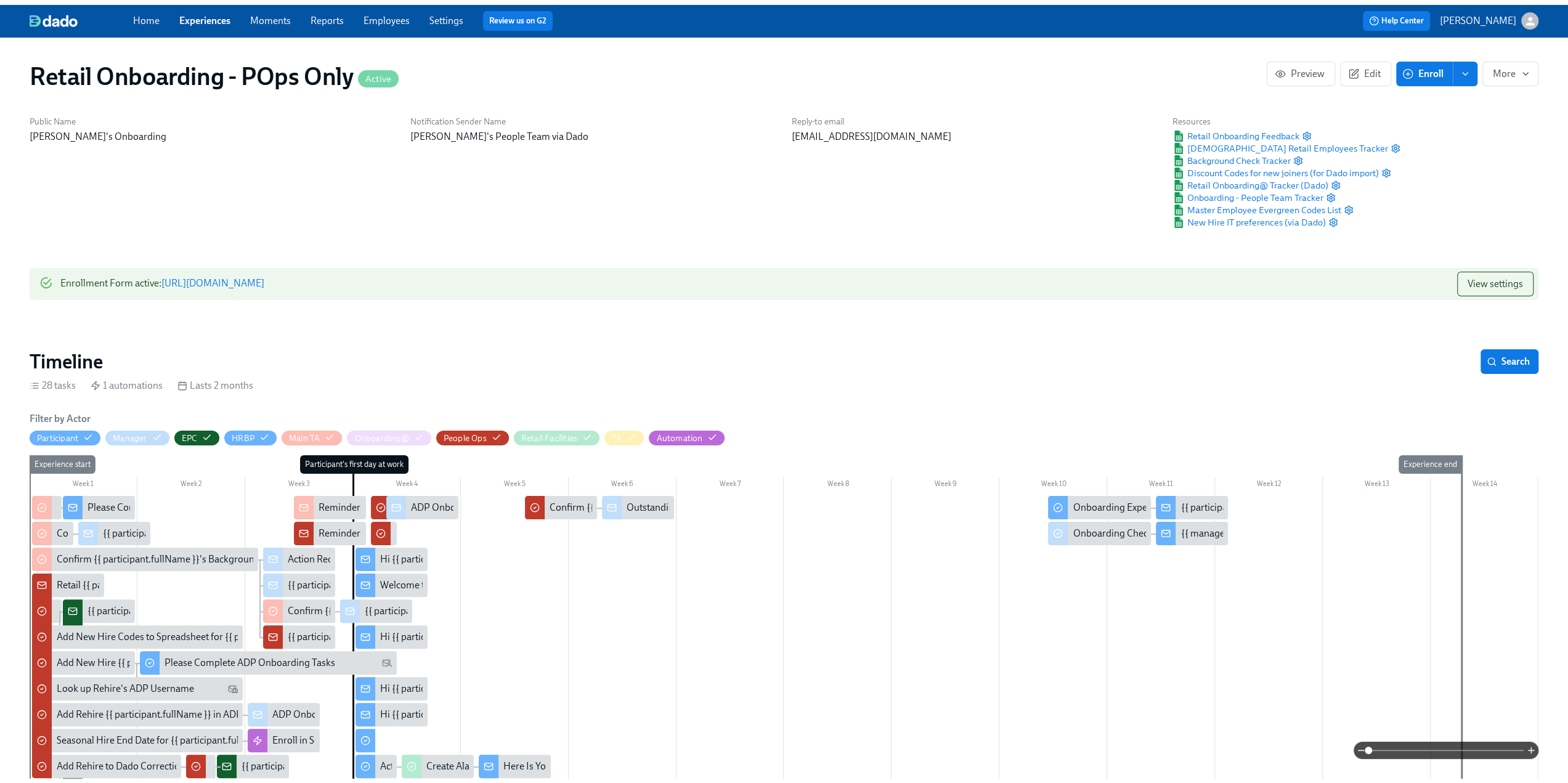
scroll to position [0, 18927]
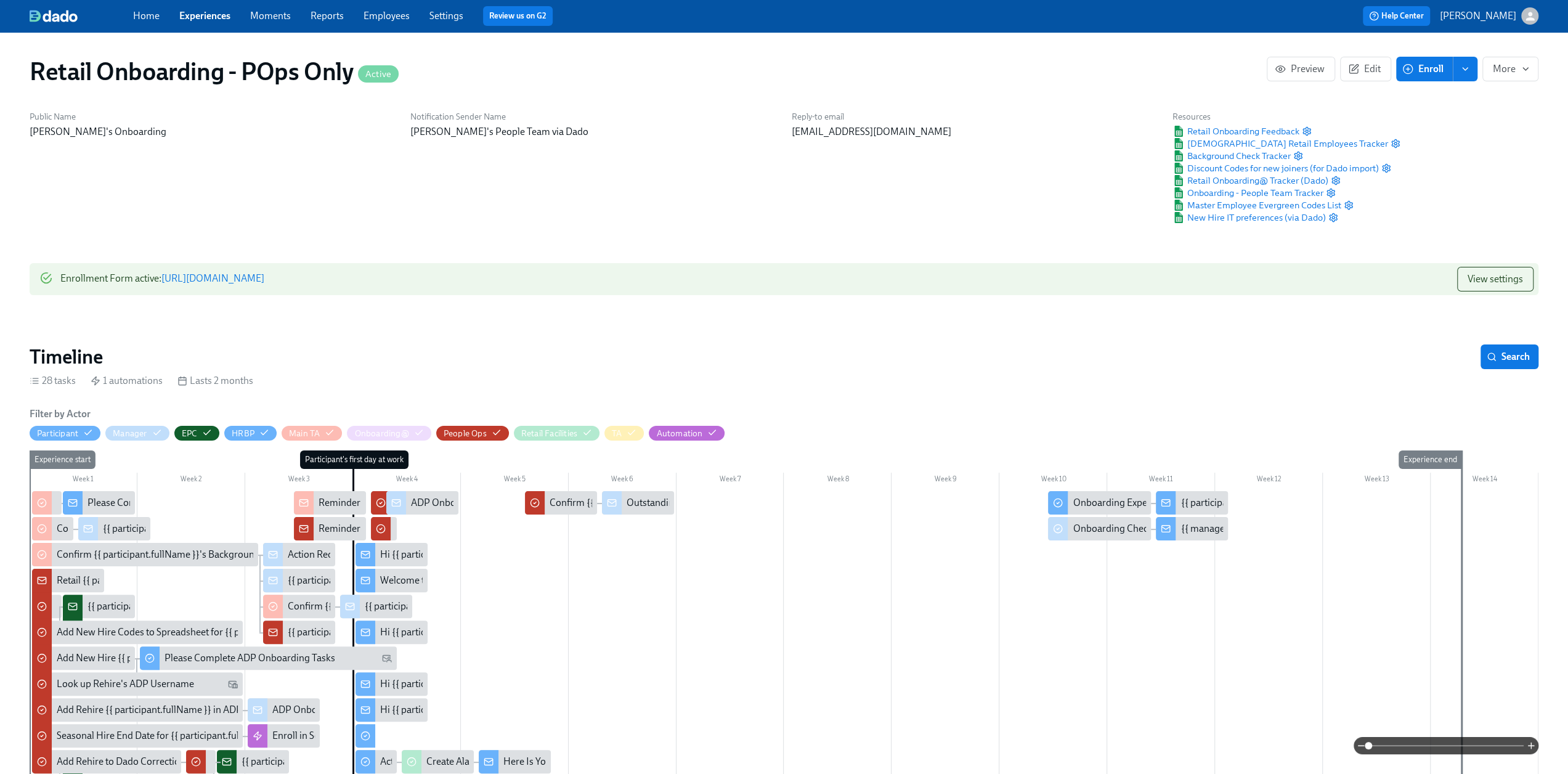
click at [395, 16] on link "Employees" at bounding box center [386, 16] width 46 height 12
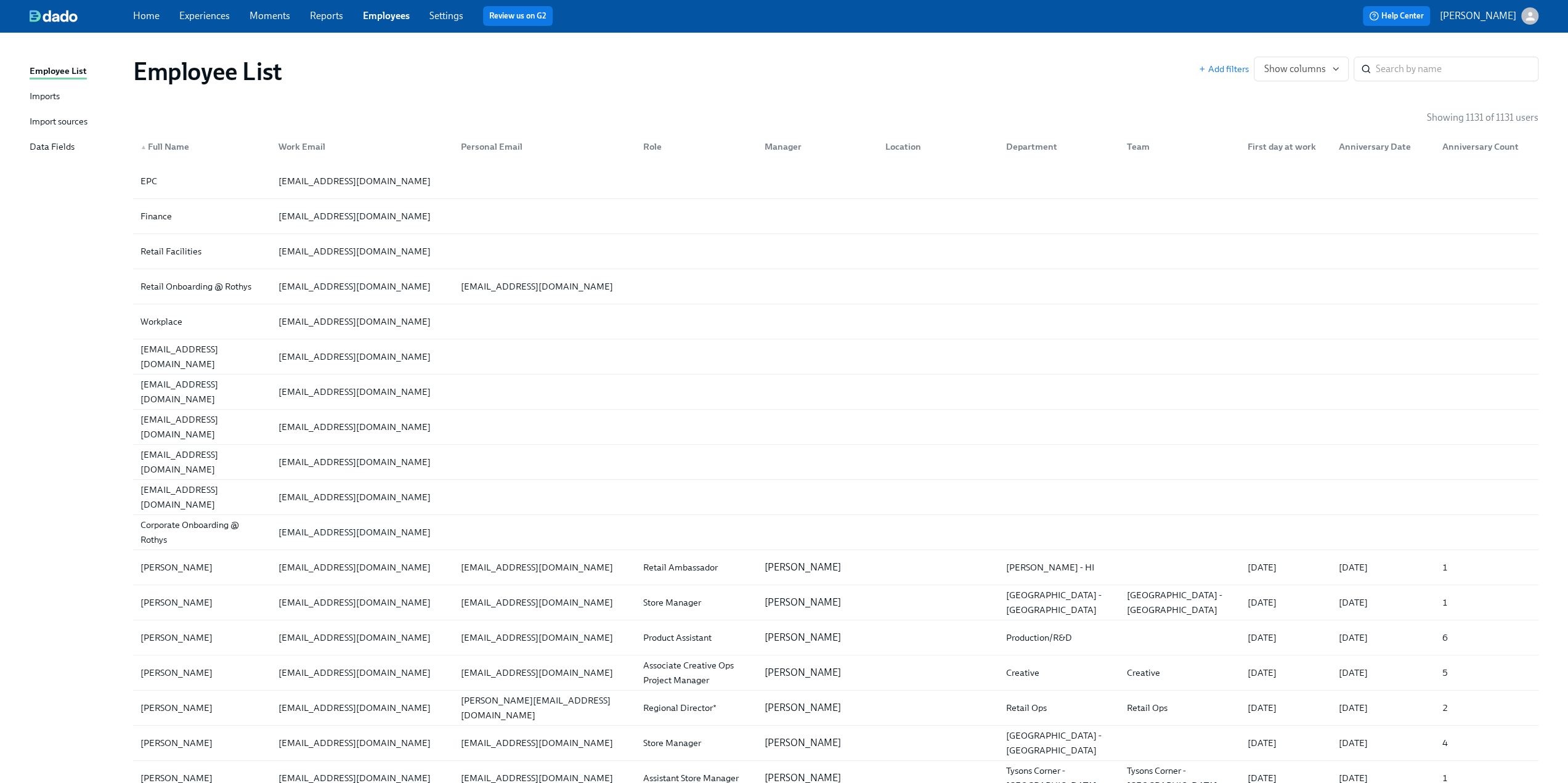
click at [46, 101] on div "Imports" at bounding box center [45, 97] width 31 height 16
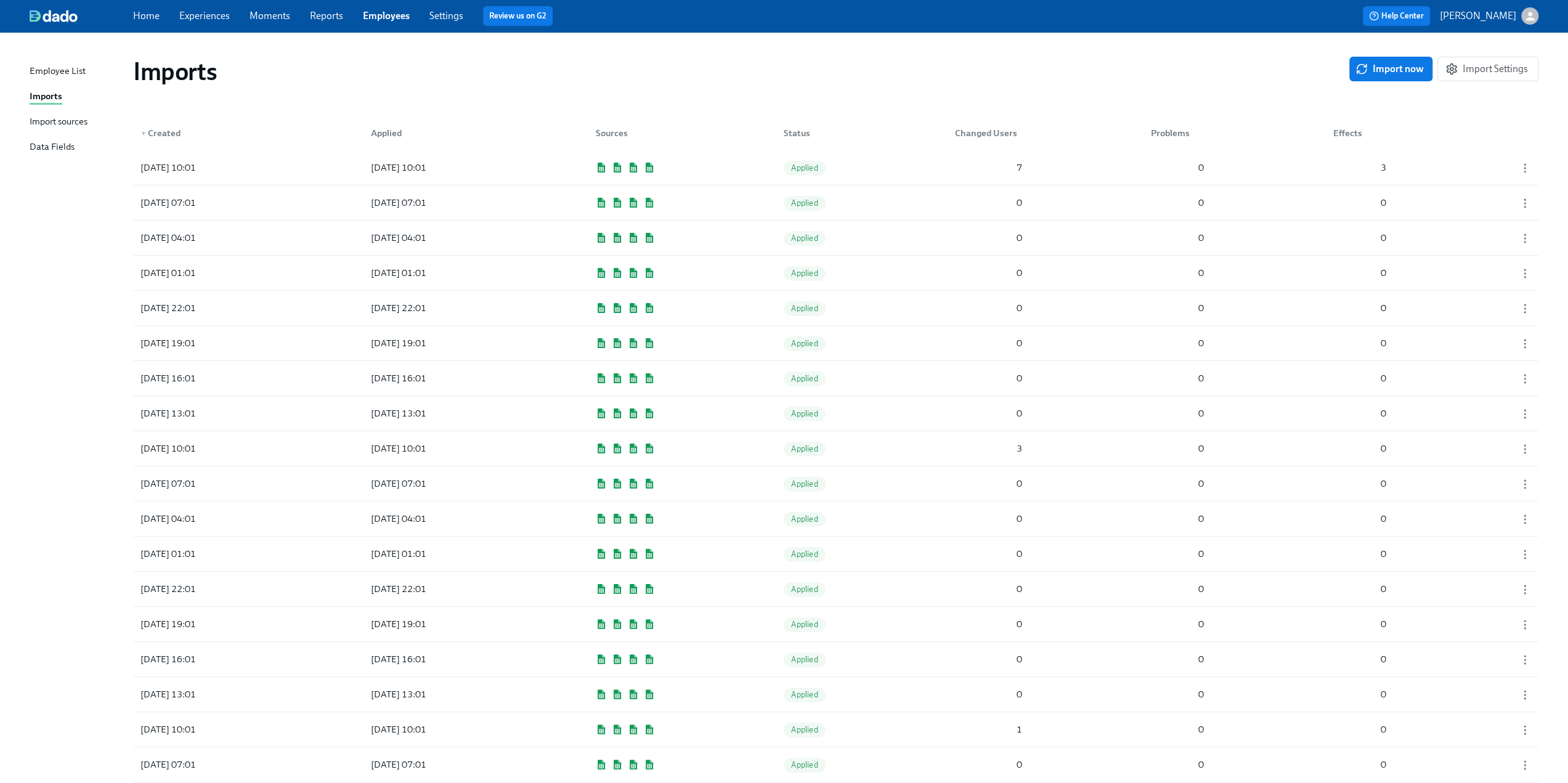
click at [45, 120] on div "Import sources" at bounding box center [58, 123] width 58 height 16
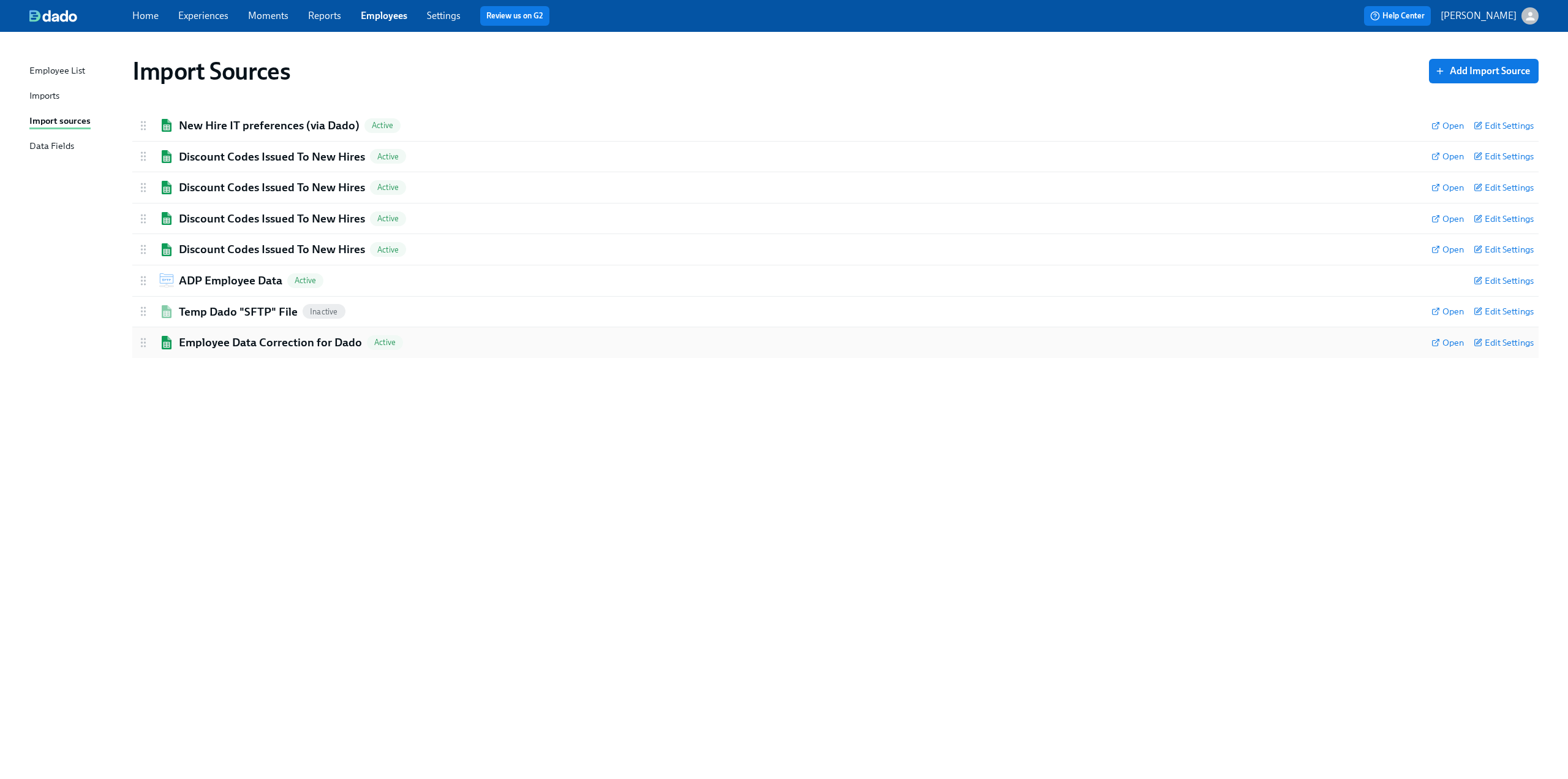
click at [237, 350] on div "Employee Data Correction for Dado Active Open Edit Settings" at bounding box center [835, 342] width 1406 height 30
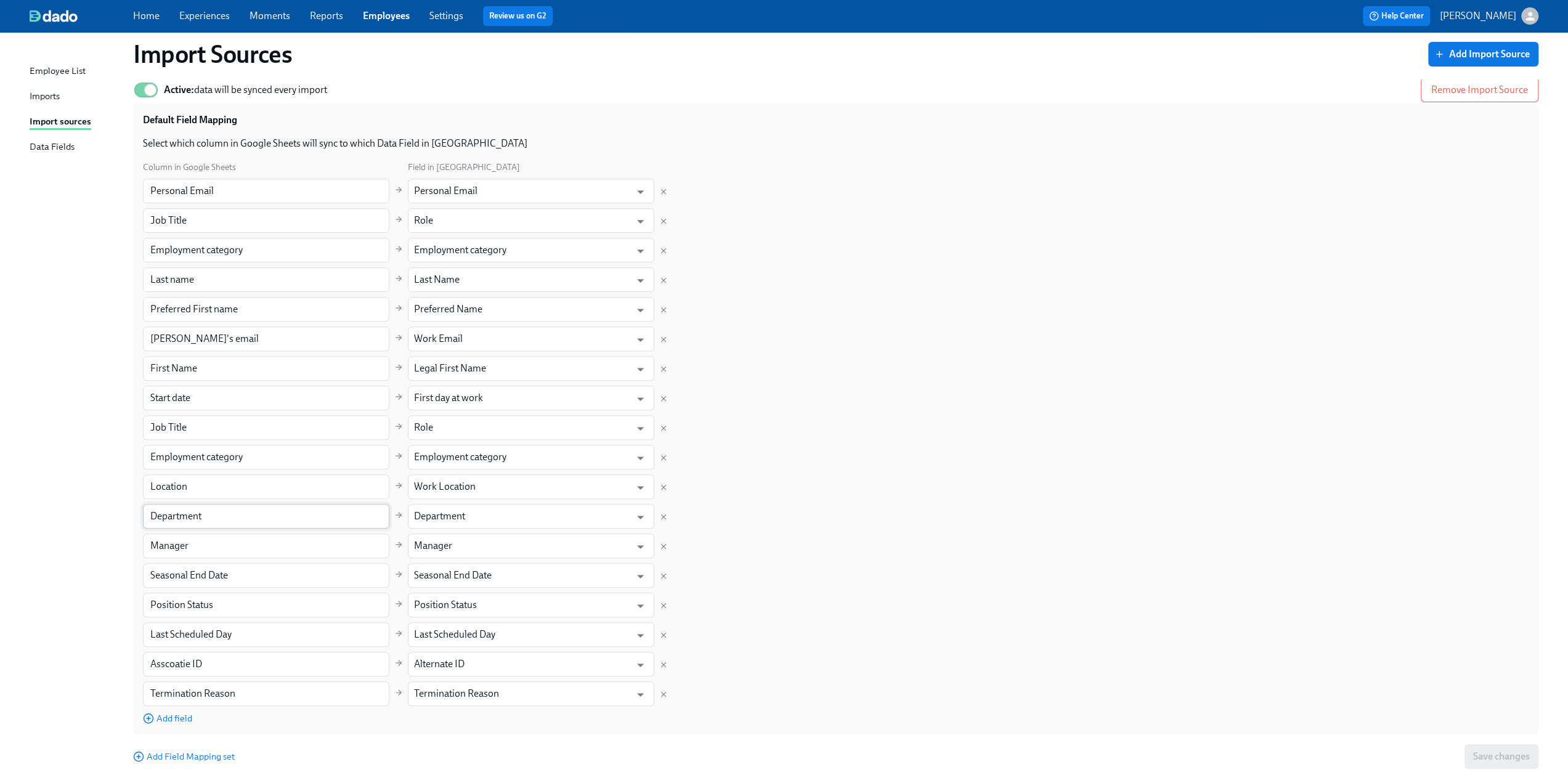
scroll to position [307, 0]
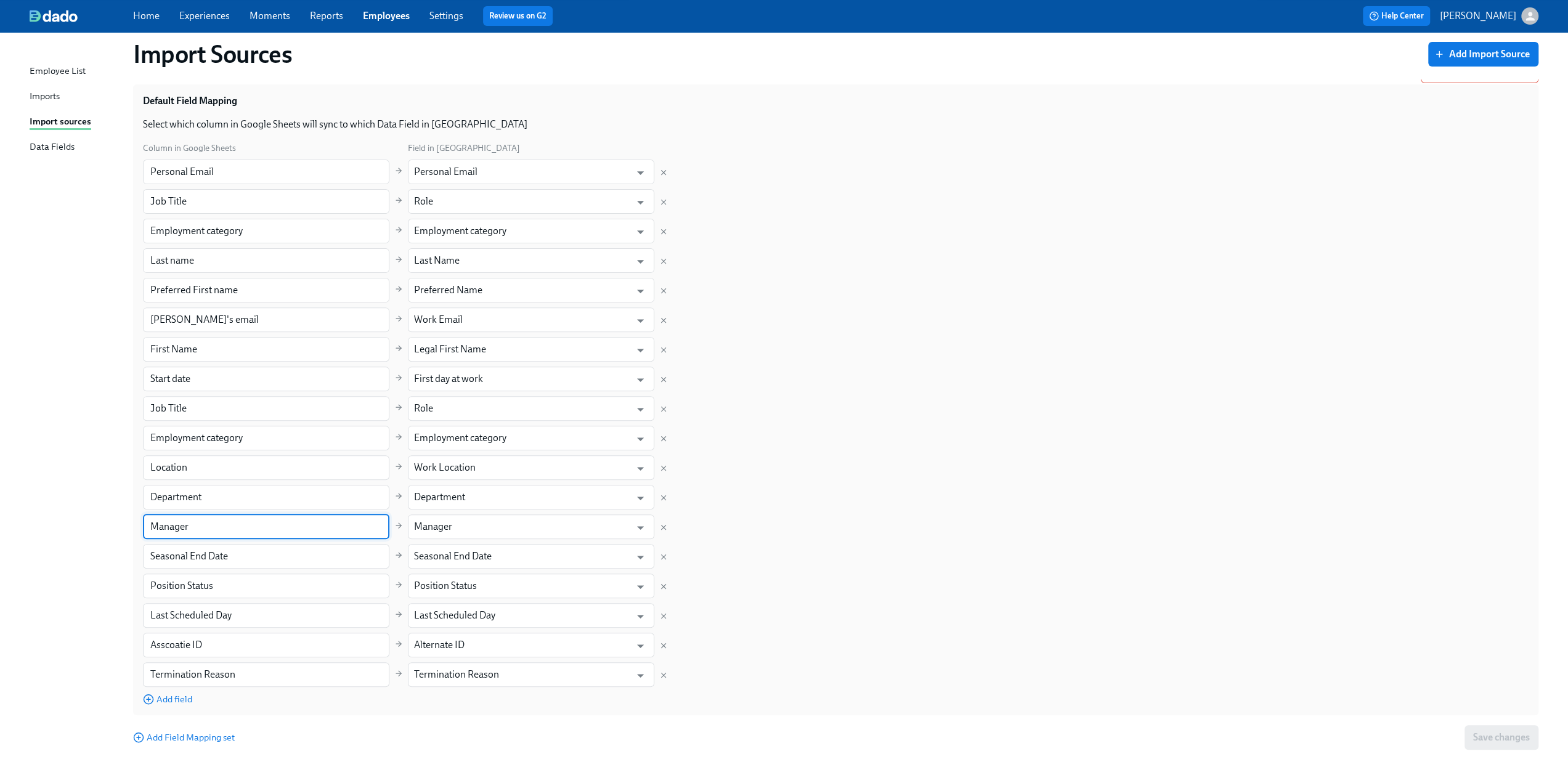
drag, startPoint x: 201, startPoint y: 529, endPoint x: 110, endPoint y: 533, distance: 91.1
click at [110, 533] on div "Import Sources Add Import Source New Hire IT preferences (via Dado) Active Open…" at bounding box center [784, 247] width 1509 height 1015
paste input "(USE WORK EMAIL)"
type input "Manager (USE WORK EMAIL)"
click at [71, 516] on div "Import Sources Add Import Source New Hire IT preferences (via Dado) Active Open…" at bounding box center [784, 247] width 1509 height 1015
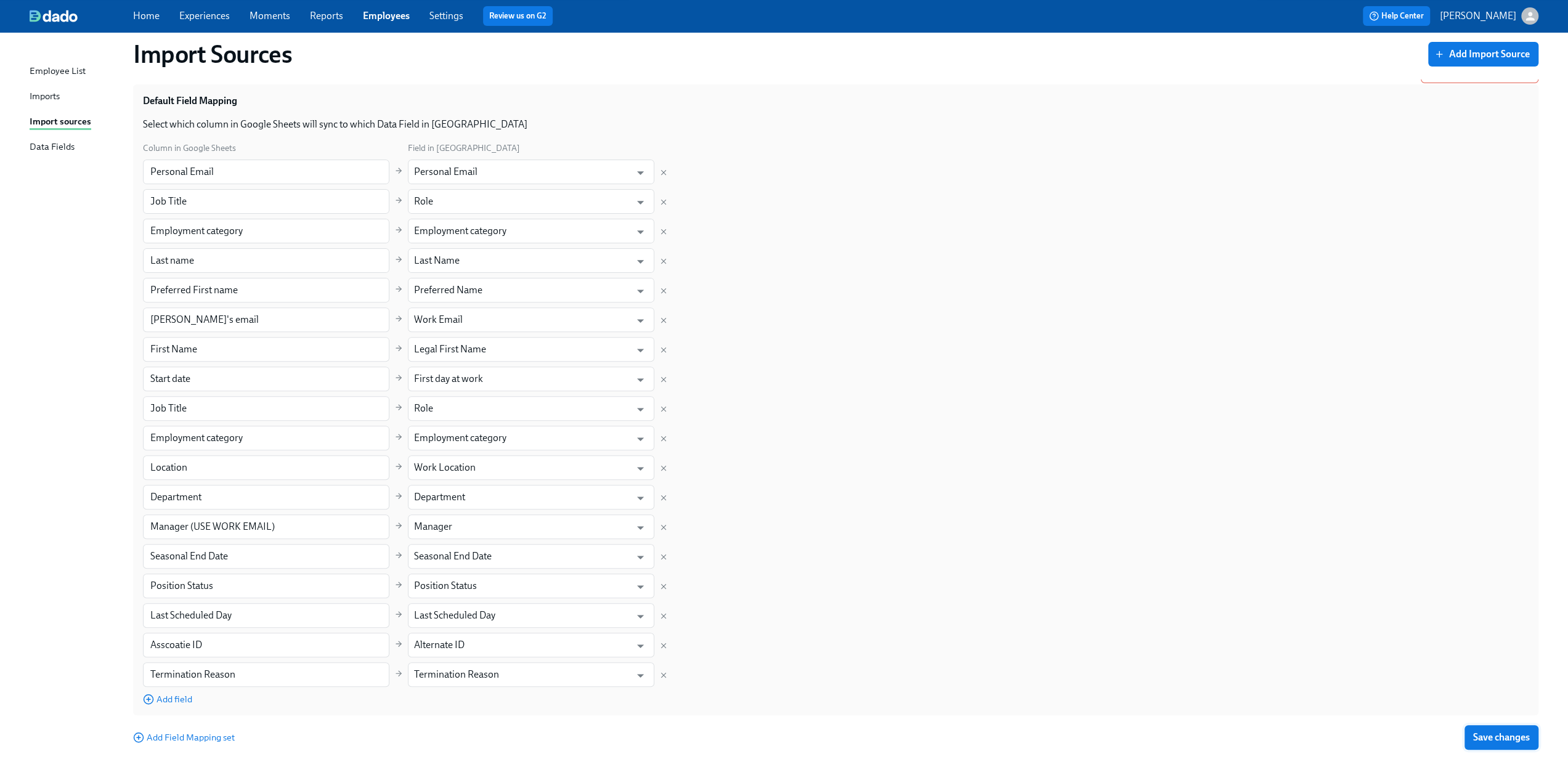
click at [1517, 739] on span "Save changes" at bounding box center [1501, 737] width 56 height 12
drag, startPoint x: 1530, startPoint y: 736, endPoint x: 1201, endPoint y: 679, distance: 333.9
click at [1530, 736] on div "Add Field Mapping set Save changes" at bounding box center [836, 738] width 1406 height 25
click at [66, 123] on div "Import sources" at bounding box center [60, 123] width 62 height 16
